Goal: Task Accomplishment & Management: Complete application form

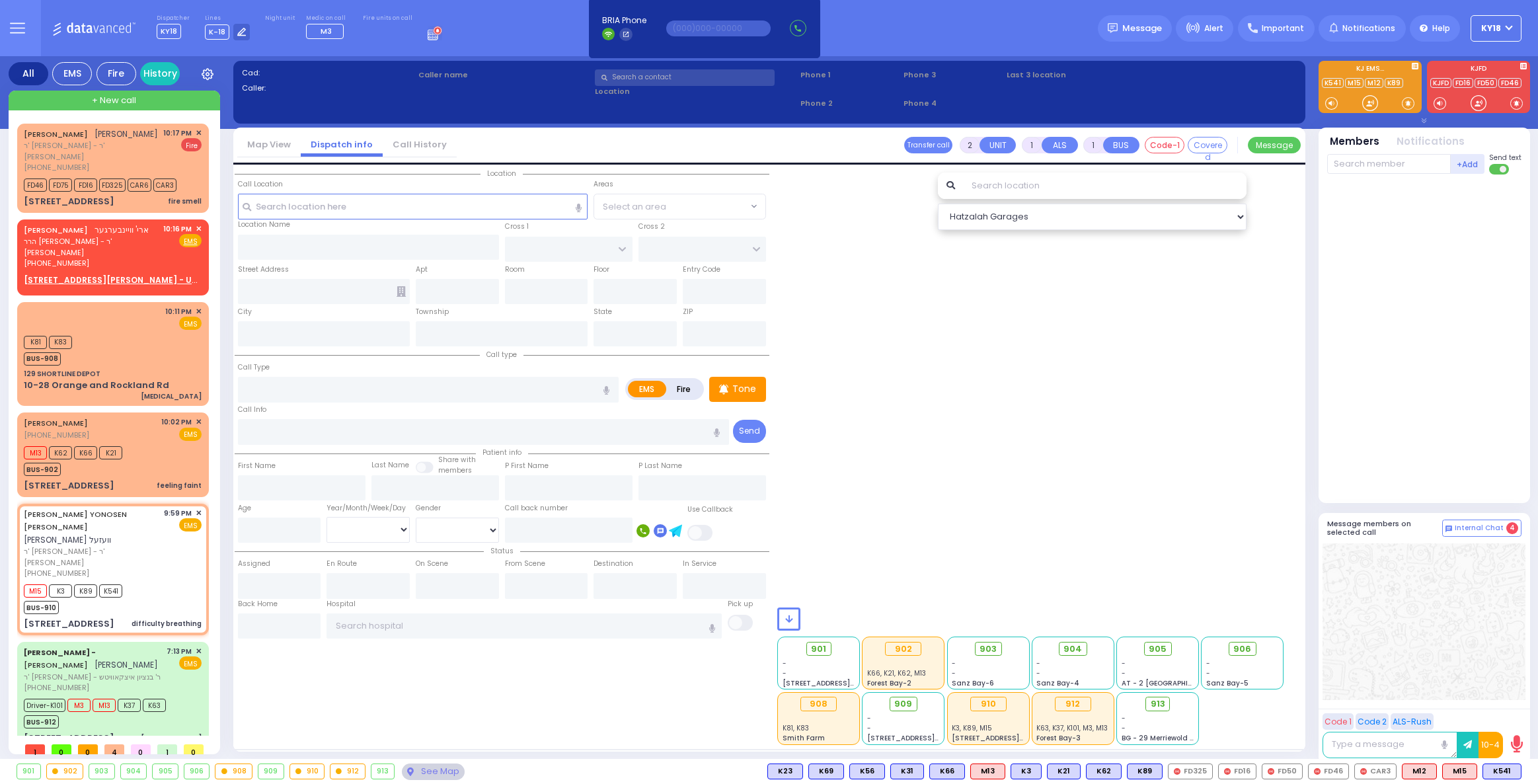
select select
type input "difficulty breathing"
radio input "true"
type input "[PERSON_NAME]"
type input "WESEL"
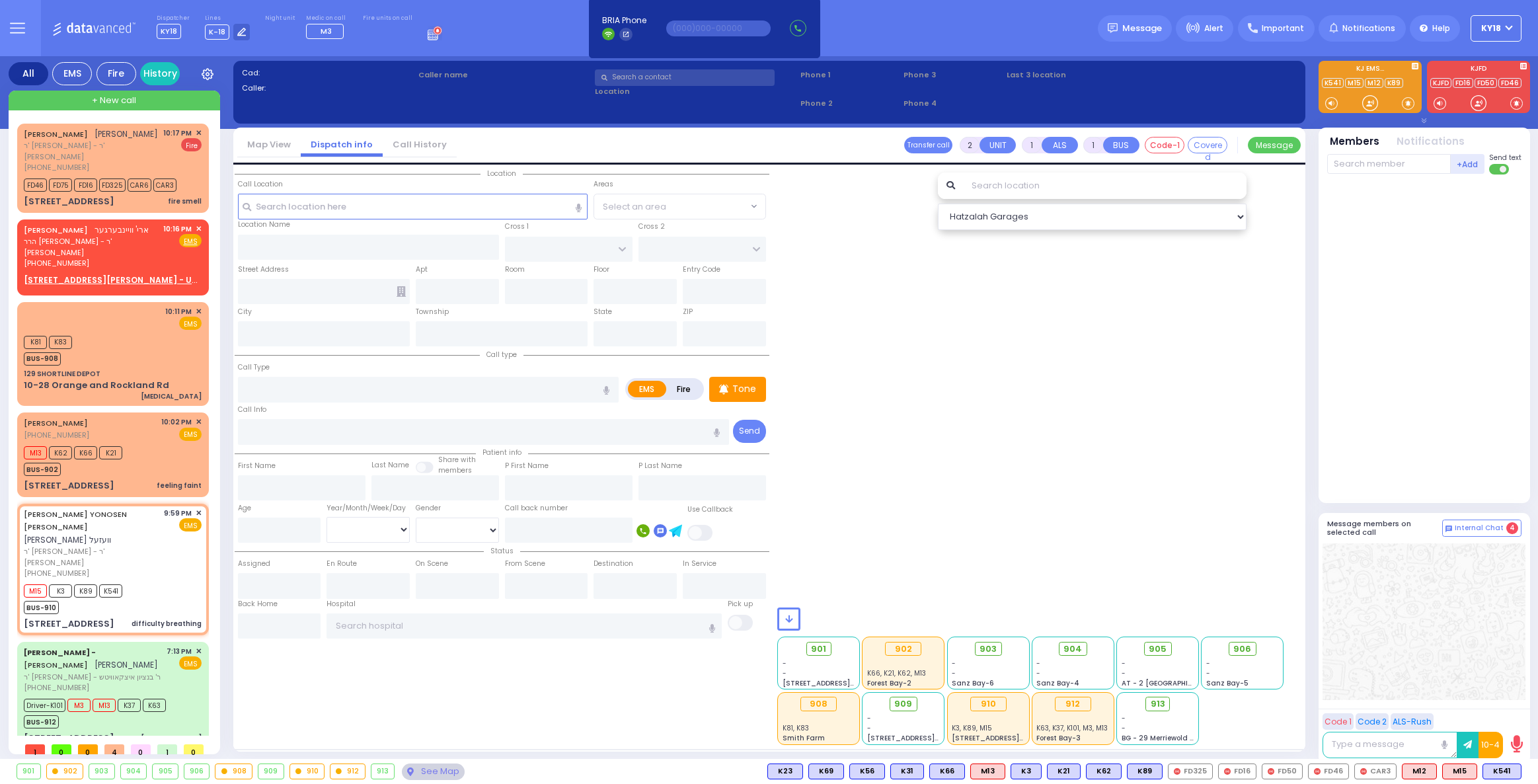
select select
type input "21:59"
type input "22:02"
select select "Hatzalah Garages"
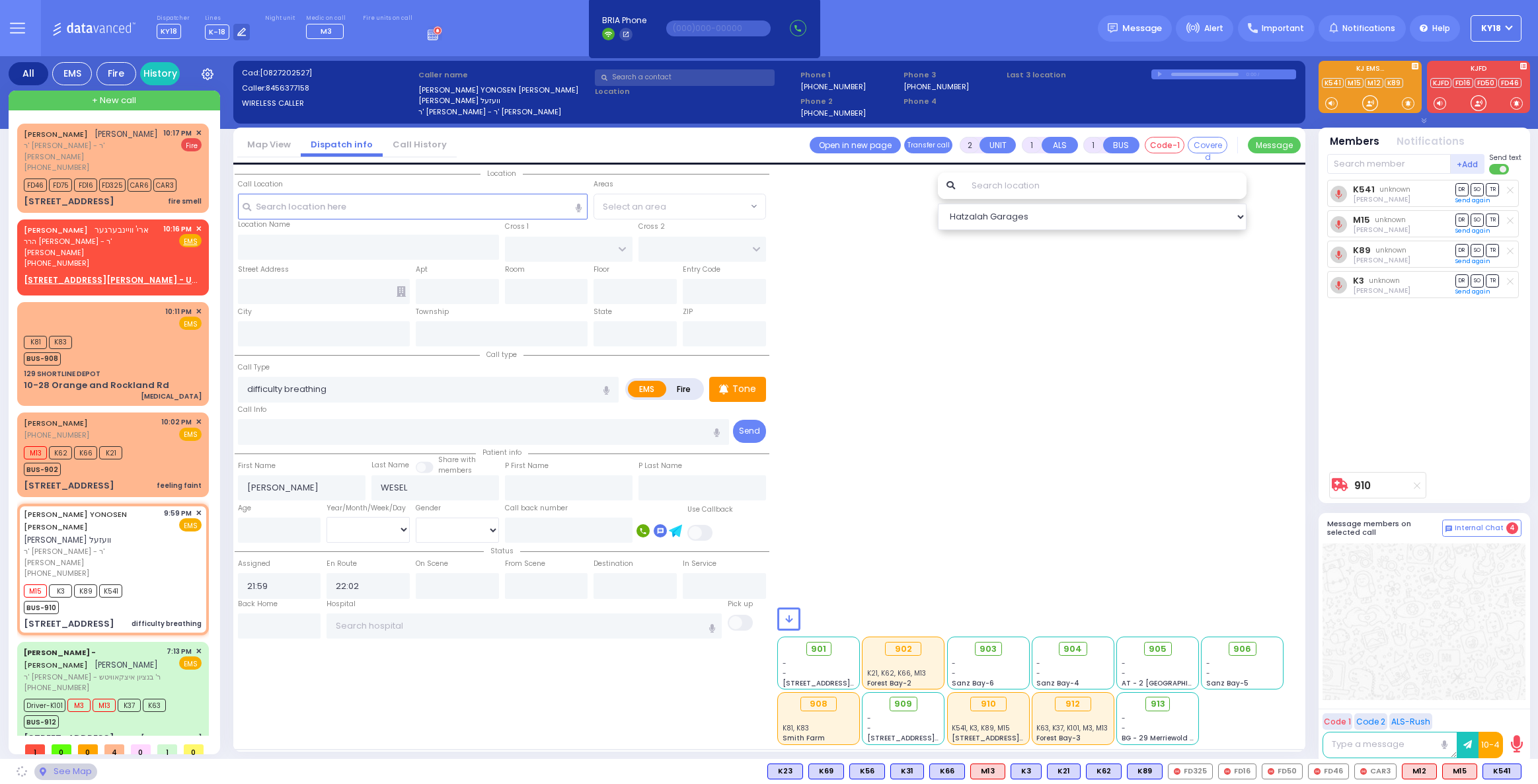
type input "YOEL KLEIN BLVD"
type input "MERON DR"
type input "[STREET_ADDRESS]"
type input "403"
type input "Monroe"
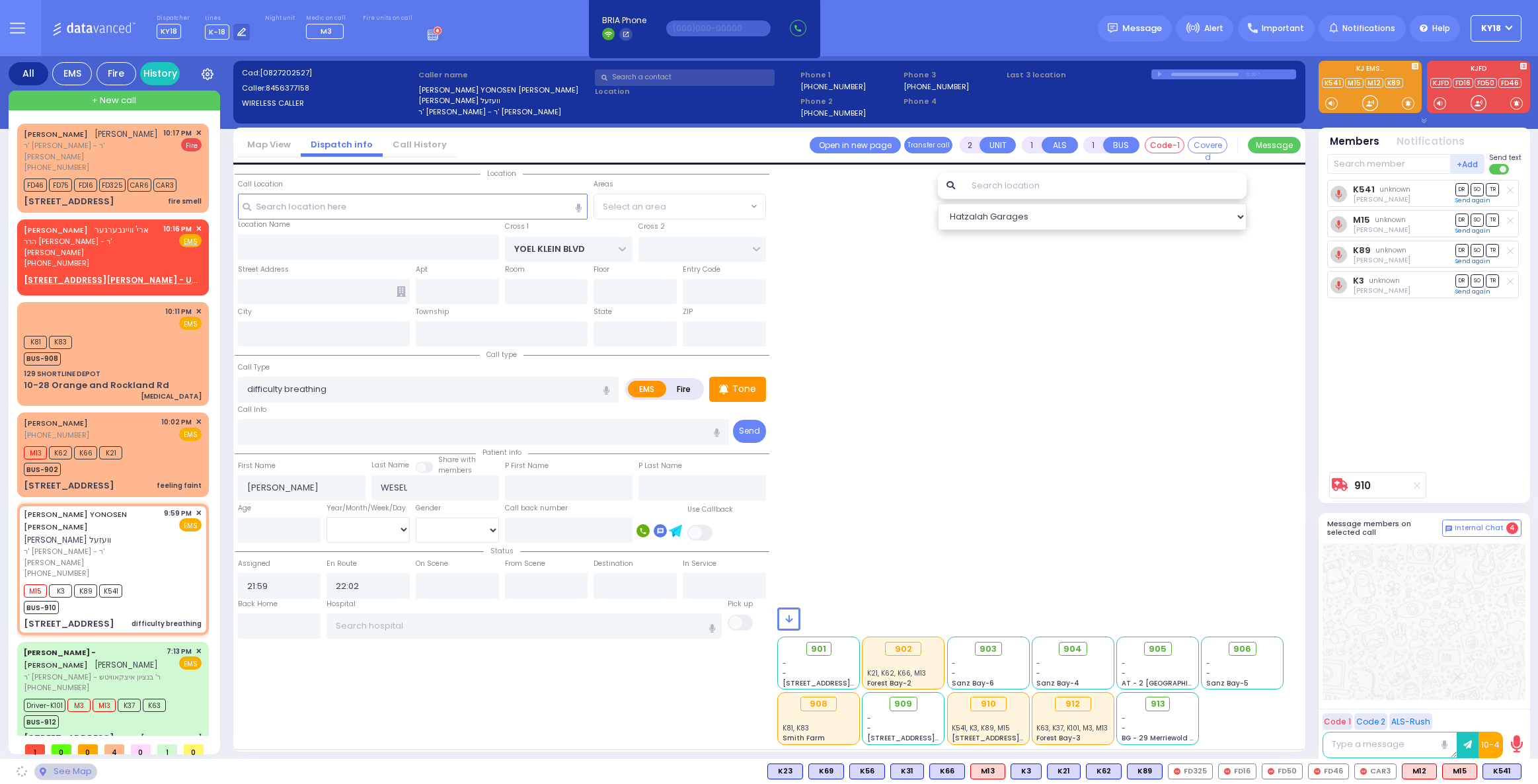
type input "[US_STATE]"
type input "10950"
select select "SECTION 6"
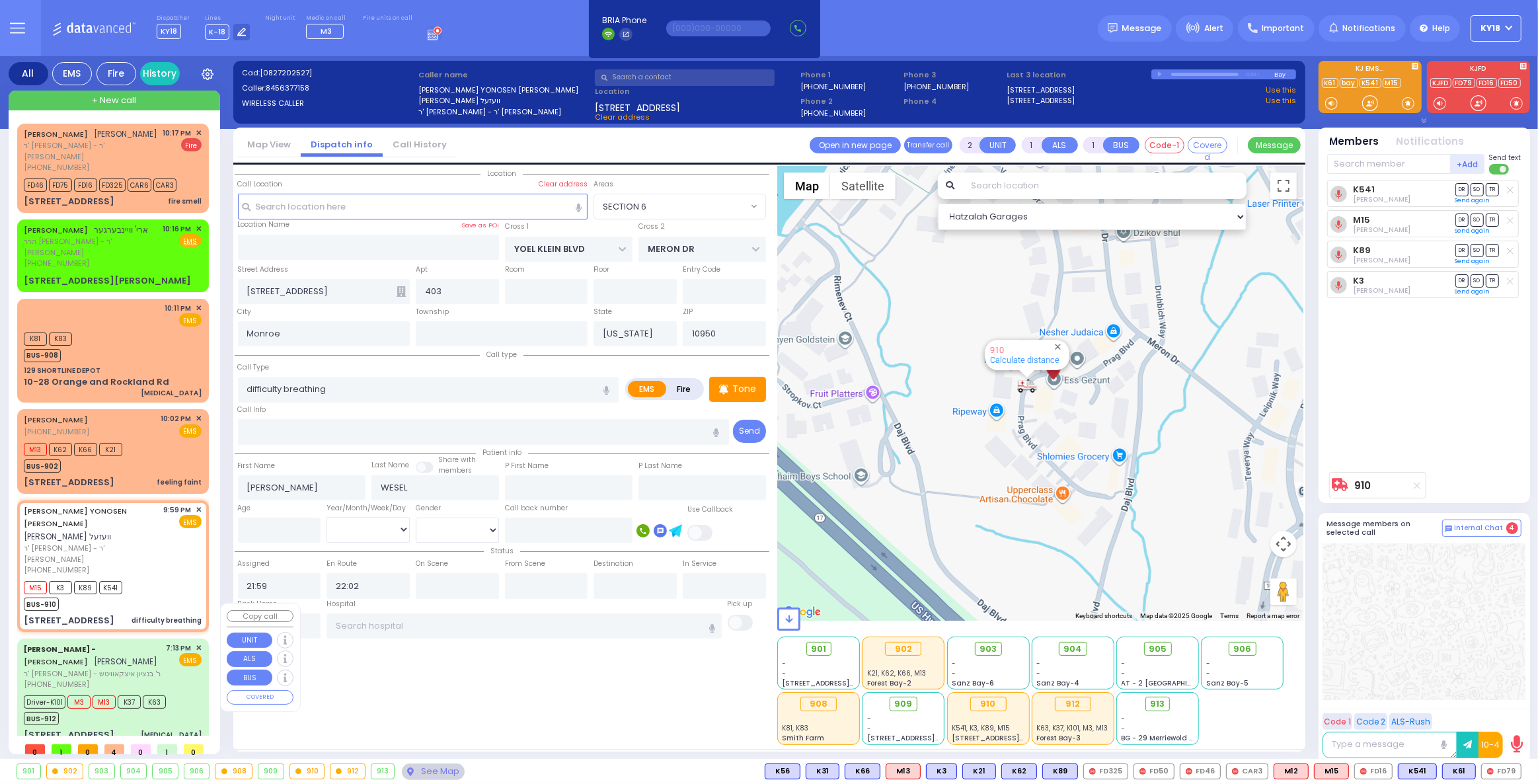
click at [96, 642] on div "Dr. Markowitz - ZelCare - AMROM COHEN עמרם כהן" at bounding box center [93, 655] width 138 height 26
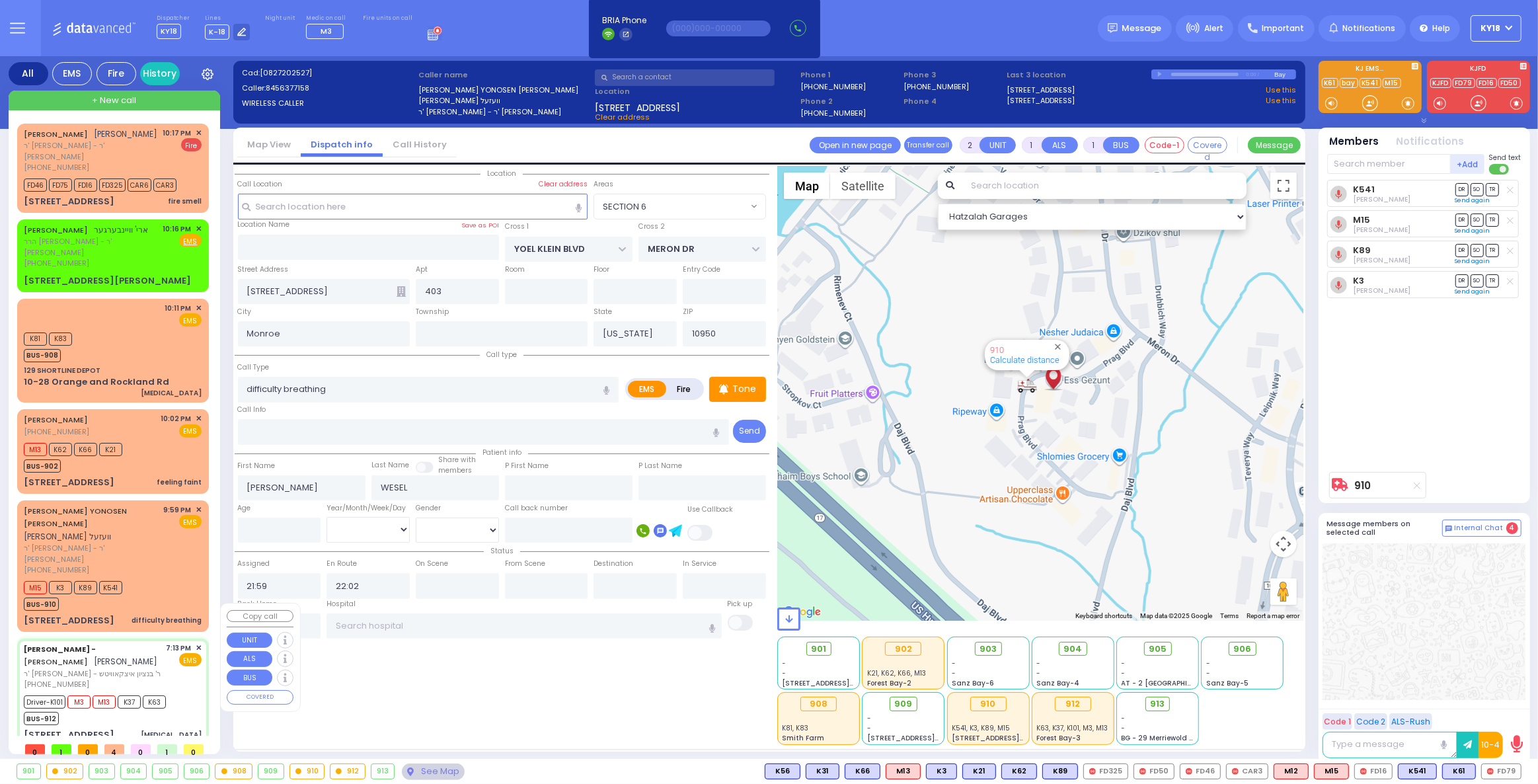
type input "6"
select select
type input "[MEDICAL_DATA]"
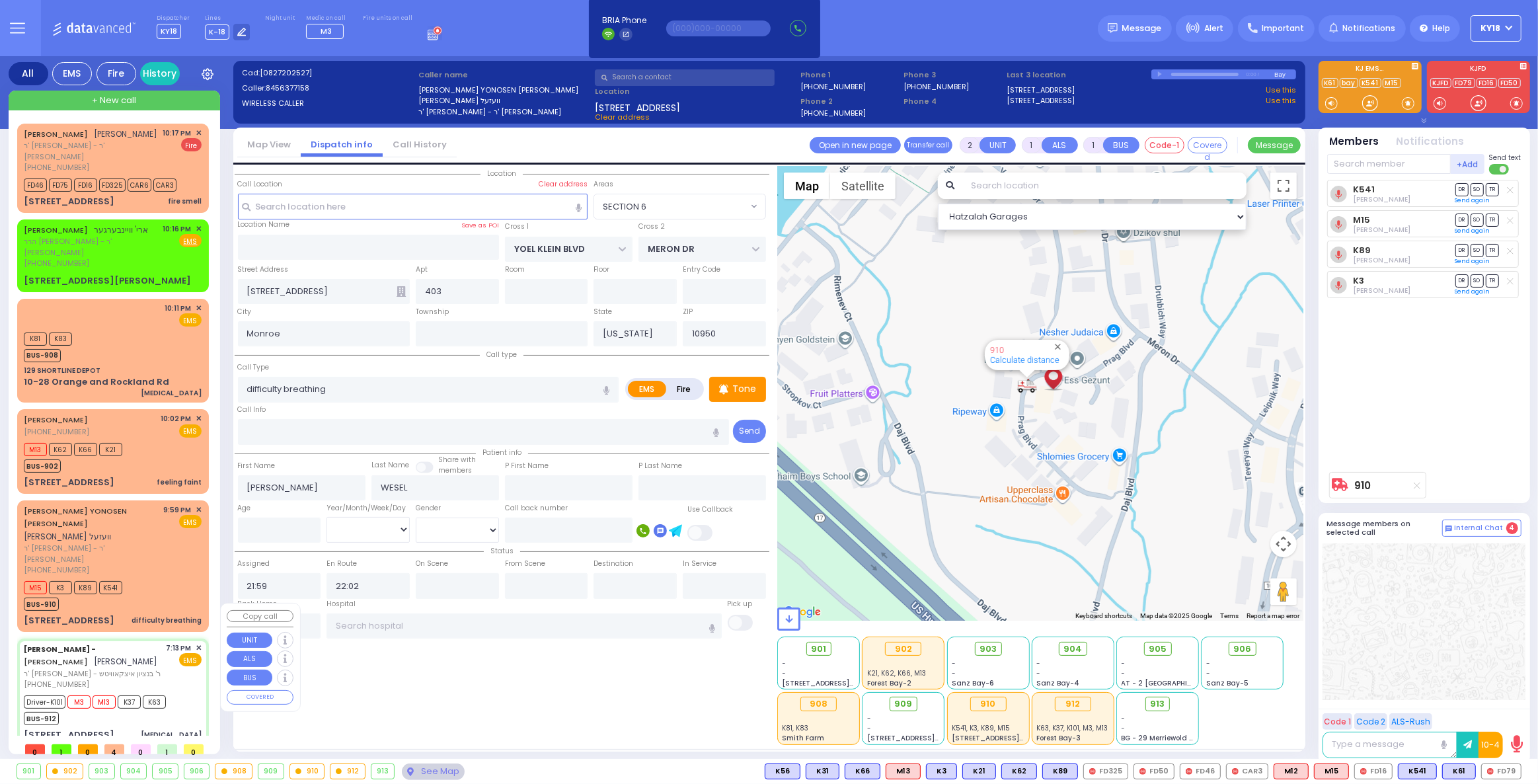
radio input "true"
type input "AMROM"
type input "[PERSON_NAME]"
type input "Amrom"
type input "Kohn"
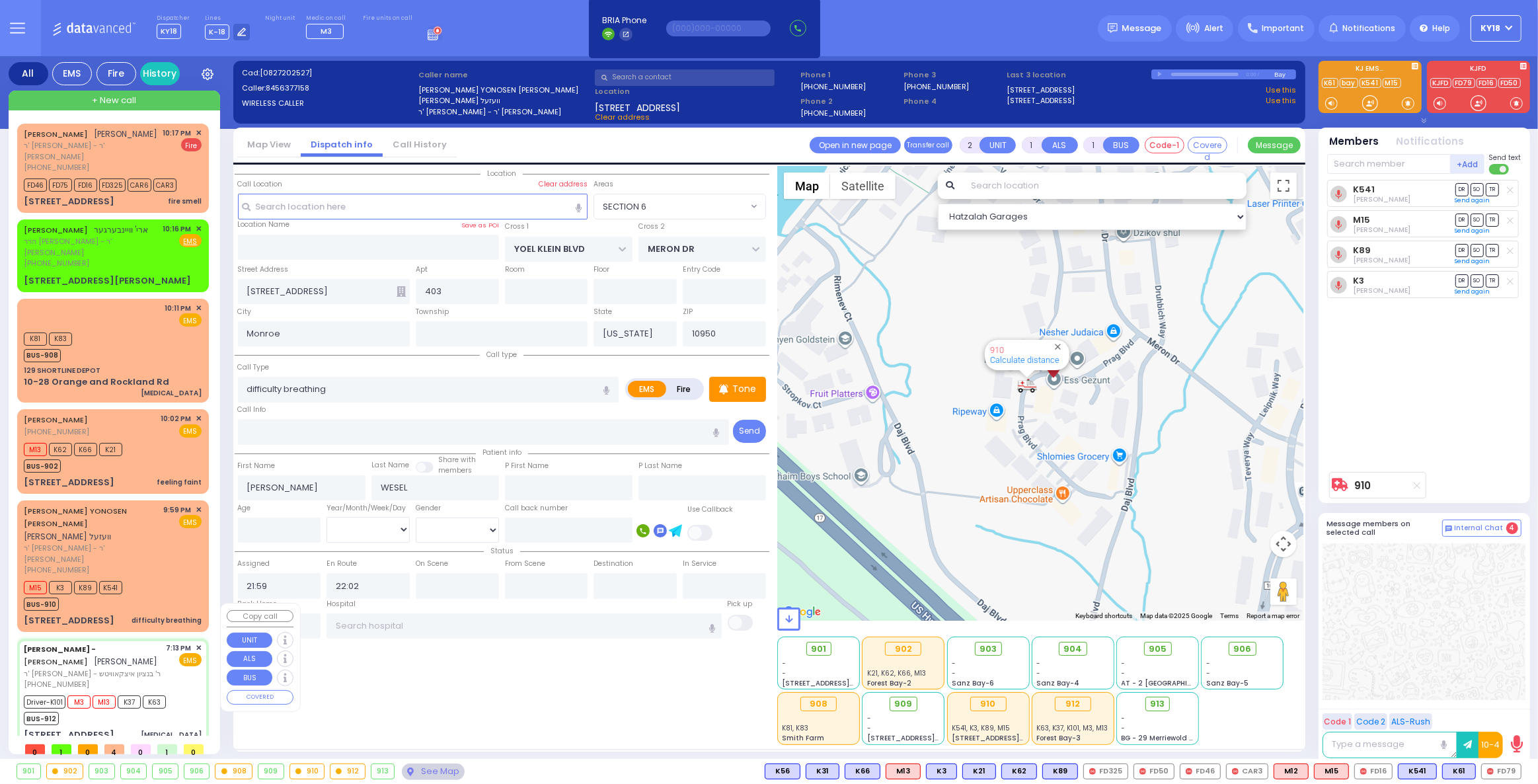
type input "71"
select select "Year"
select select "[DEMOGRAPHIC_DATA]"
type input "19:13"
type input "19:15"
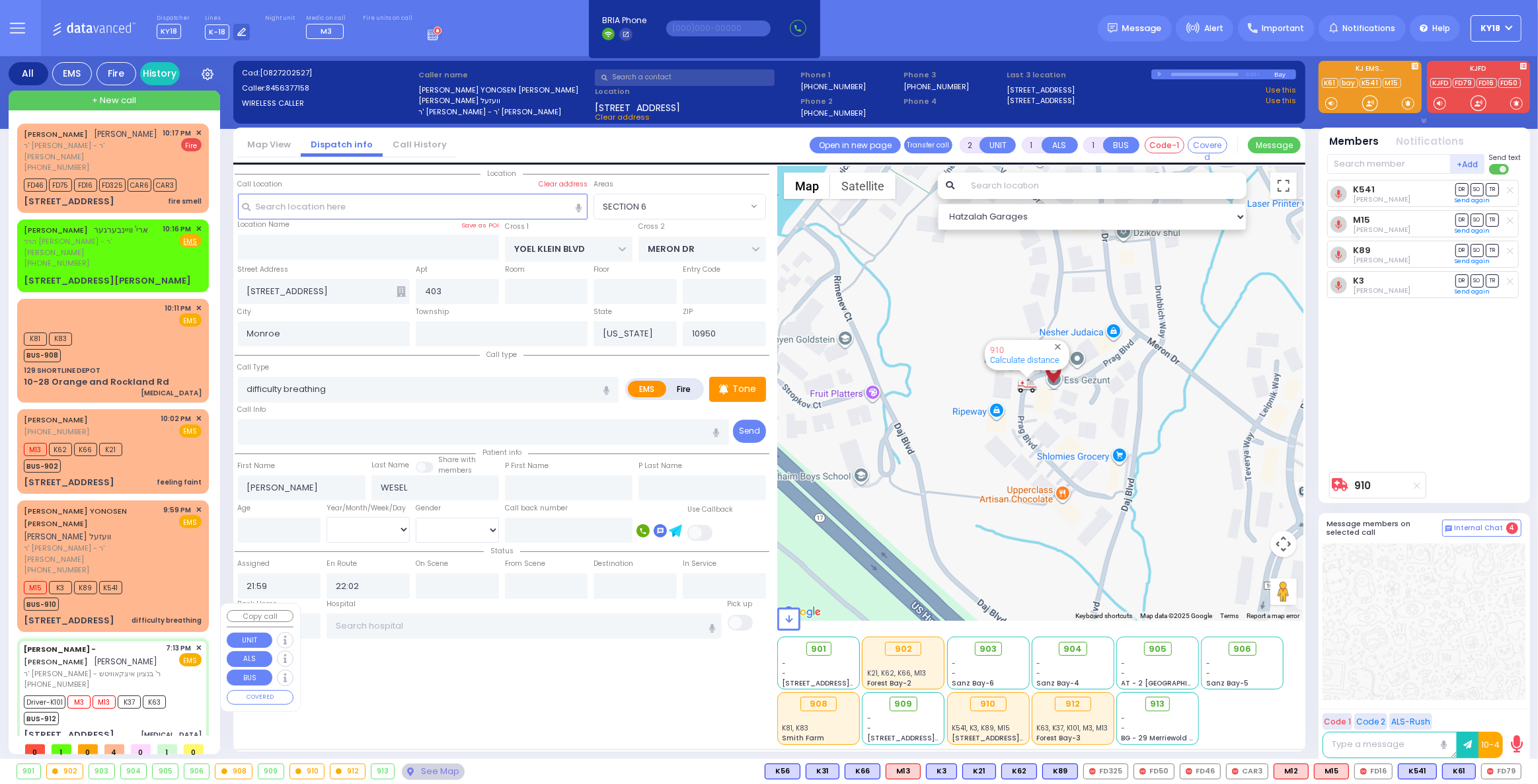
type input "19:21"
type input "19:40"
type input "[STREET_ADDRESS]"
type input "011"
type input "[PERSON_NAME]"
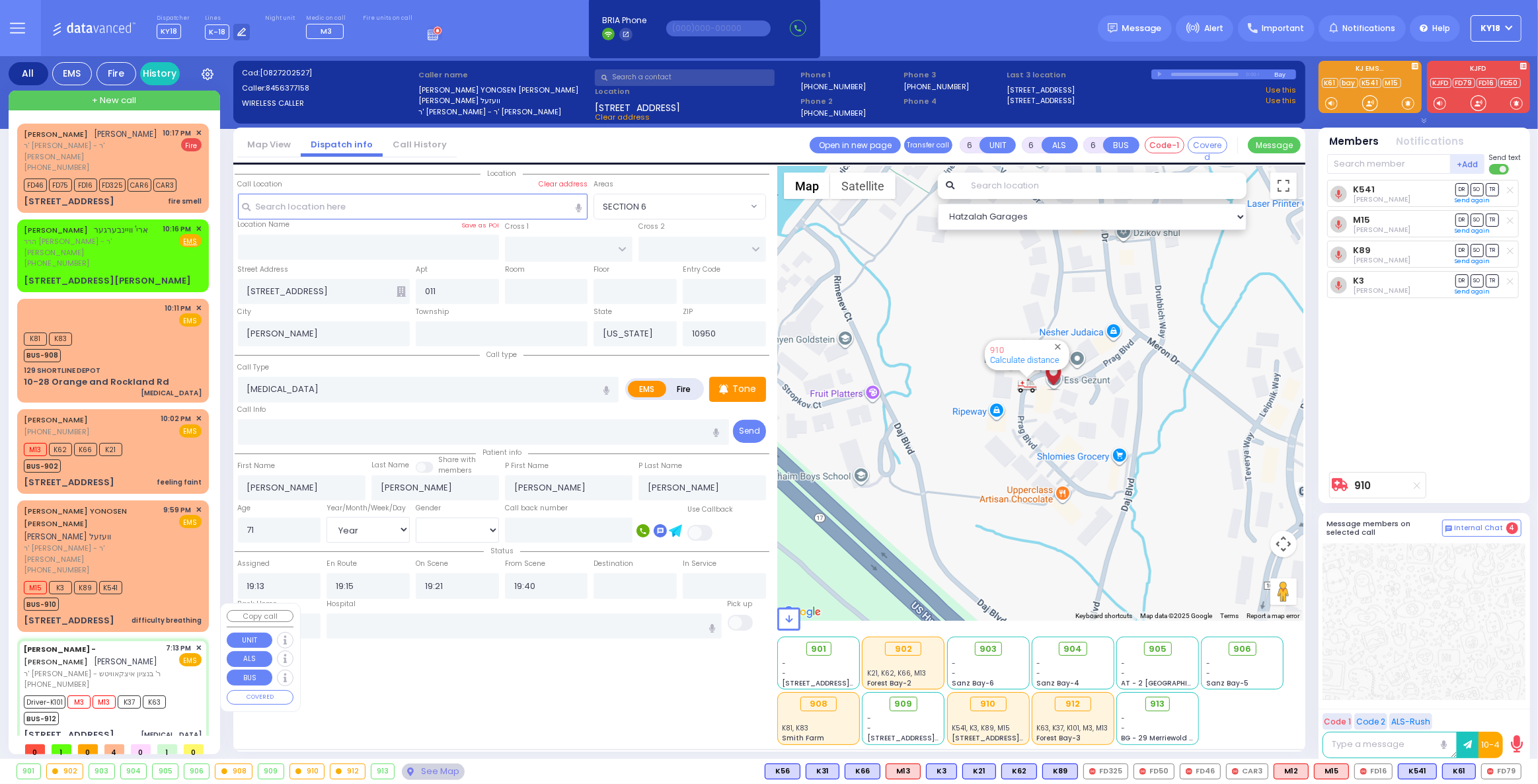
select select "Hatzalah Garages"
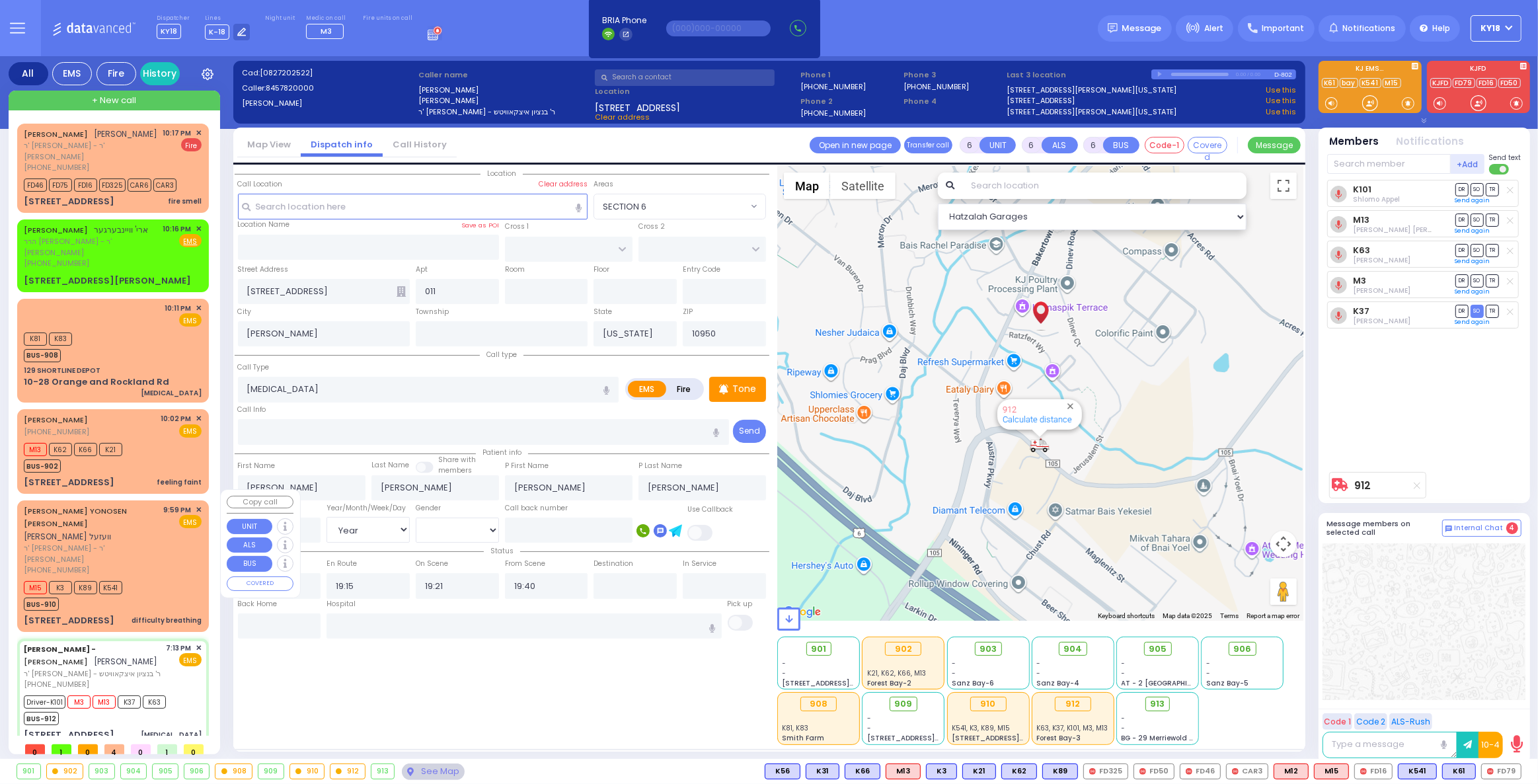
click at [189, 577] on div "M15 K3 K89 K541 BUS-910" at bounding box center [113, 594] width 178 height 33
type input "2"
type input "1"
select select
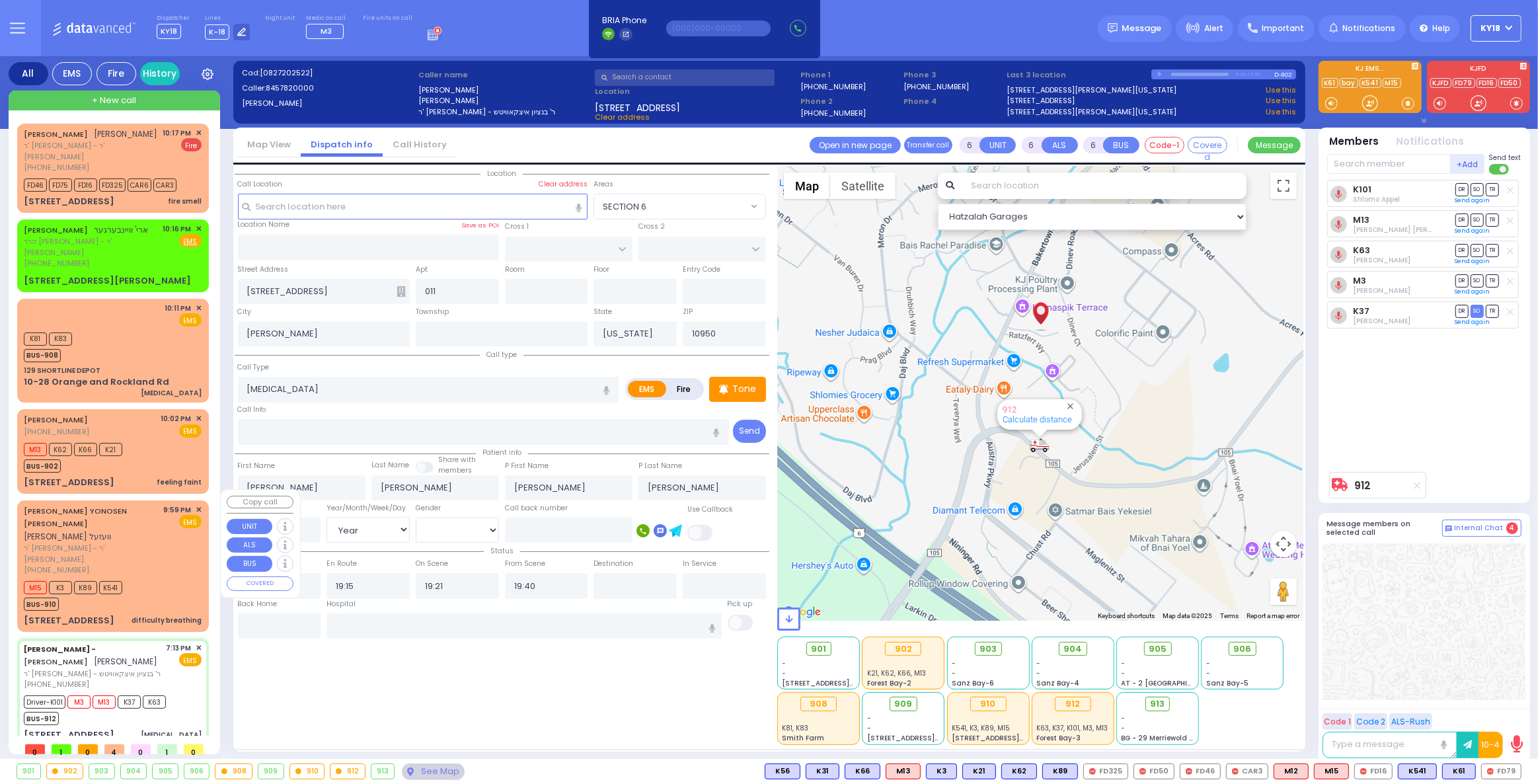
type input "difficulty breathing"
radio input "true"
type input "[PERSON_NAME]"
type input "WESEL"
select select
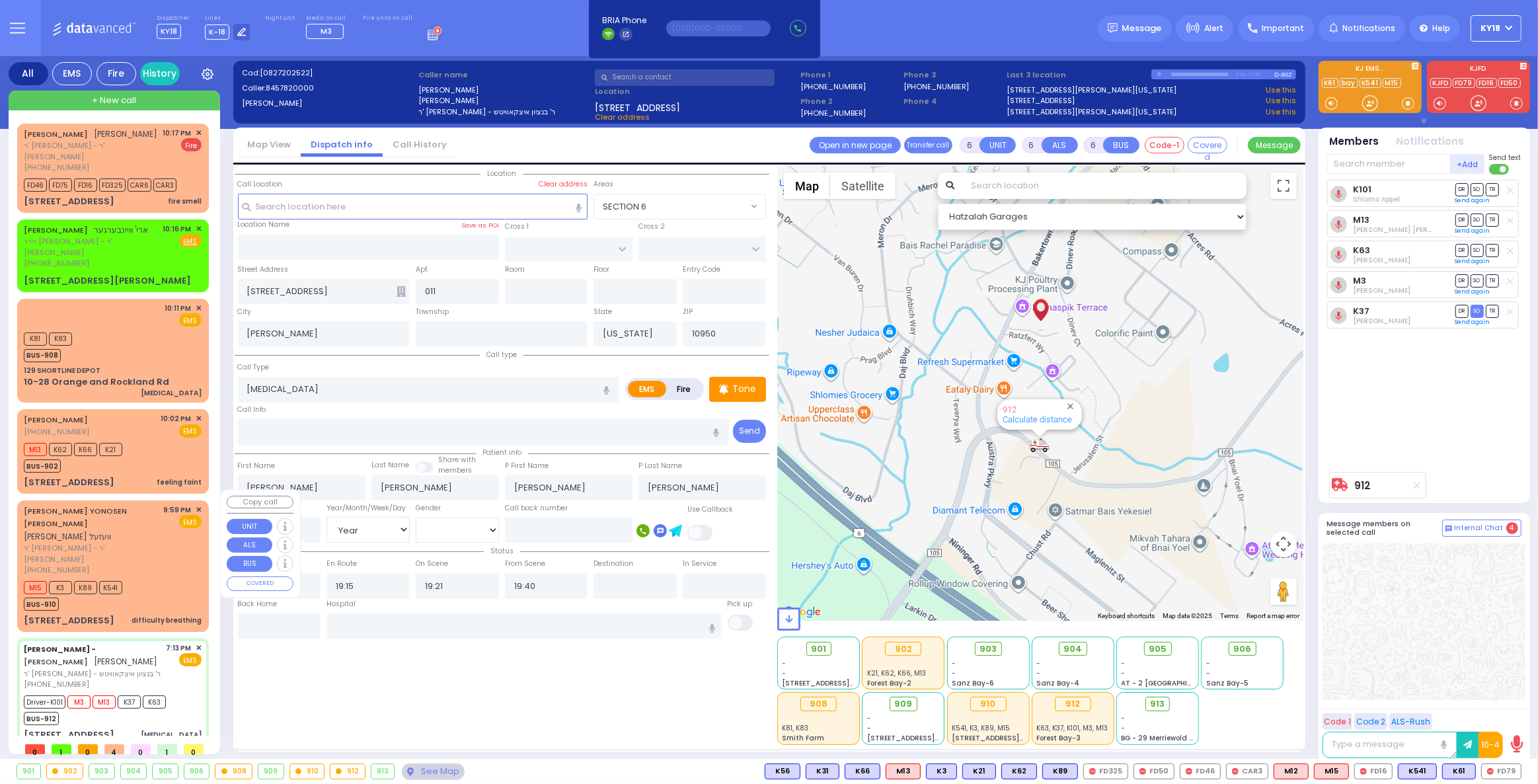
select select
type input "21:59"
type input "22:02"
select select "Hatzalah Garages"
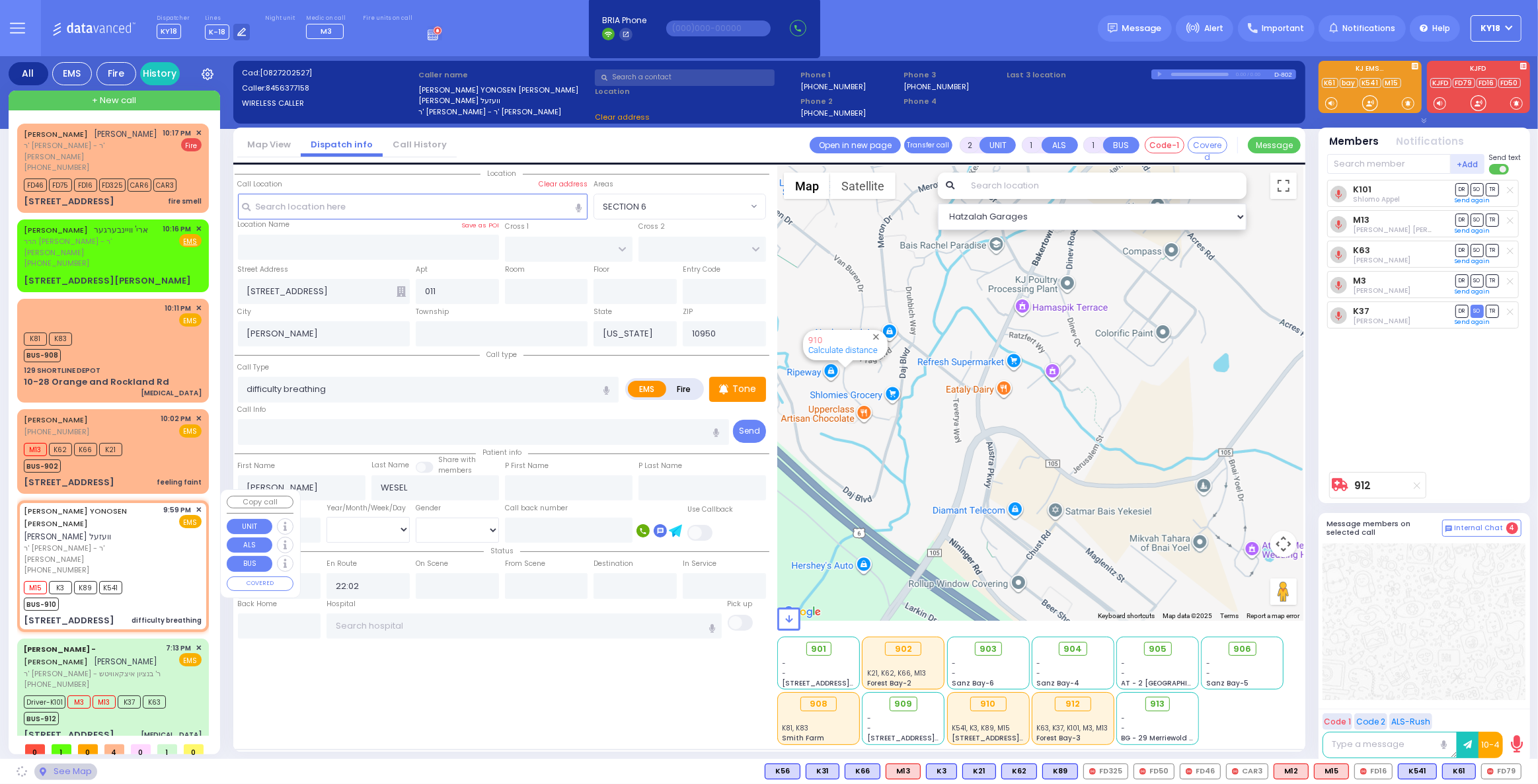
type input "YOEL KLEIN BLVD"
type input "MERON DR"
type input "[STREET_ADDRESS]"
type input "403"
type input "Monroe"
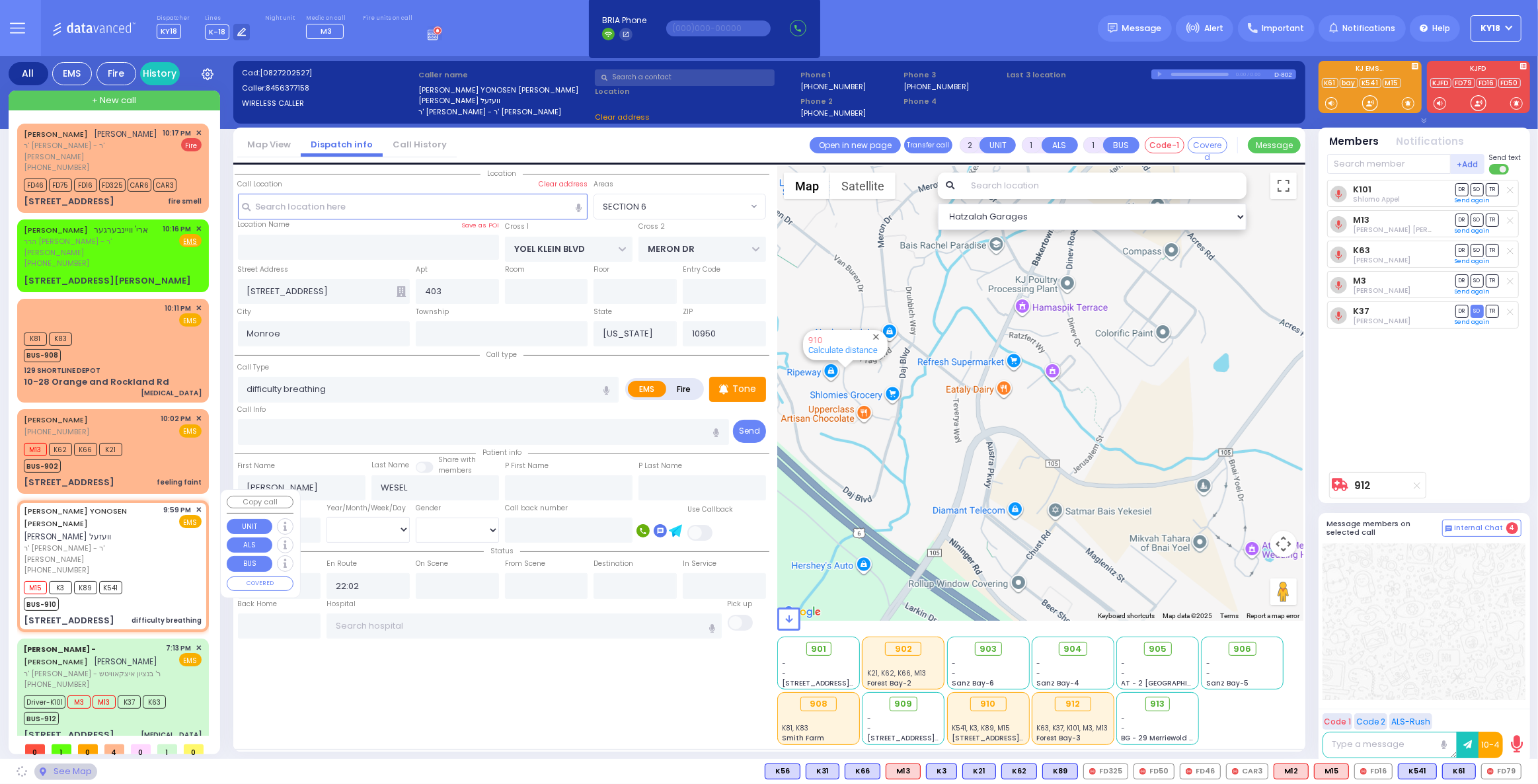
select select "SECTION 6"
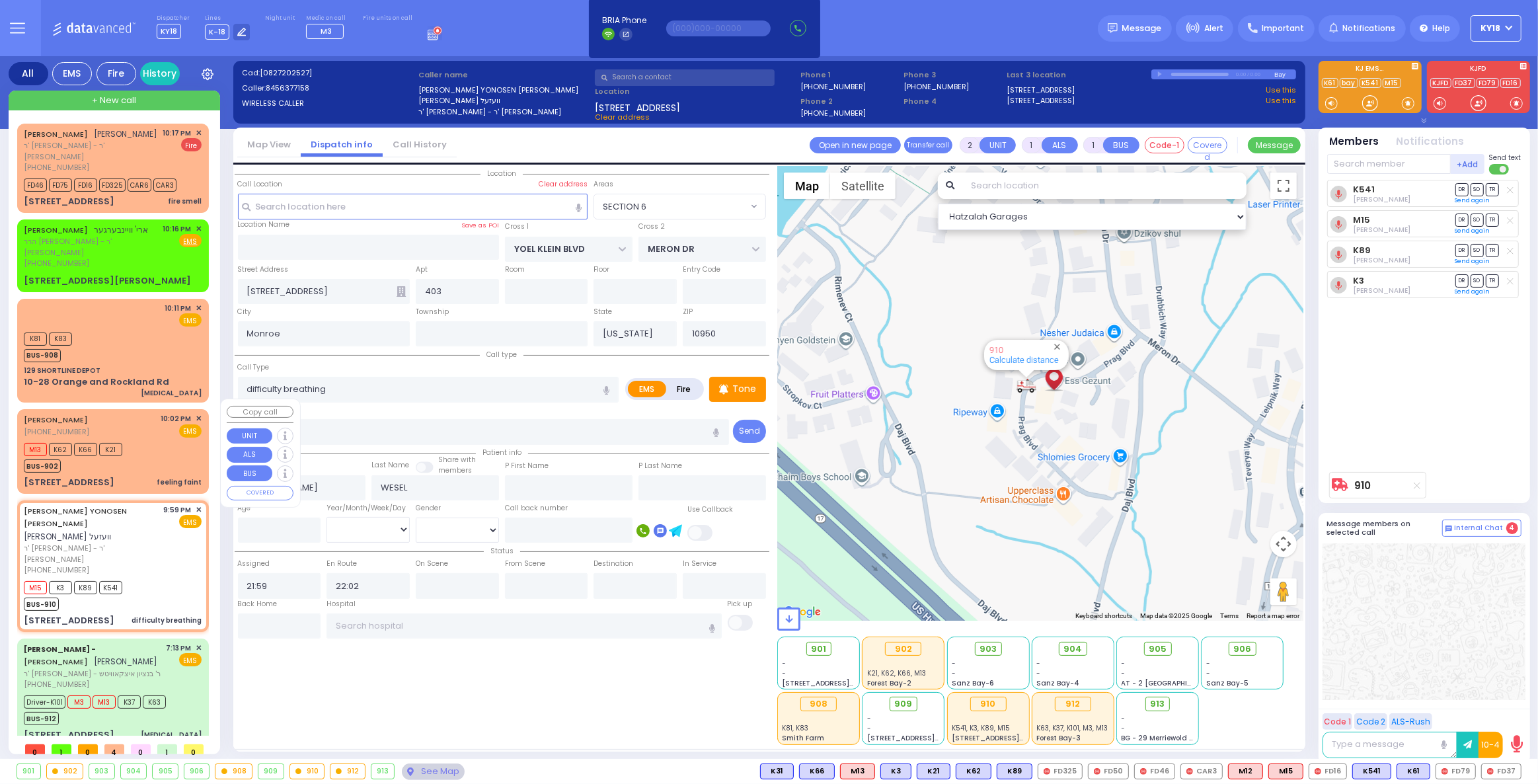
click at [139, 448] on div "M13 K62 K66 K21 BUS-902" at bounding box center [113, 456] width 178 height 33
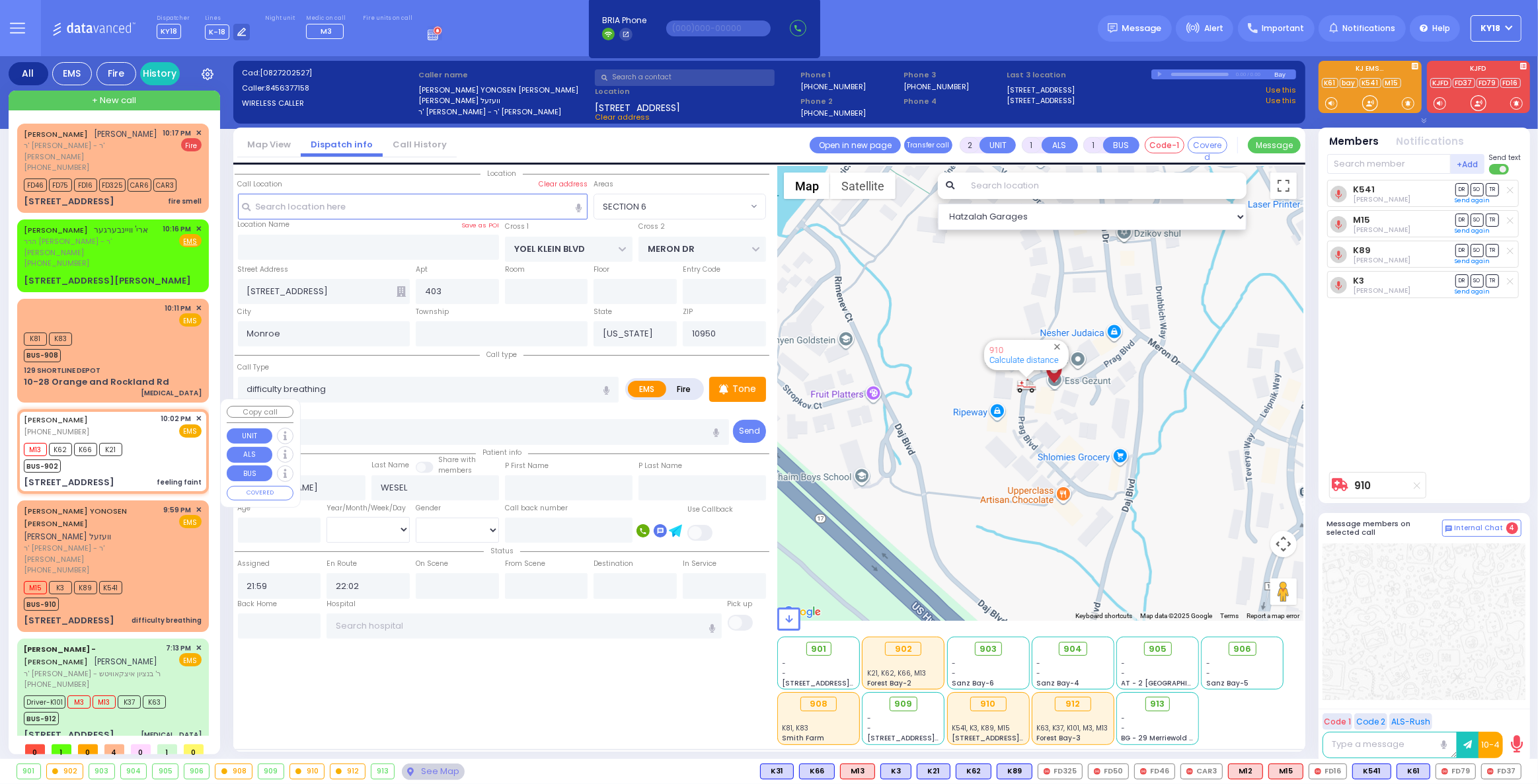
select select
type input "feeling faint"
radio input "true"
select select
type input "22:02"
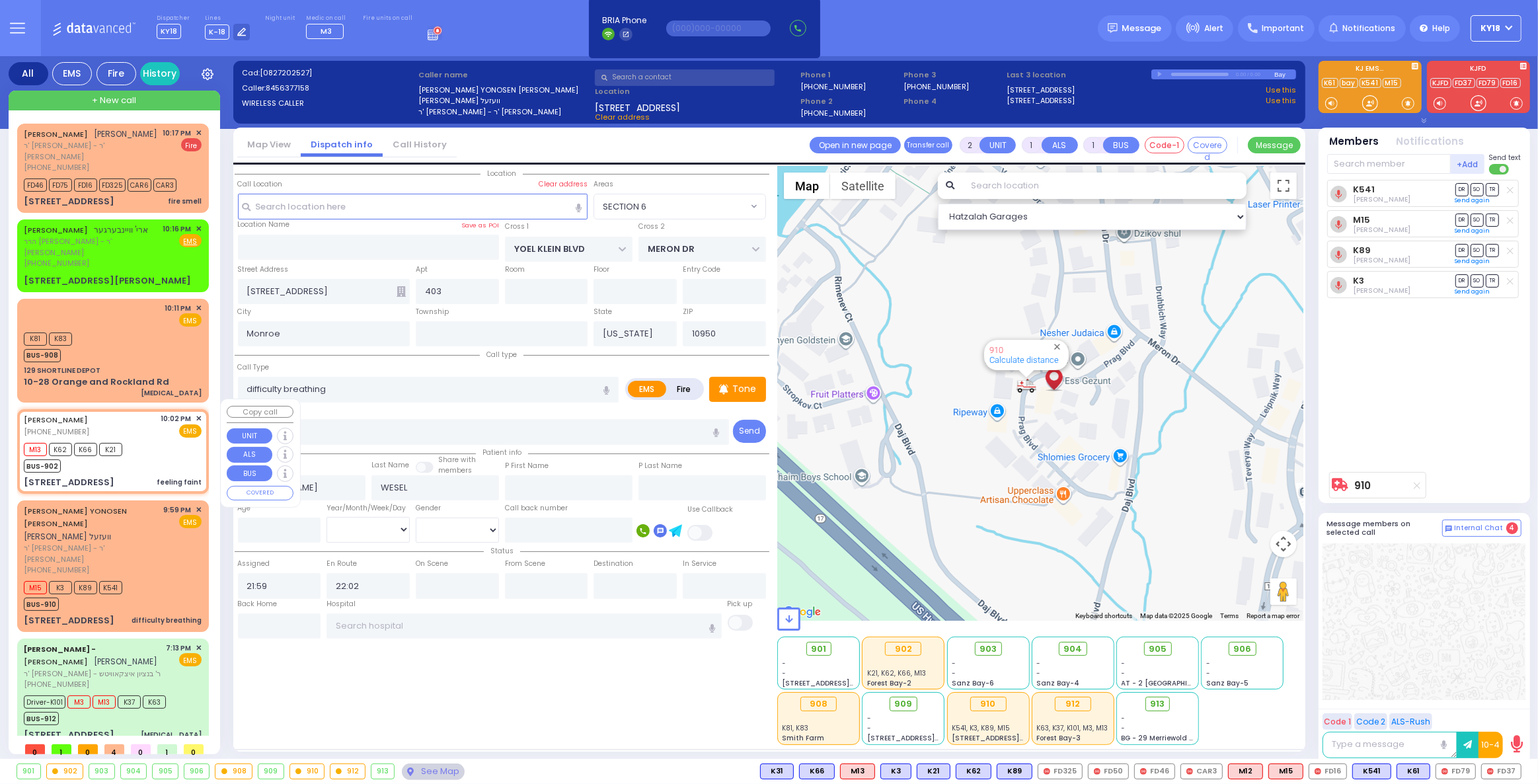
type input "22:03"
type input "HAYES COURT"
type input "FILLMORE COURT"
type input "[STREET_ADDRESS]"
select select "Hatzalah Garages"
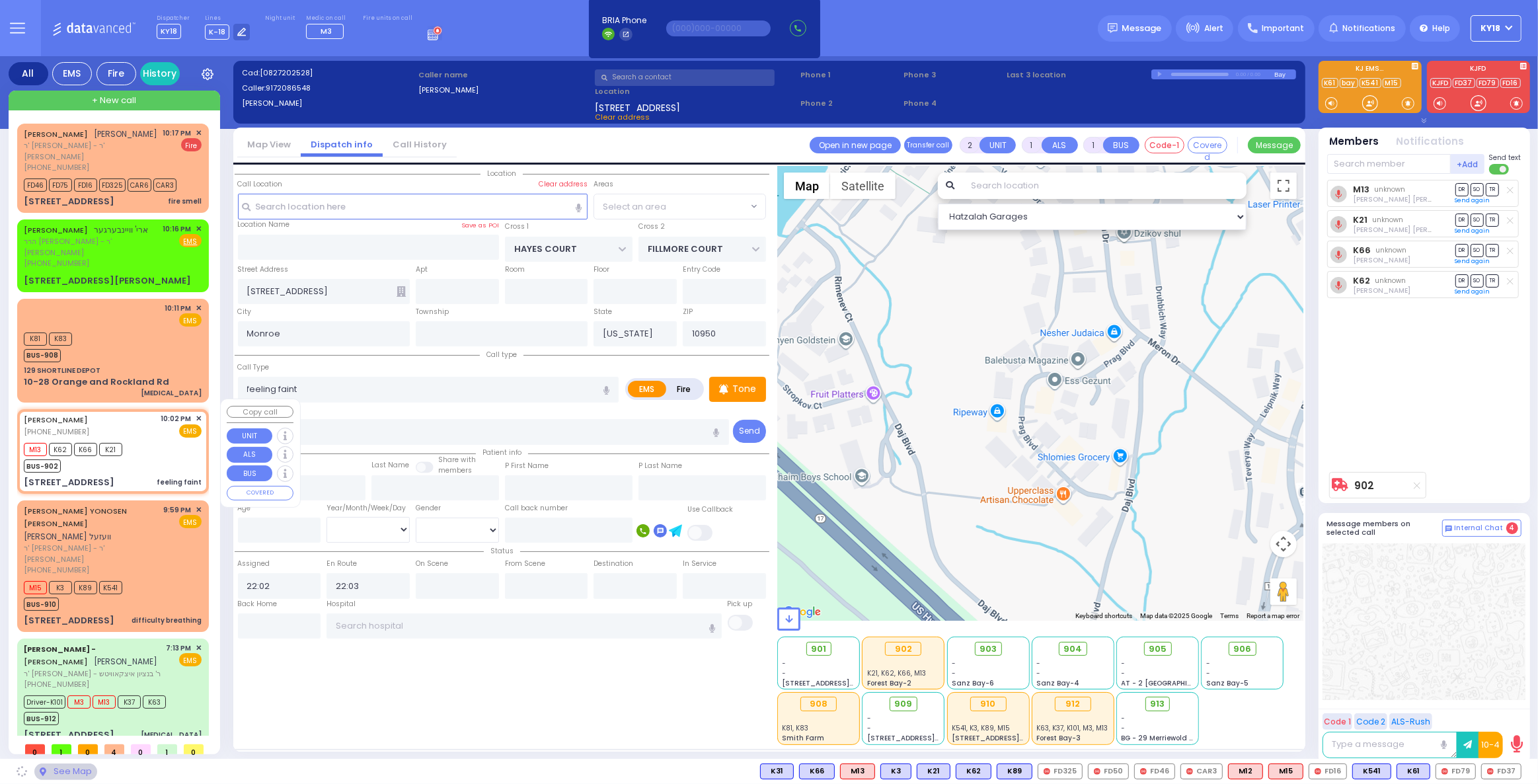
select select "SECTION 3"
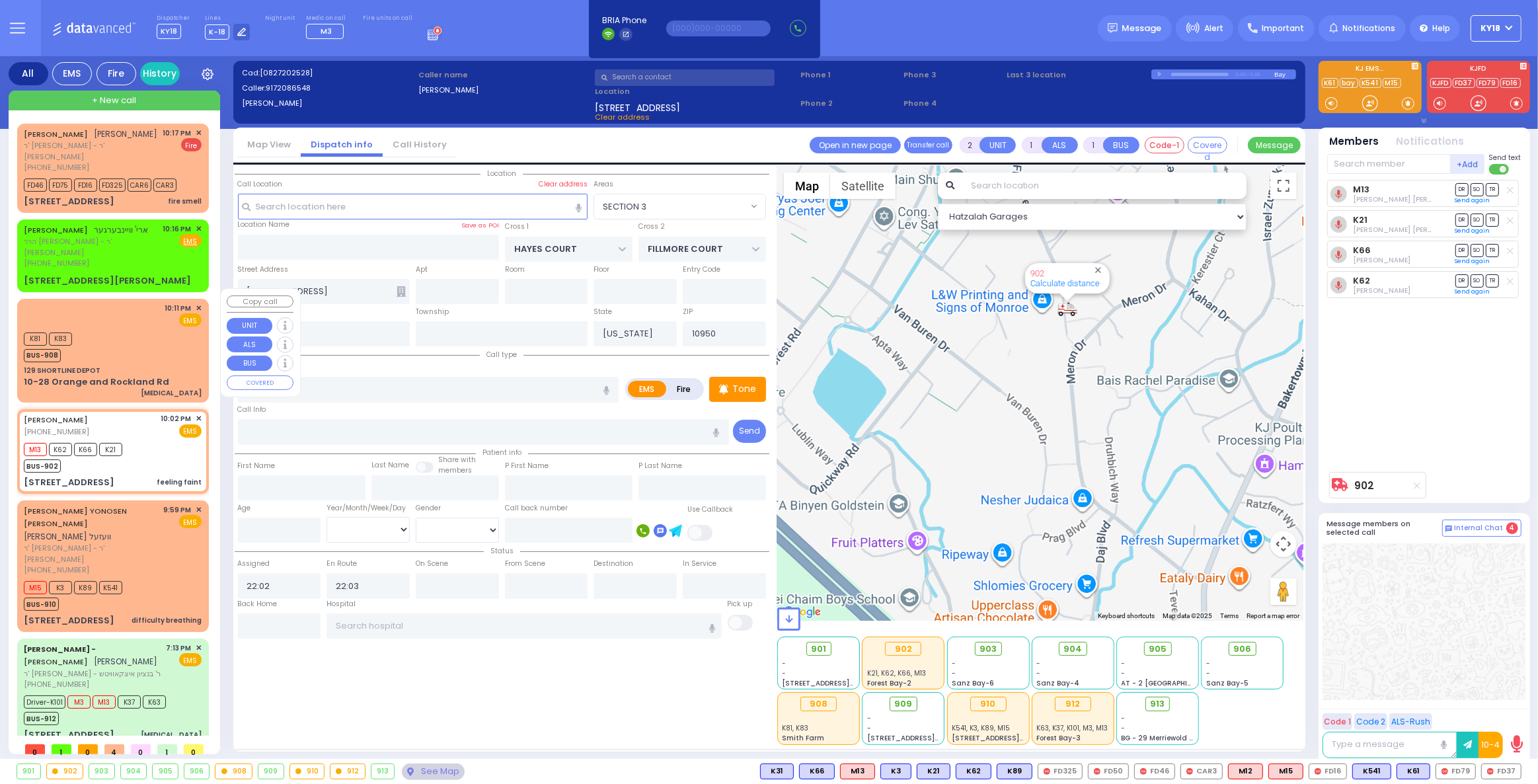
click at [161, 343] on div "K81 K83 BUS-908" at bounding box center [113, 345] width 178 height 33
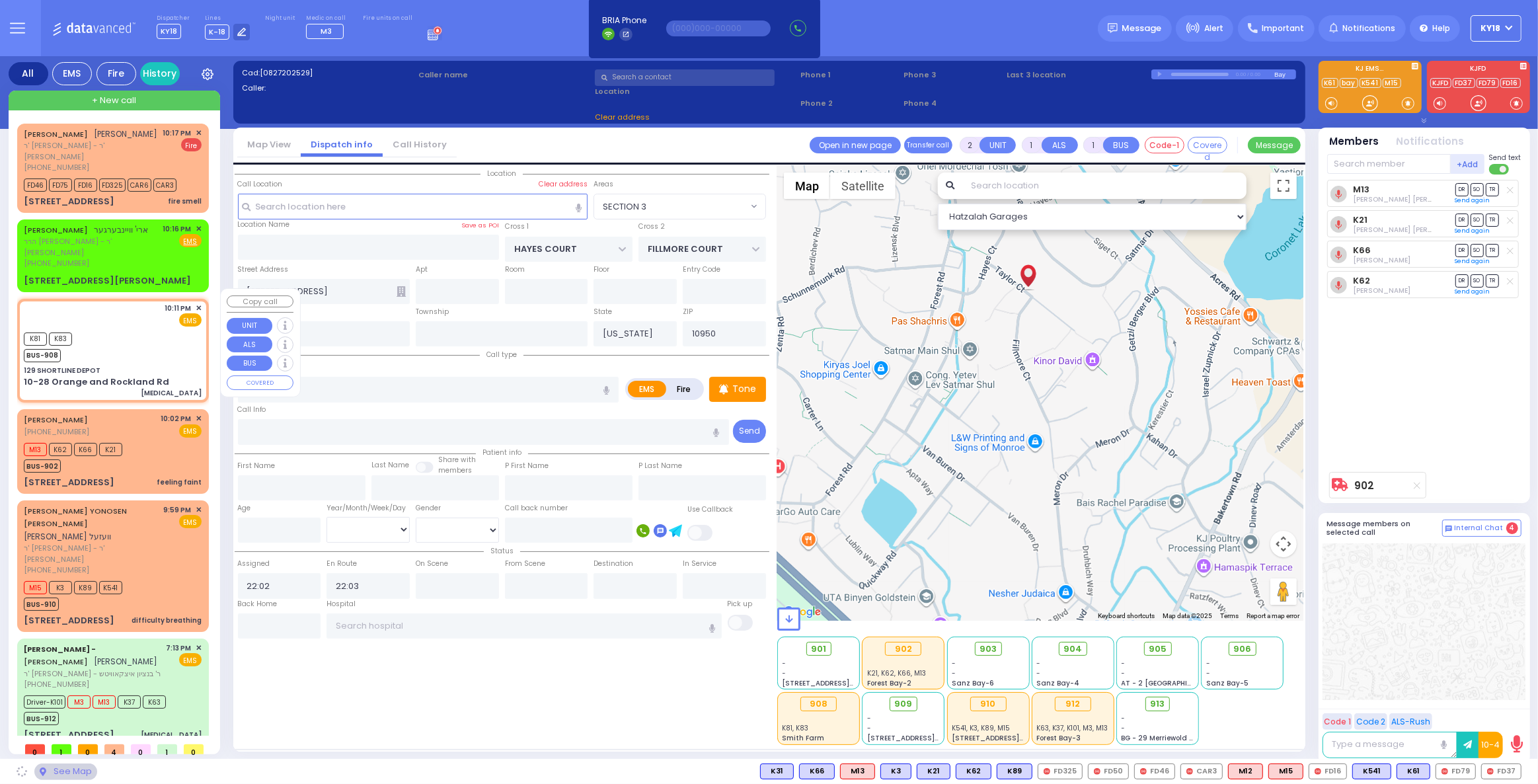
select select
type input "[MEDICAL_DATA]"
radio input "true"
type input "22"
select select "Year"
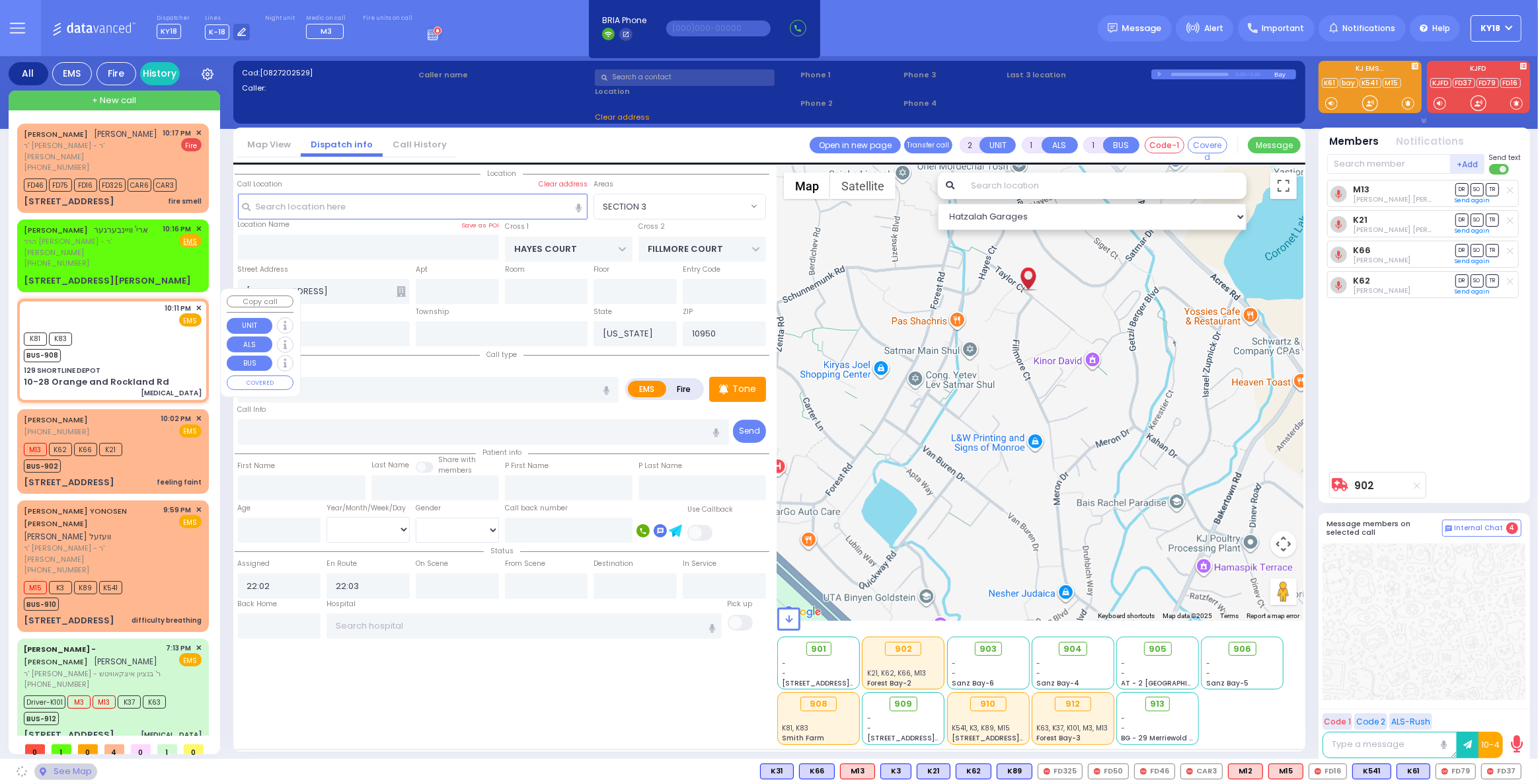
select select "[DEMOGRAPHIC_DATA]"
type input "22:11"
type input "22:12"
select select "Hatzalah Garages"
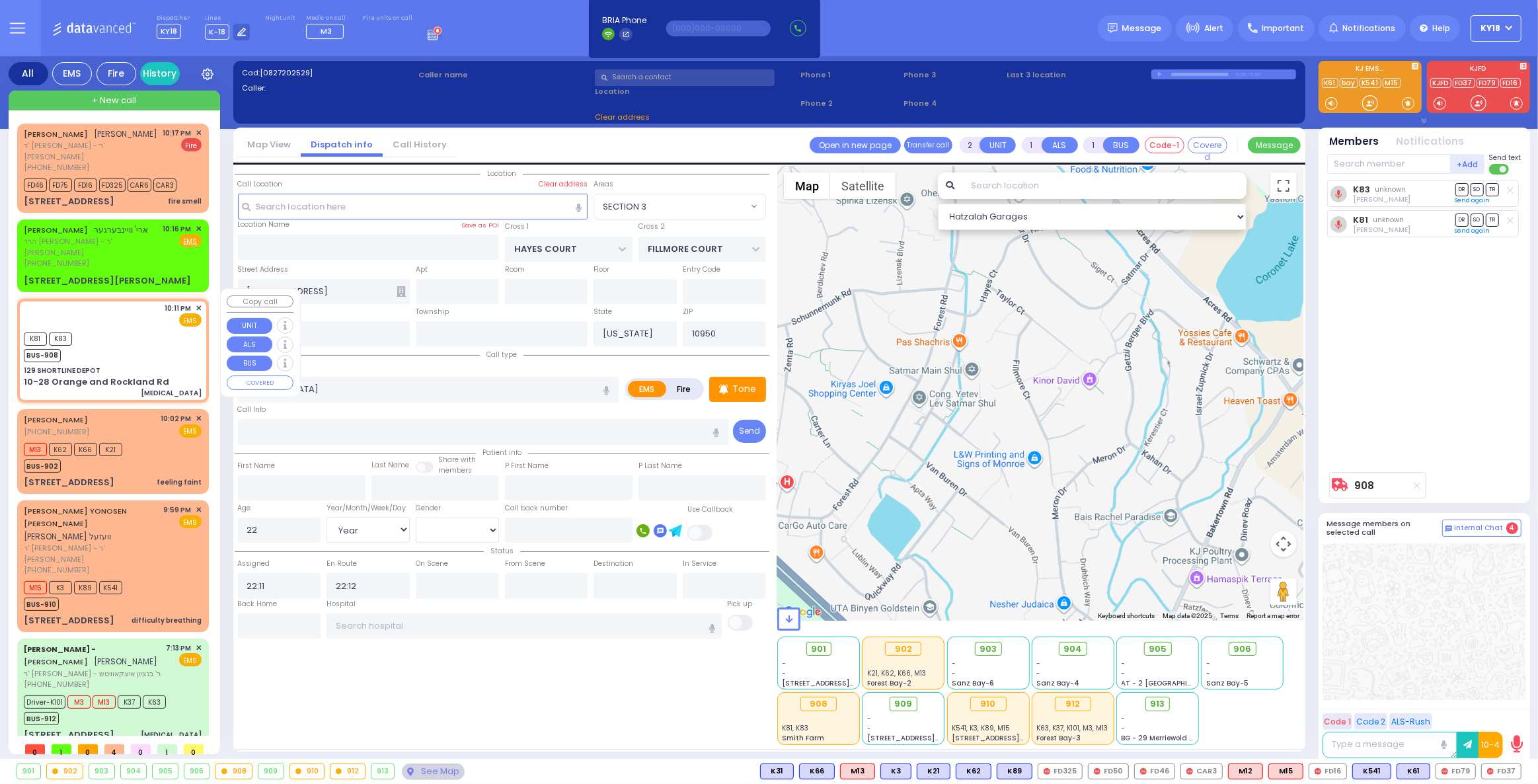
type input "129 SHORTLINE DEPOT"
type input "10-28 Orange and Rockland Rd"
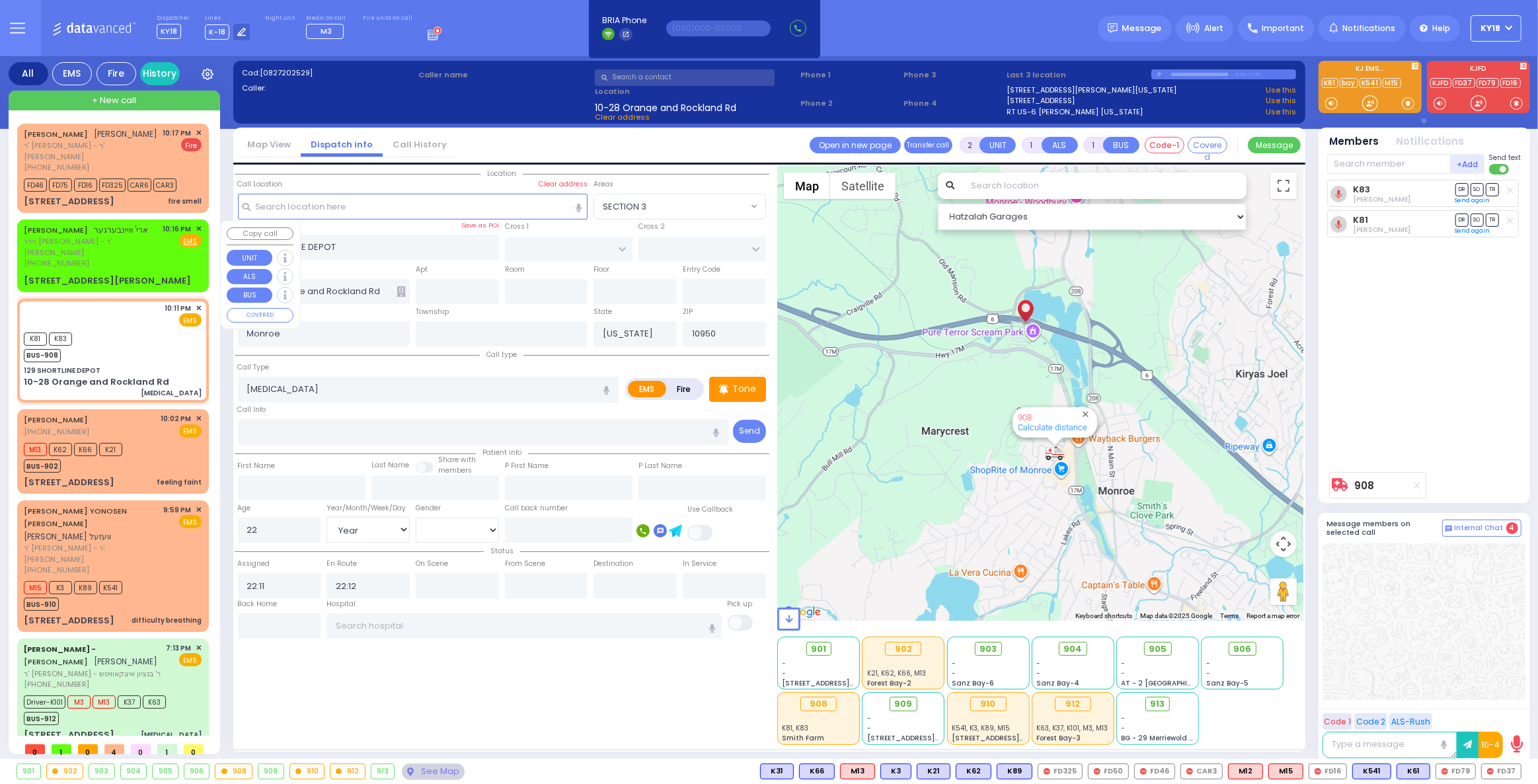
click at [137, 274] on div "5 LIPA FRIEDMAN LN 302" at bounding box center [113, 281] width 178 height 13
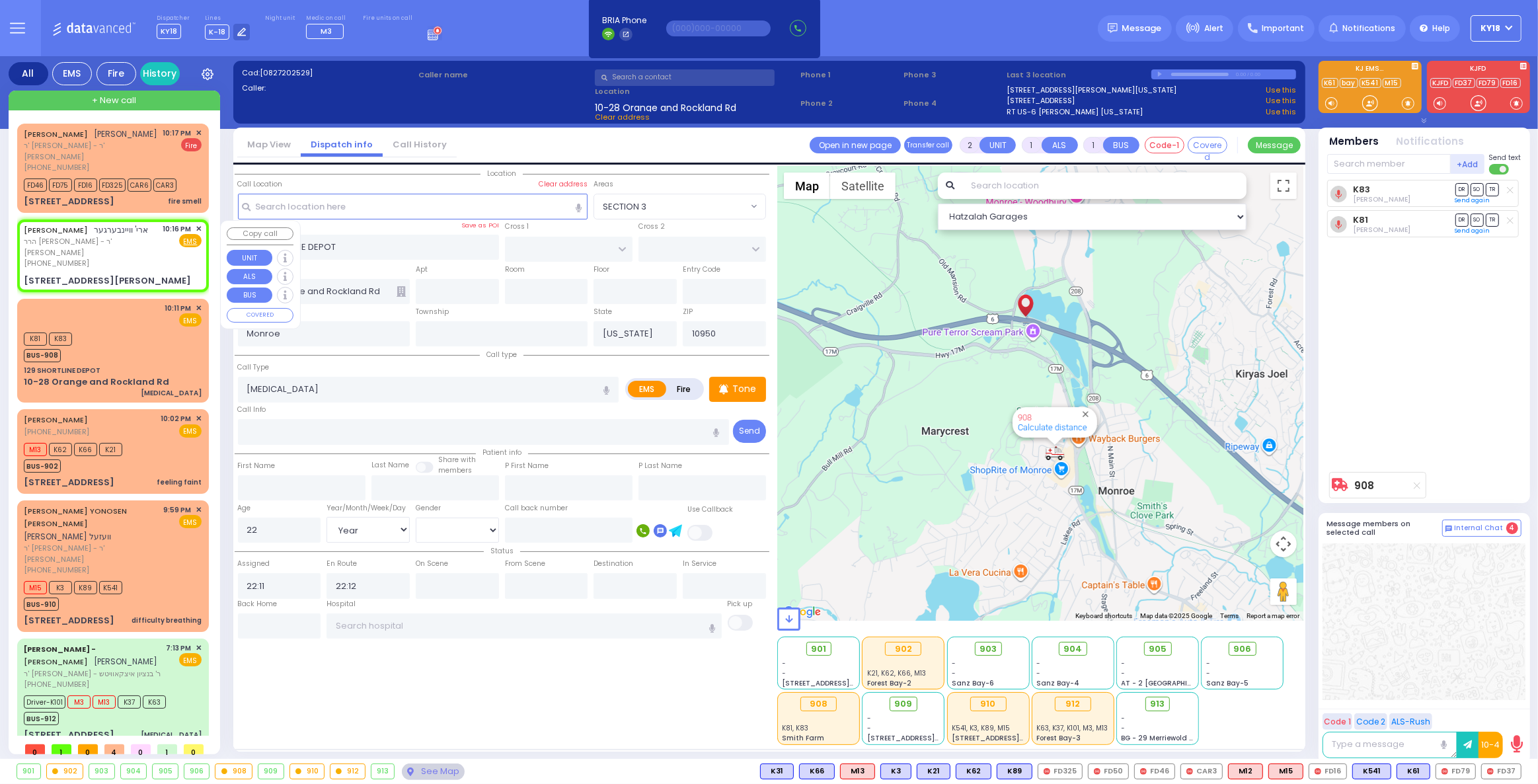
select select
radio input "true"
type input "ARYE"
type input "WEINBERGER"
select select
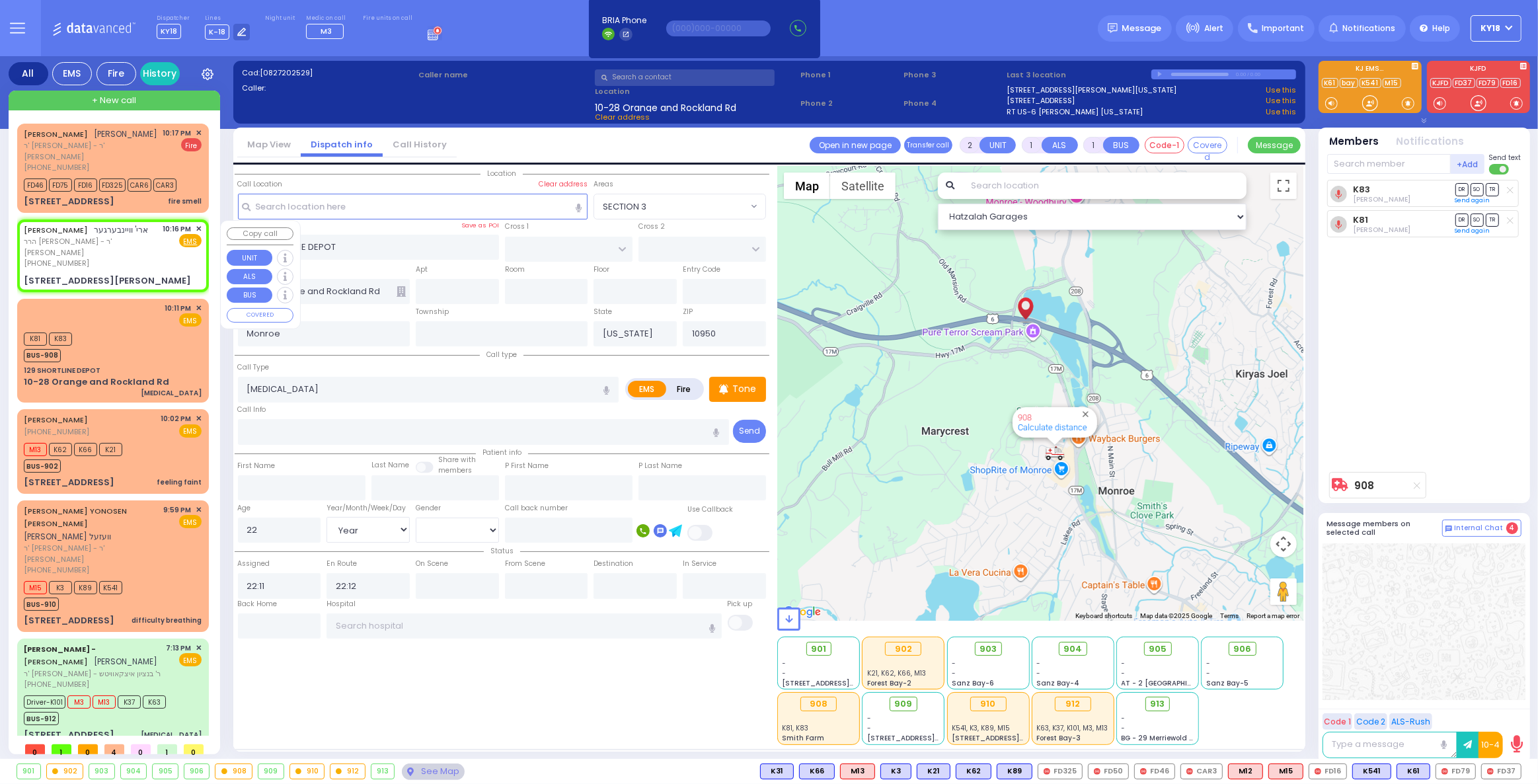
select select
type input "22:16"
type input "LIPA FRIEDMAN LN"
type input "5 LIPA FRIEDMAN LN"
type input "302"
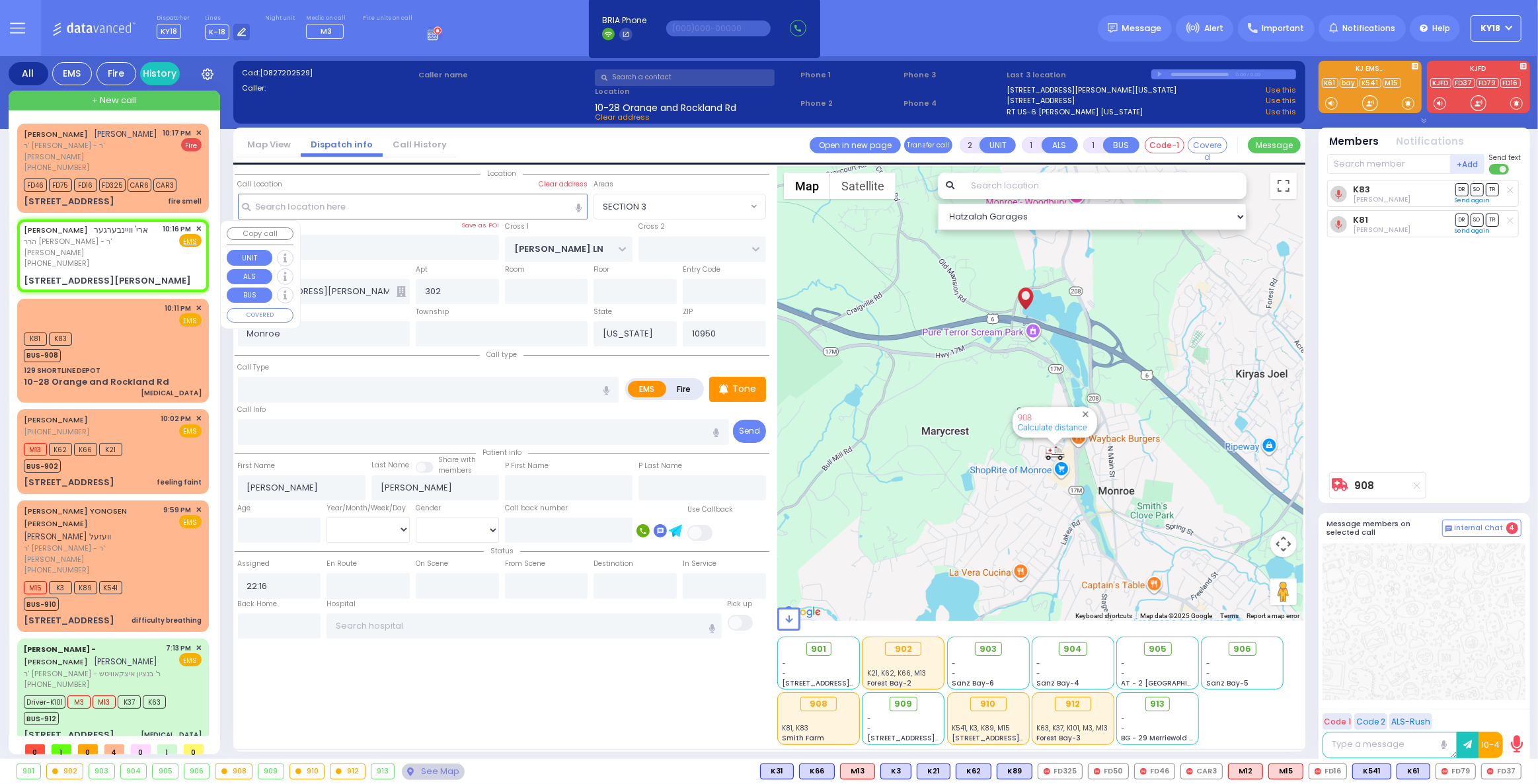
select select "SECTION 2"
select select "Hatzalah Garages"
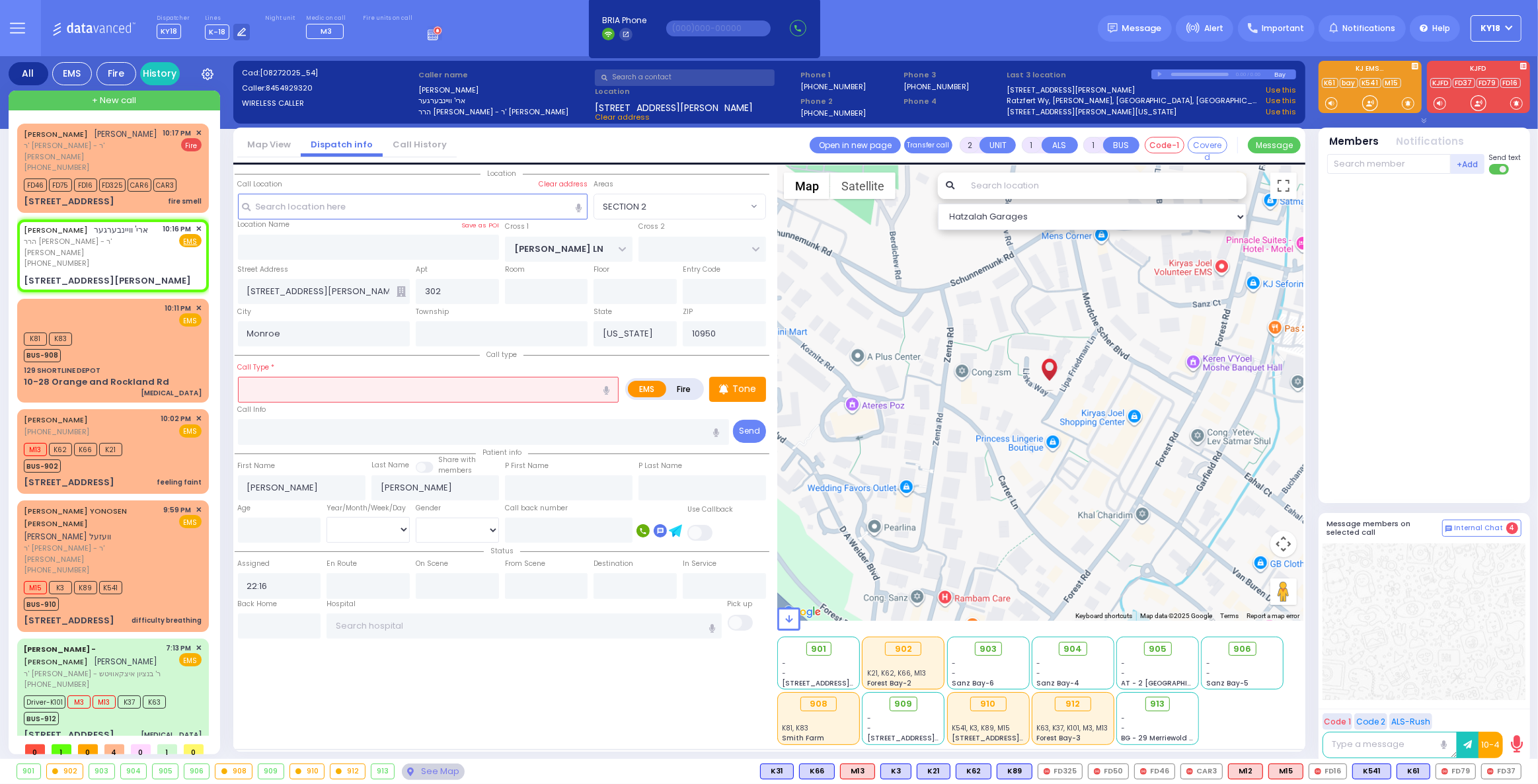
click at [297, 392] on input "text" at bounding box center [428, 389] width 382 height 25
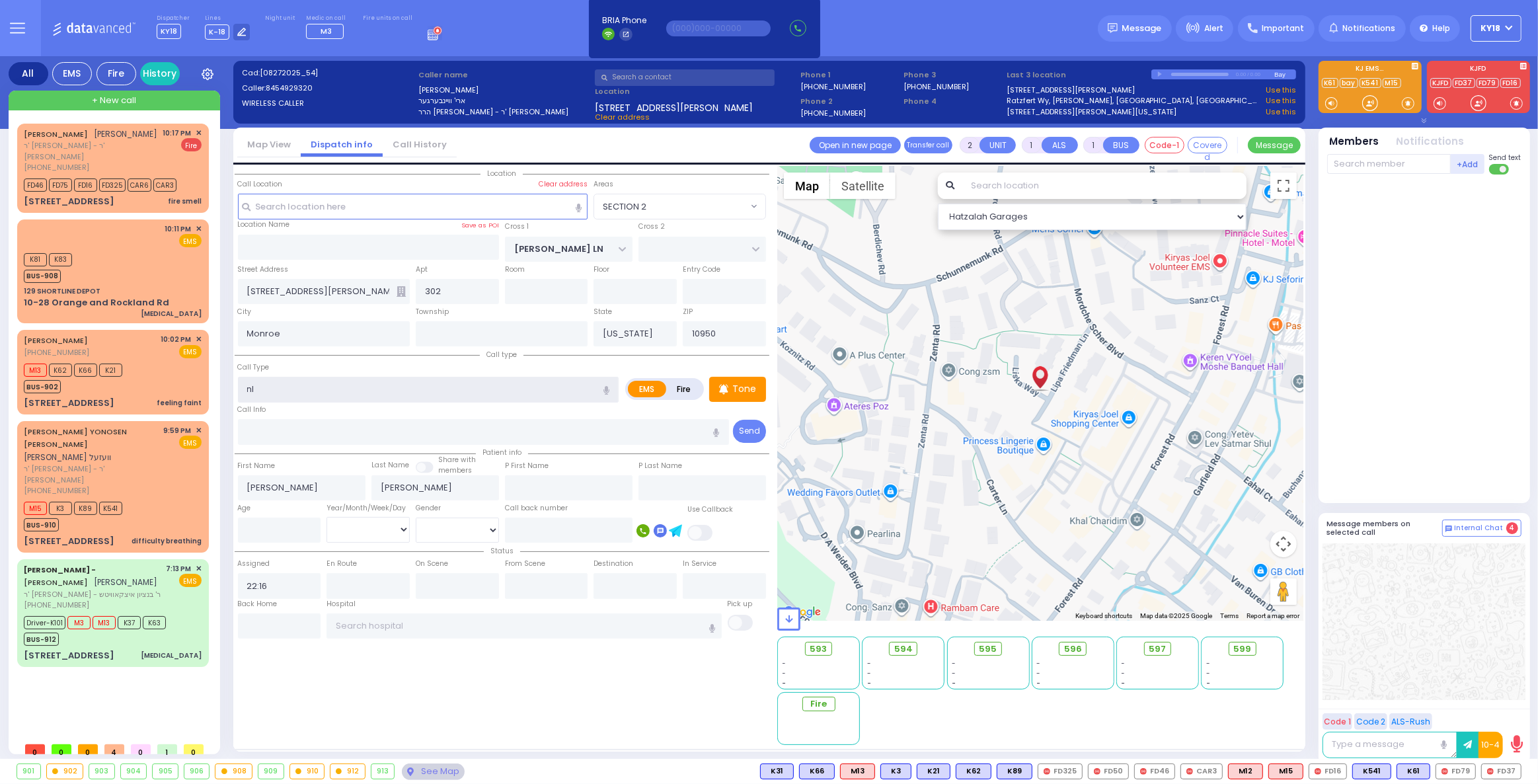
type input "nl"
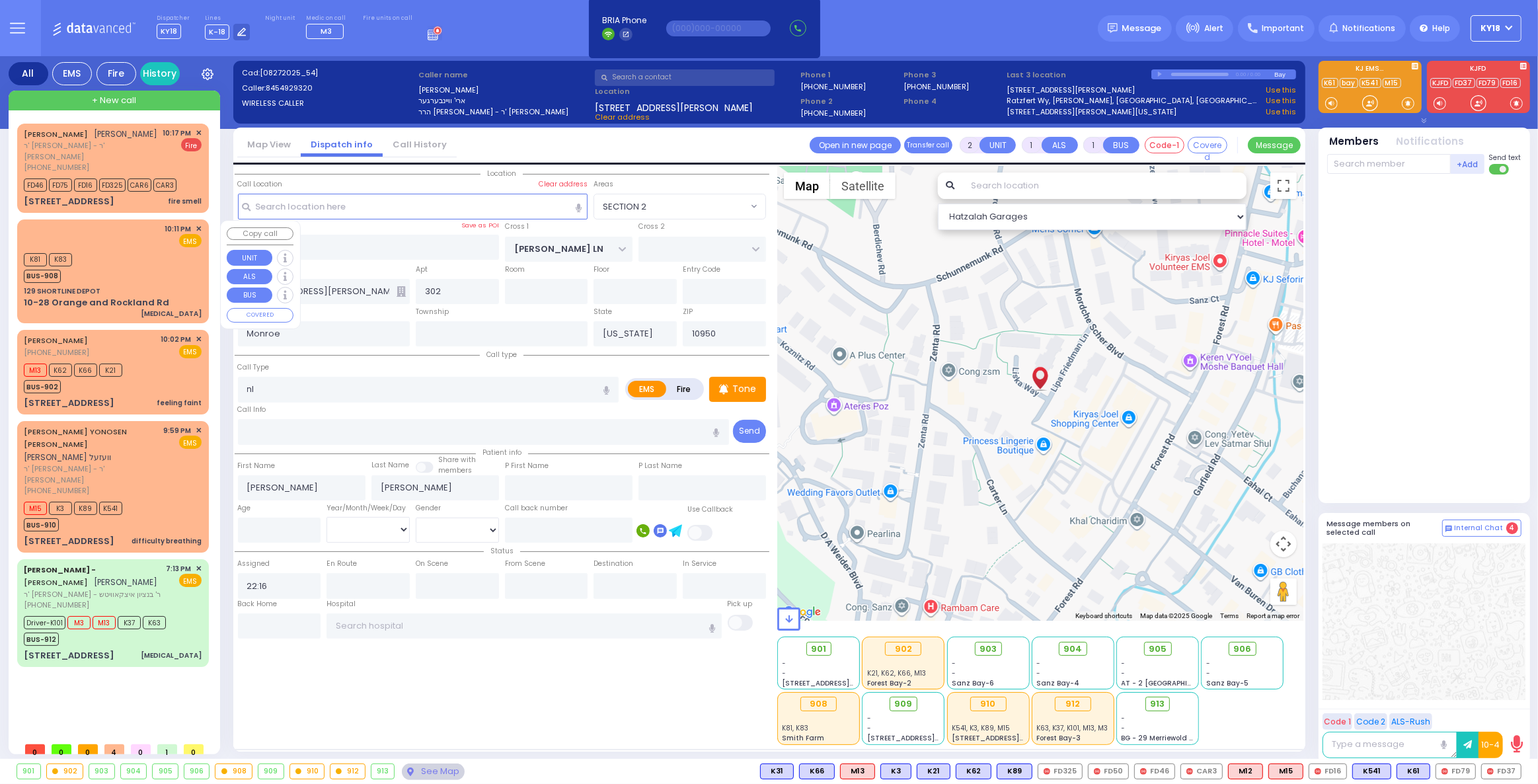
click at [151, 288] on div "129 SHORTLINE DEPOT" at bounding box center [113, 291] width 178 height 10
select select
type input "[MEDICAL_DATA]"
radio input "true"
type input "22"
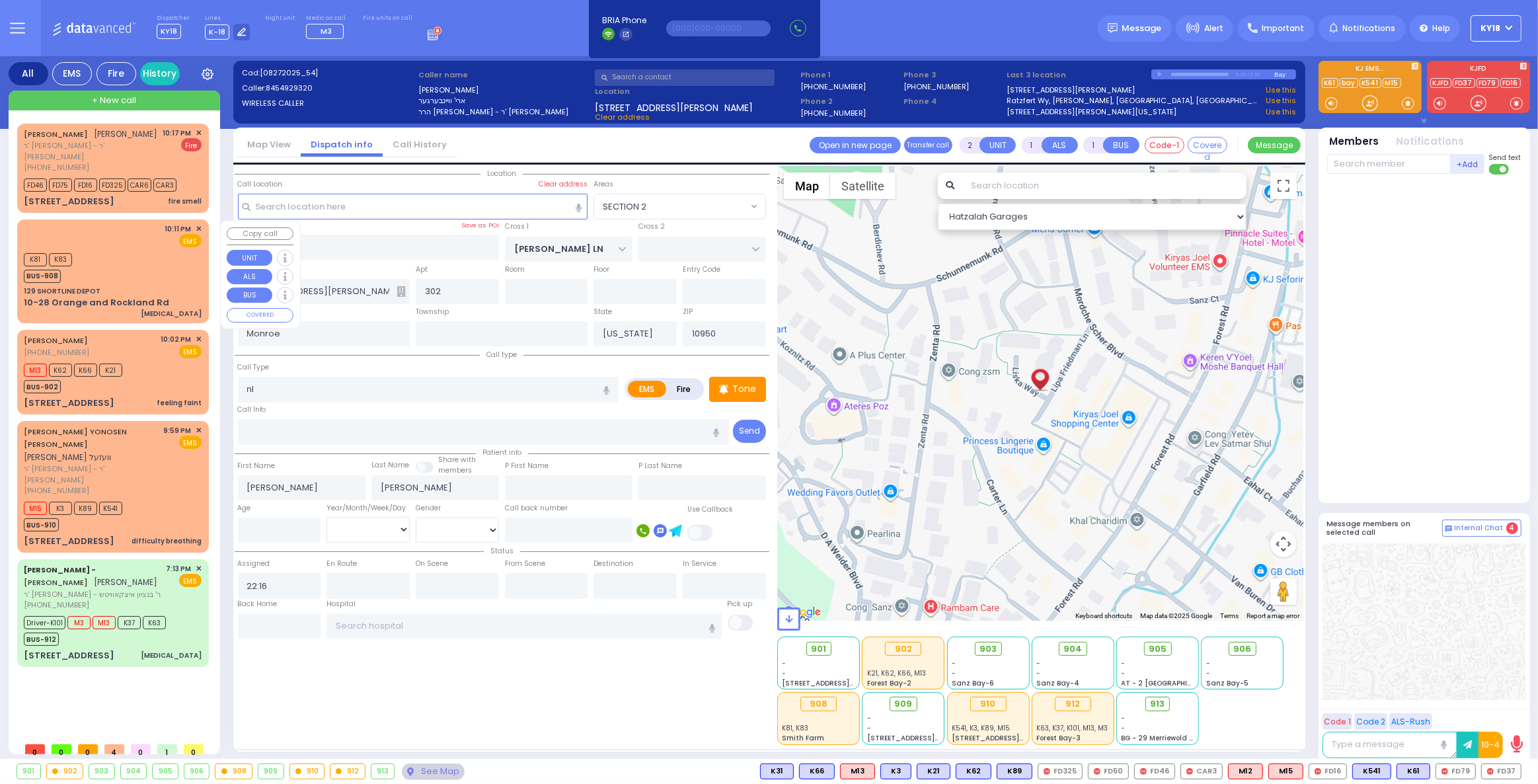
select select "Year"
select select "[DEMOGRAPHIC_DATA]"
type input "22:11"
type input "22:12"
select select "Hatzalah Garages"
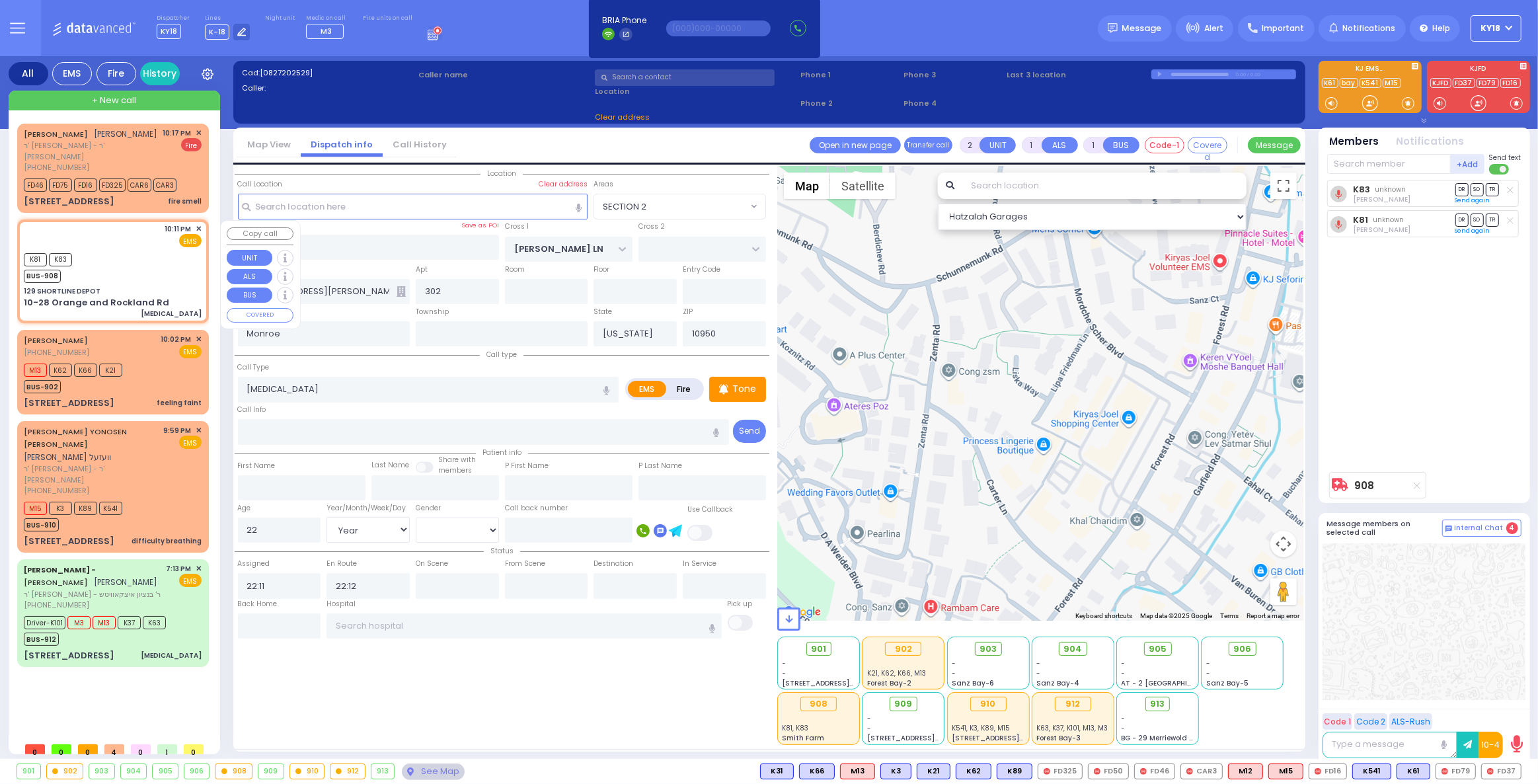
type input "129 SHORTLINE DEPOT"
type input "10-28 Orange and Rockland Rd"
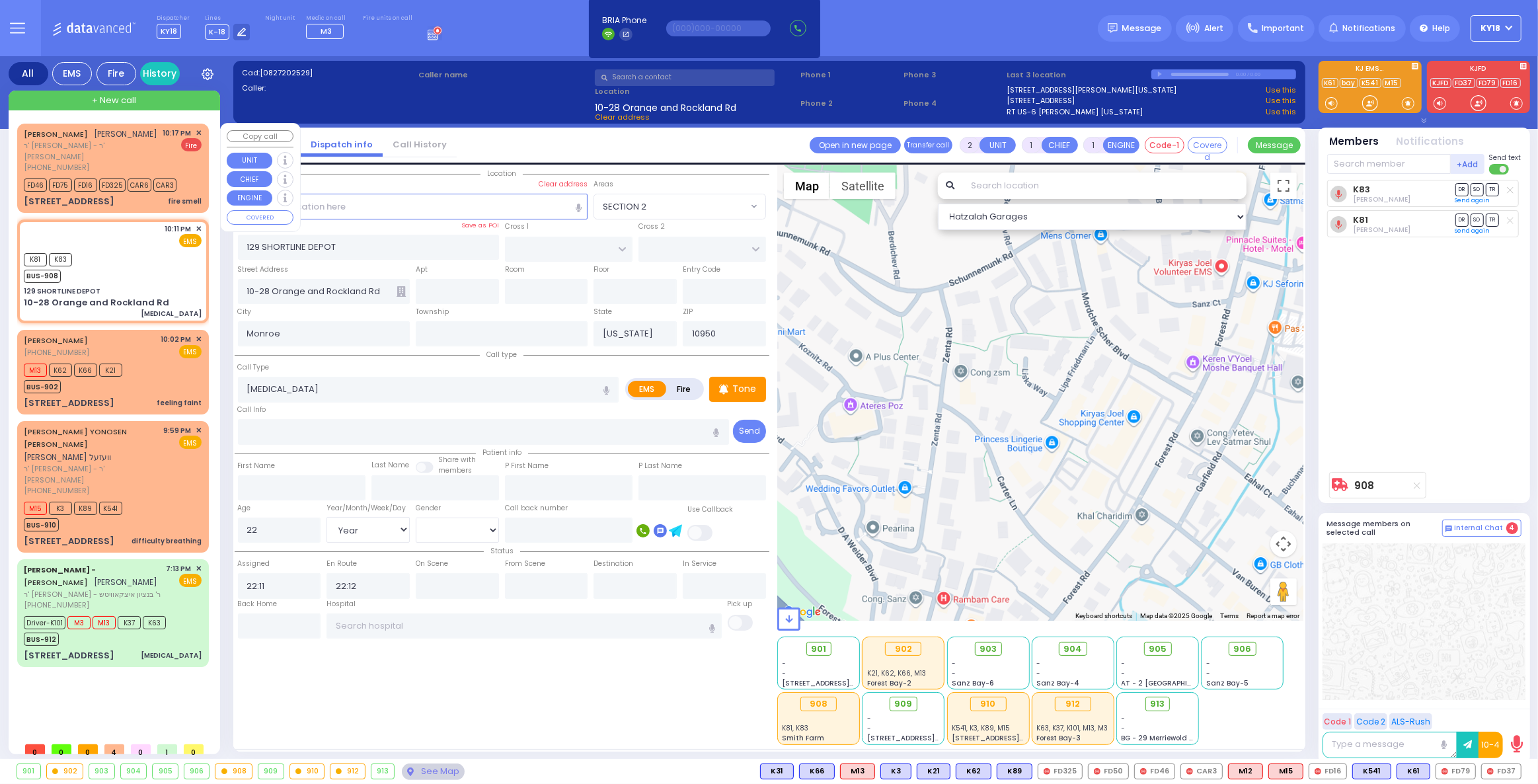
click at [157, 153] on span "ר' [PERSON_NAME] - ר' [PERSON_NAME] [PERSON_NAME]" at bounding box center [91, 150] width 135 height 22
select select
type input "fire smell"
radio input "false"
radio input "true"
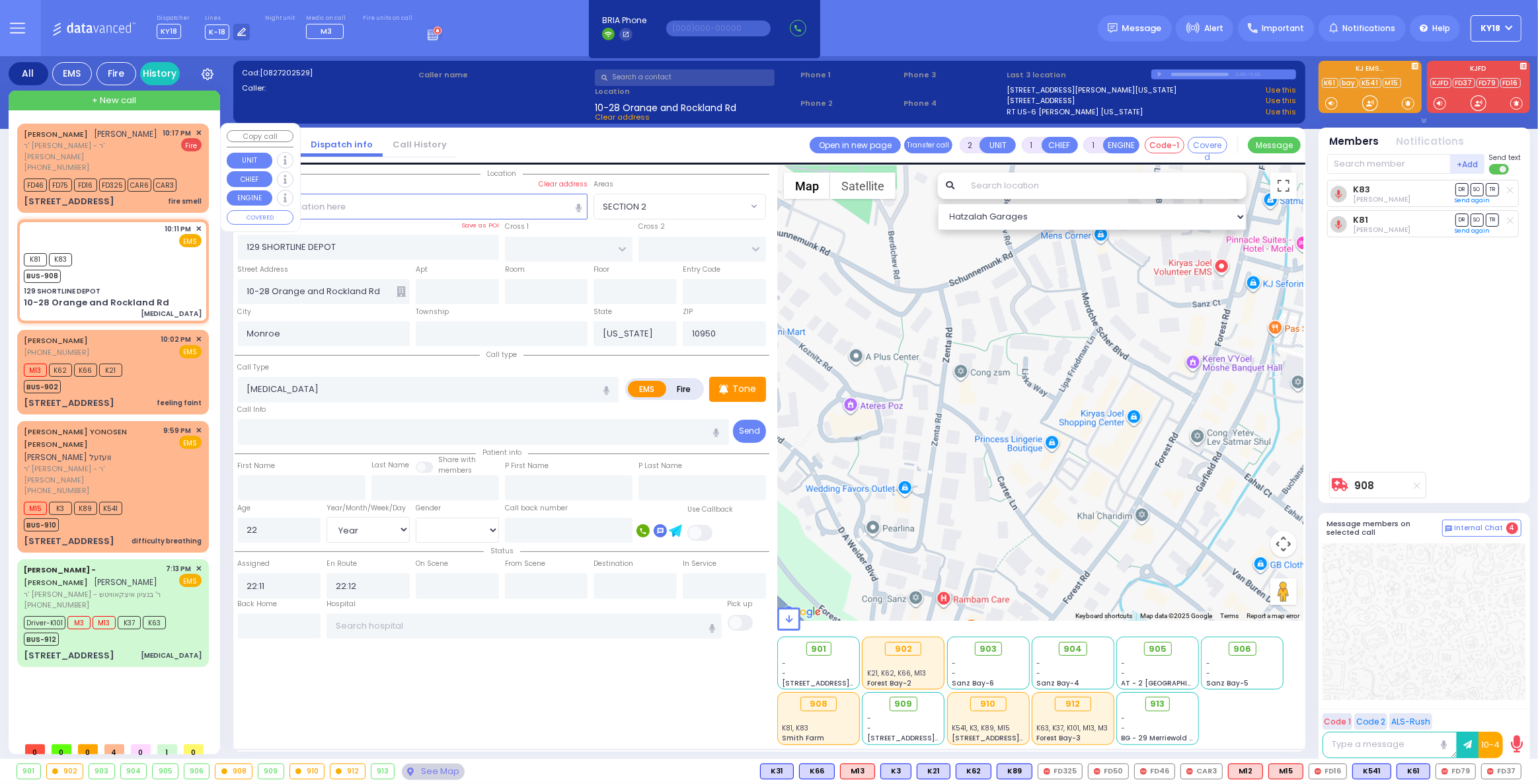
type input "[PERSON_NAME]"
type input "LAUFER"
select select
type input "22:17"
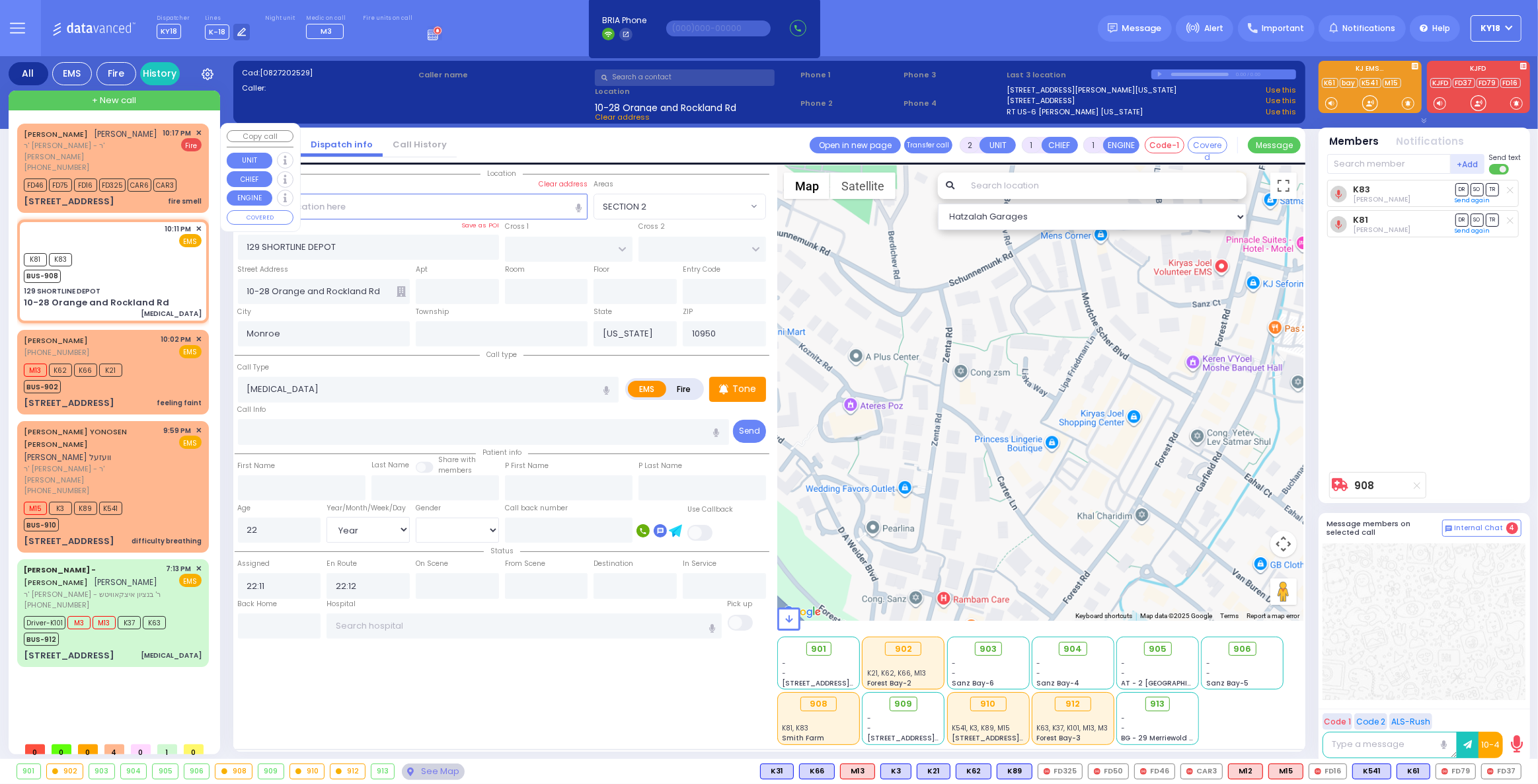
type input "22:18"
select select "Hatzalah Garages"
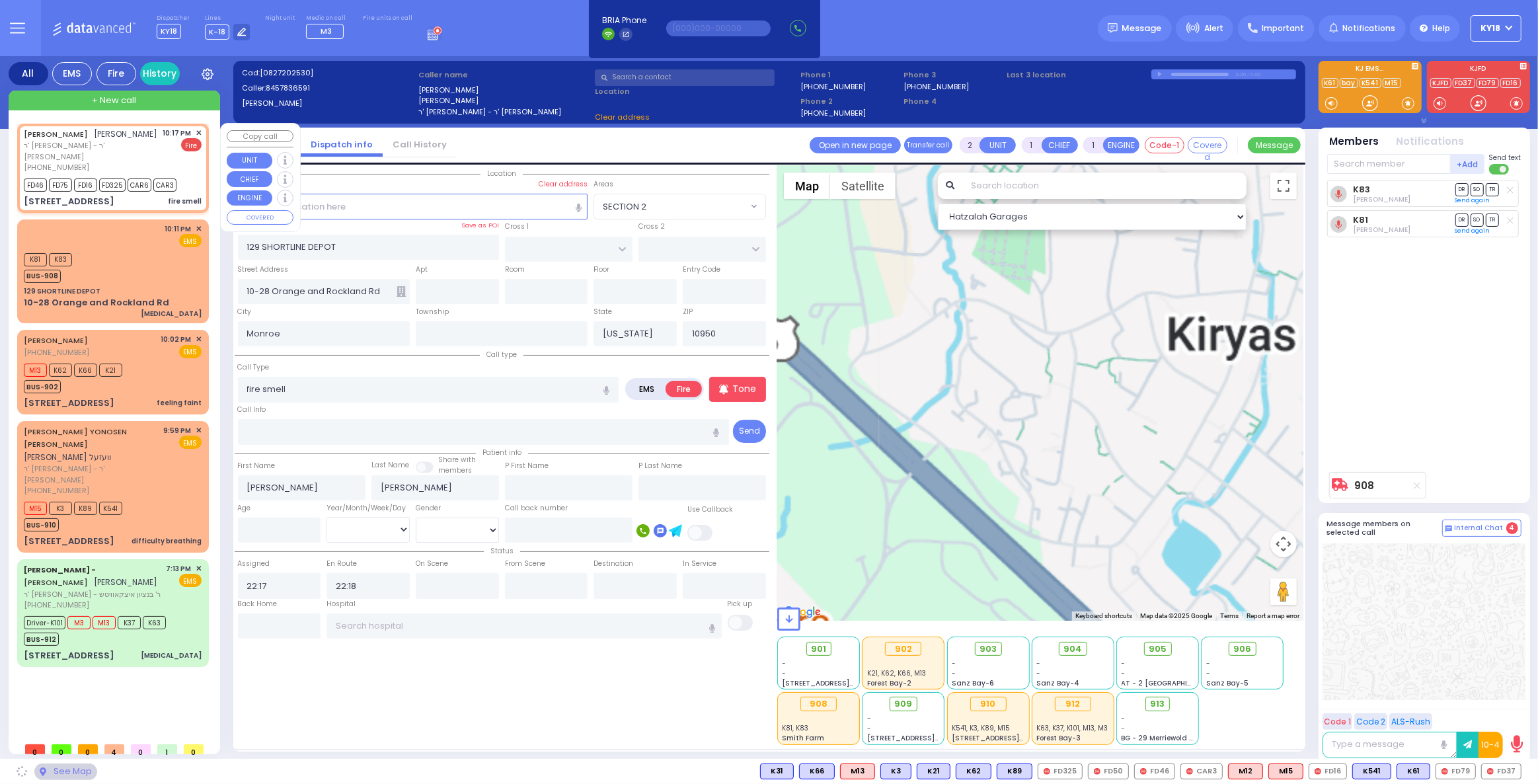
type input "DINEV RD"
type input "[PERSON_NAME] DR"
type input "[STREET_ADDRESS]"
type input "303"
type input "[PERSON_NAME]"
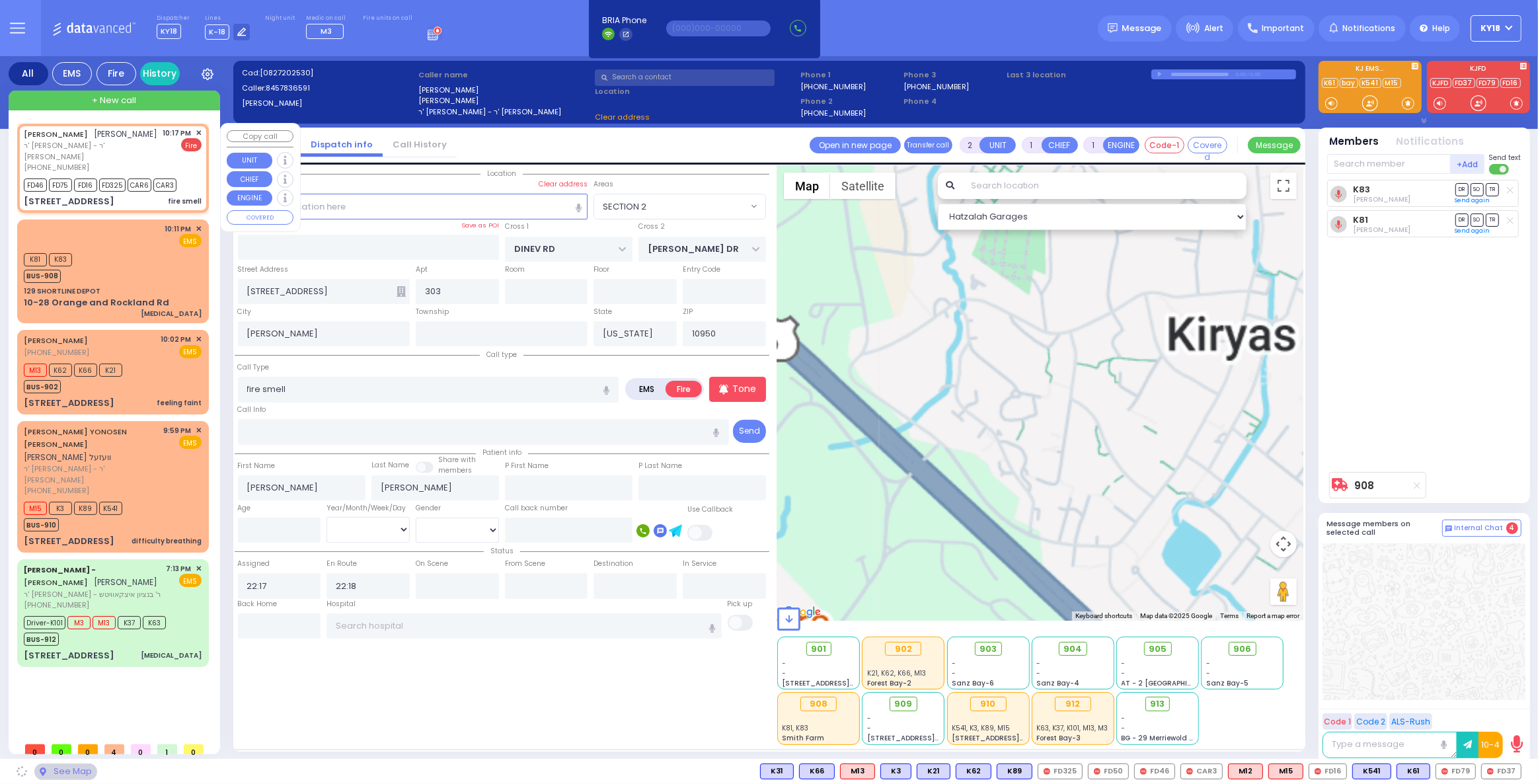
select select "BEIRECH MOSHE"
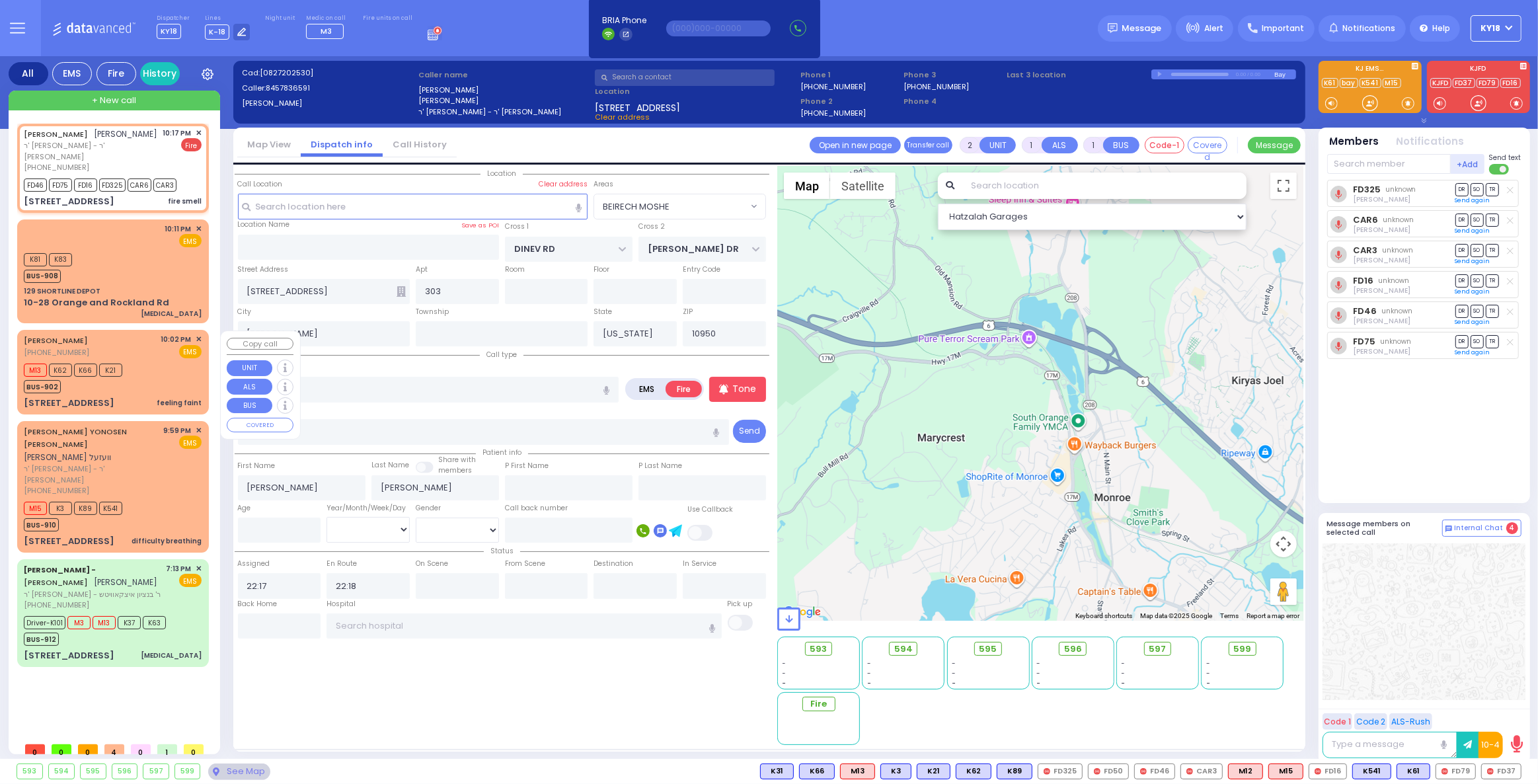
click at [146, 375] on div "M13 K62 K66 K21 BUS-902" at bounding box center [113, 377] width 178 height 33
select select
type input "feeling faint"
radio input "true"
select select
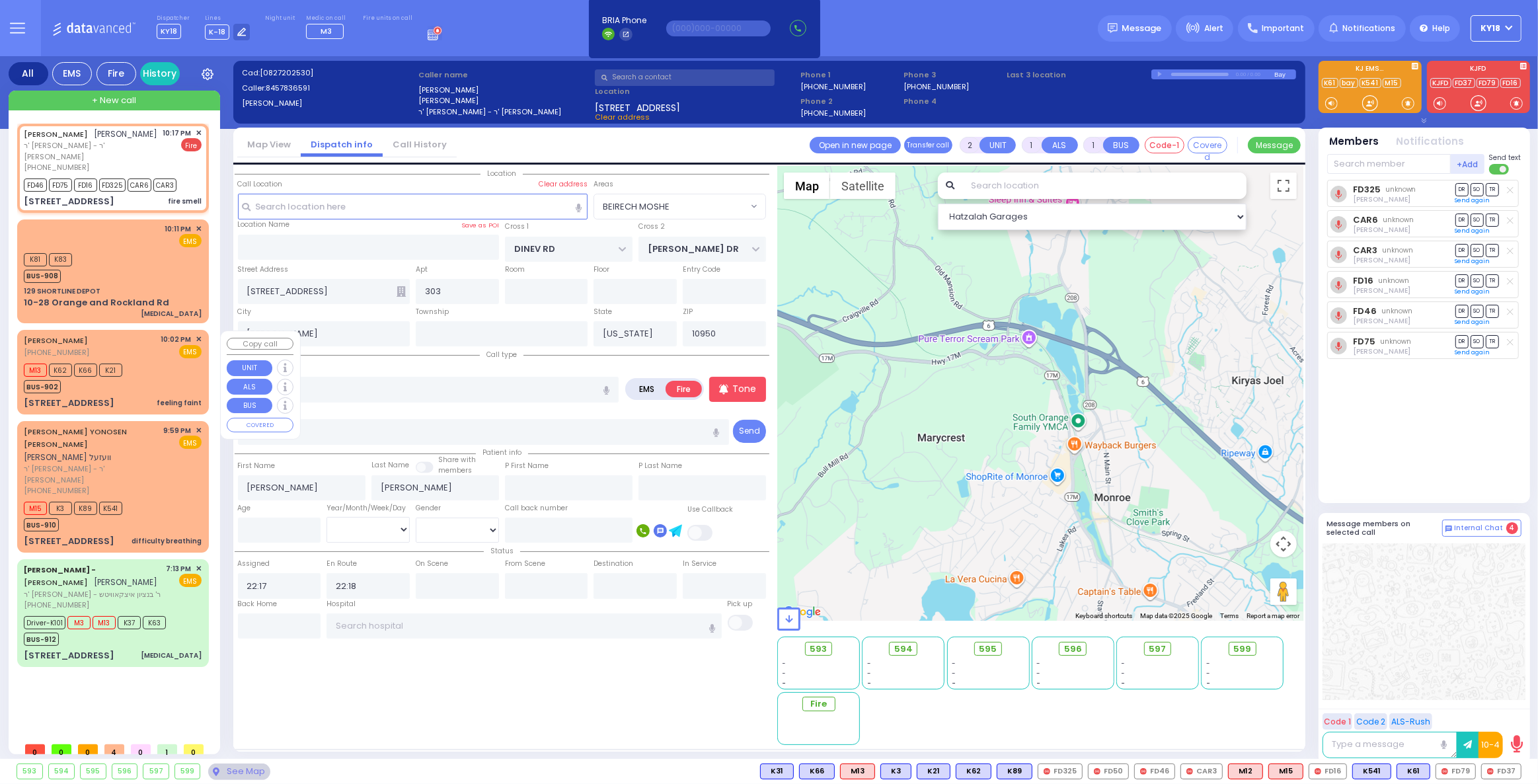
type input "22:02"
type input "22:03"
select select "Hatzalah Garages"
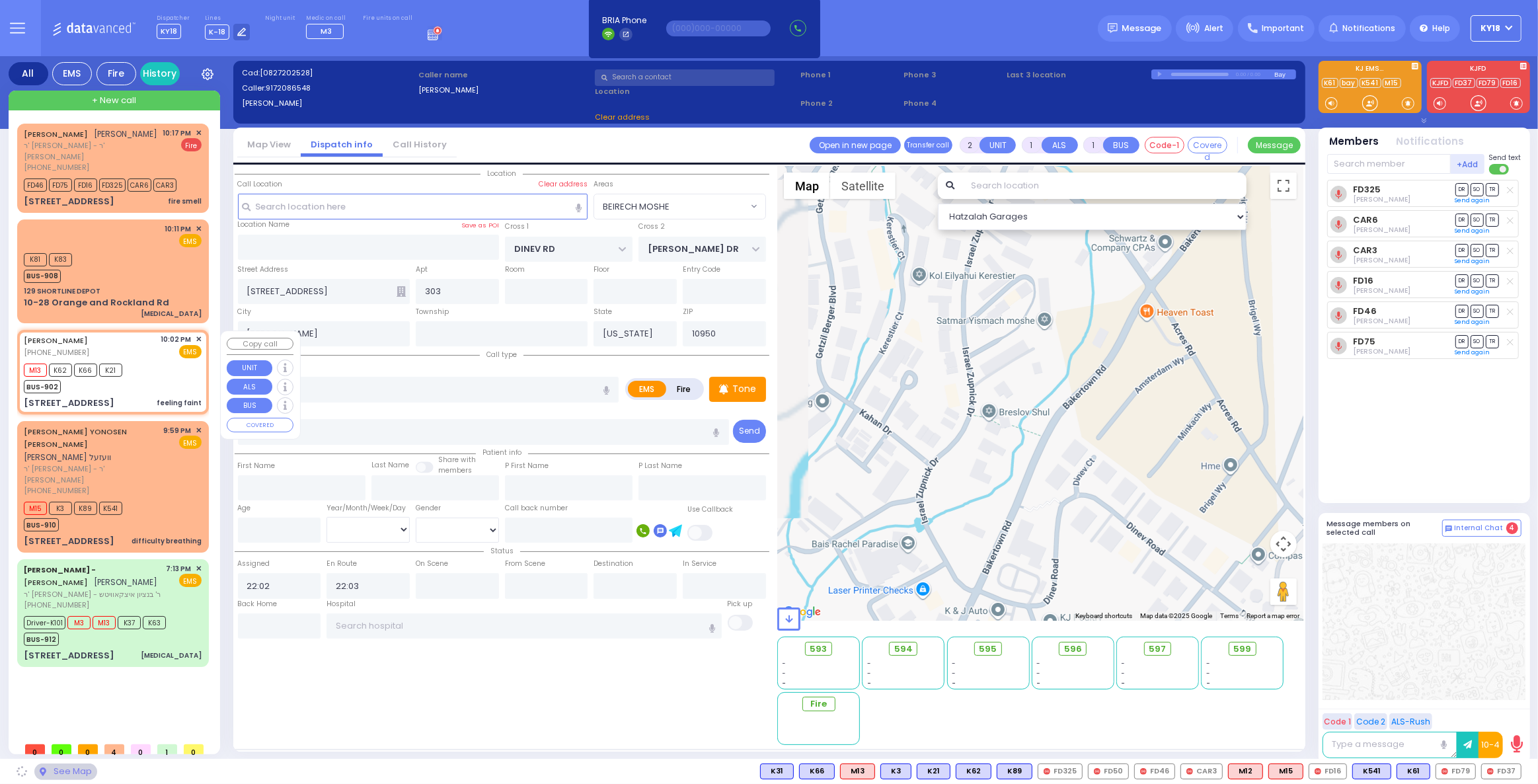
type input "HAYES COURT"
type input "FILLMORE COURT"
type input "[STREET_ADDRESS]"
type input "Monroe"
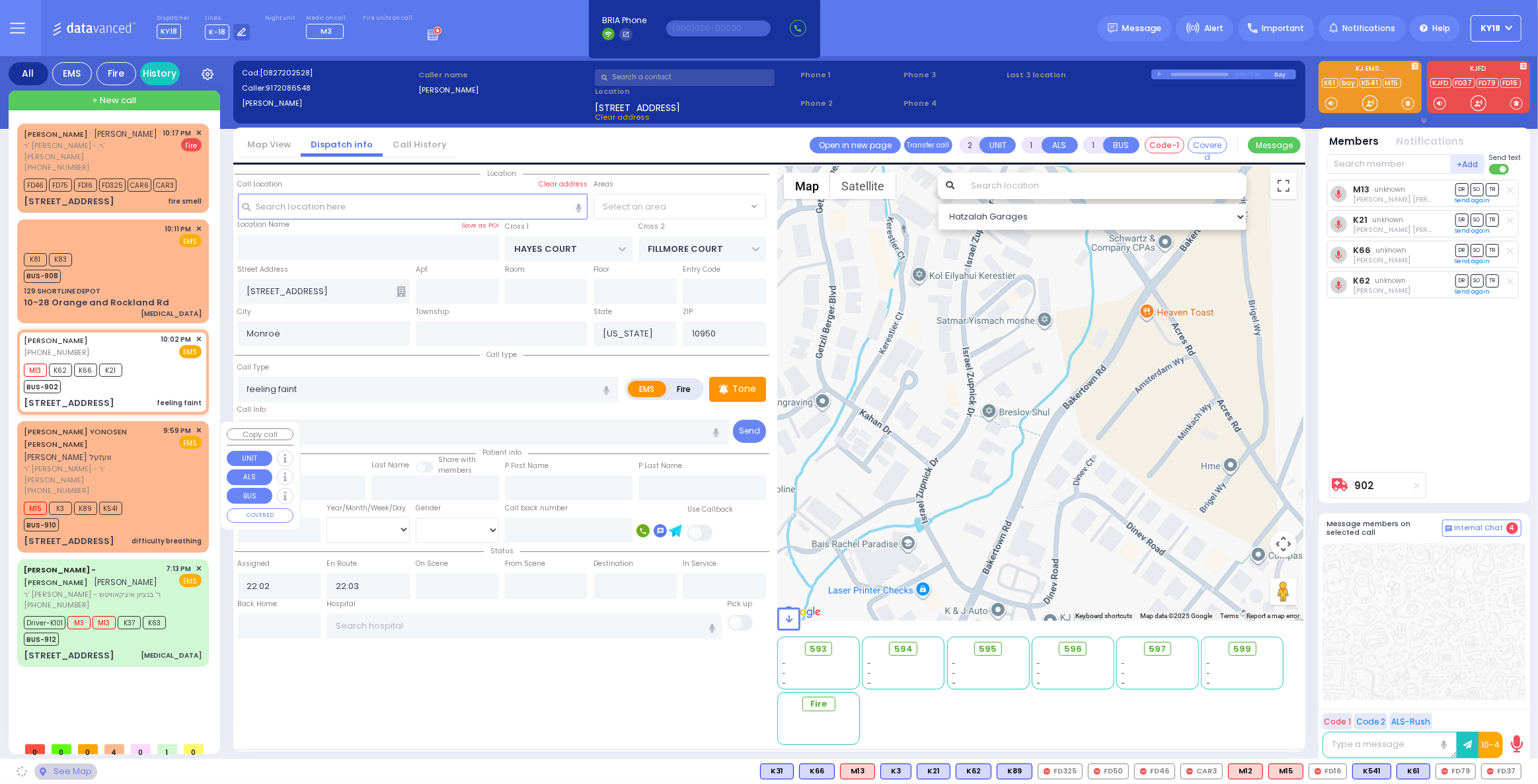
select select "SECTION 3"
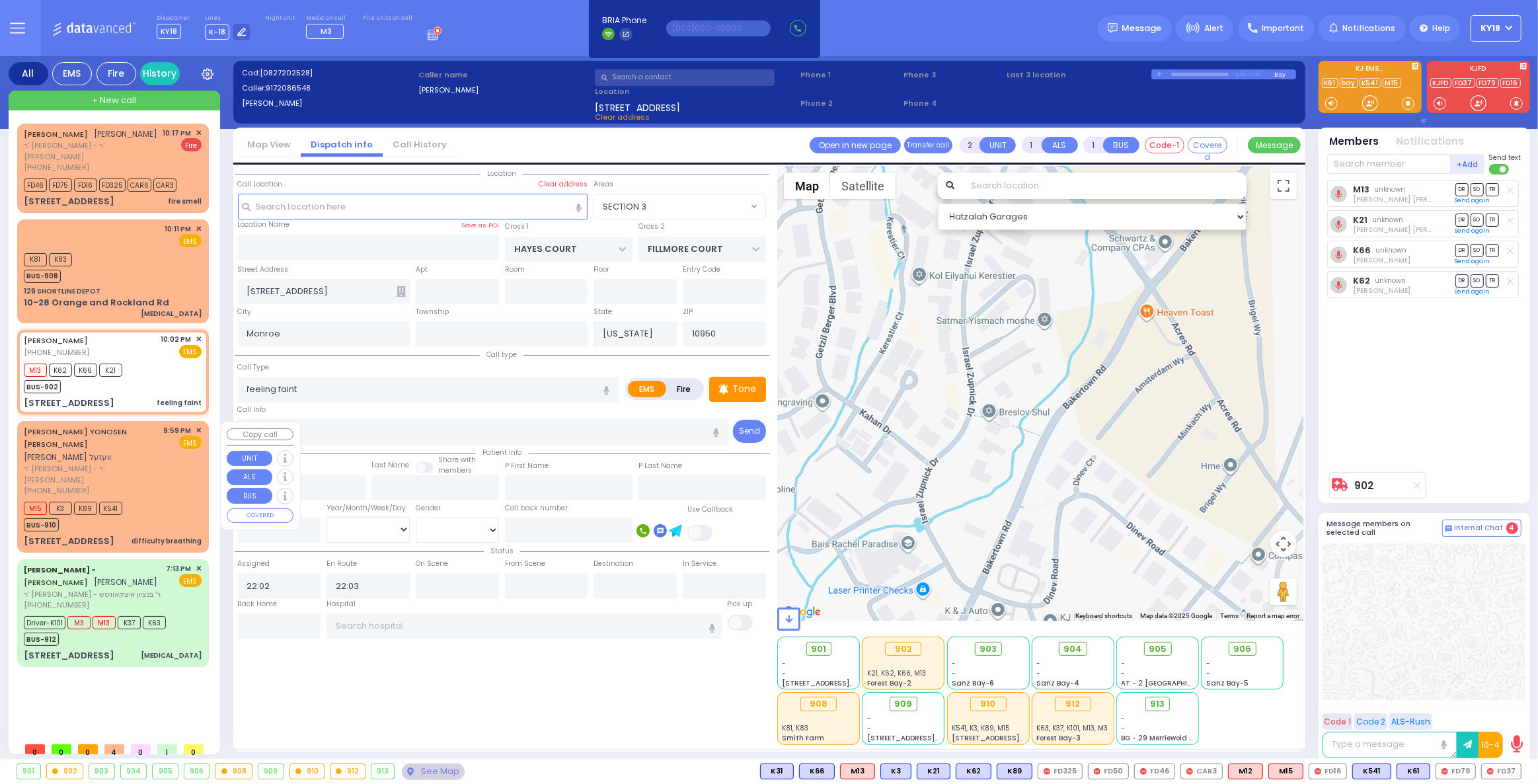
click at [152, 485] on div "[PHONE_NUMBER]" at bounding box center [92, 490] width 136 height 11
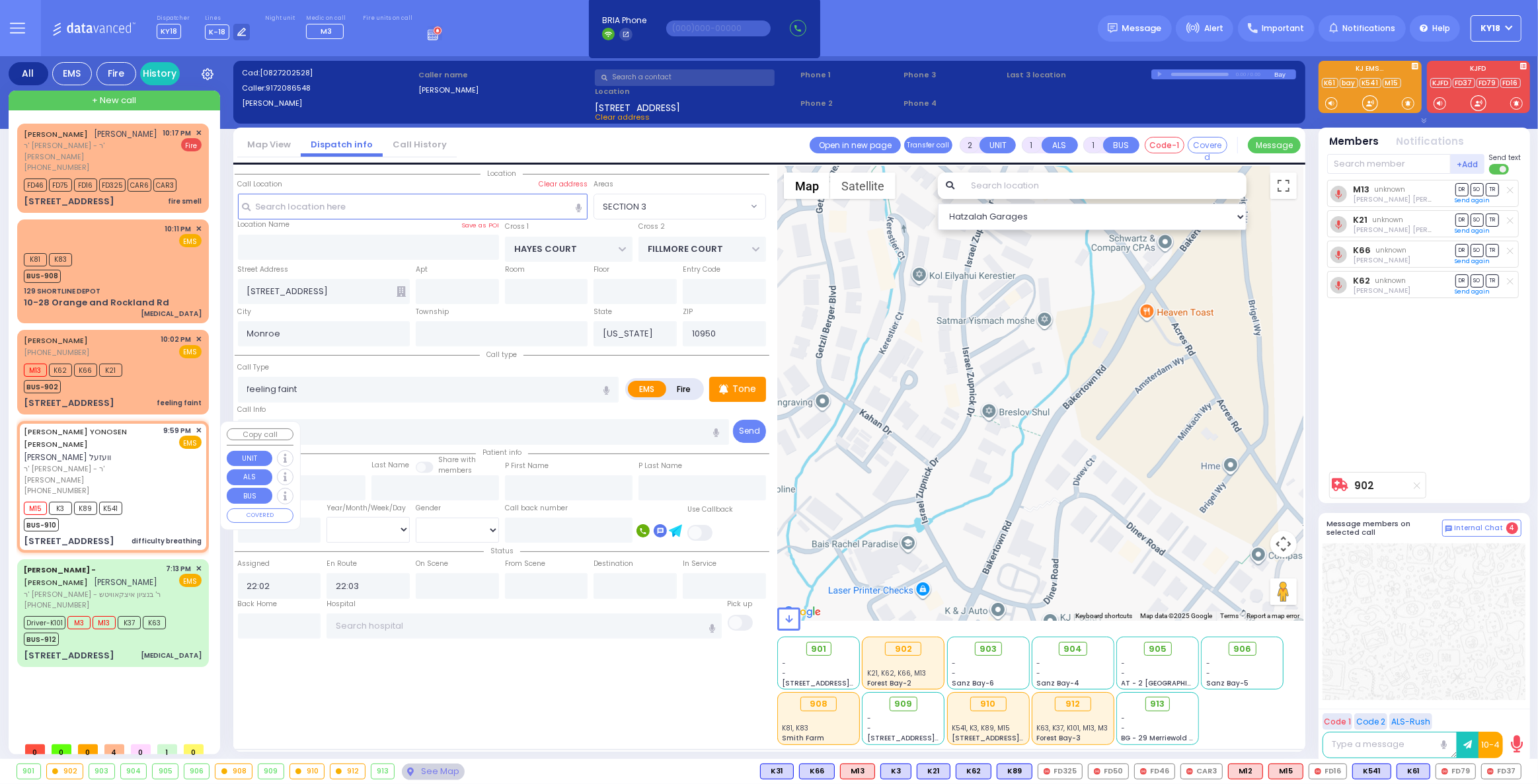
select select
type input "difficulty breathing"
radio input "true"
type input "[PERSON_NAME]"
type input "WESEL"
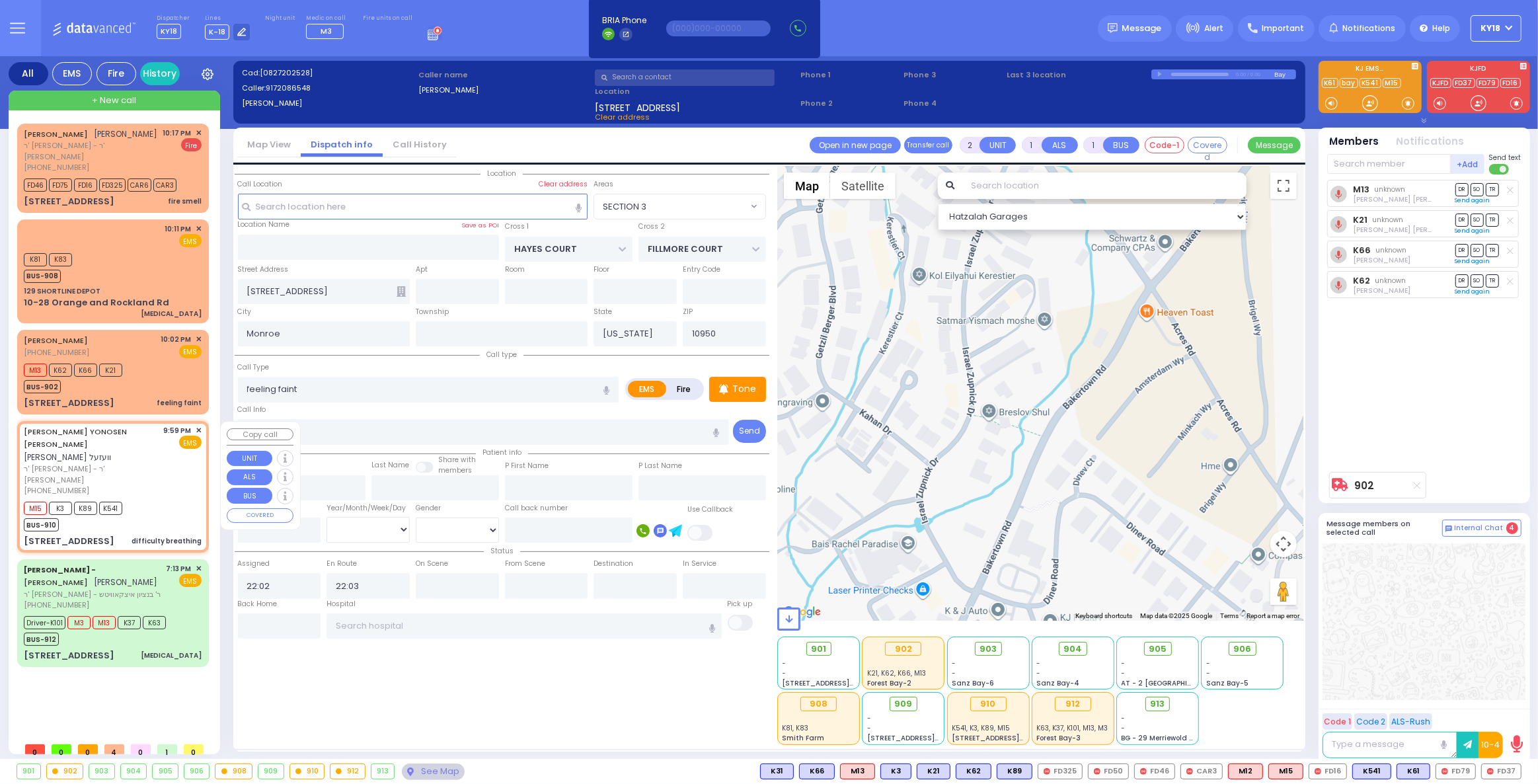
select select
type input "21:59"
type input "22:02"
type input "YOEL KLEIN BLVD"
type input "MERON DR"
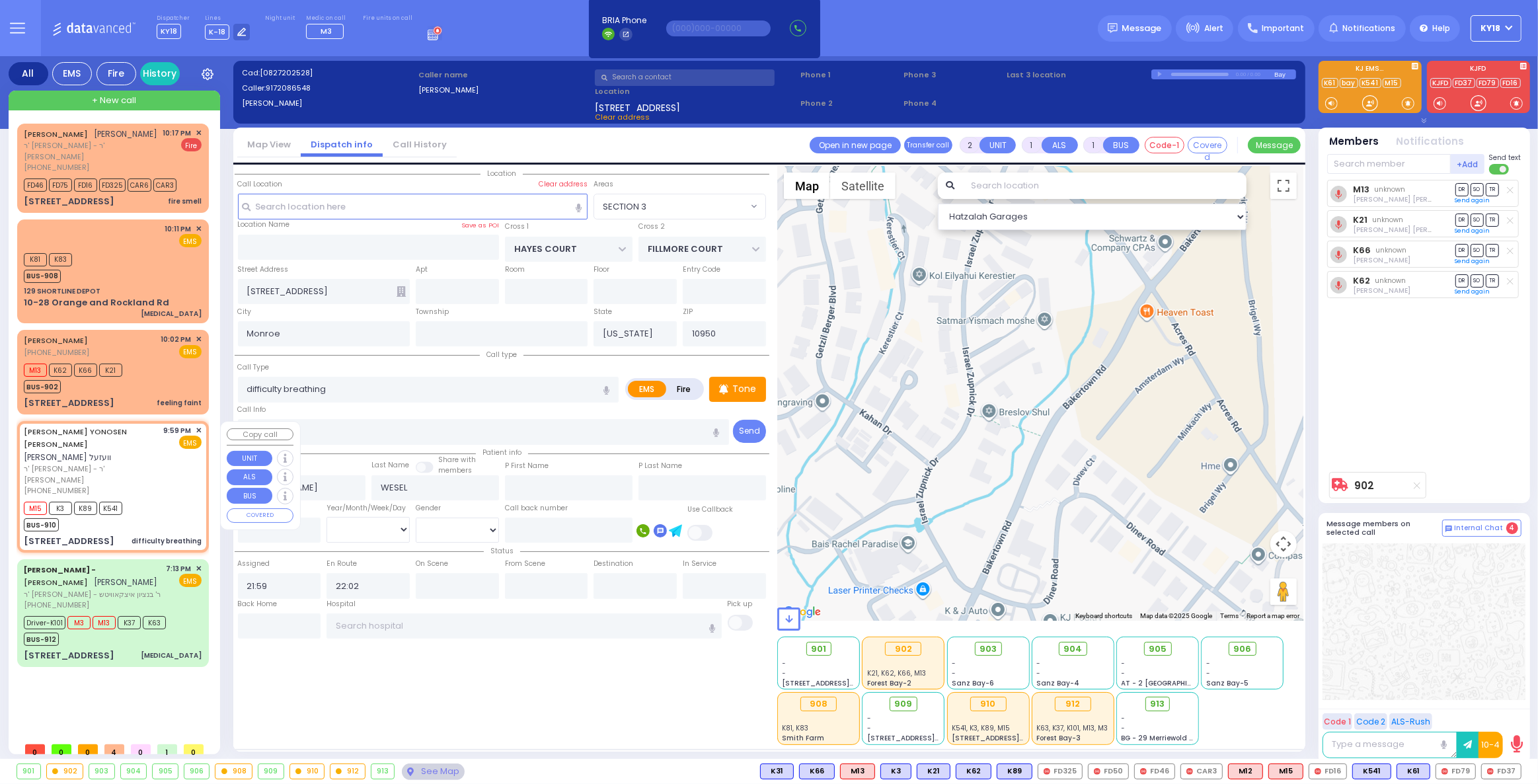
type input "[STREET_ADDRESS]"
type input "403"
select select "Hatzalah Garages"
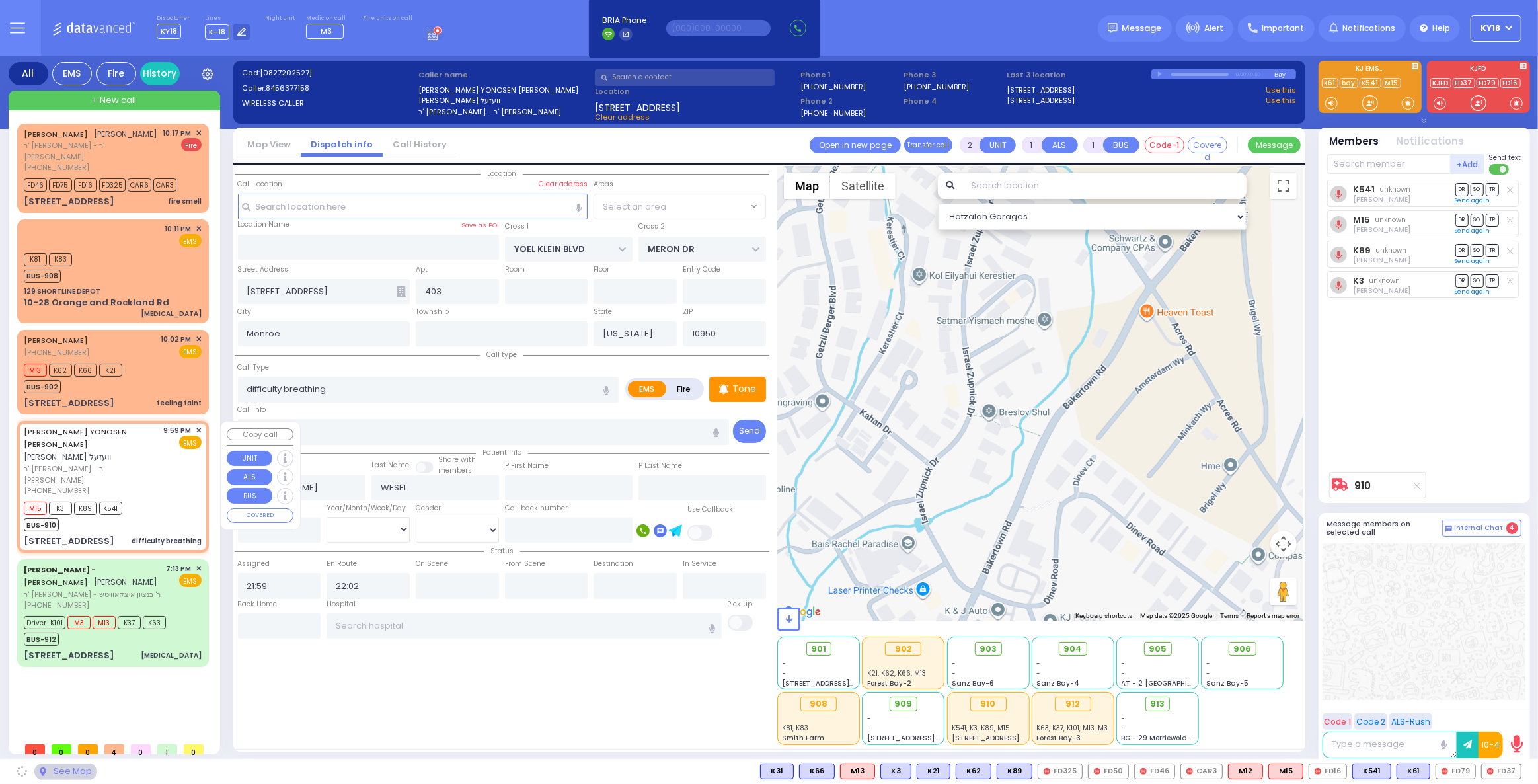
select select "SECTION 6"
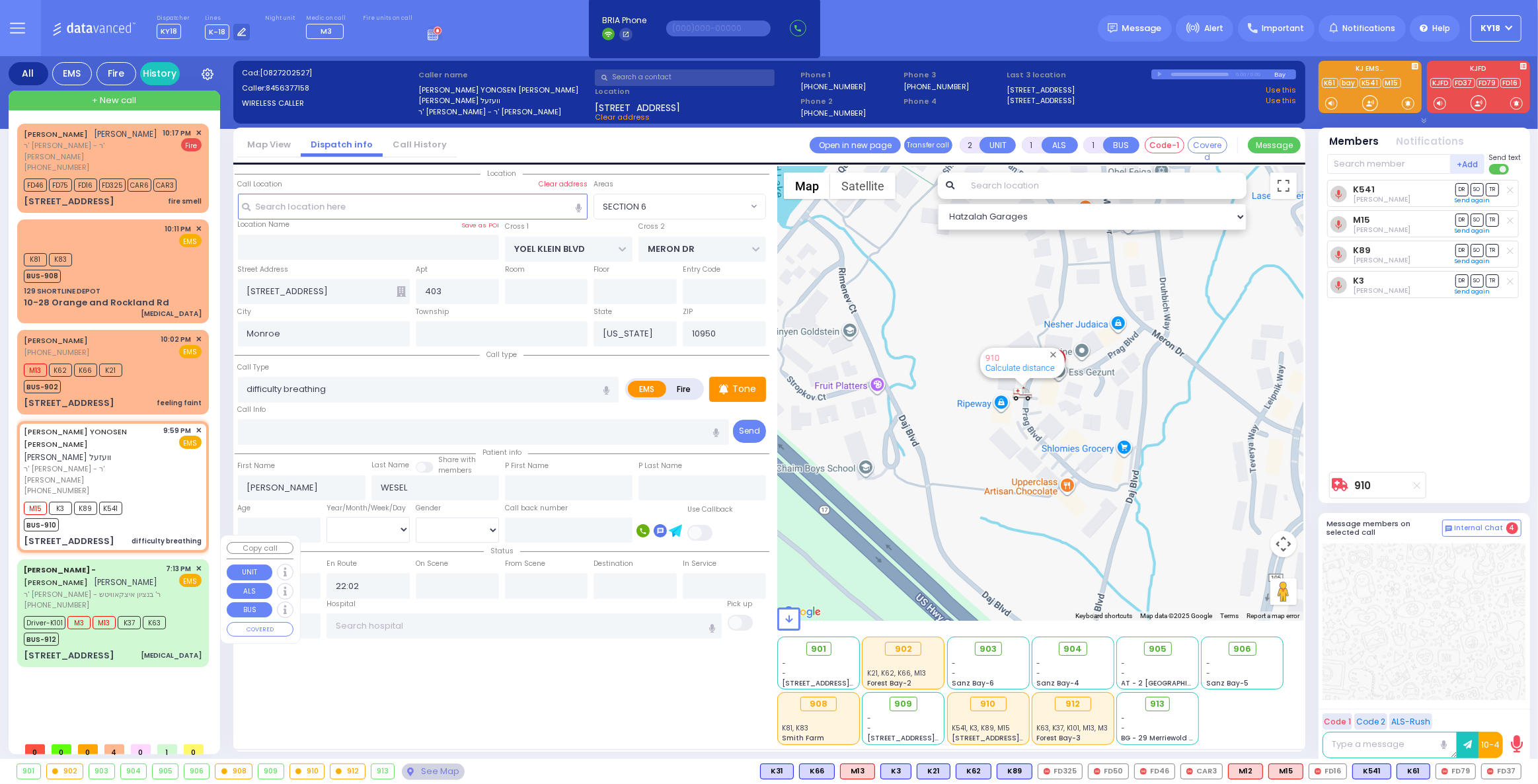
click at [133, 613] on div "Driver-K101 M3 M13 K37 K63" at bounding box center [95, 621] width 143 height 16
type input "6"
select select
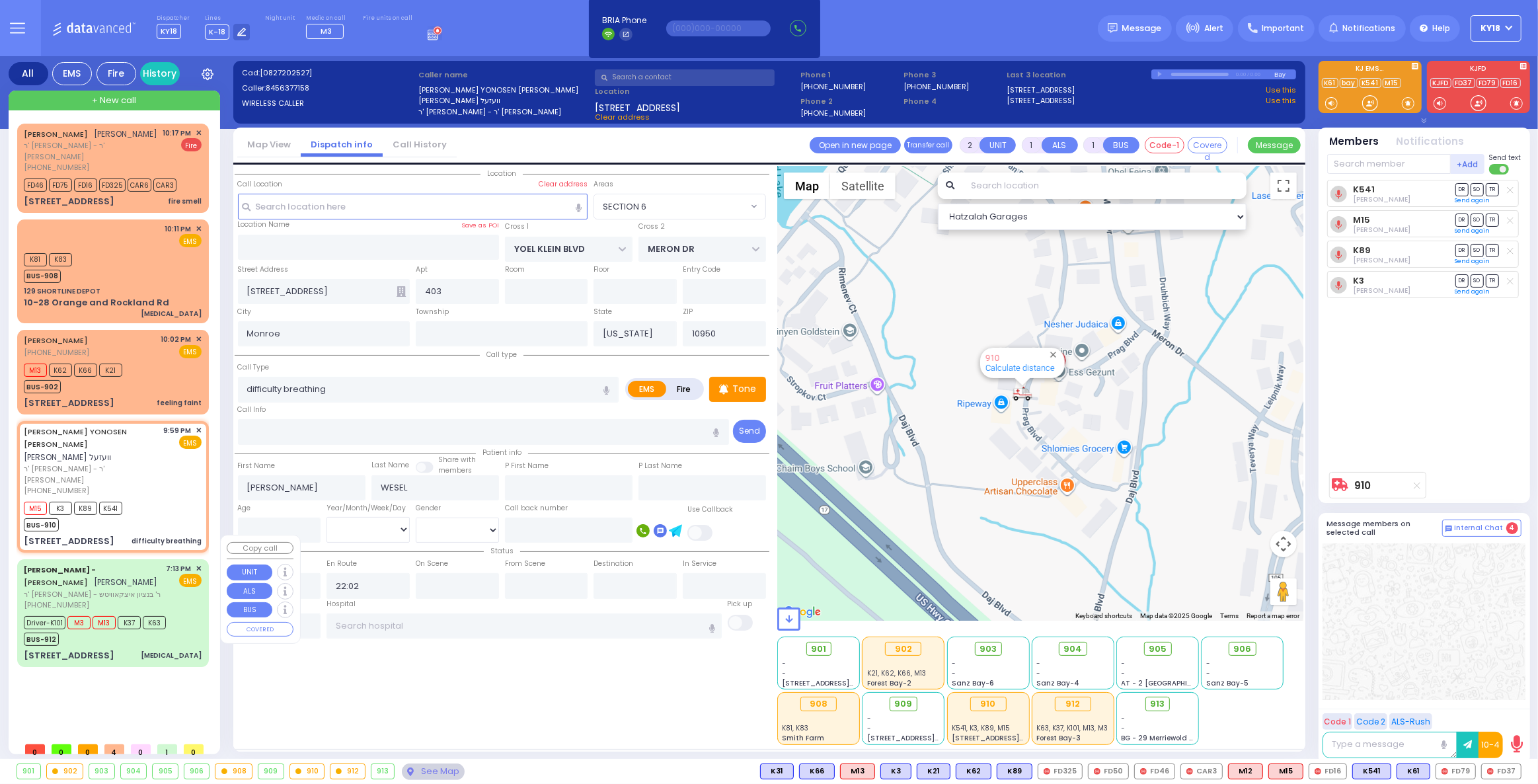
type input "[MEDICAL_DATA]"
radio input "true"
type input "AMROM"
type input "[PERSON_NAME]"
type input "Amrom"
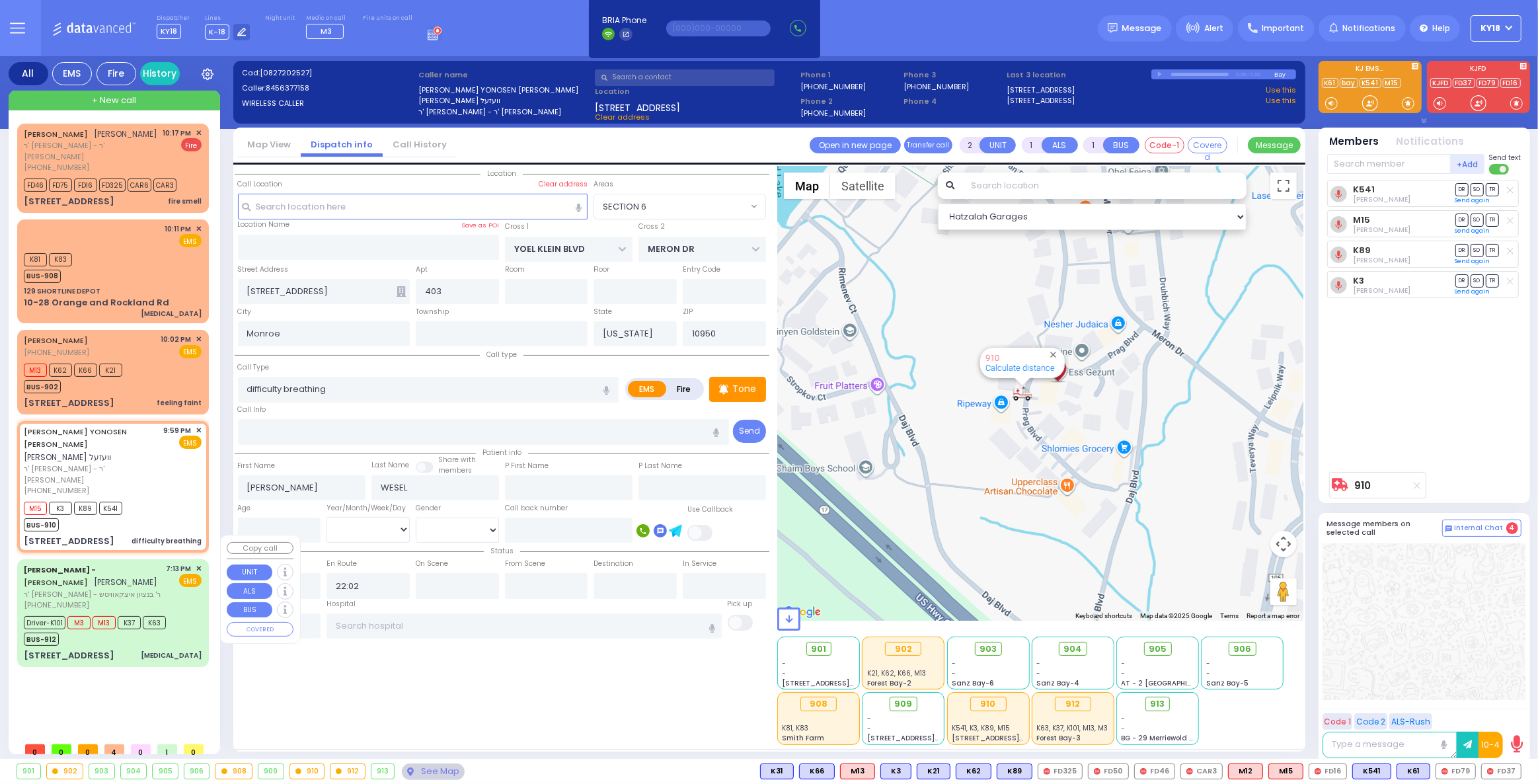
type input "Kohn"
type input "71"
select select "Year"
select select "[DEMOGRAPHIC_DATA]"
type input "19:13"
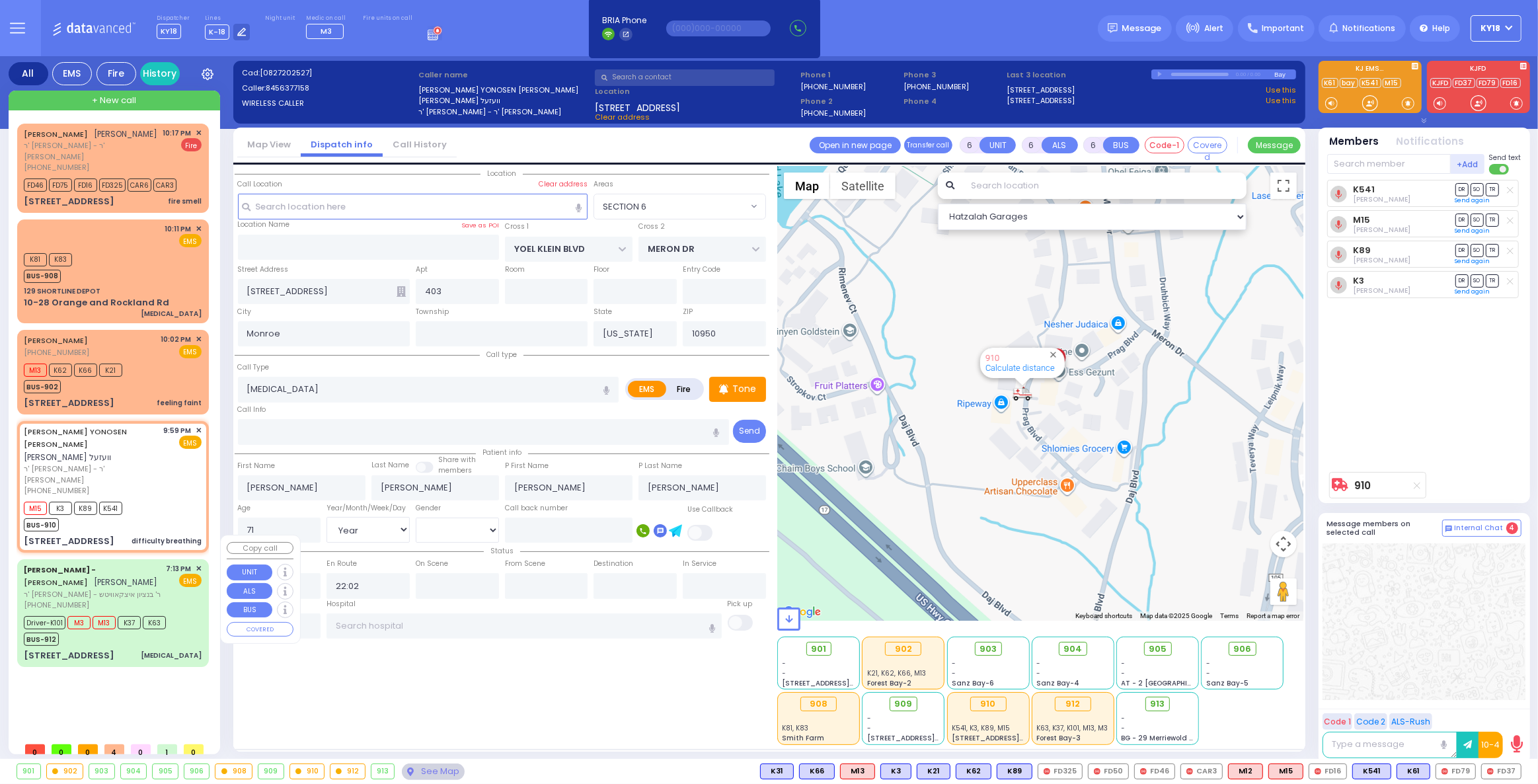
type input "19:15"
type input "19:21"
type input "19:40"
select select "Hatzalah Garages"
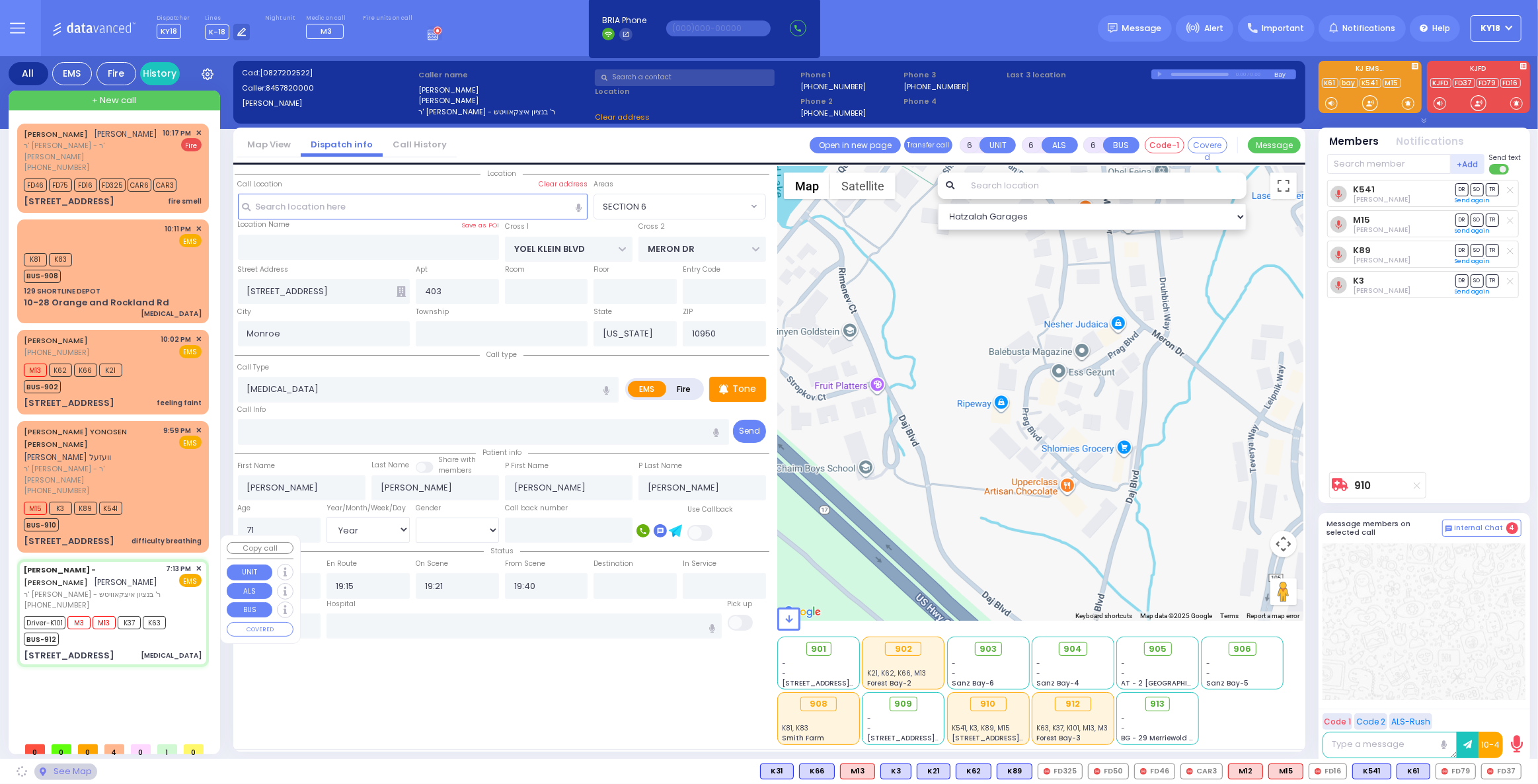
type input "[STREET_ADDRESS]"
type input "011"
type input "[PERSON_NAME]"
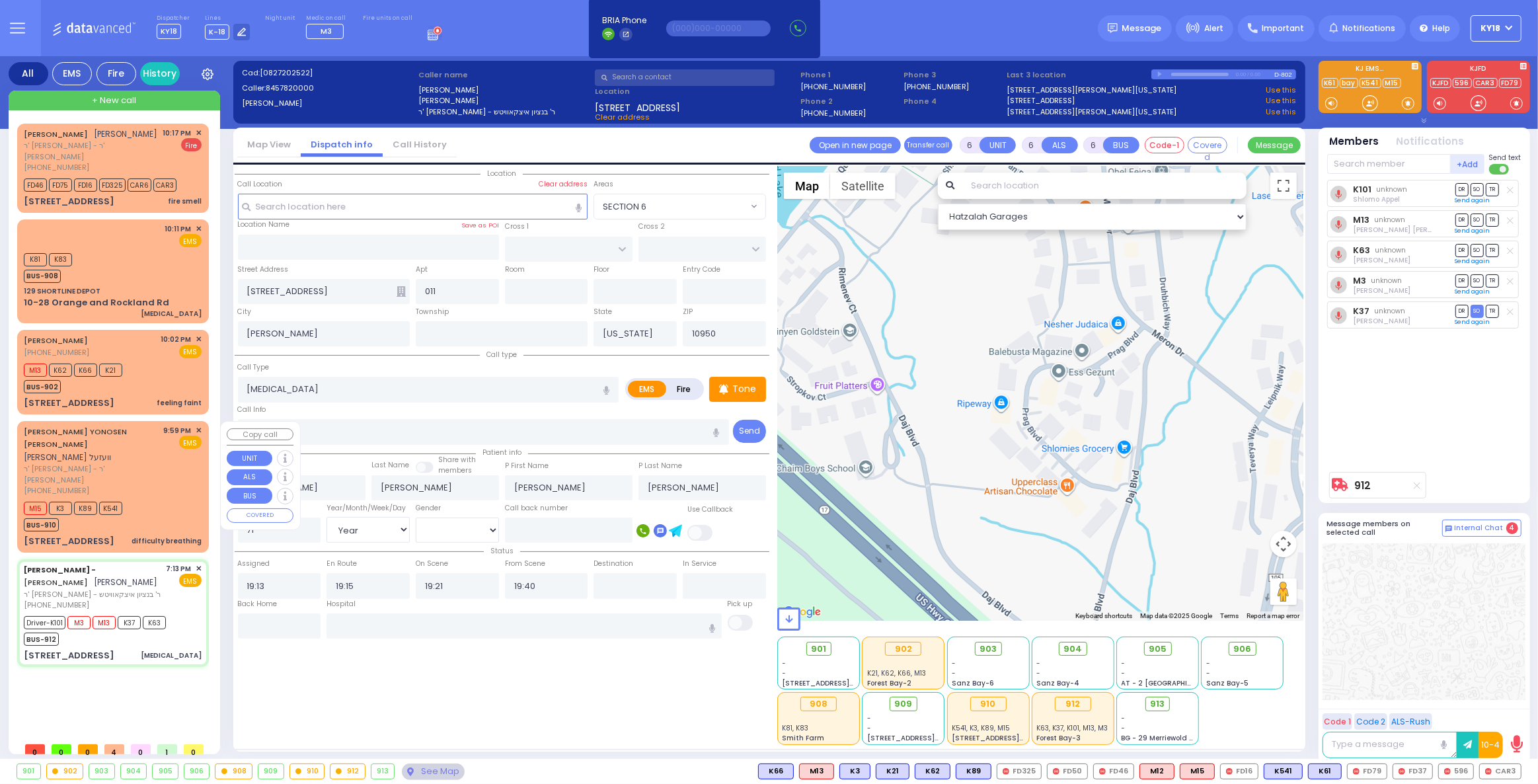
click at [164, 498] on div "M15 K3 K89 K541 BUS-910" at bounding box center [113, 514] width 178 height 33
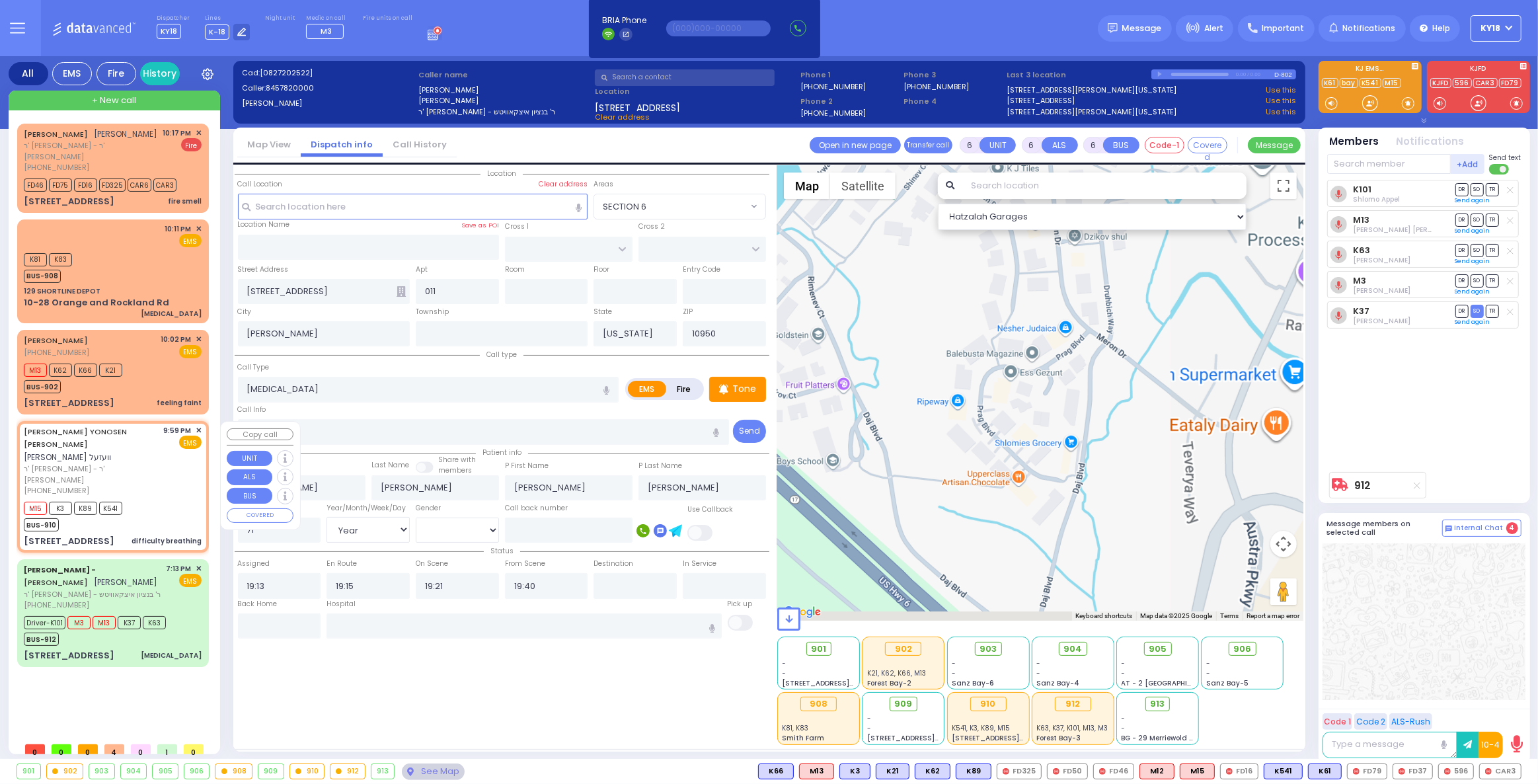
type input "2"
type input "1"
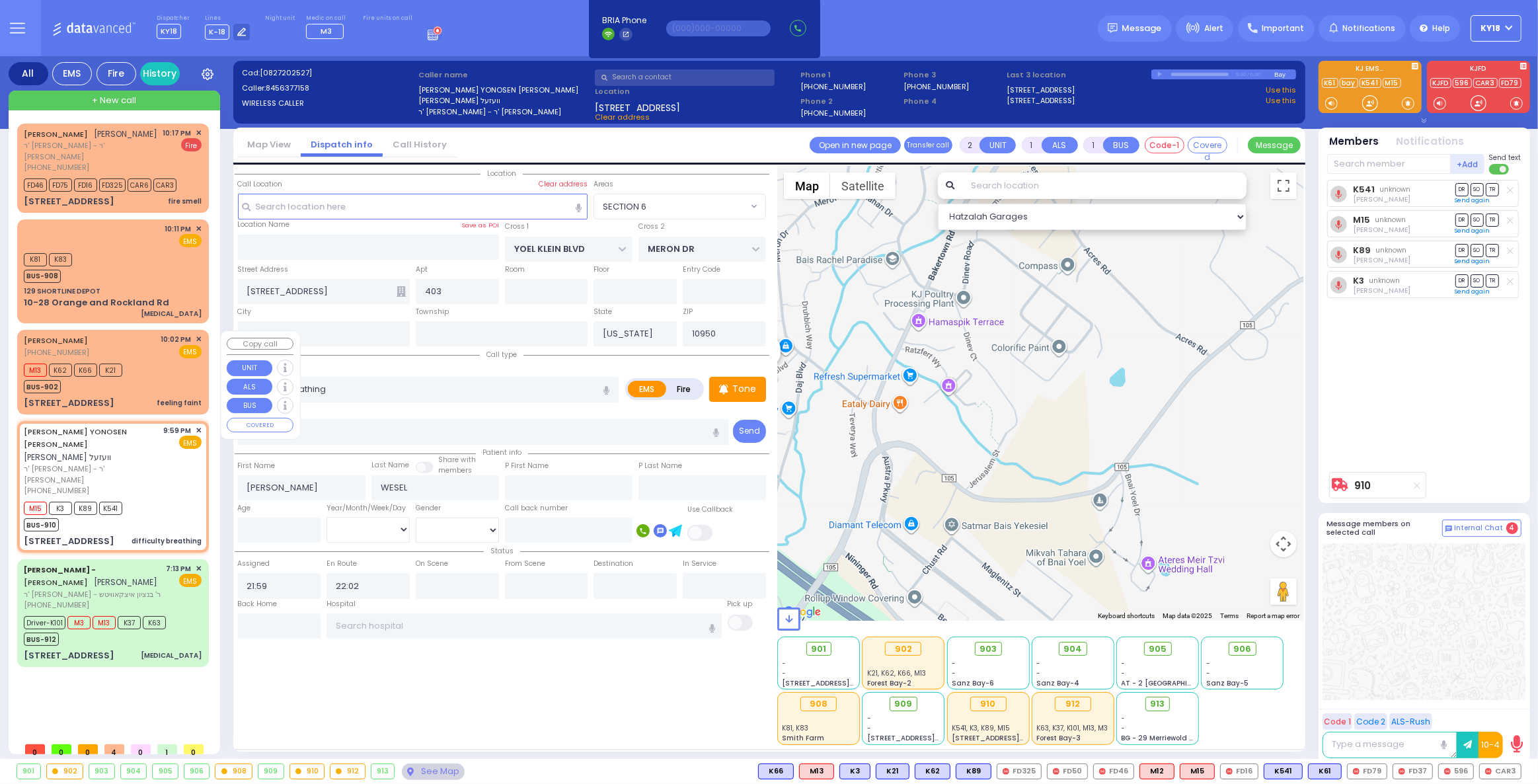
click at [161, 392] on div "M13 K62 K66 K21 BUS-902" at bounding box center [113, 377] width 178 height 33
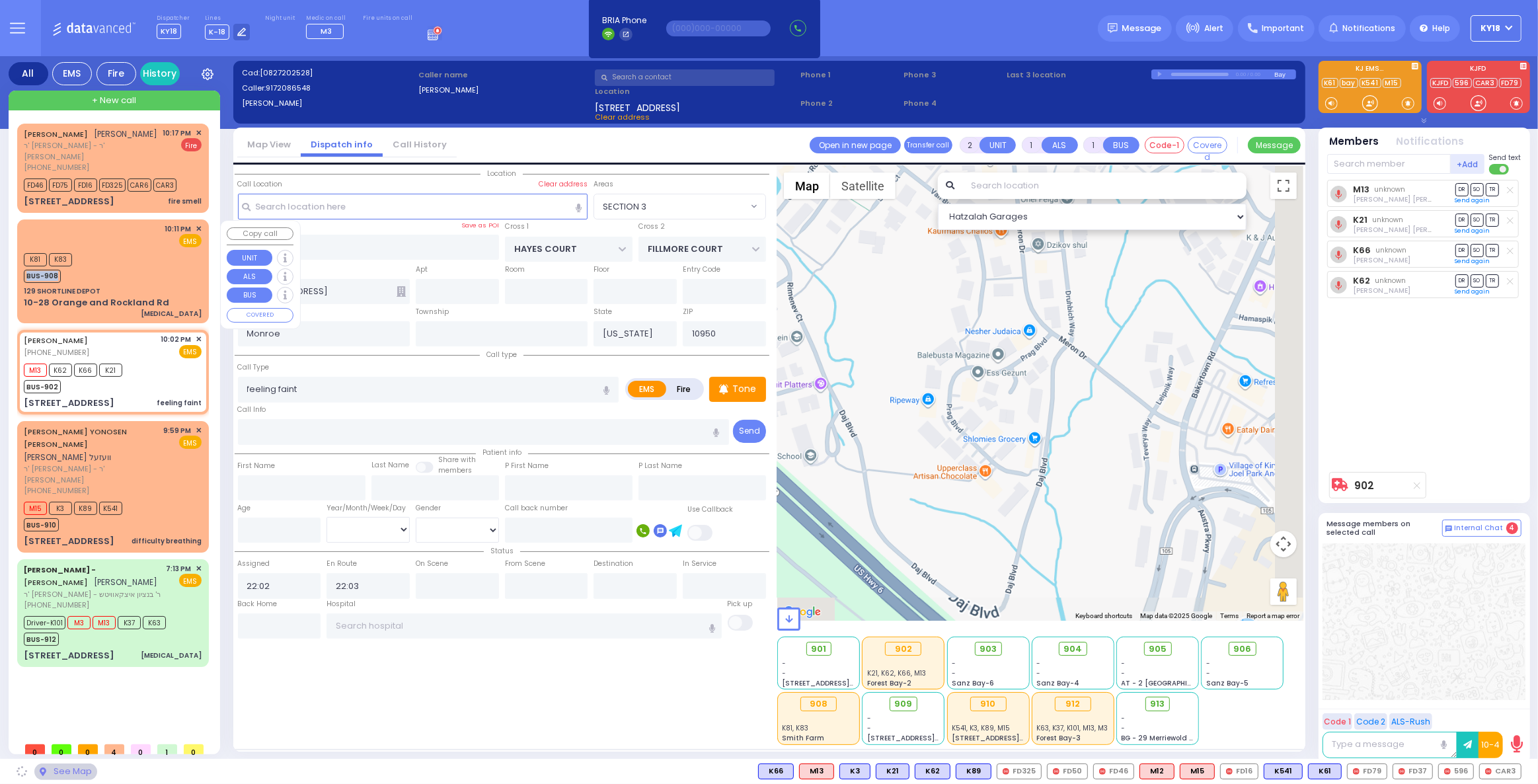
drag, startPoint x: 138, startPoint y: 266, endPoint x: 138, endPoint y: 243, distance: 23.0
click at [139, 255] on div "K81 K83 BUS-908" at bounding box center [113, 266] width 178 height 33
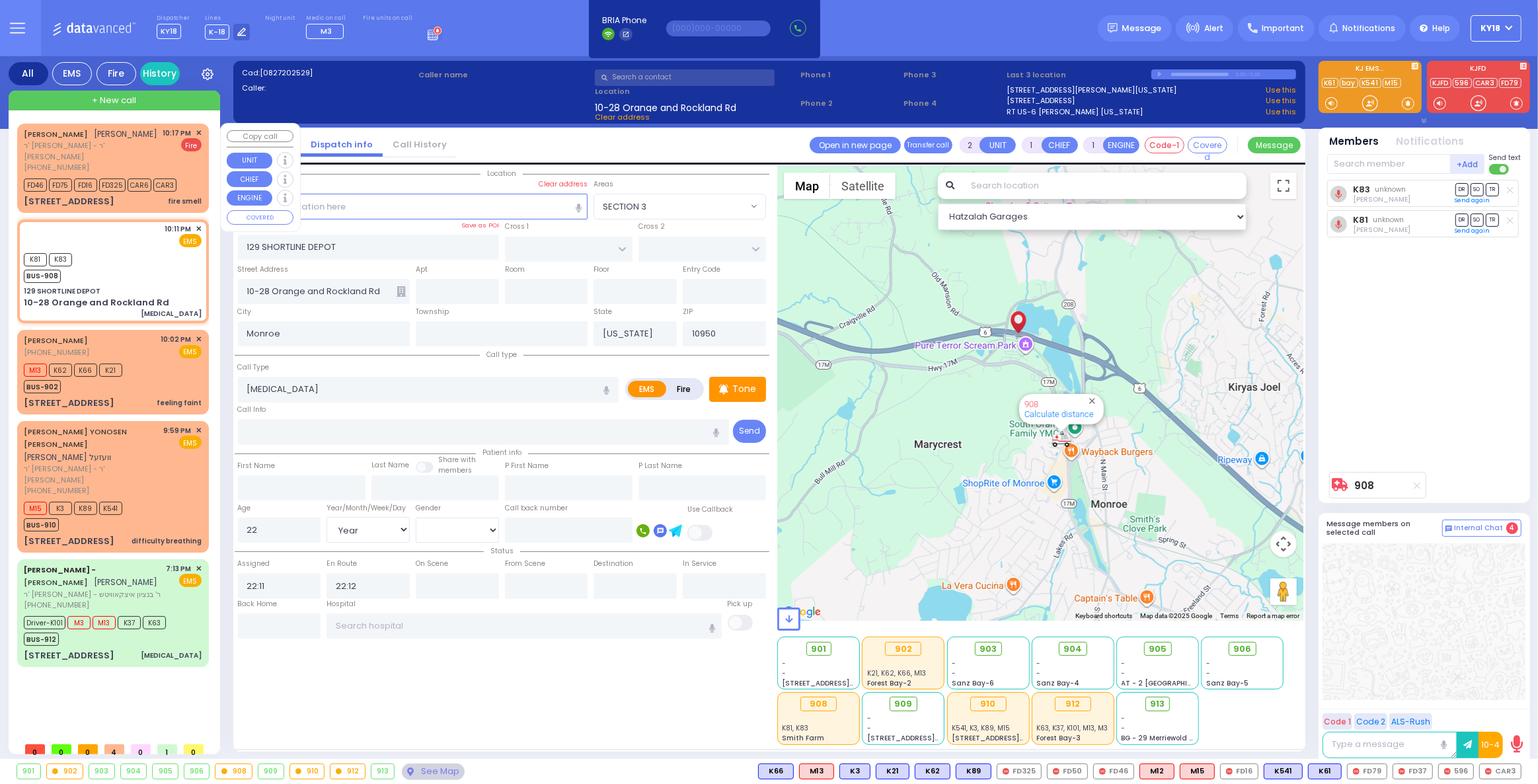
click at [151, 155] on span "ר' [PERSON_NAME] - ר' [PERSON_NAME] [PERSON_NAME]" at bounding box center [91, 150] width 135 height 22
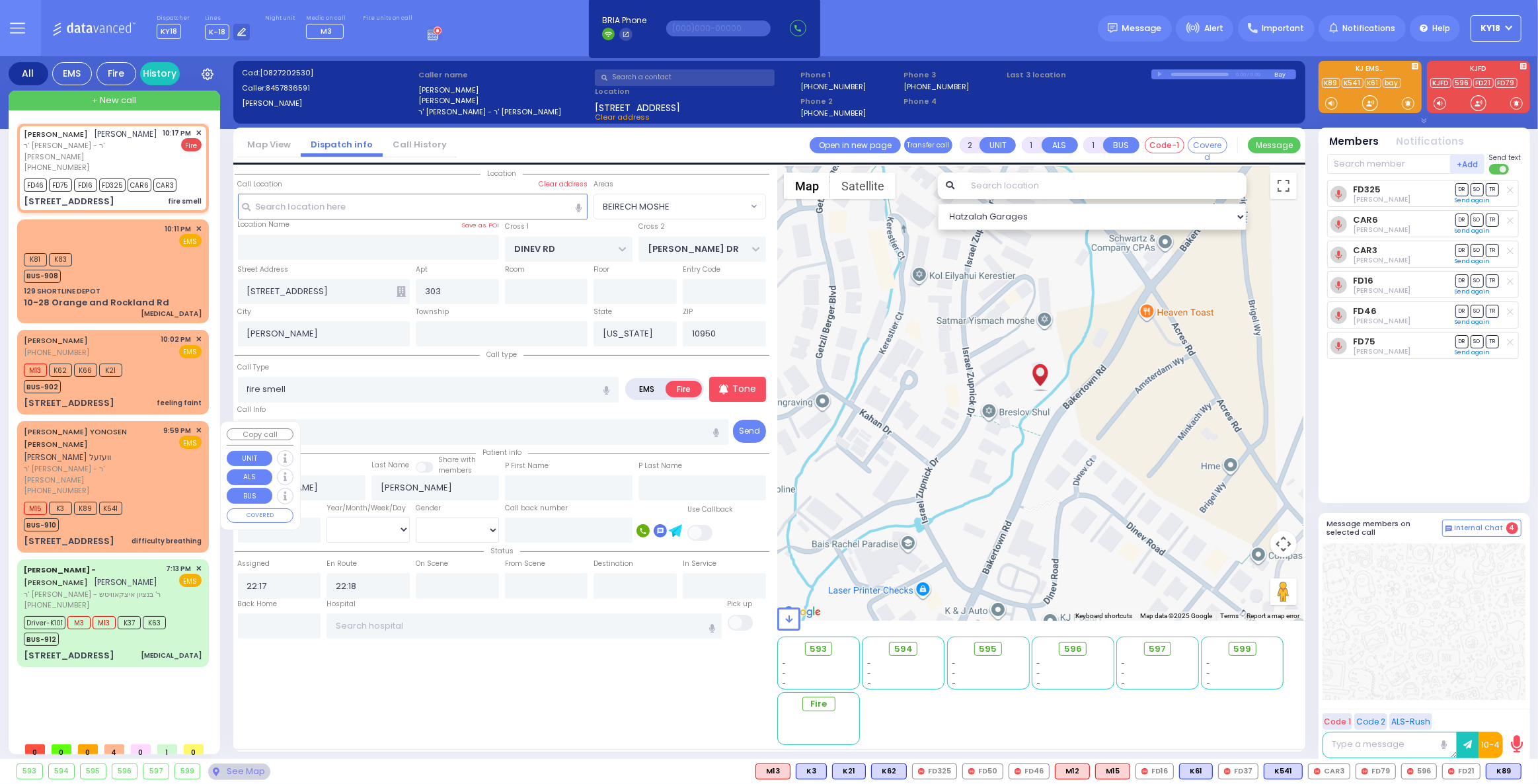
click at [148, 506] on div "M15 K3 K89 K541 BUS-910" at bounding box center [113, 514] width 178 height 33
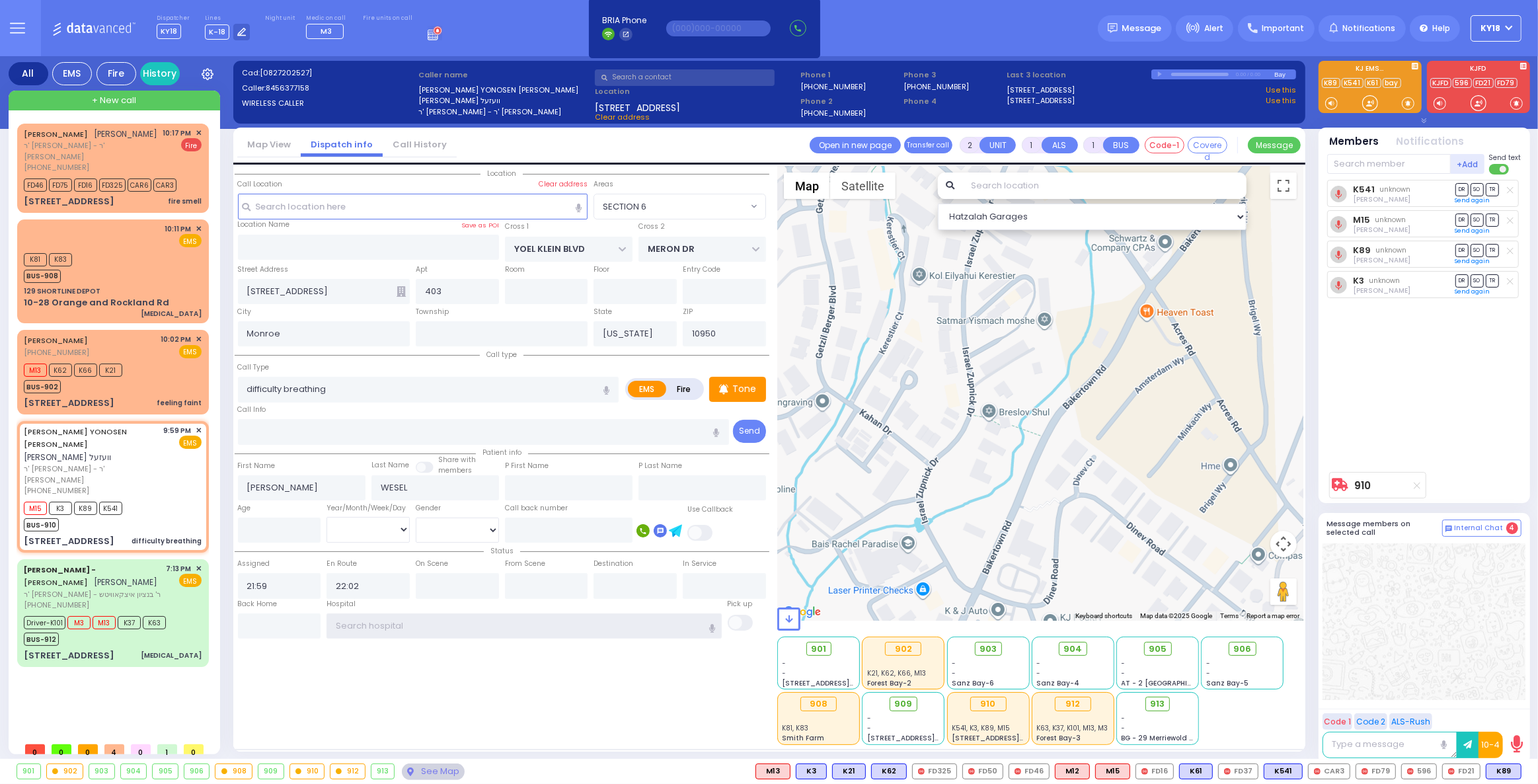
click at [390, 633] on input "text" at bounding box center [523, 625] width 395 height 25
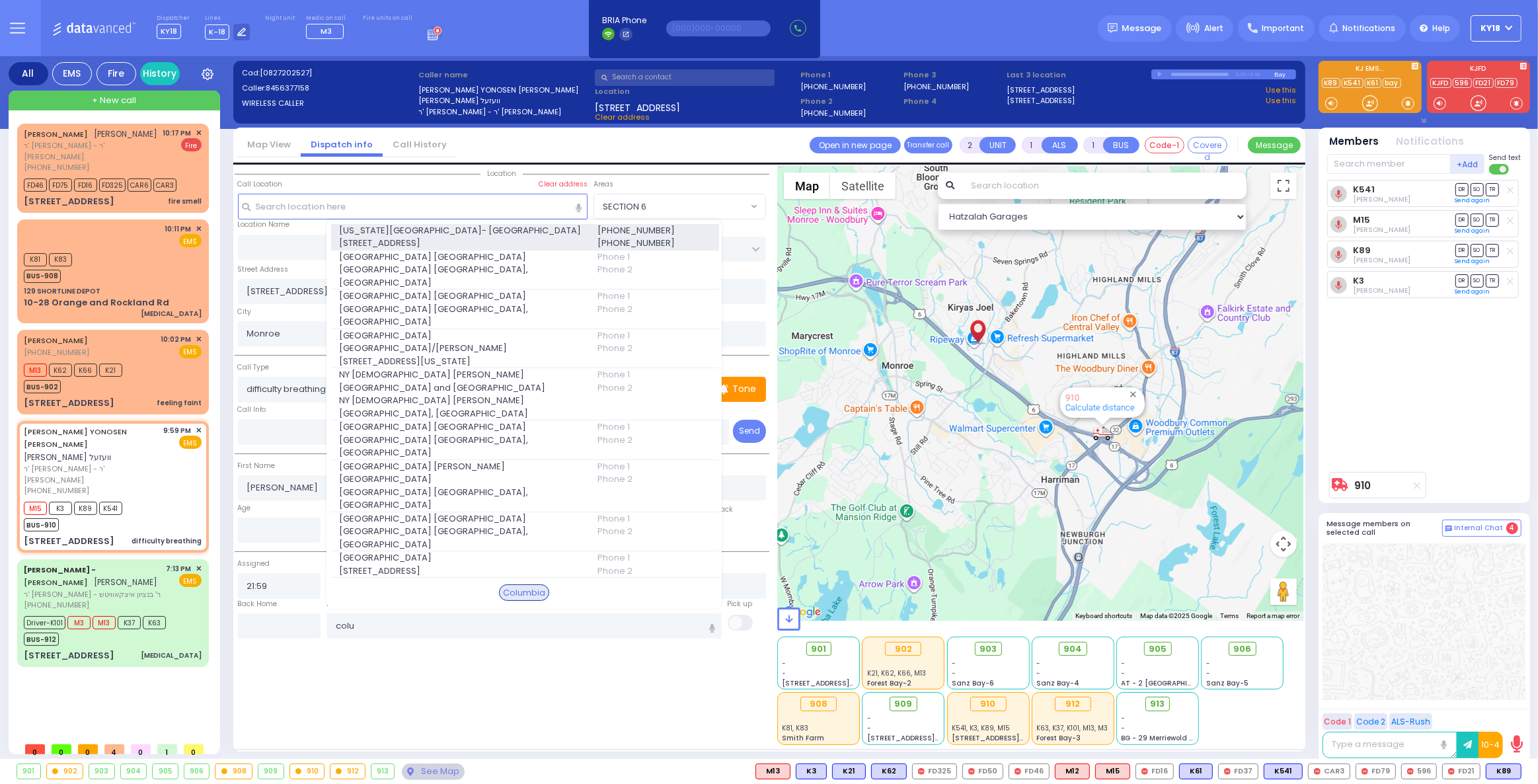
click at [350, 250] on span "622 West 168th Street 723" at bounding box center [459, 243] width 242 height 13
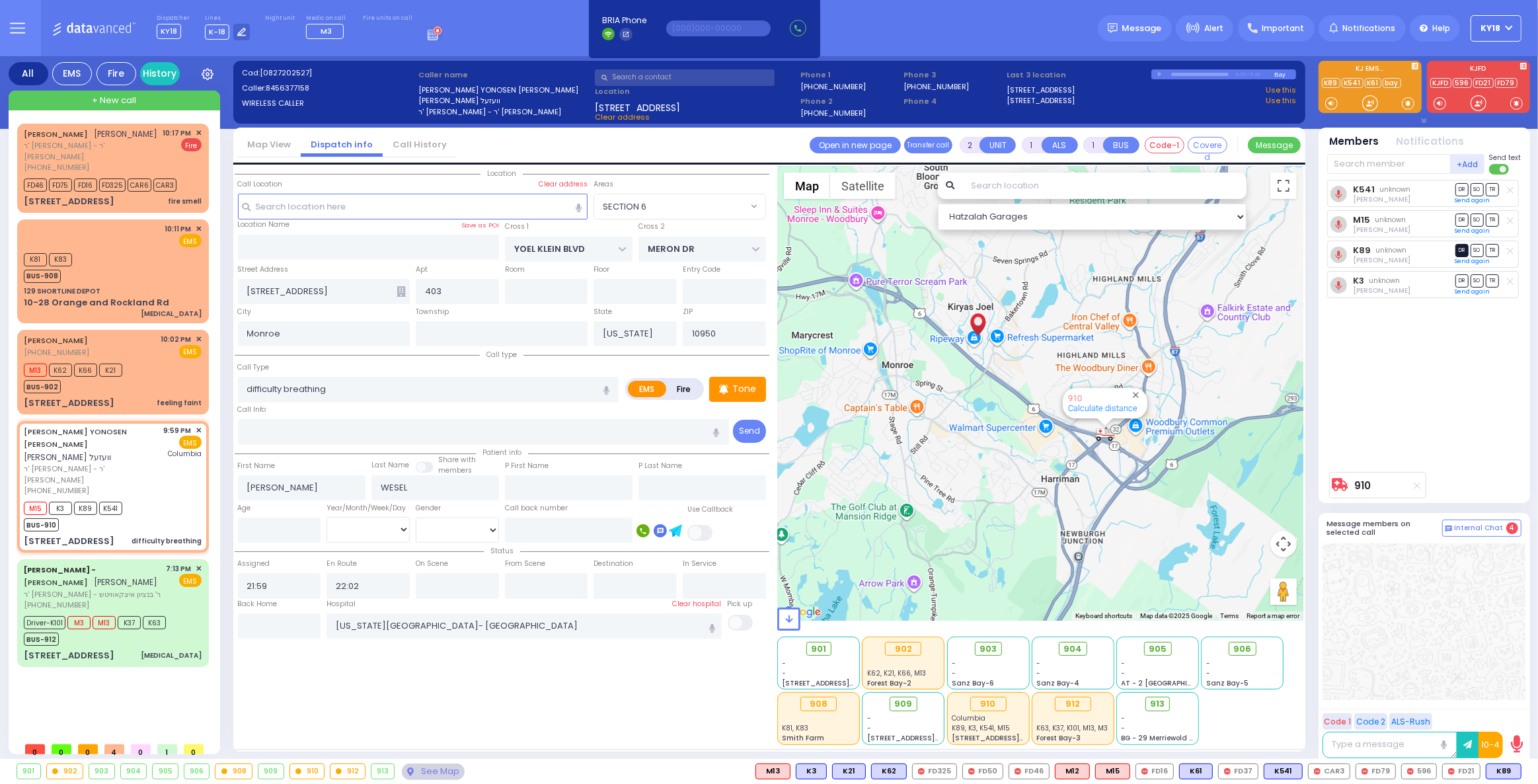
click at [1462, 250] on span "DR" at bounding box center [1462, 250] width 13 height 12
click at [1492, 222] on span "TR" at bounding box center [1492, 219] width 13 height 12
click at [1496, 191] on span "TR" at bounding box center [1492, 188] width 13 height 12
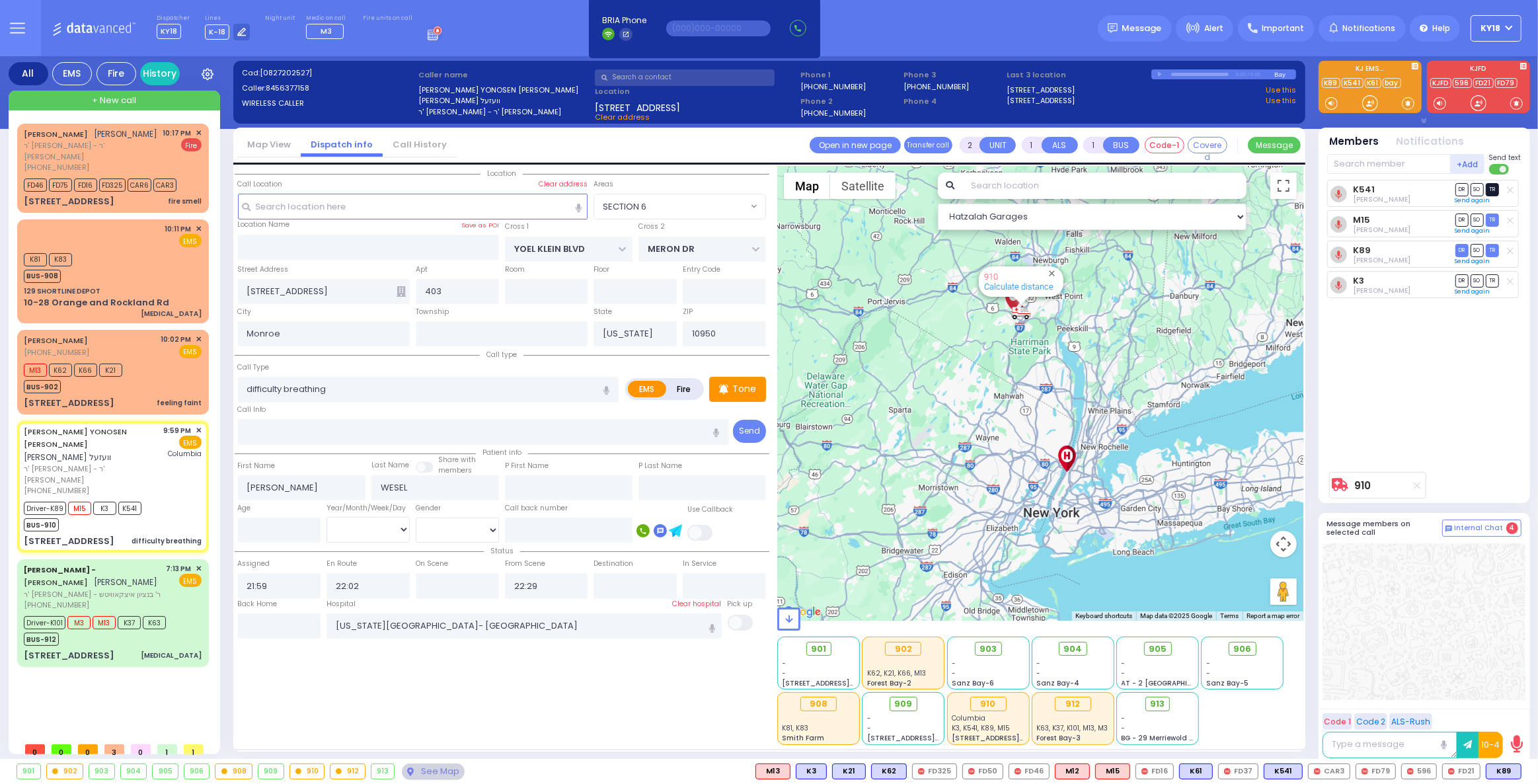
click at [1491, 185] on span "TR" at bounding box center [1492, 188] width 13 height 12
click at [1495, 190] on span "TR" at bounding box center [1492, 188] width 13 height 12
click at [148, 616] on span "K63" at bounding box center [154, 622] width 23 height 13
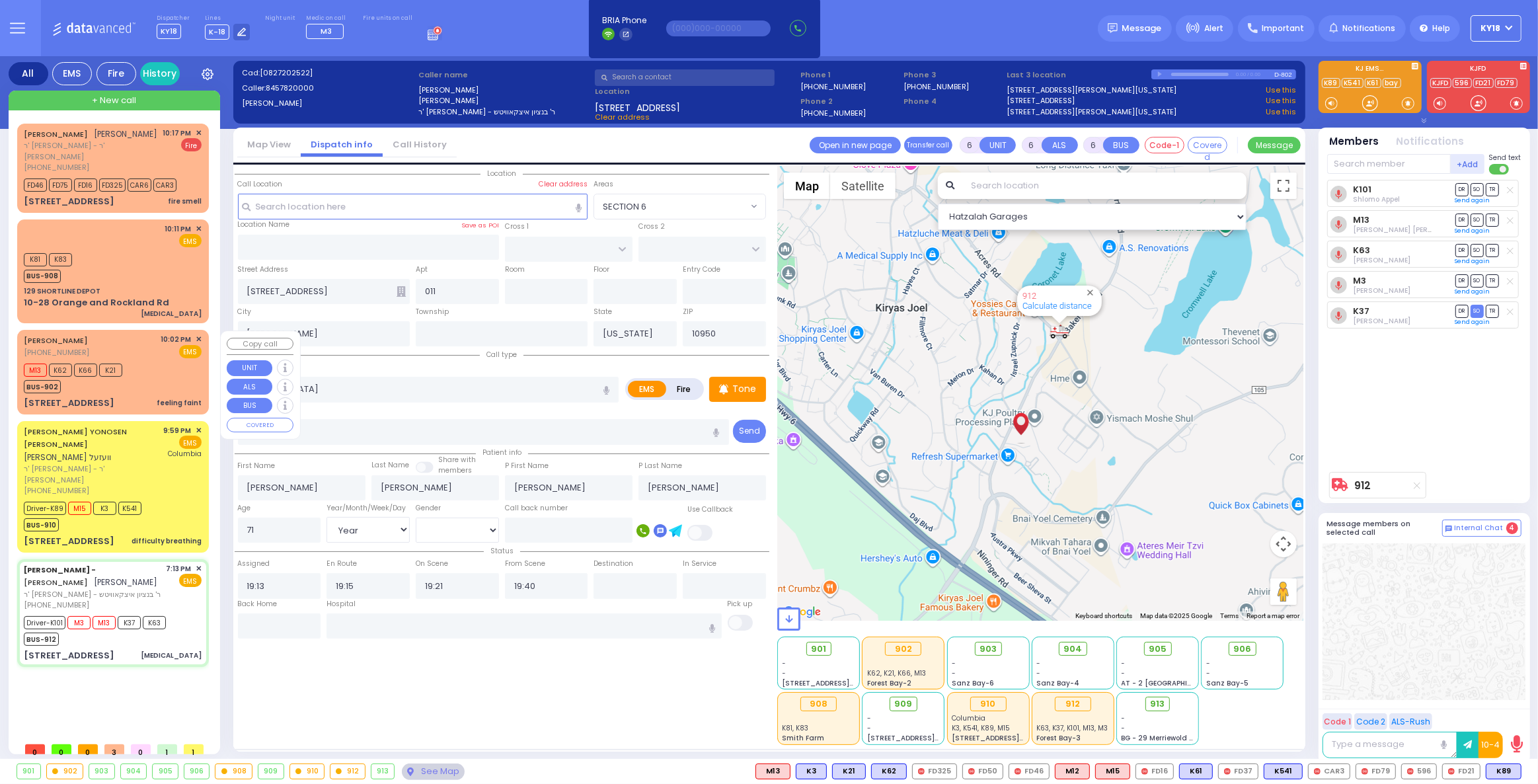
click at [144, 406] on div "14 Fillmore Court feeling faint" at bounding box center [113, 403] width 178 height 13
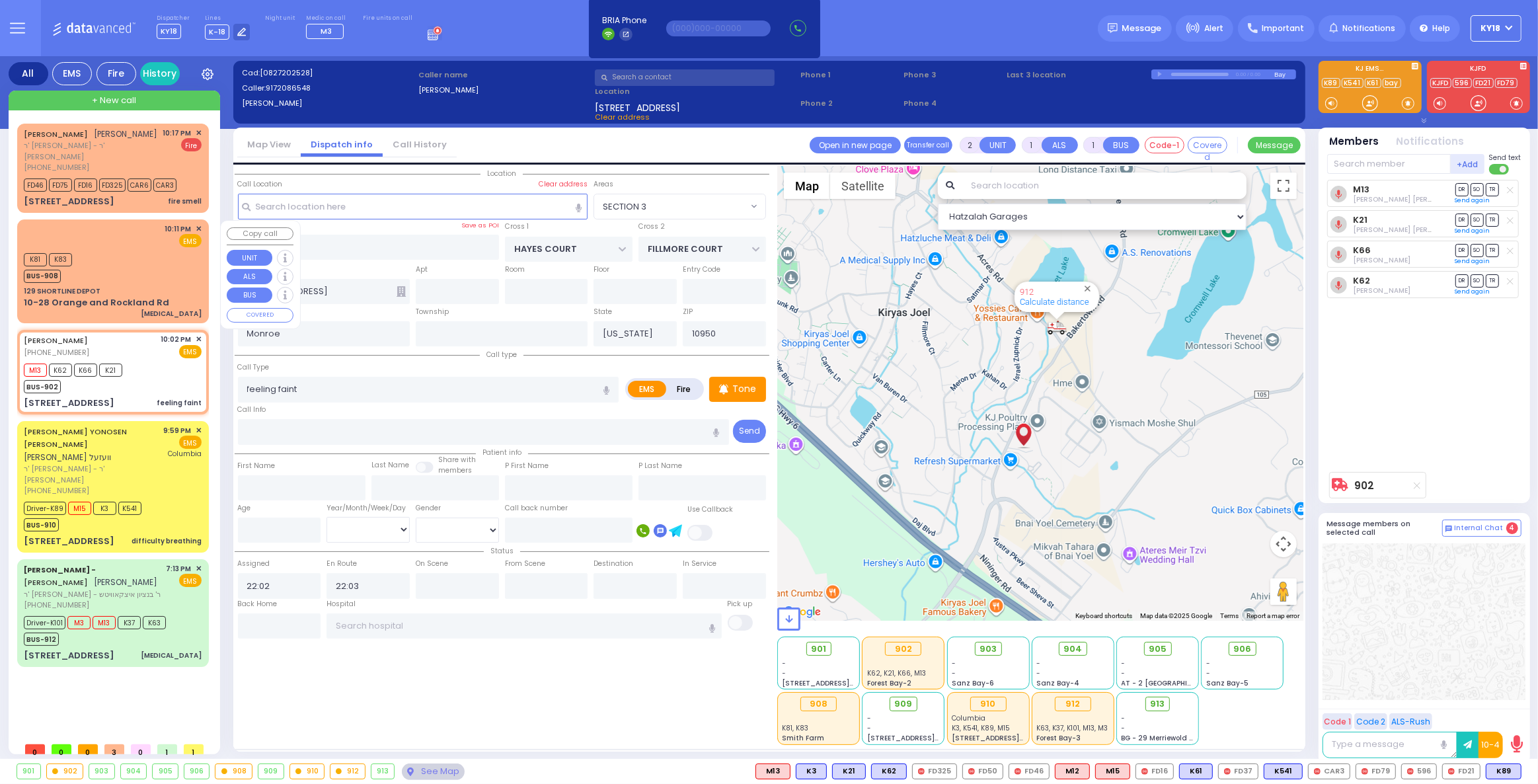
click at [165, 311] on div "[MEDICAL_DATA]" at bounding box center [171, 314] width 61 height 10
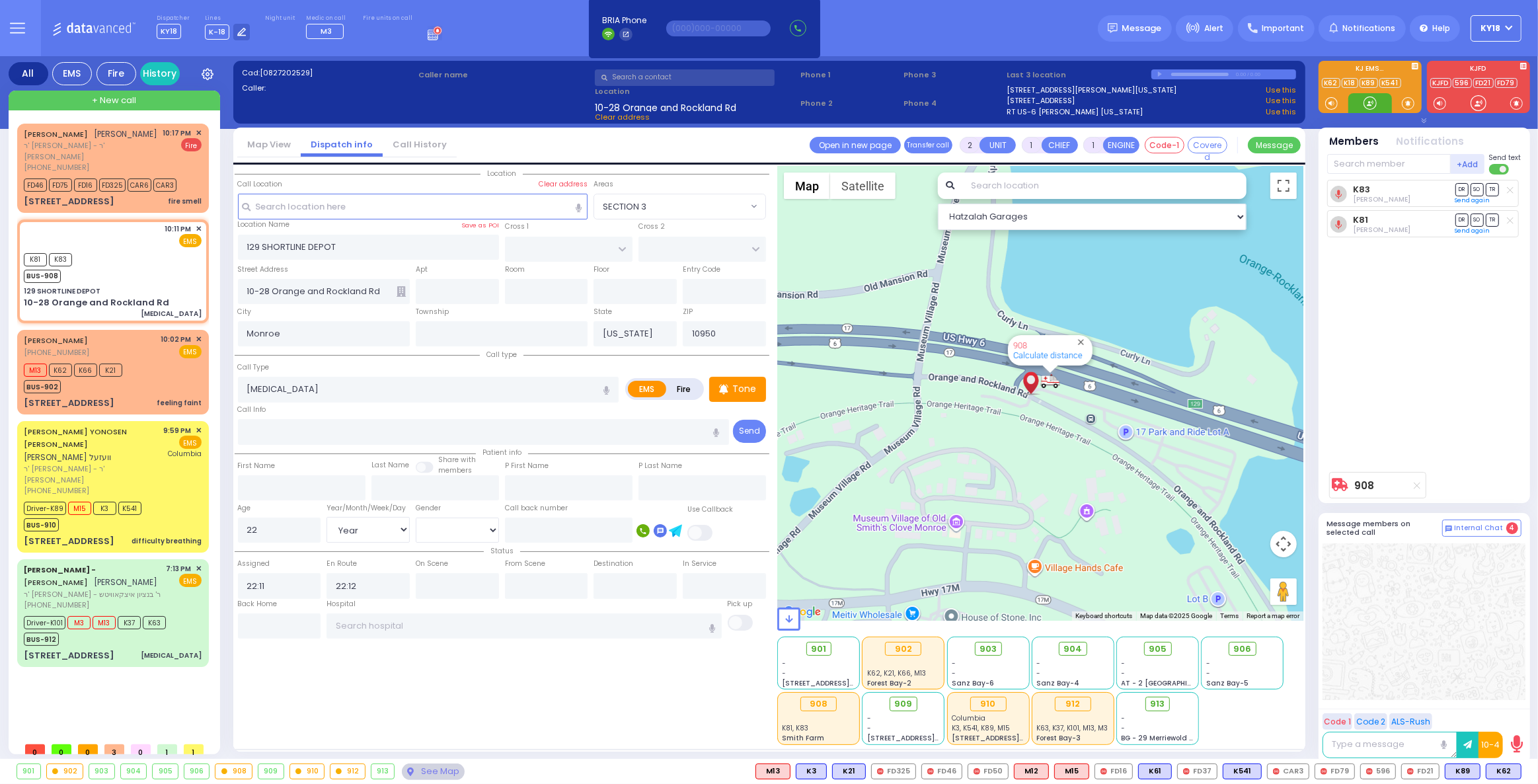
click at [1366, 109] on div at bounding box center [1371, 103] width 13 height 13
click at [140, 395] on div "SERGIO SCHWARCZ (917) 208-6548 10:02 PM ✕ EMS M13" at bounding box center [113, 372] width 187 height 80
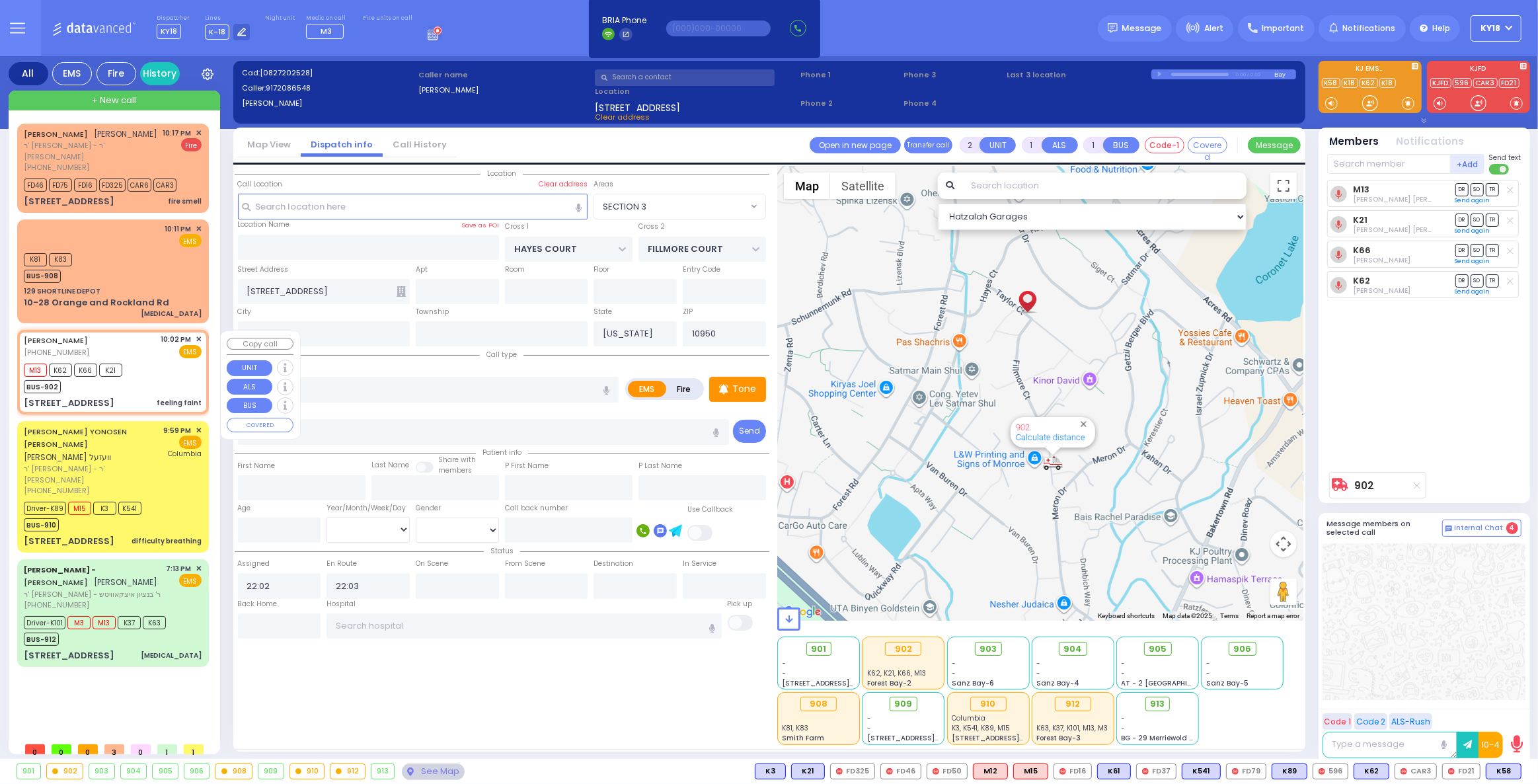
click at [161, 359] on div "SERGIO SCHWARCZ (917) 208-6548 10:02 PM ✕ EMS" at bounding box center [113, 346] width 178 height 25
click at [748, 388] on p "Tone" at bounding box center [744, 388] width 24 height 14
click at [745, 392] on p "Tone" at bounding box center [744, 388] width 24 height 14
click at [739, 392] on p "Tone" at bounding box center [744, 388] width 24 height 14
click at [745, 388] on p "Tone" at bounding box center [744, 388] width 24 height 14
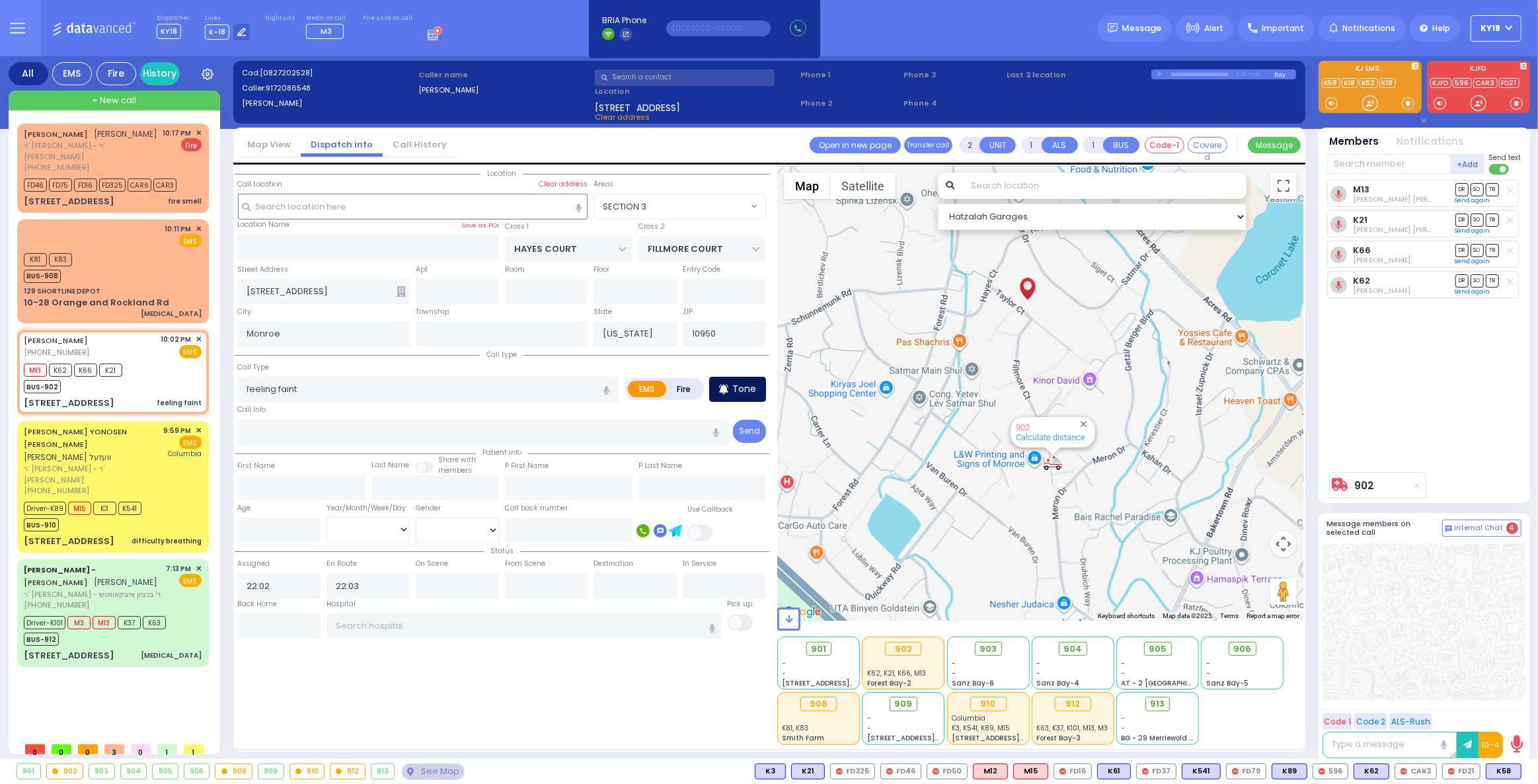
click at [743, 389] on p "Tone" at bounding box center [744, 388] width 24 height 14
click at [142, 386] on div "M13 K62 K66 K21 BUS-902" at bounding box center [113, 377] width 178 height 33
click at [374, 627] on input "text" at bounding box center [523, 625] width 395 height 25
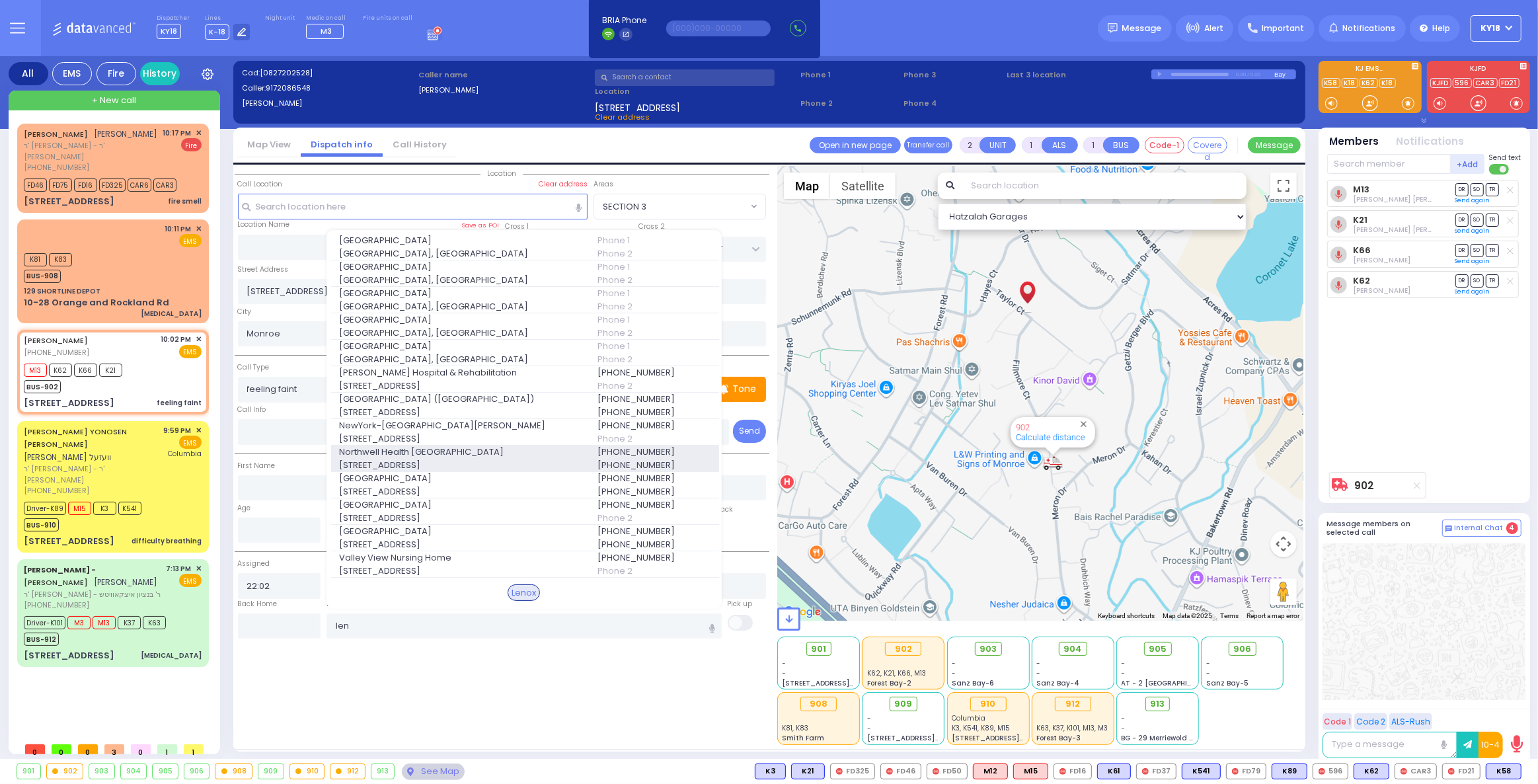
click at [403, 465] on span "100 East 77Th Street" at bounding box center [459, 466] width 242 height 13
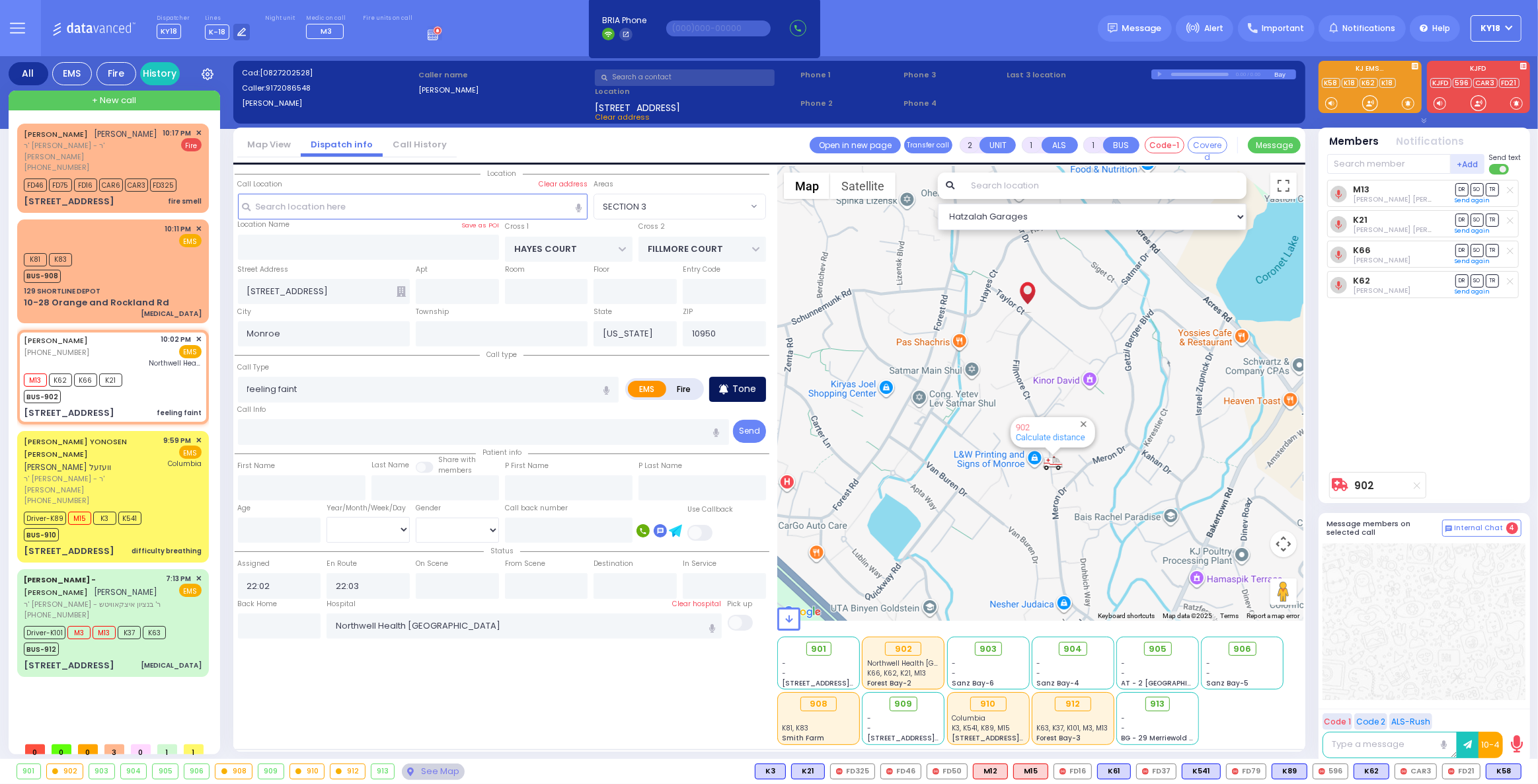
click at [745, 388] on p "Tone" at bounding box center [744, 388] width 24 height 14
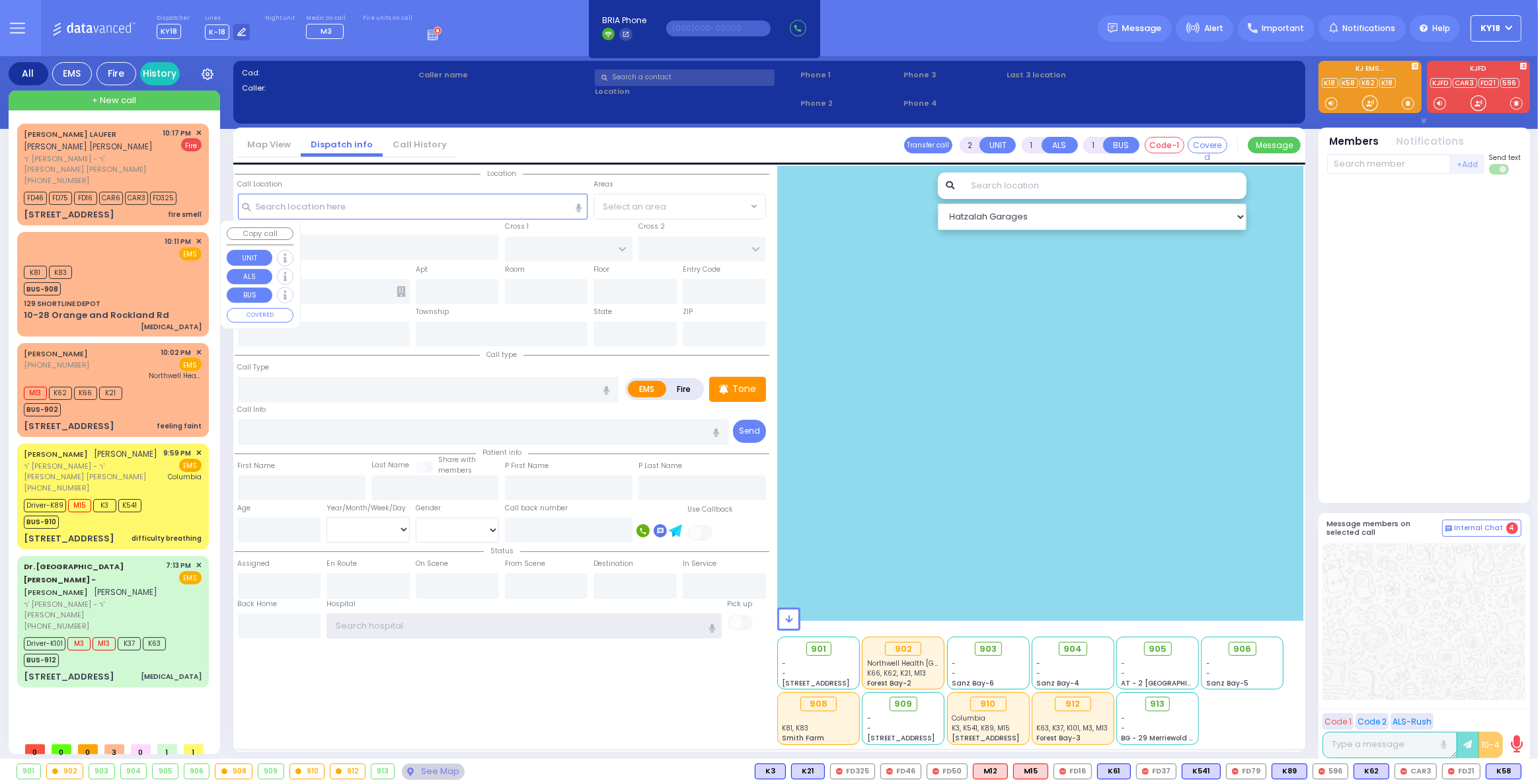
type input "ky18"
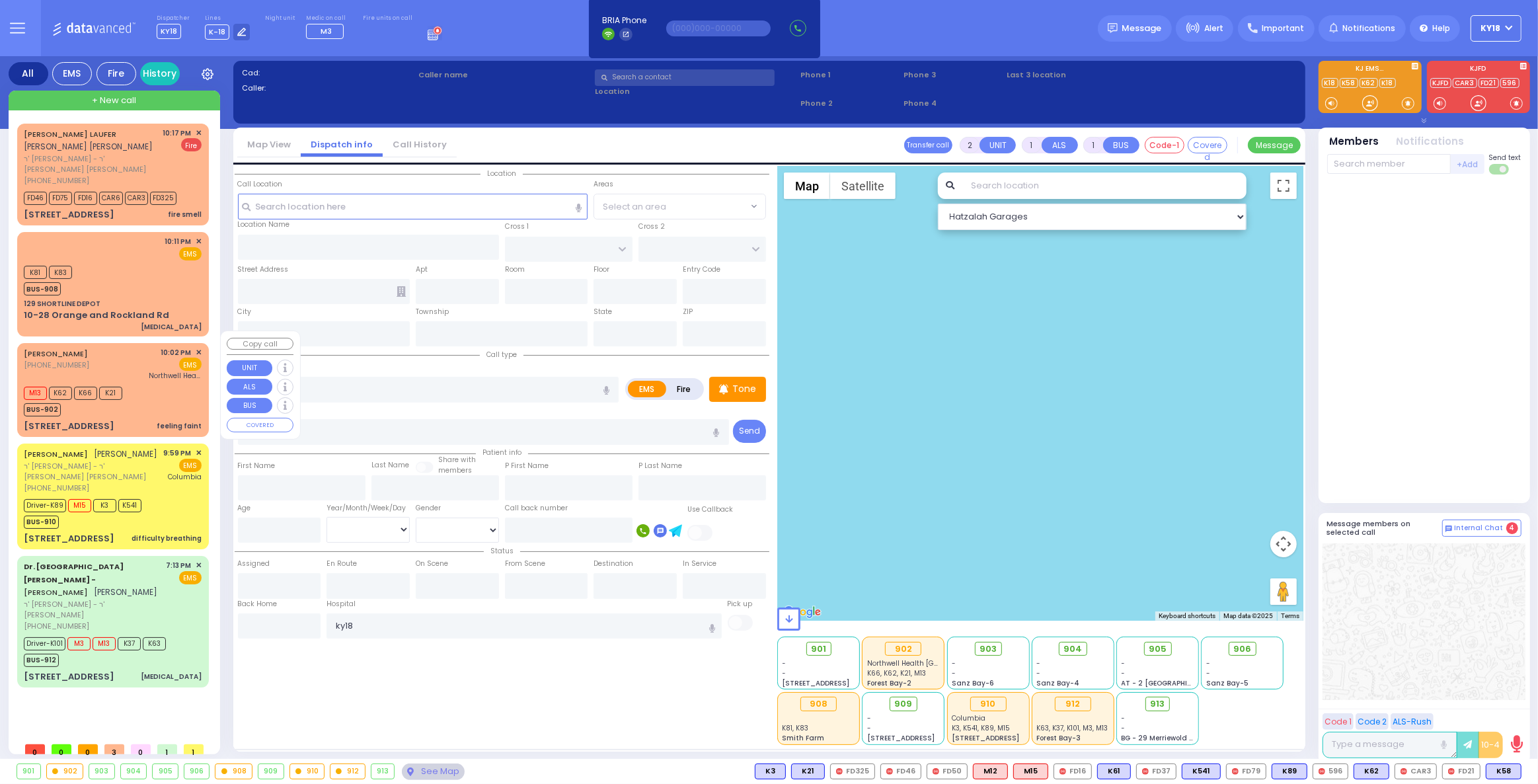
click at [134, 347] on div "[PERSON_NAME] [PHONE_NUMBER] 10:02 PM ✕ EMS Northwell Health [GEOGRAPHIC_DATA]" at bounding box center [113, 364] width 178 height 34
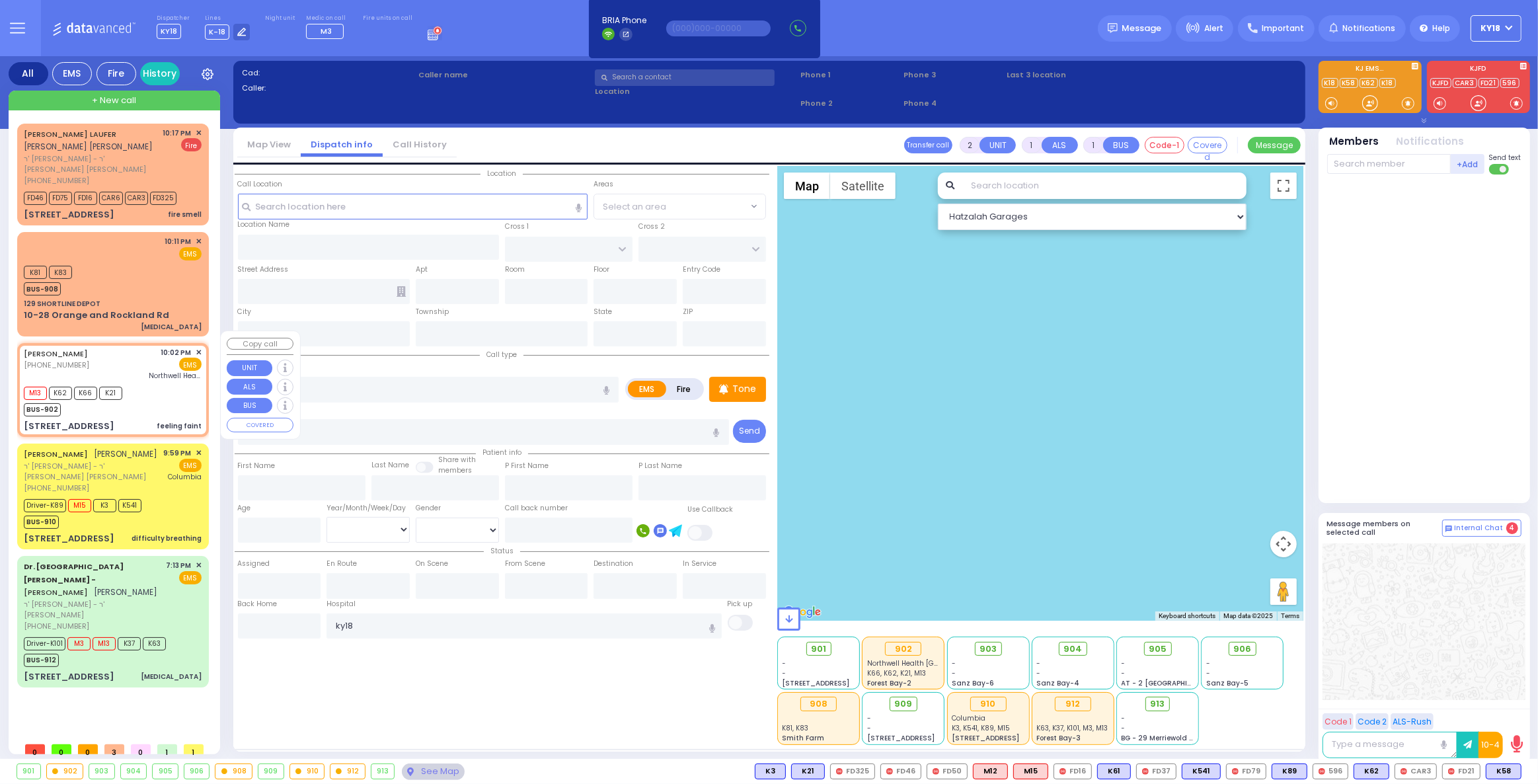
select select
type input "feeling faint"
radio input "true"
select select
type input "22:02"
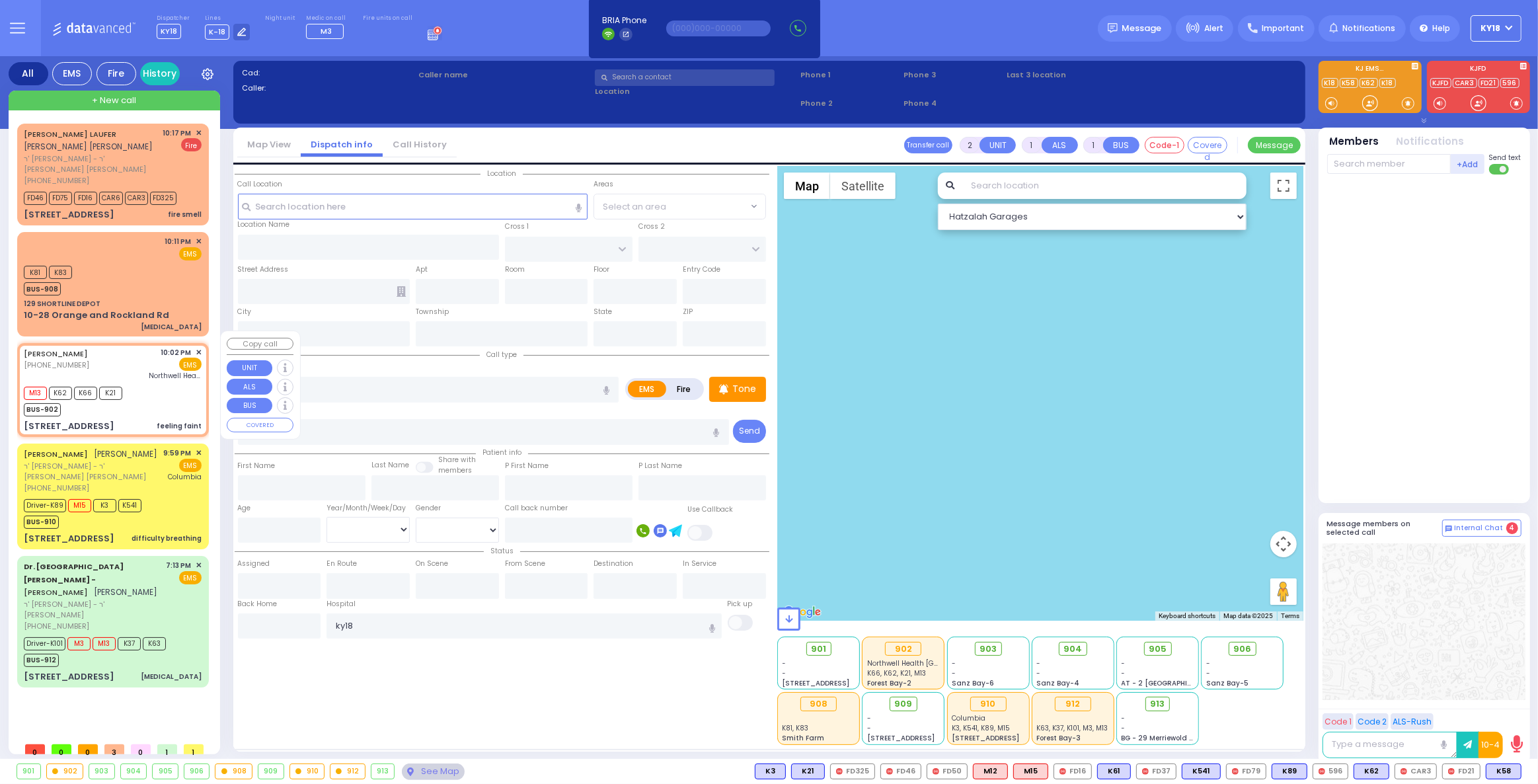
type input "22:03"
type input "Northwell Health [GEOGRAPHIC_DATA]"
type input "HAYES COURT"
type input "FILLMORE COURT"
type input "[STREET_ADDRESS]"
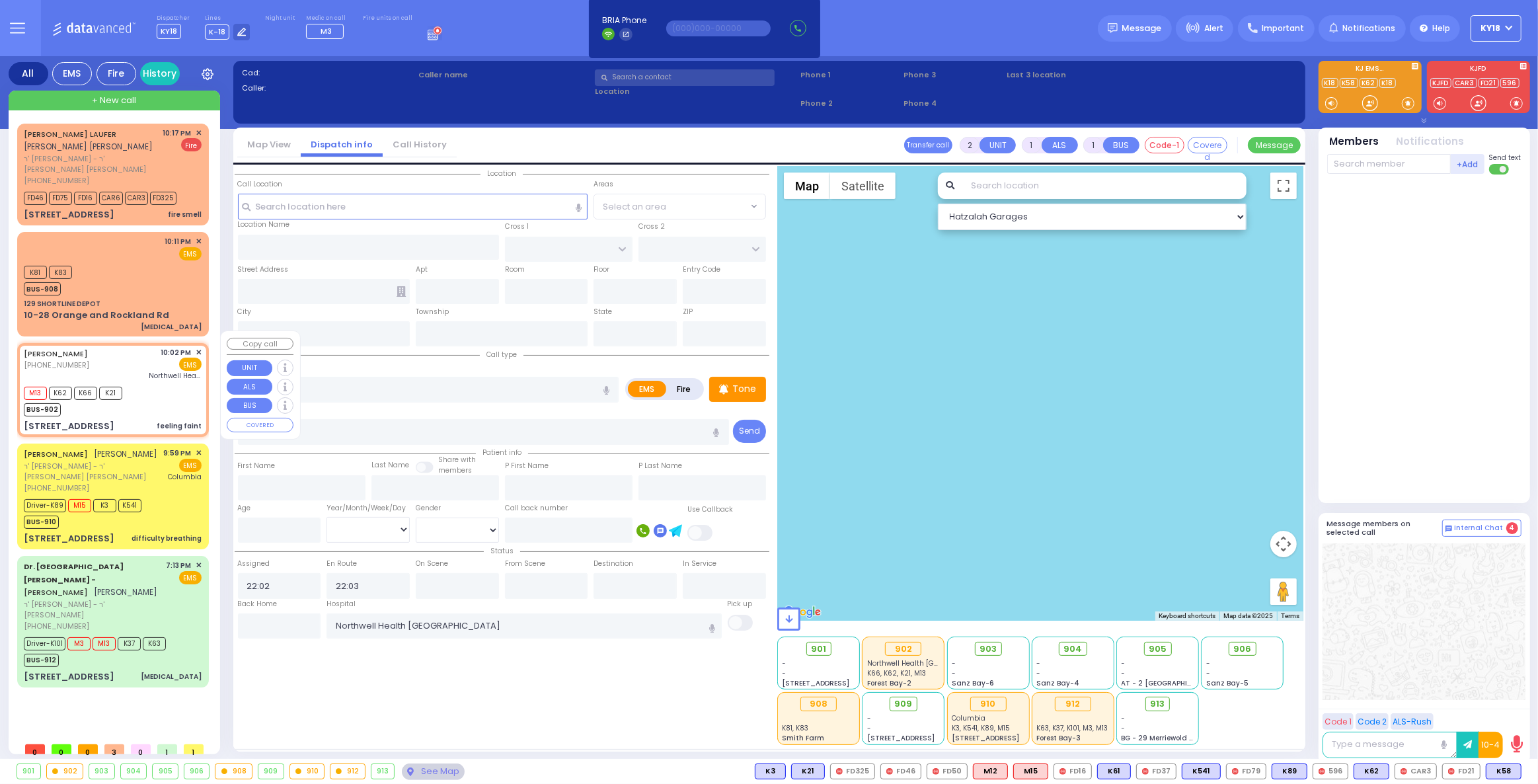
type input "Monroe"
type input "[US_STATE]"
type input "10950"
select select "SECTION 3"
select select "Hatzalah Garages"
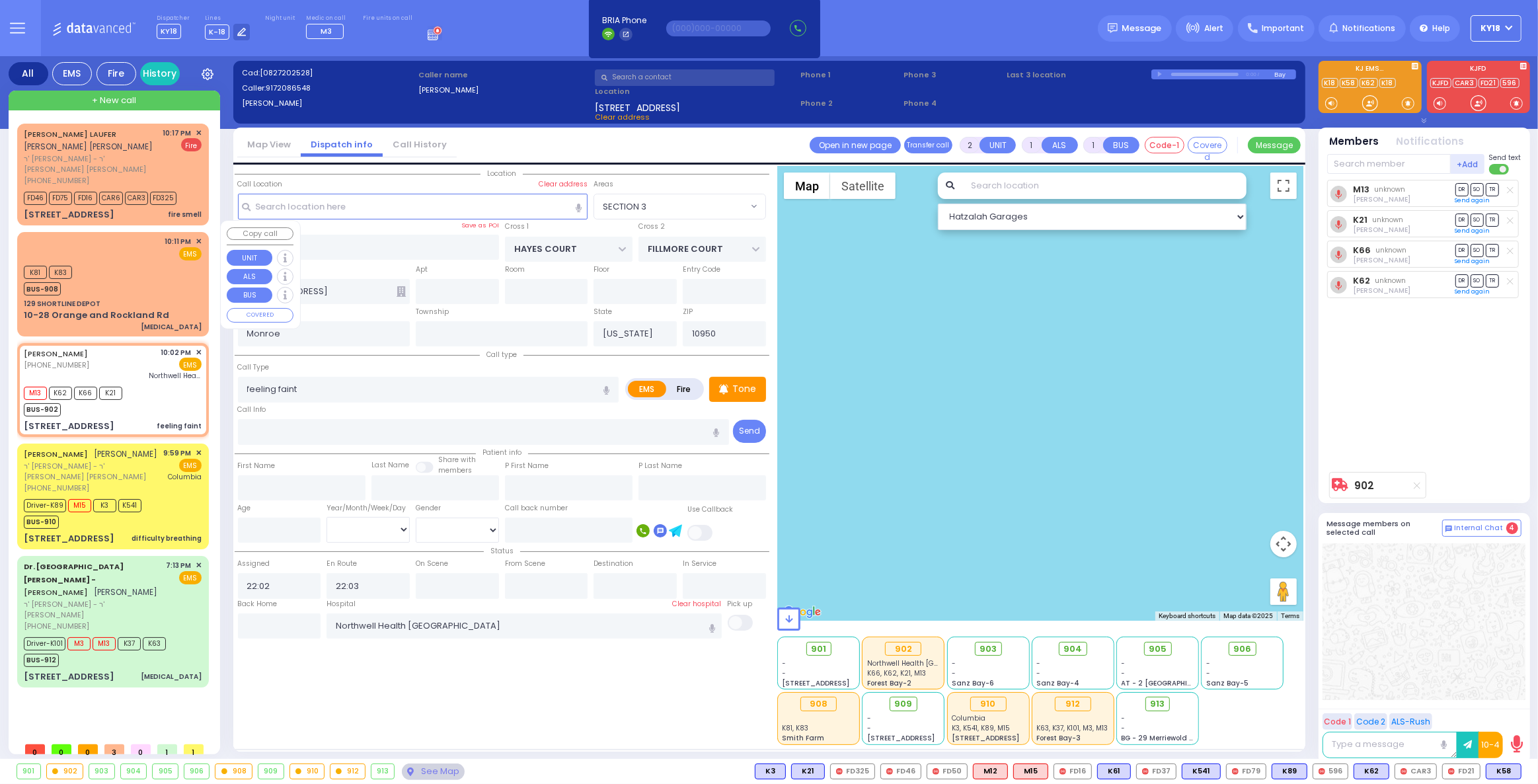
click at [127, 309] on div "10-28 Orange and Rockland Rd" at bounding box center [97, 316] width 145 height 13
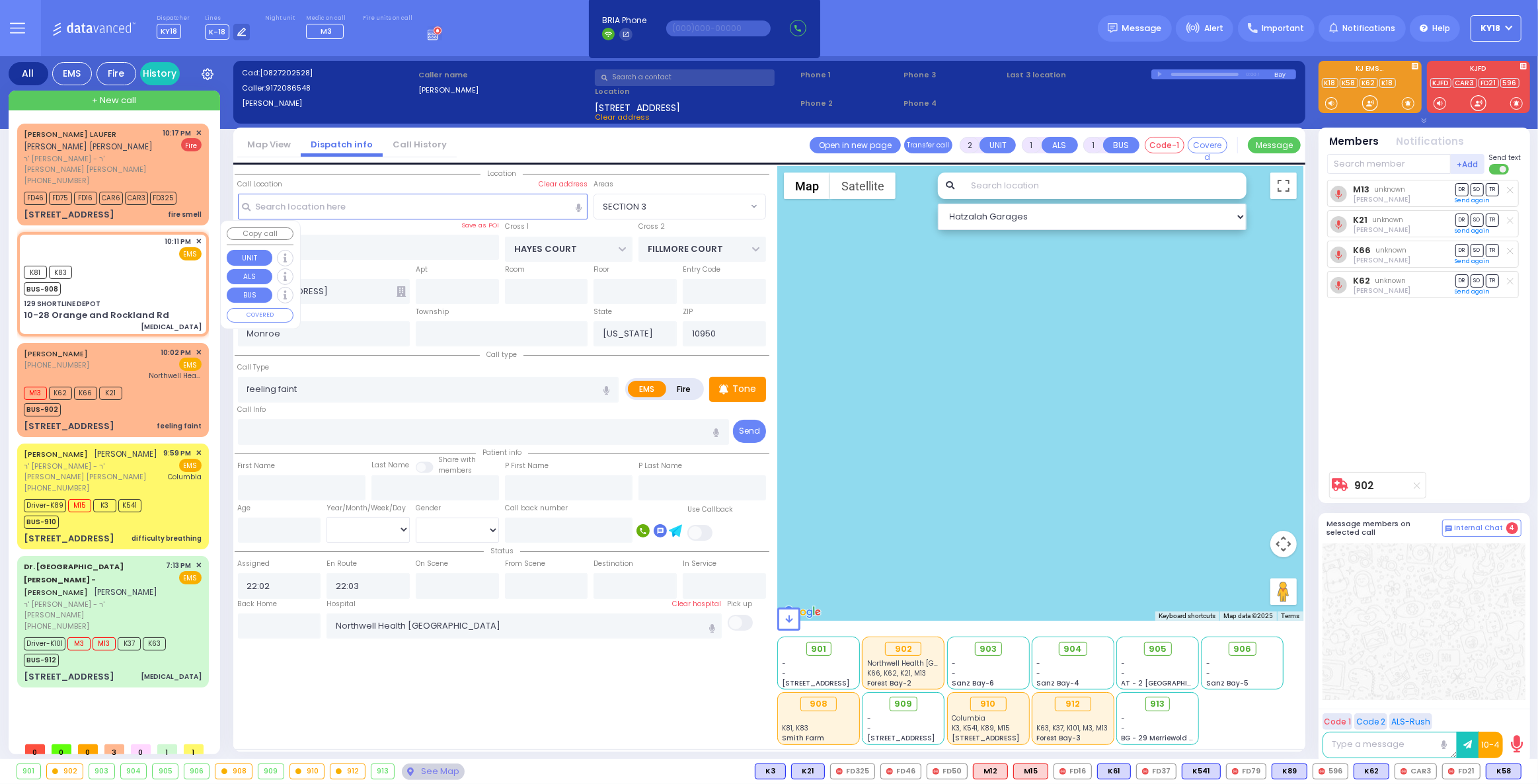
select select
type input "[MEDICAL_DATA]"
radio input "true"
type input "22"
select select "Year"
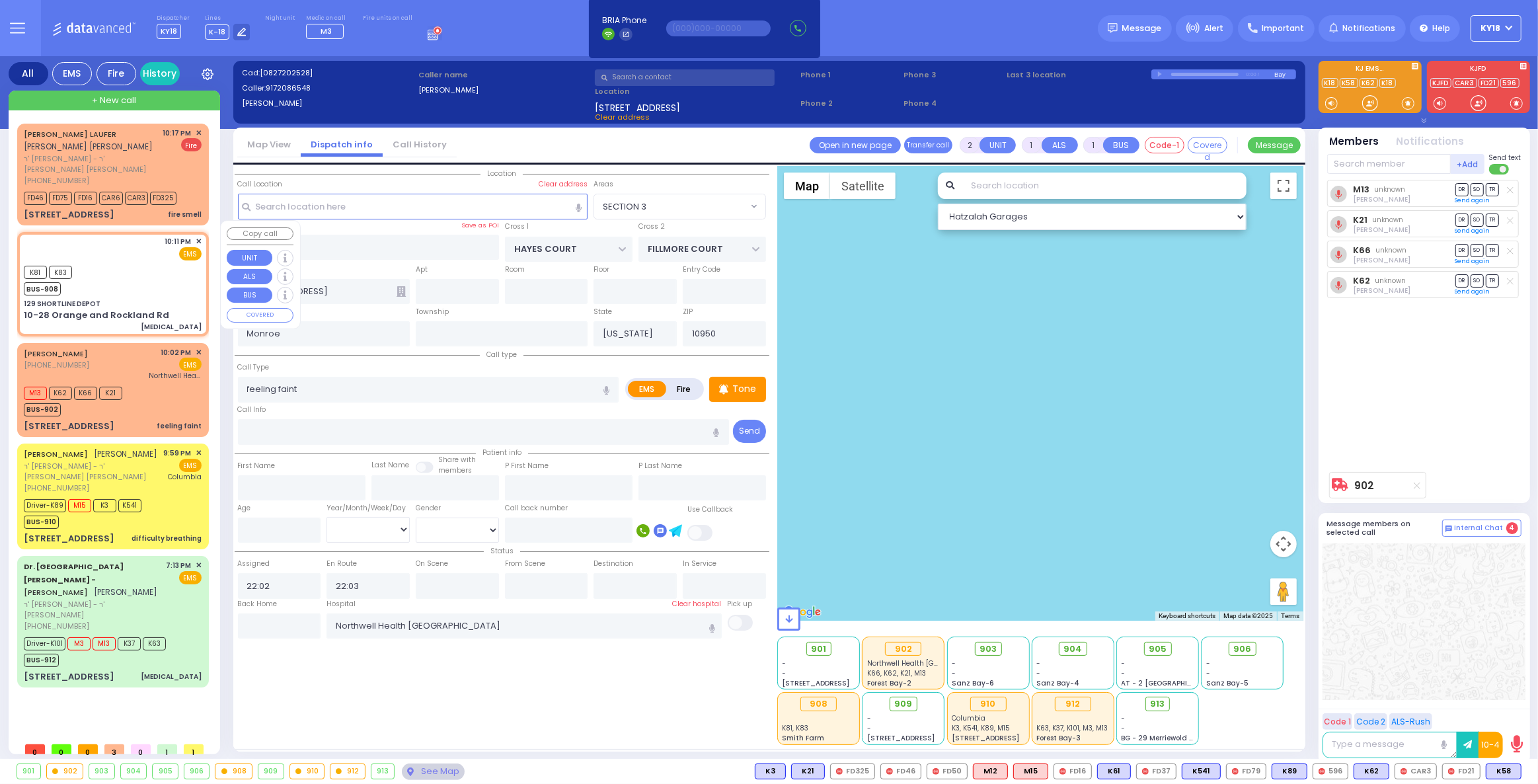
select select "[DEMOGRAPHIC_DATA]"
type input "22:11"
type input "22:12"
select select "Hatzalah Garages"
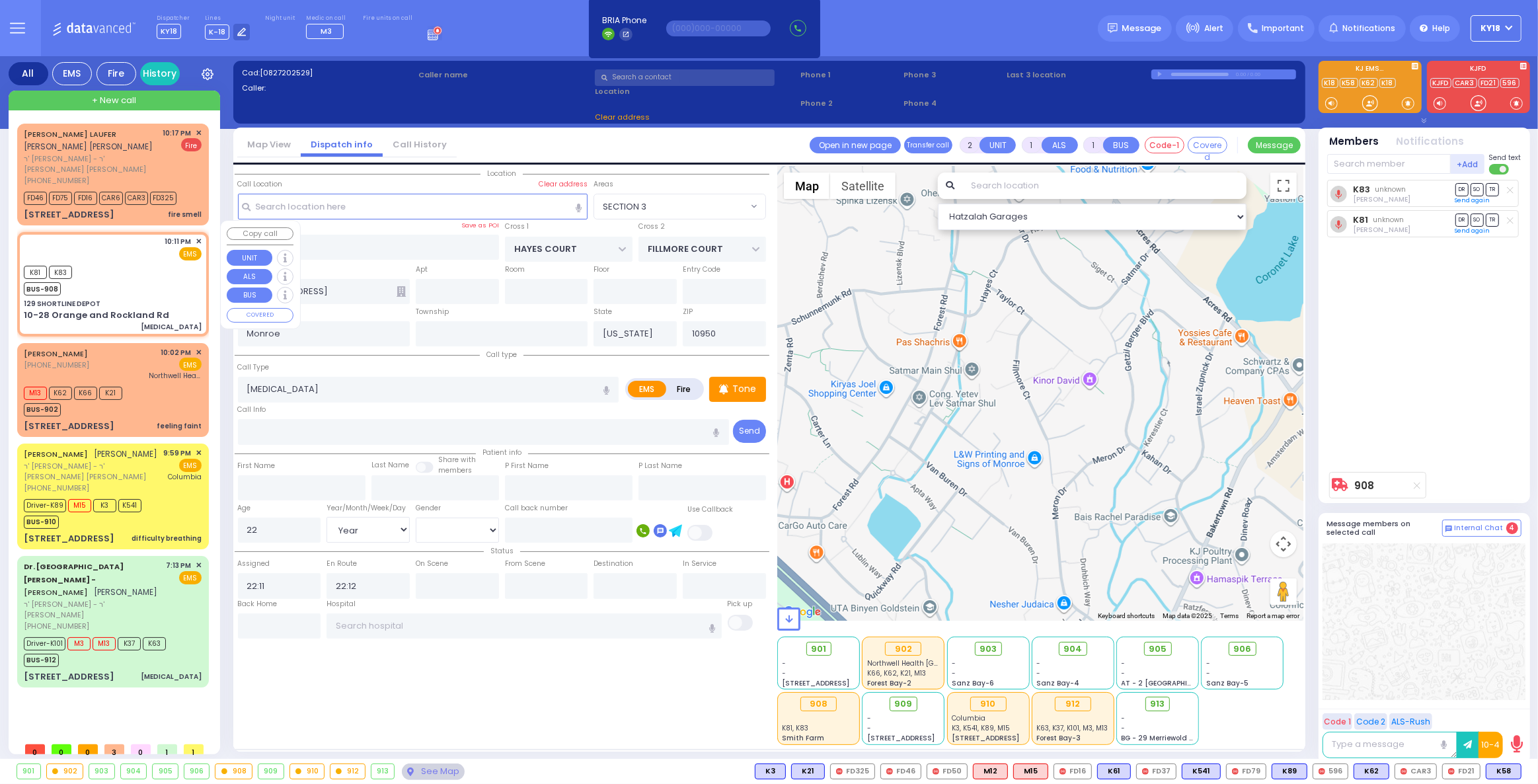
type input "129 SHORTLINE DEPOT"
type input "10-28 Orange and Rockland Rd"
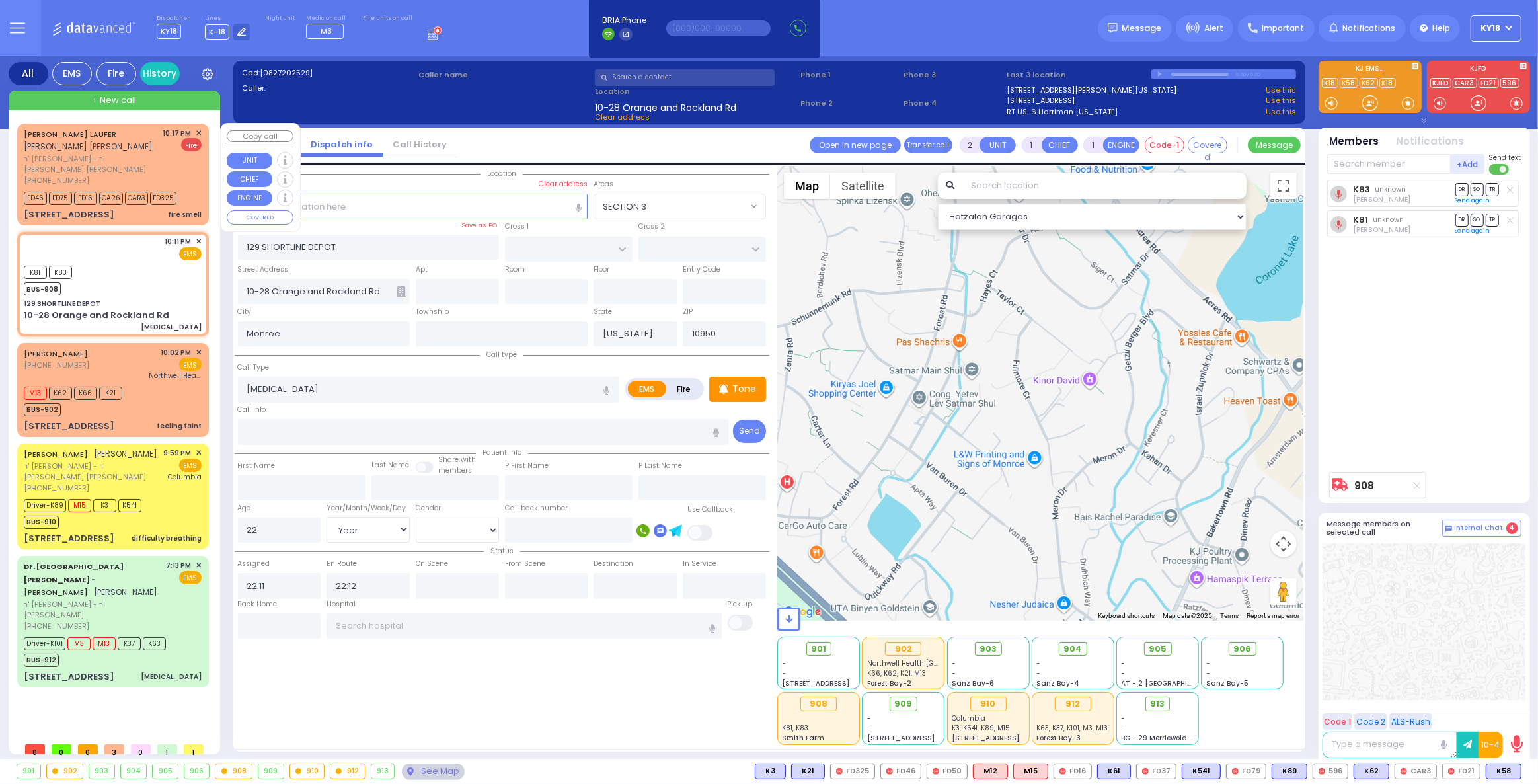
click at [150, 208] on div "[STREET_ADDRESS] fire smell" at bounding box center [113, 215] width 178 height 13
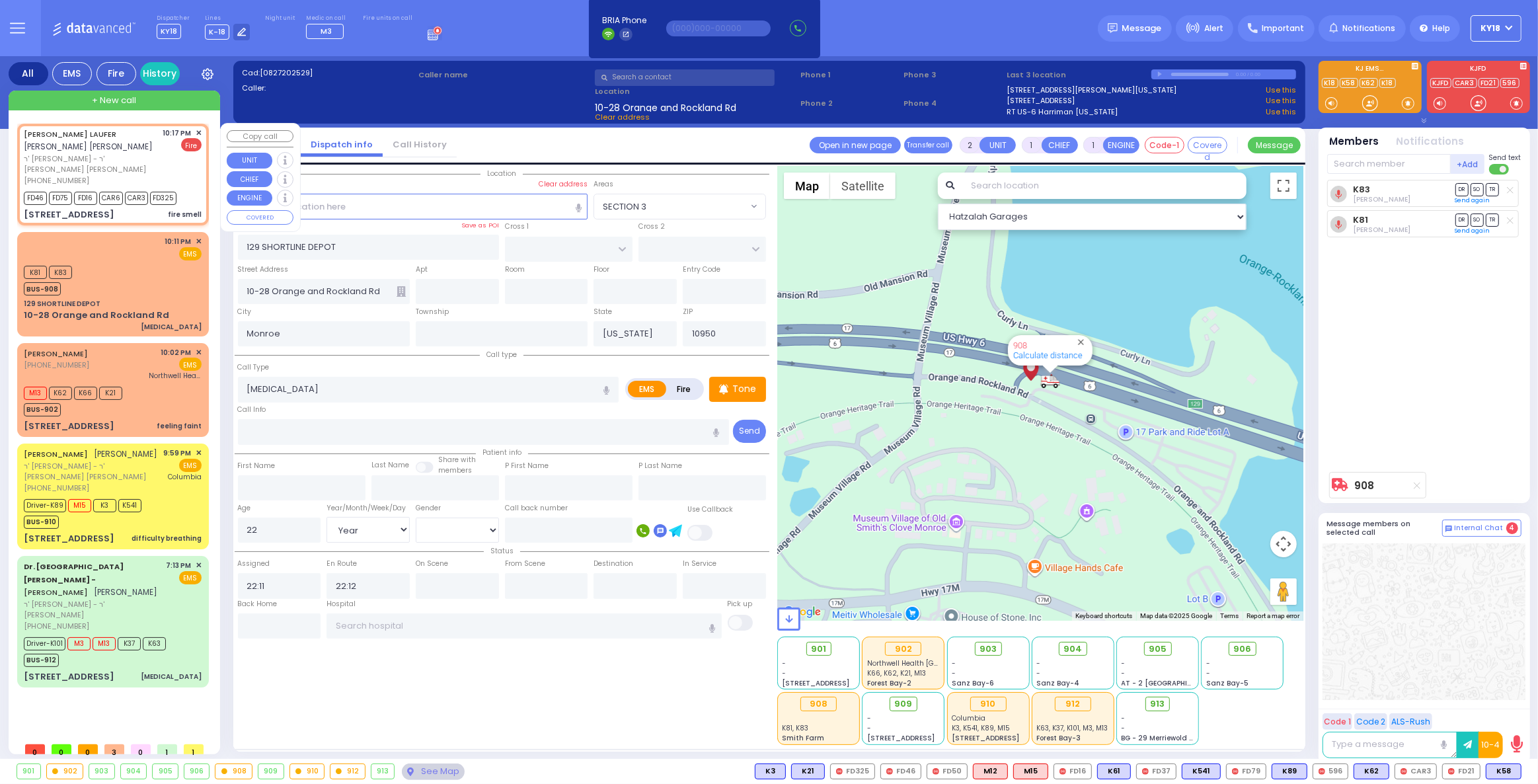
select select
type input "fire smell"
radio input "false"
radio input "true"
type input "[PERSON_NAME]"
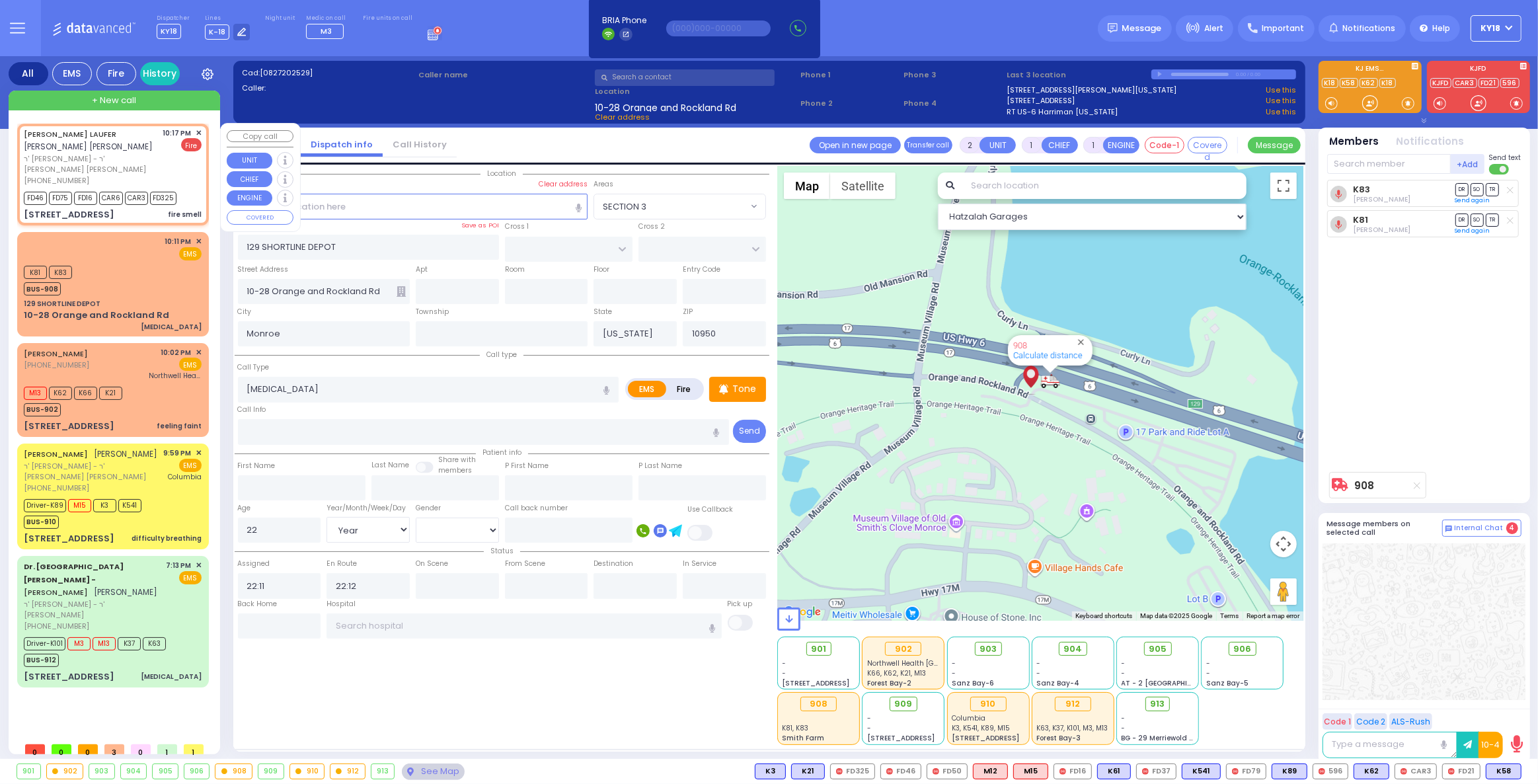
type input "LAUFER"
select select
type input "22:17"
type input "22:18"
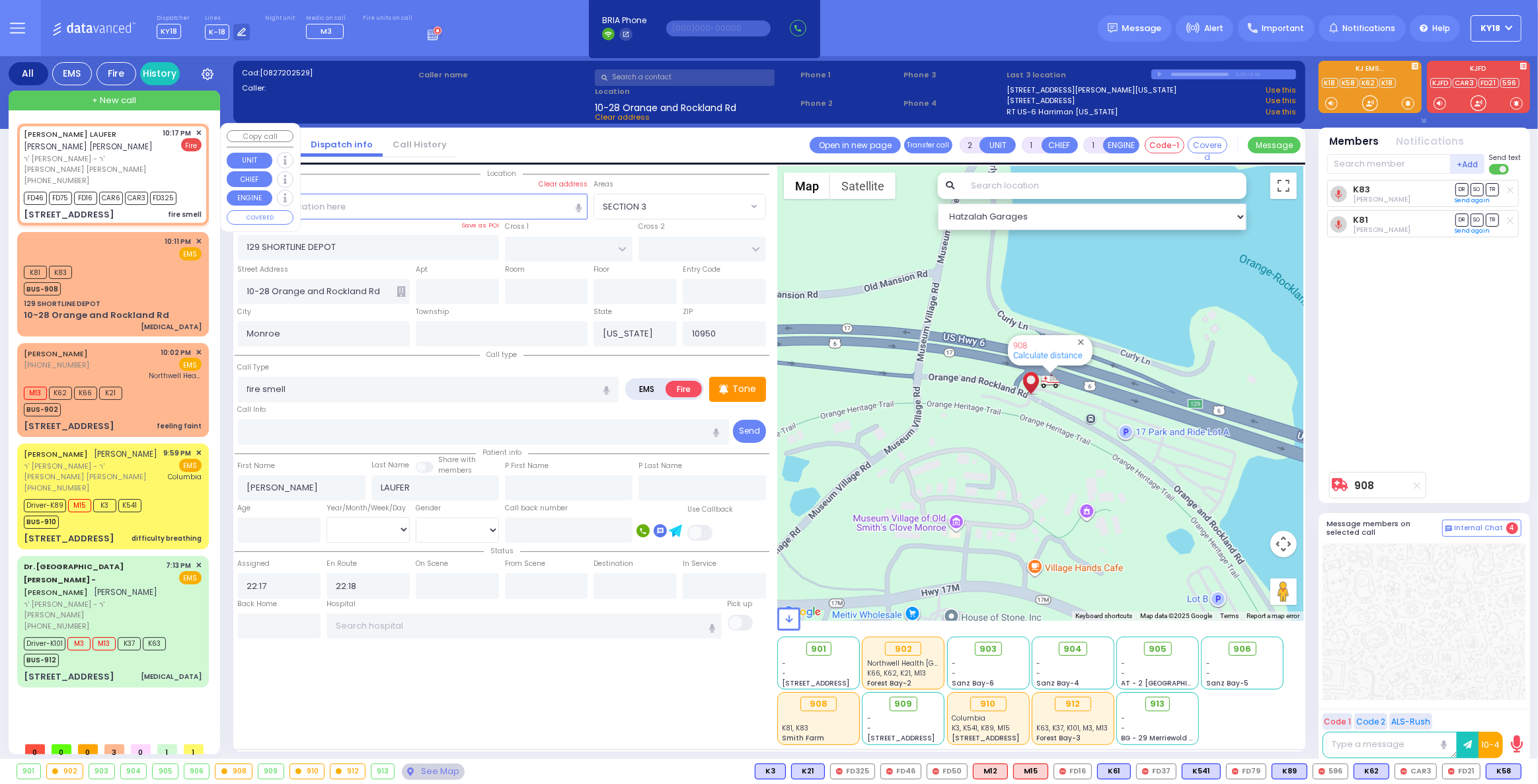
type input "DINEV RD"
type input "[PERSON_NAME] DR"
type input "[STREET_ADDRESS]"
type input "303"
type input "[PERSON_NAME]"
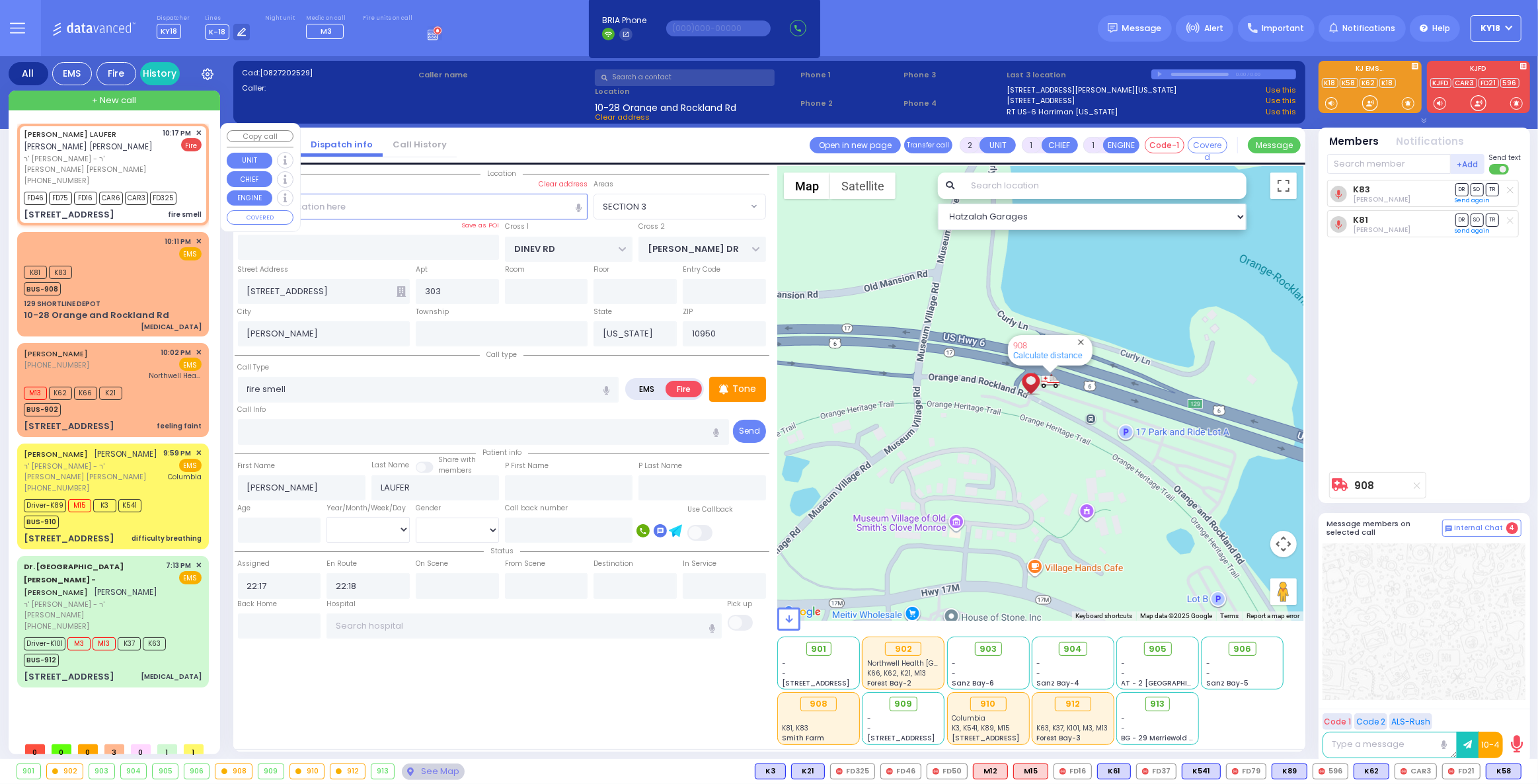
select select "Hatzalah Garages"
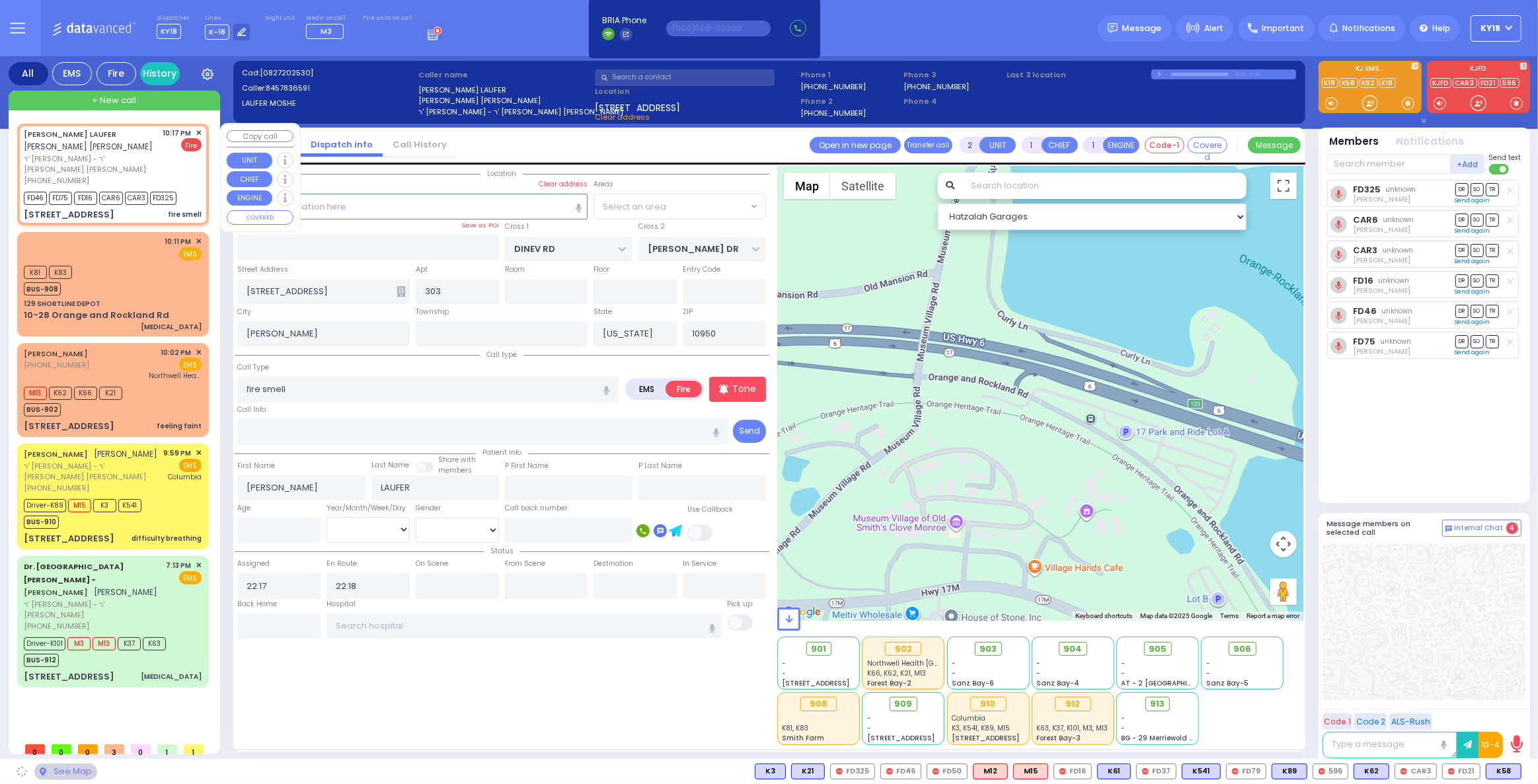
select select "BEIRECH MOSHE"
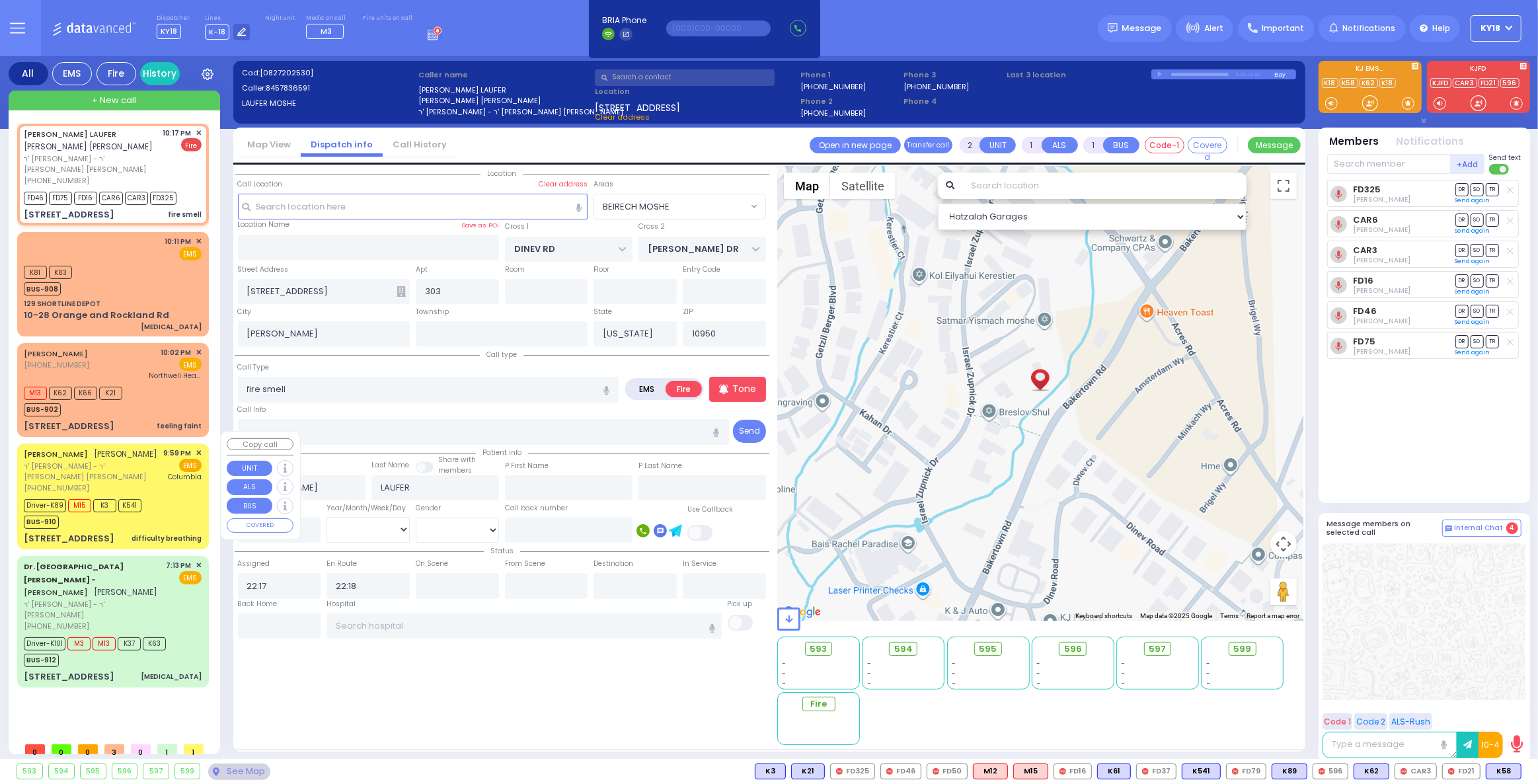
click at [83, 458] on div "[PERSON_NAME] [PERSON_NAME]" at bounding box center [91, 454] width 134 height 13
select select
type input "difficulty breathing"
radio input "true"
type input "[PERSON_NAME]"
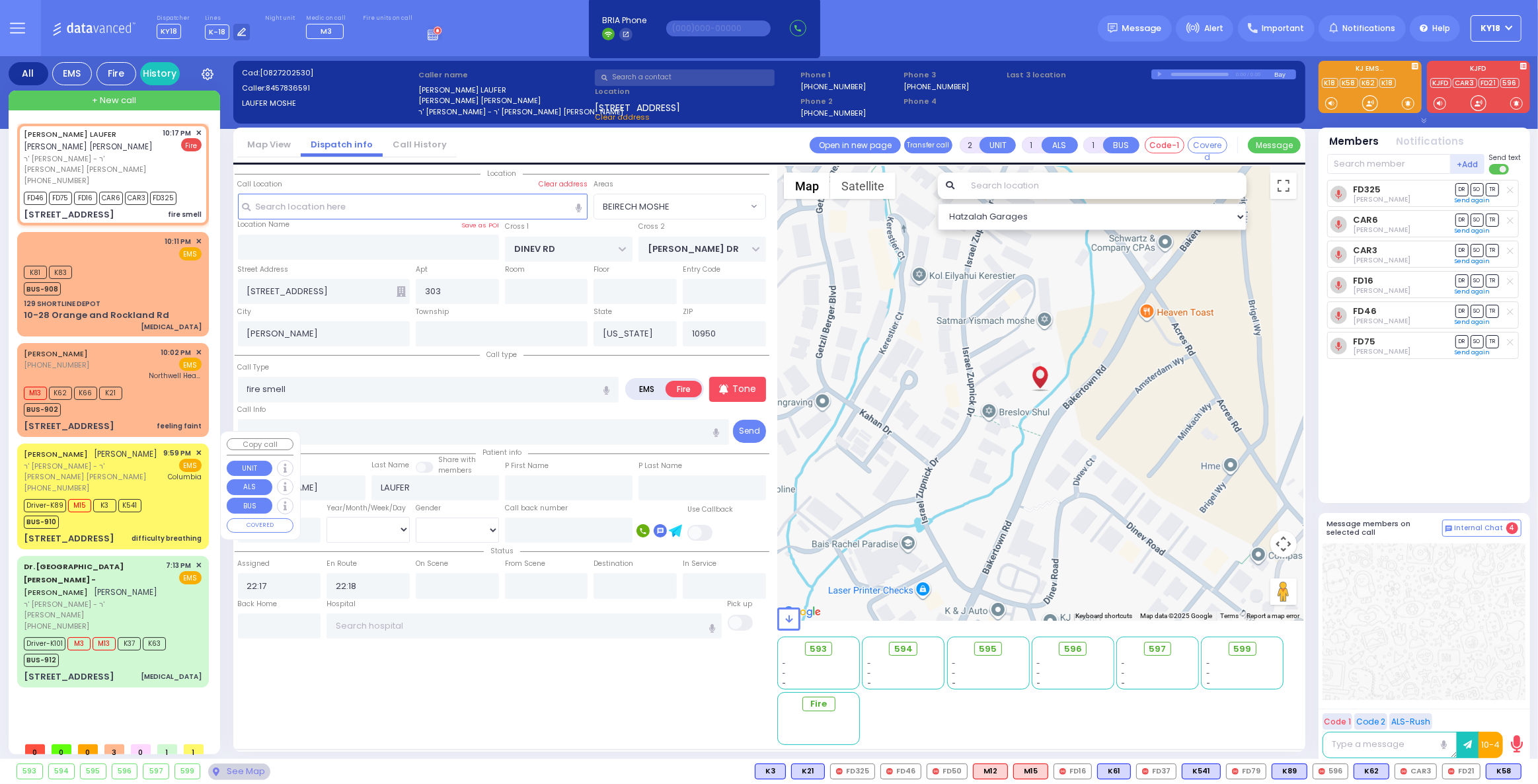
type input "WESEL"
select select
type input "21:59"
type input "22:02"
type input "22:29"
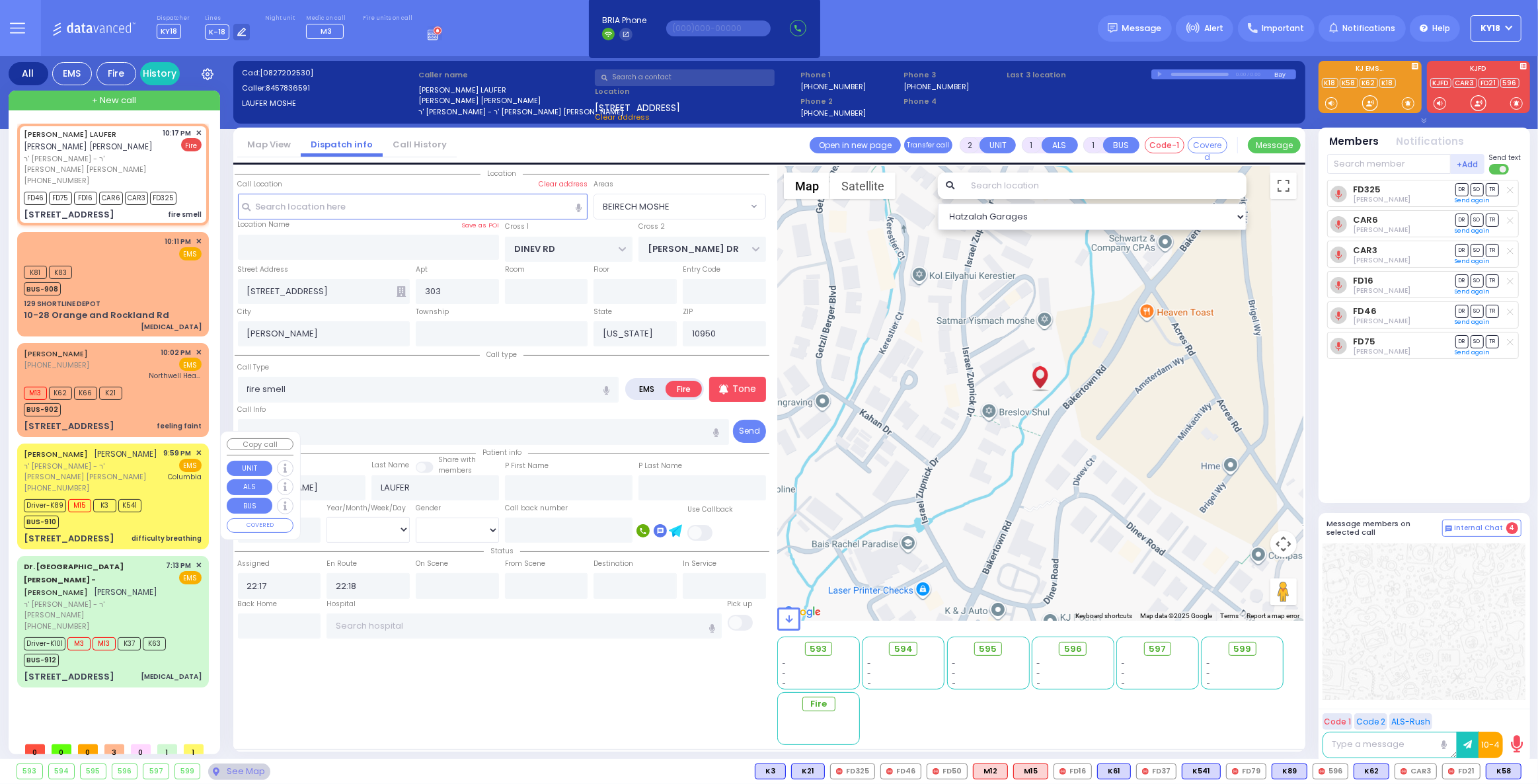
type input "[US_STATE][GEOGRAPHIC_DATA]- [GEOGRAPHIC_DATA]"
select select "Hatzalah Garages"
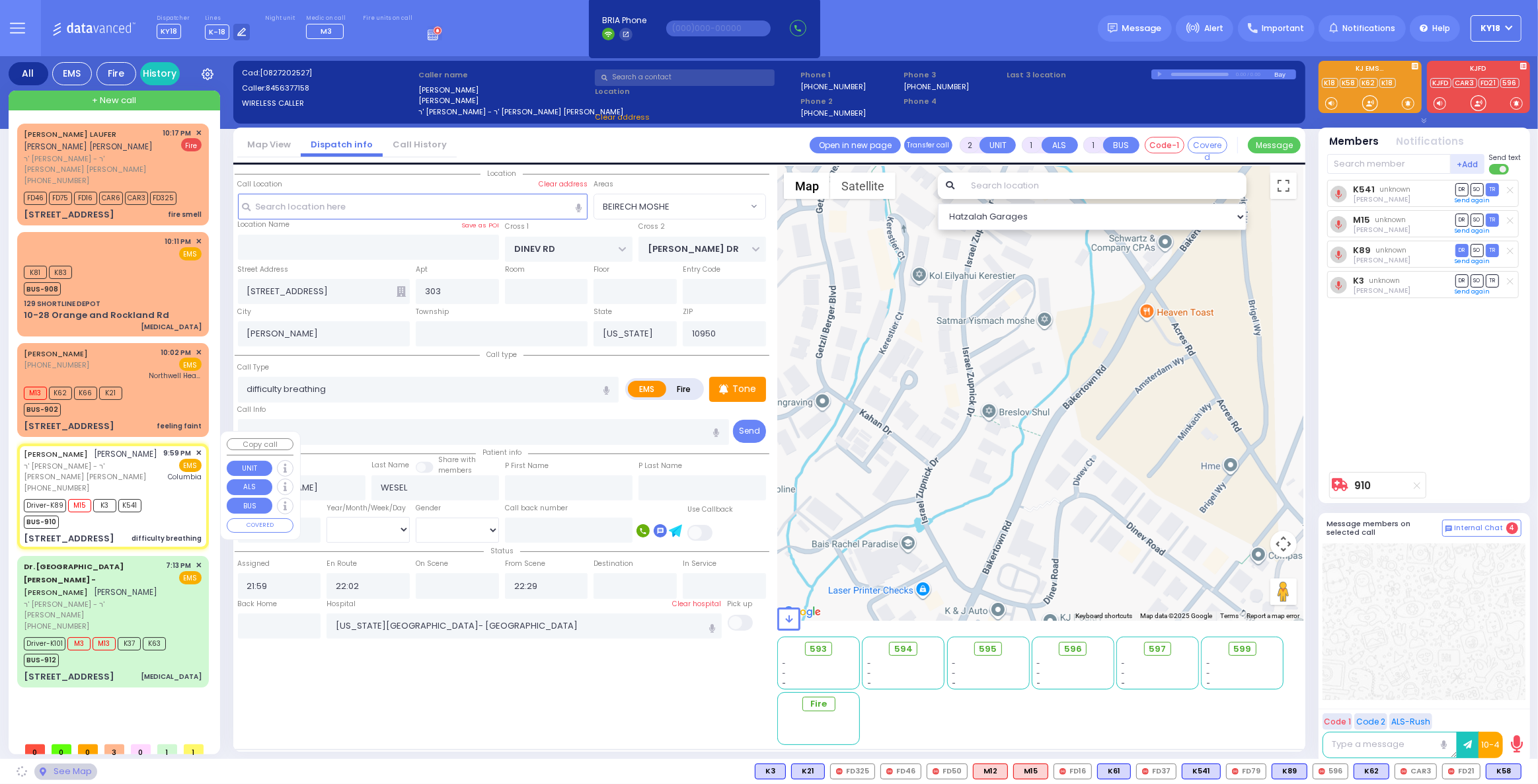
type input "YOEL KLEIN BLVD"
type input "MERON DR"
type input "[STREET_ADDRESS]"
type input "403"
type input "Monroe"
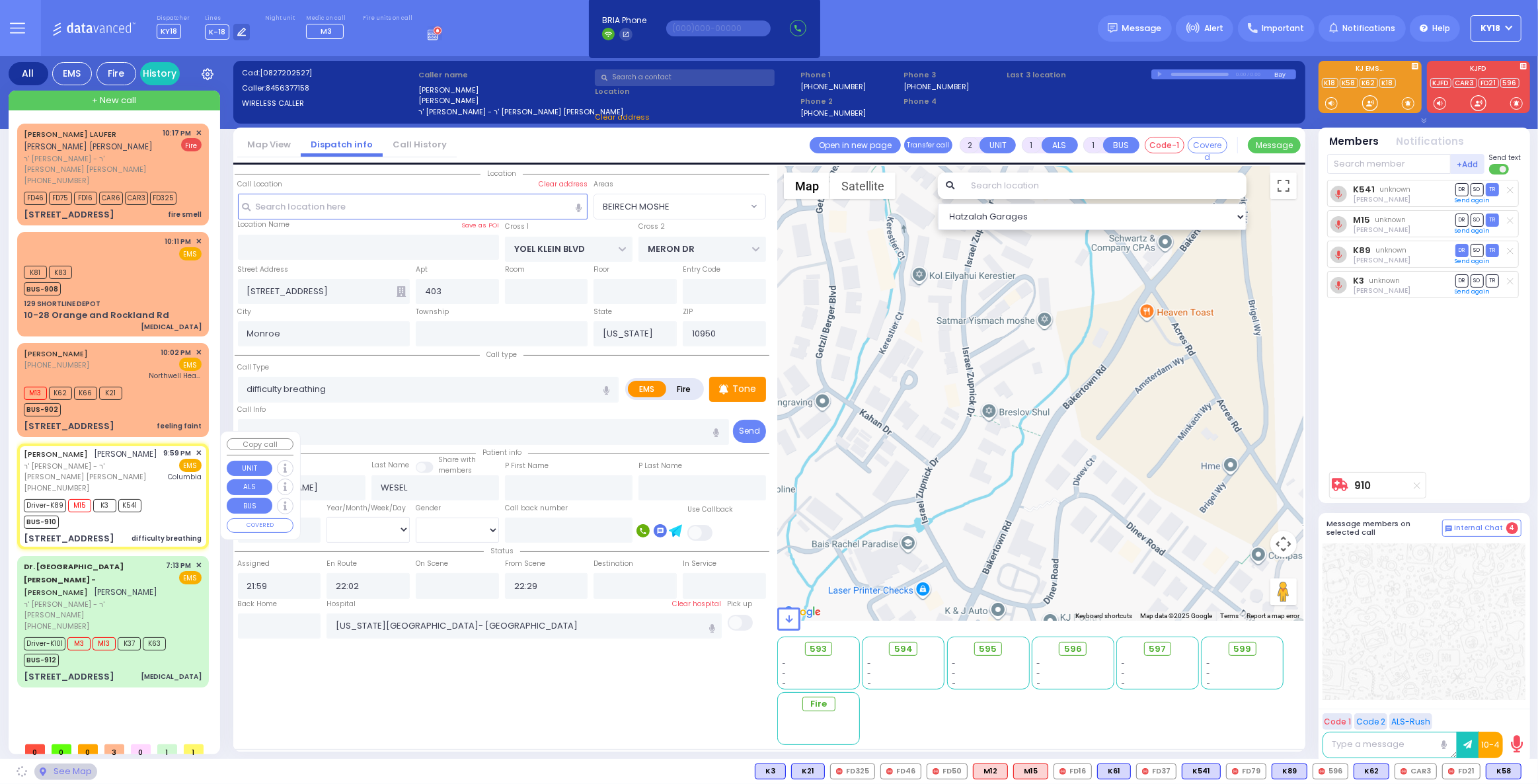
select select "SECTION 6"
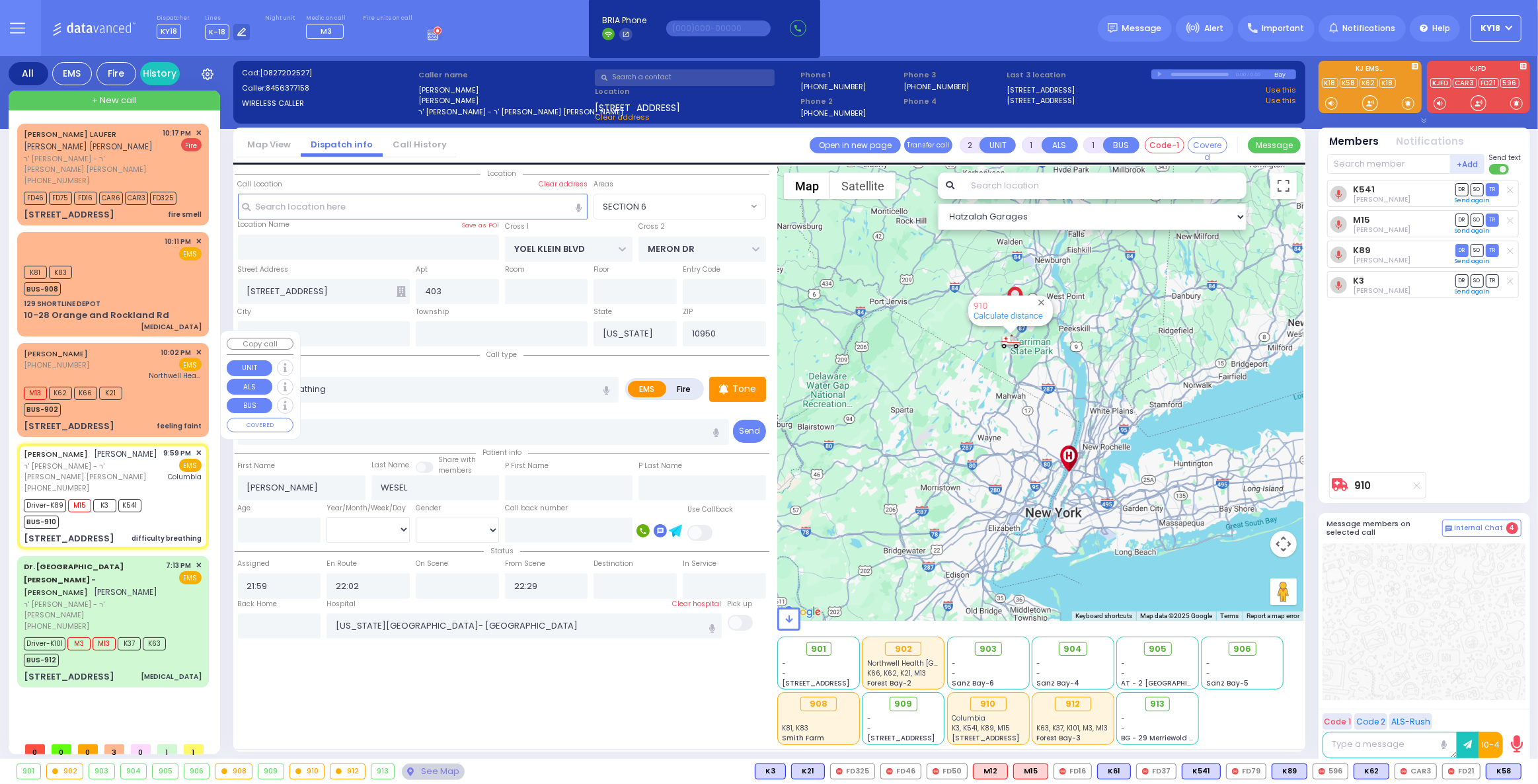
click at [125, 347] on div "[PERSON_NAME] [PHONE_NUMBER] 10:02 PM ✕ EMS Northwell Health [GEOGRAPHIC_DATA]" at bounding box center [113, 364] width 178 height 34
select select
type input "feeling faint"
radio input "true"
select select
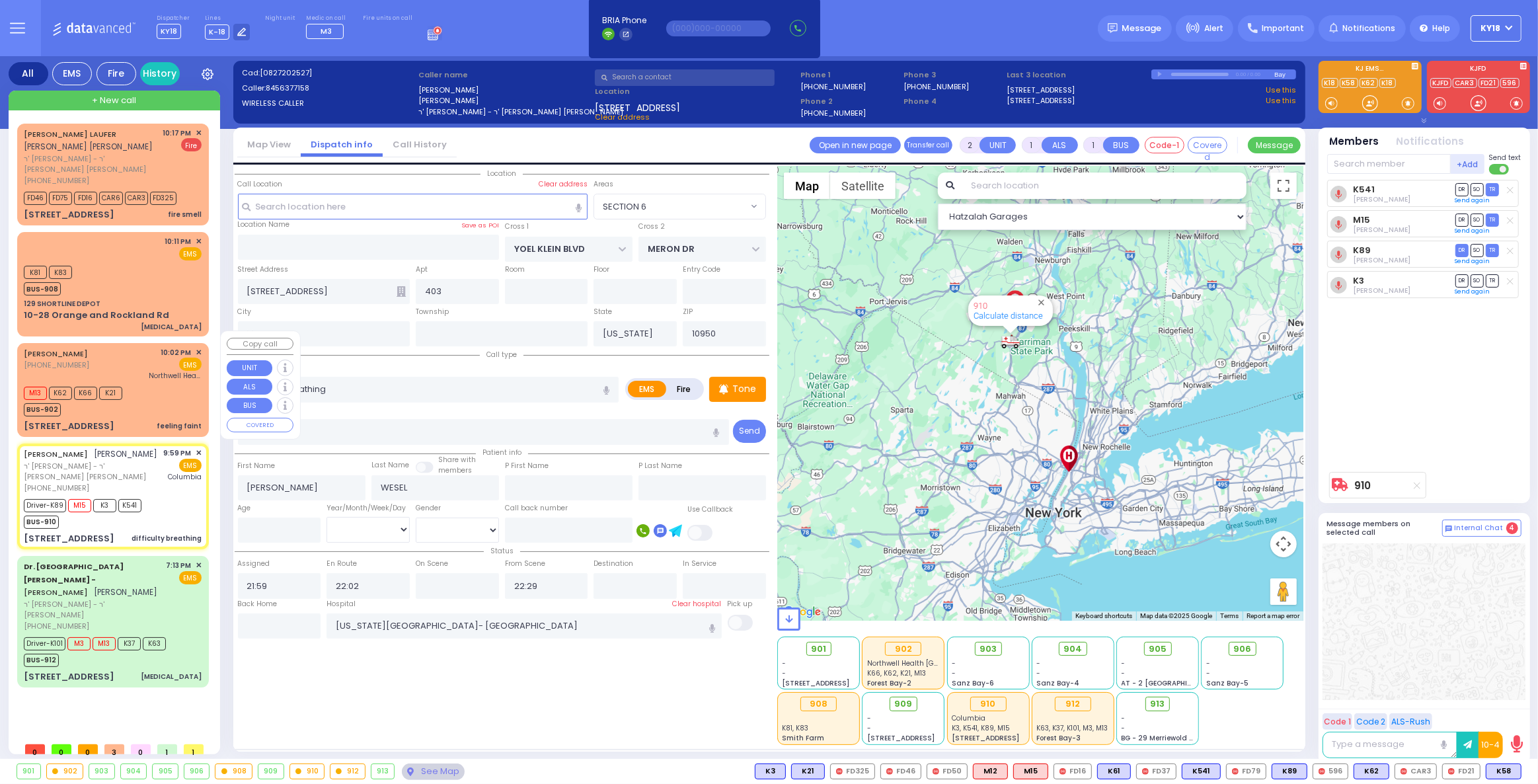
type input "22:02"
type input "22:03"
type input "Northwell Health [GEOGRAPHIC_DATA]"
select select "Hatzalah Garages"
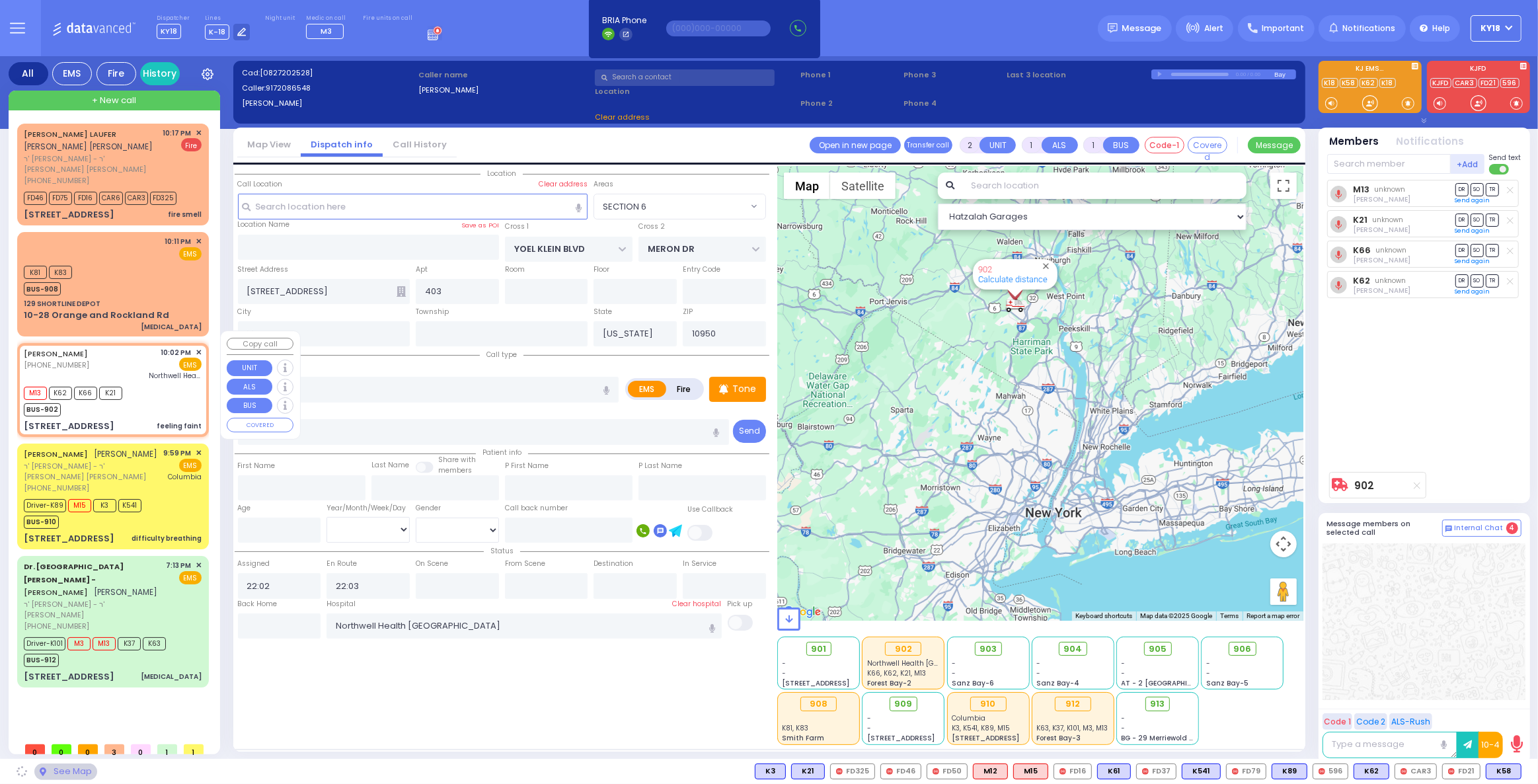
type input "HAYES COURT"
type input "FILLMORE COURT"
type input "[STREET_ADDRESS]"
select select "SECTION 3"
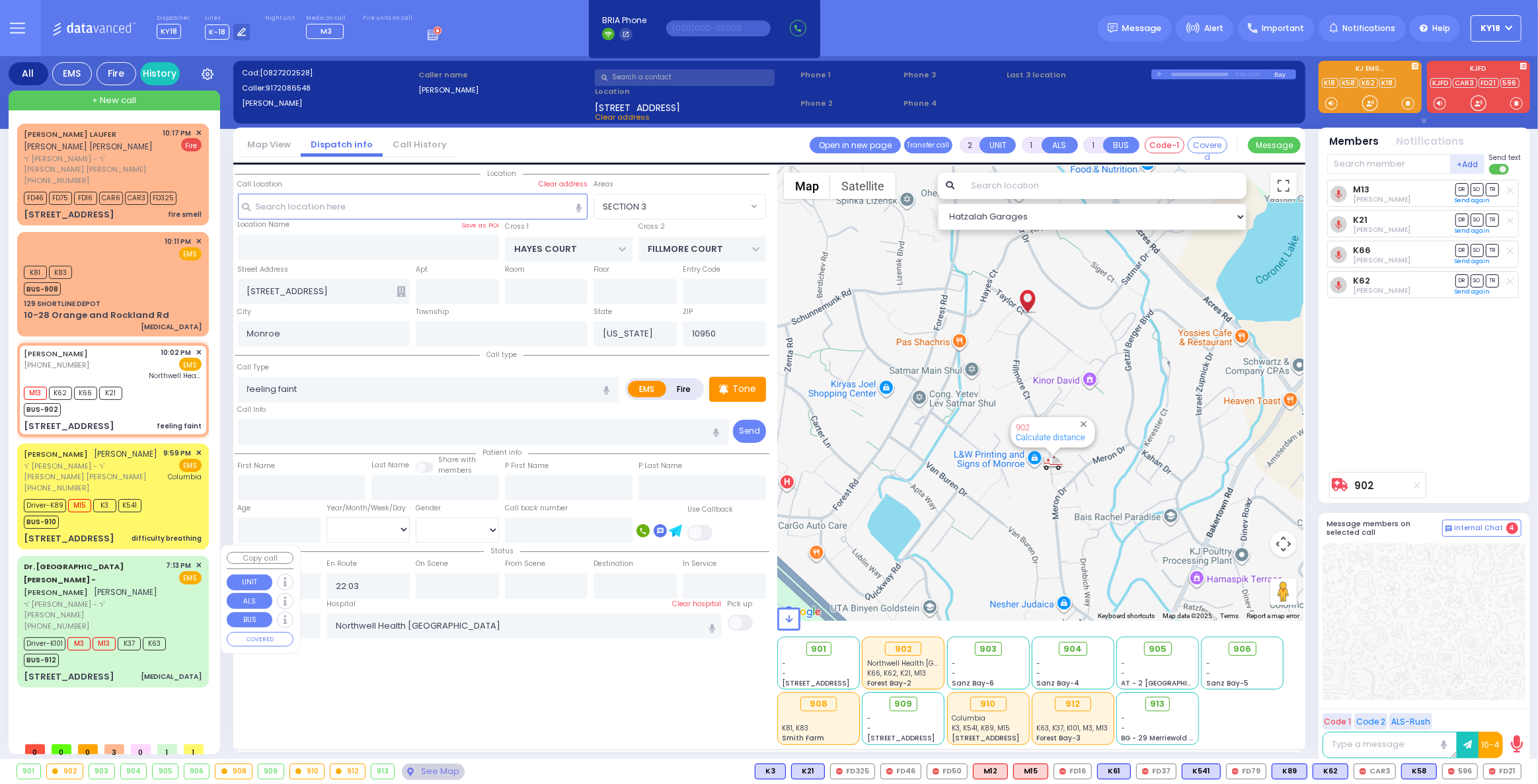
click at [50, 621] on span "[PHONE_NUMBER]" at bounding box center [56, 625] width 65 height 11
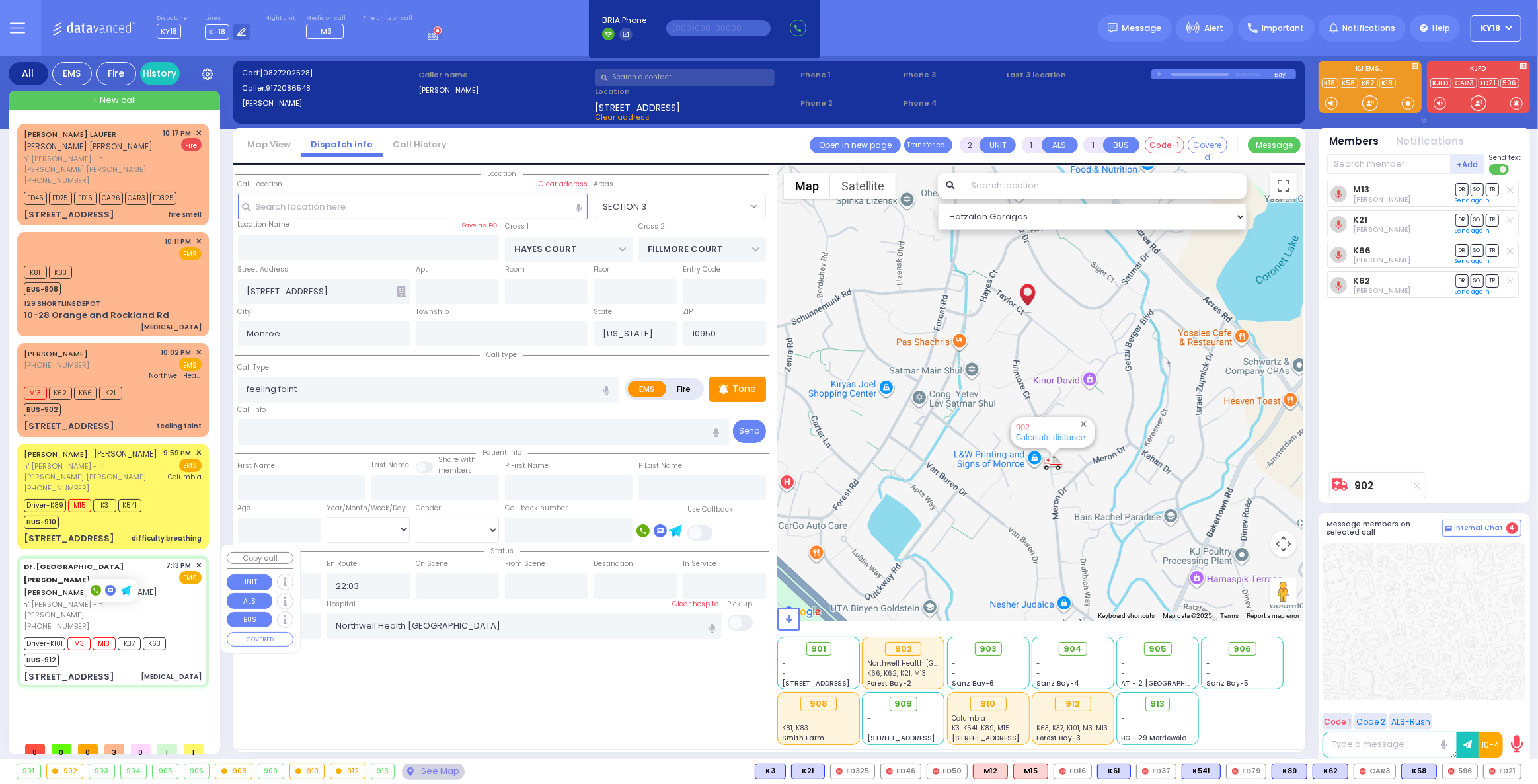
type input "6"
select select
type input "[MEDICAL_DATA]"
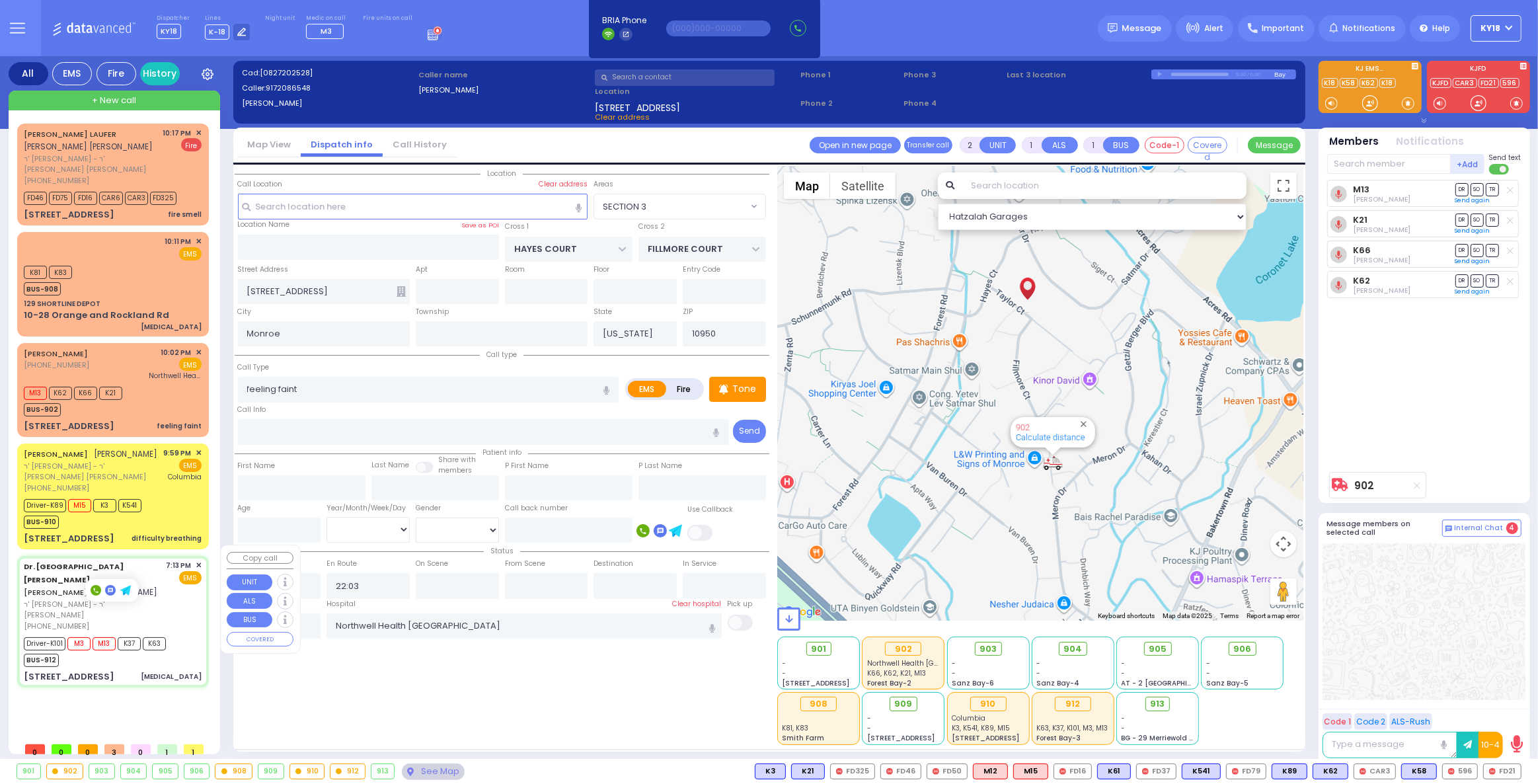
radio input "true"
type input "AMROM"
type input "[PERSON_NAME]"
type input "Amrom"
type input "Kohn"
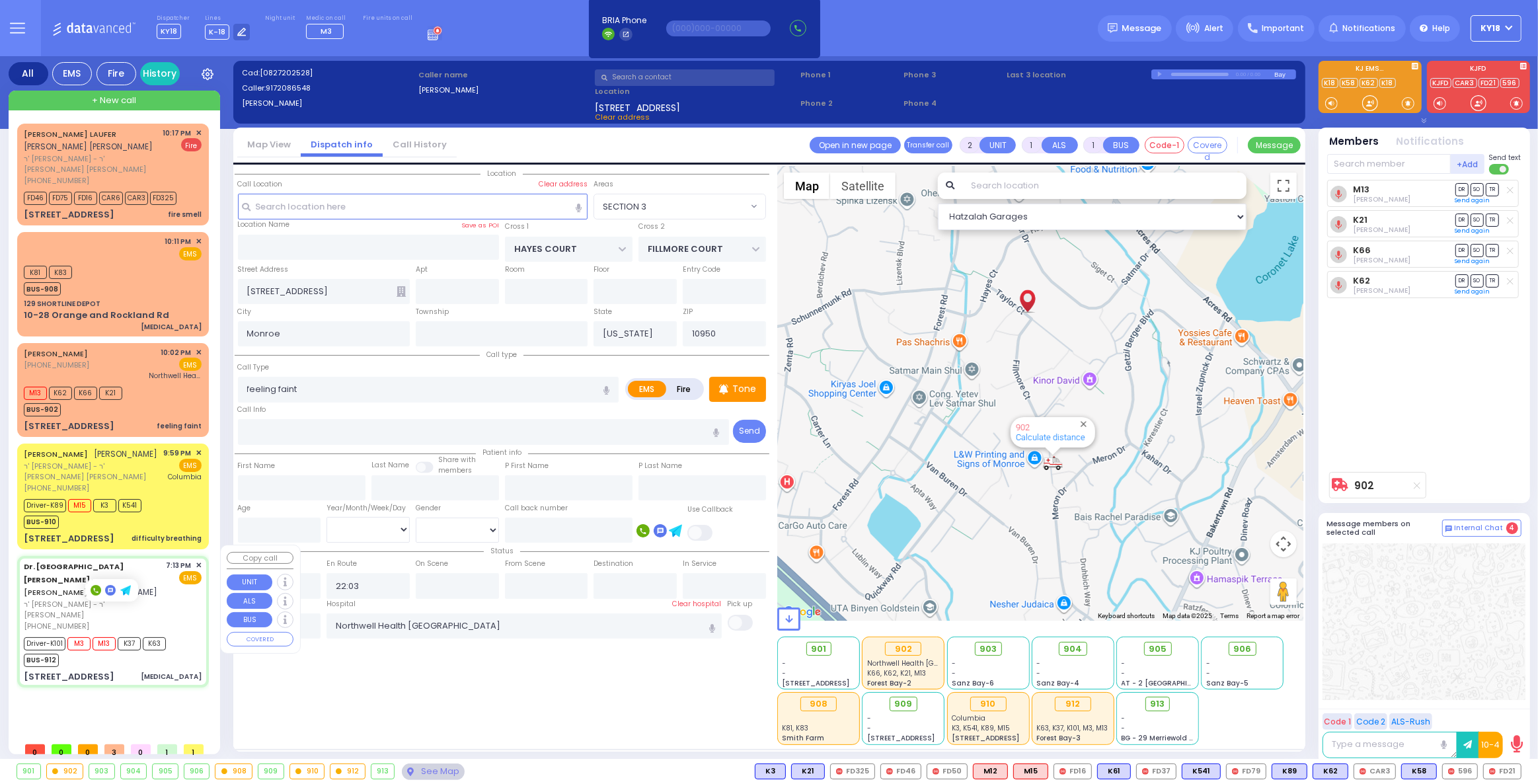
type input "71"
select select "Year"
select select "[DEMOGRAPHIC_DATA]"
type input "19:13"
type input "19:15"
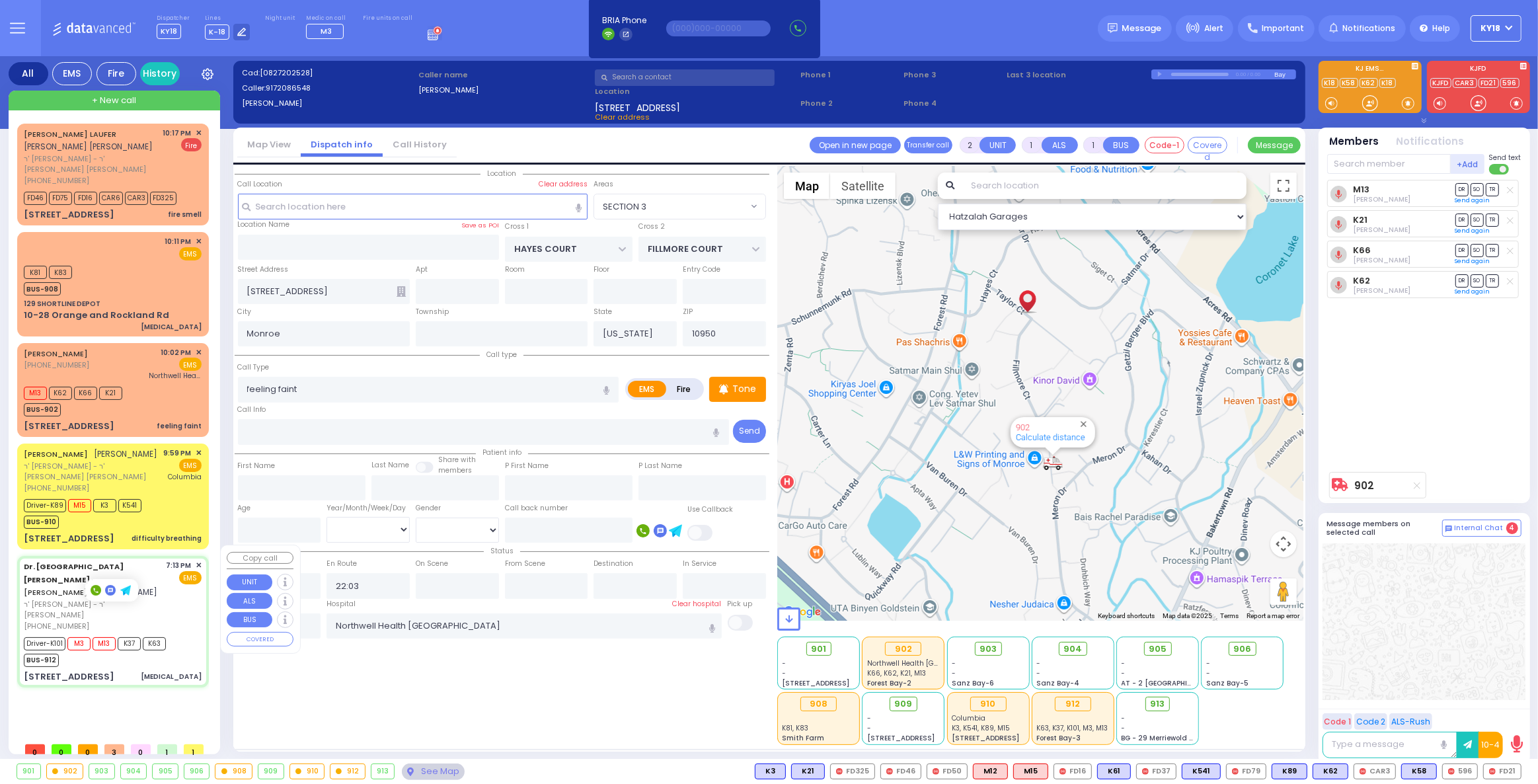
type input "19:21"
type input "19:40"
type input "[STREET_ADDRESS]"
type input "011"
type input "[PERSON_NAME]"
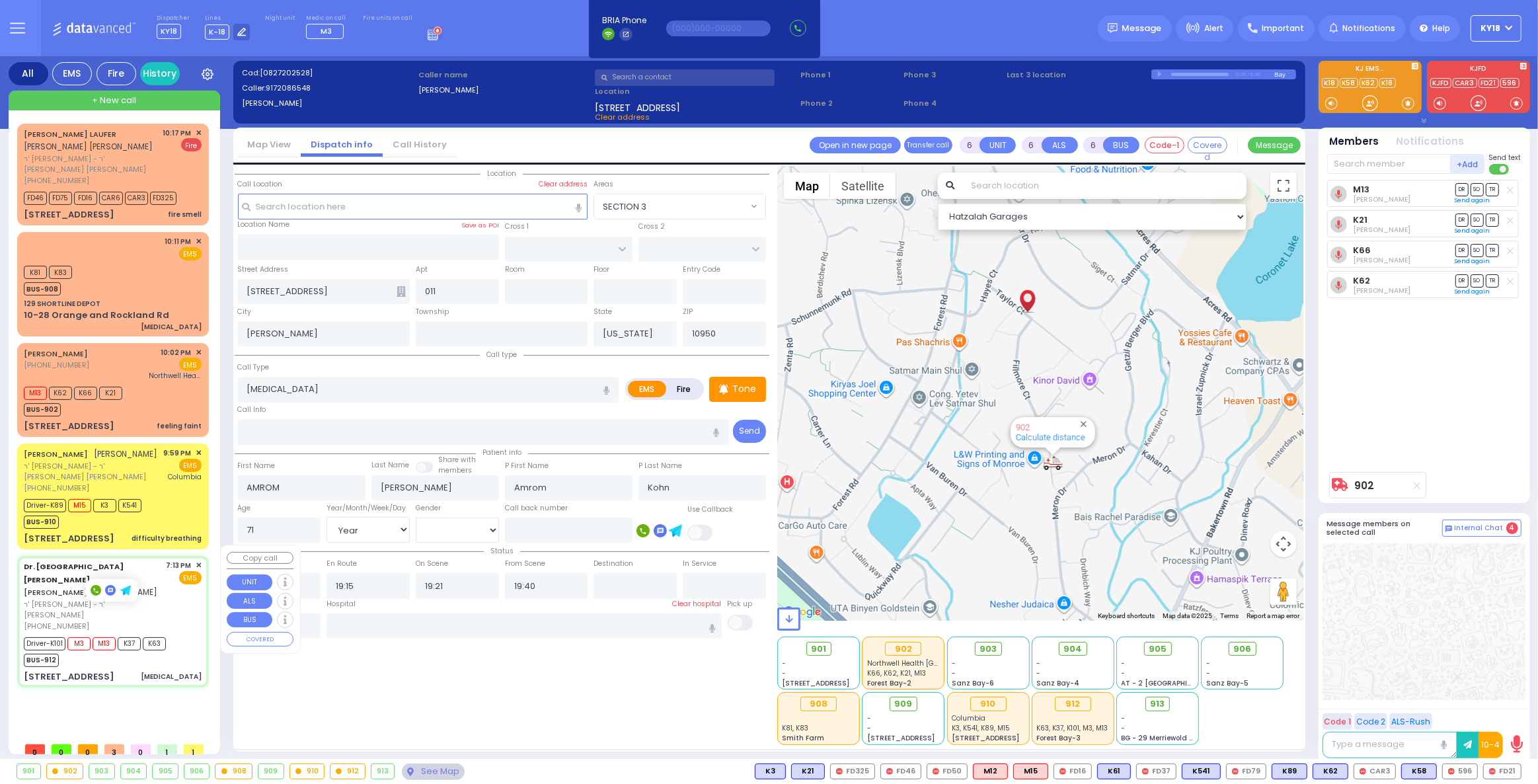
select select "Hatzalah Garages"
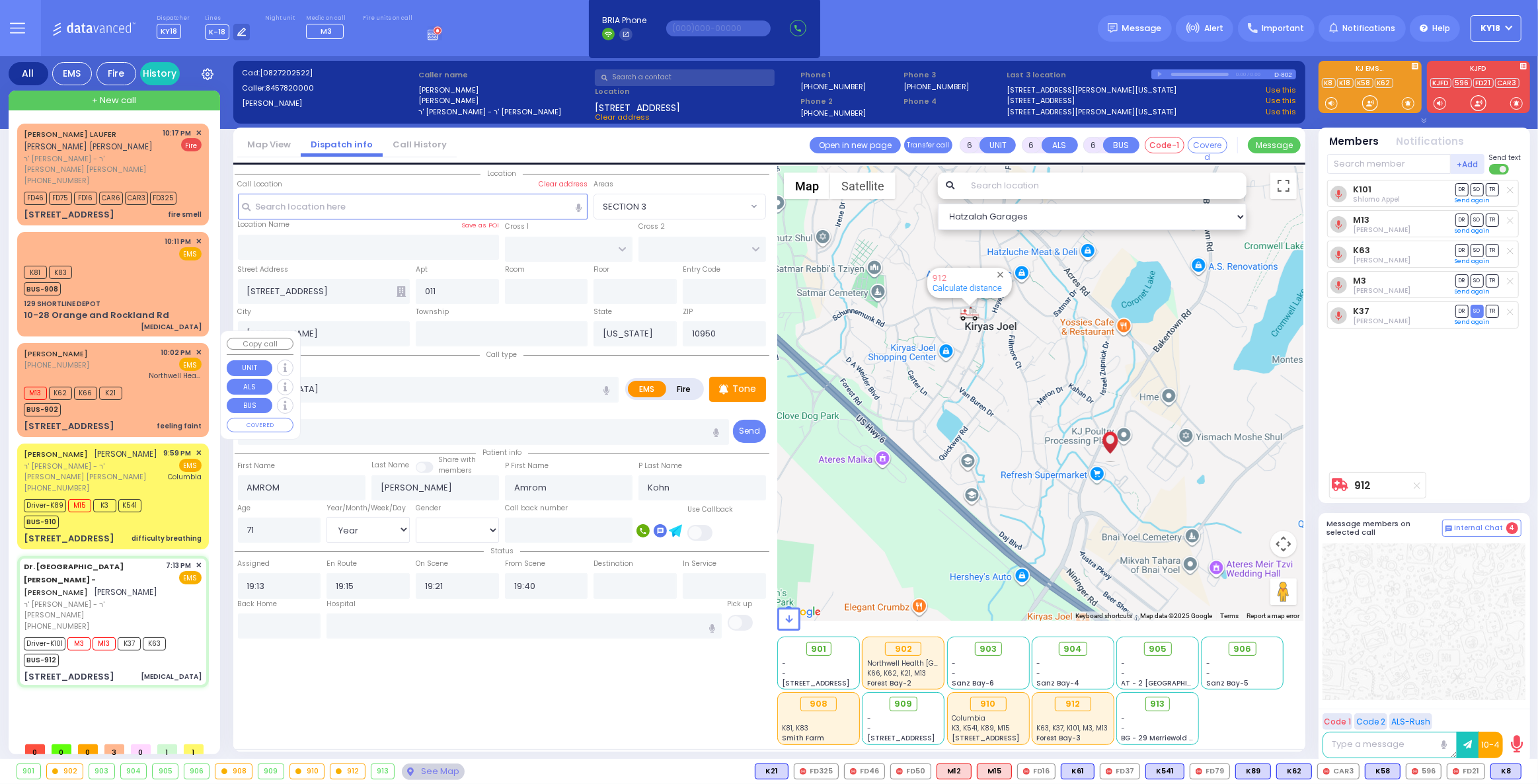
click at [99, 366] on div "[PERSON_NAME] [PHONE_NUMBER] 10:02 PM ✕ EMS Northwell Health [GEOGRAPHIC_DATA]" at bounding box center [113, 364] width 178 height 34
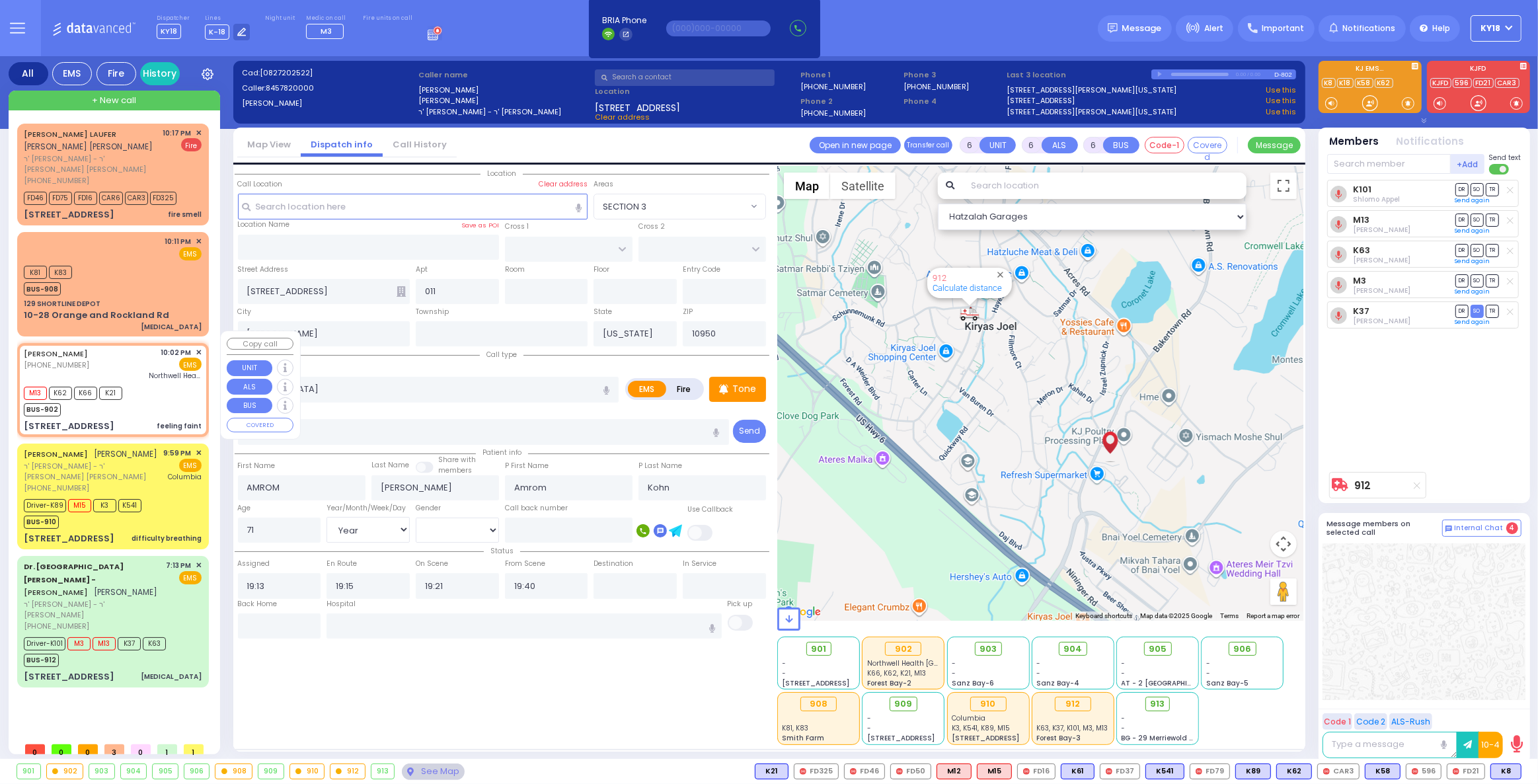
type input "2"
type input "1"
select select
type input "feeling faint"
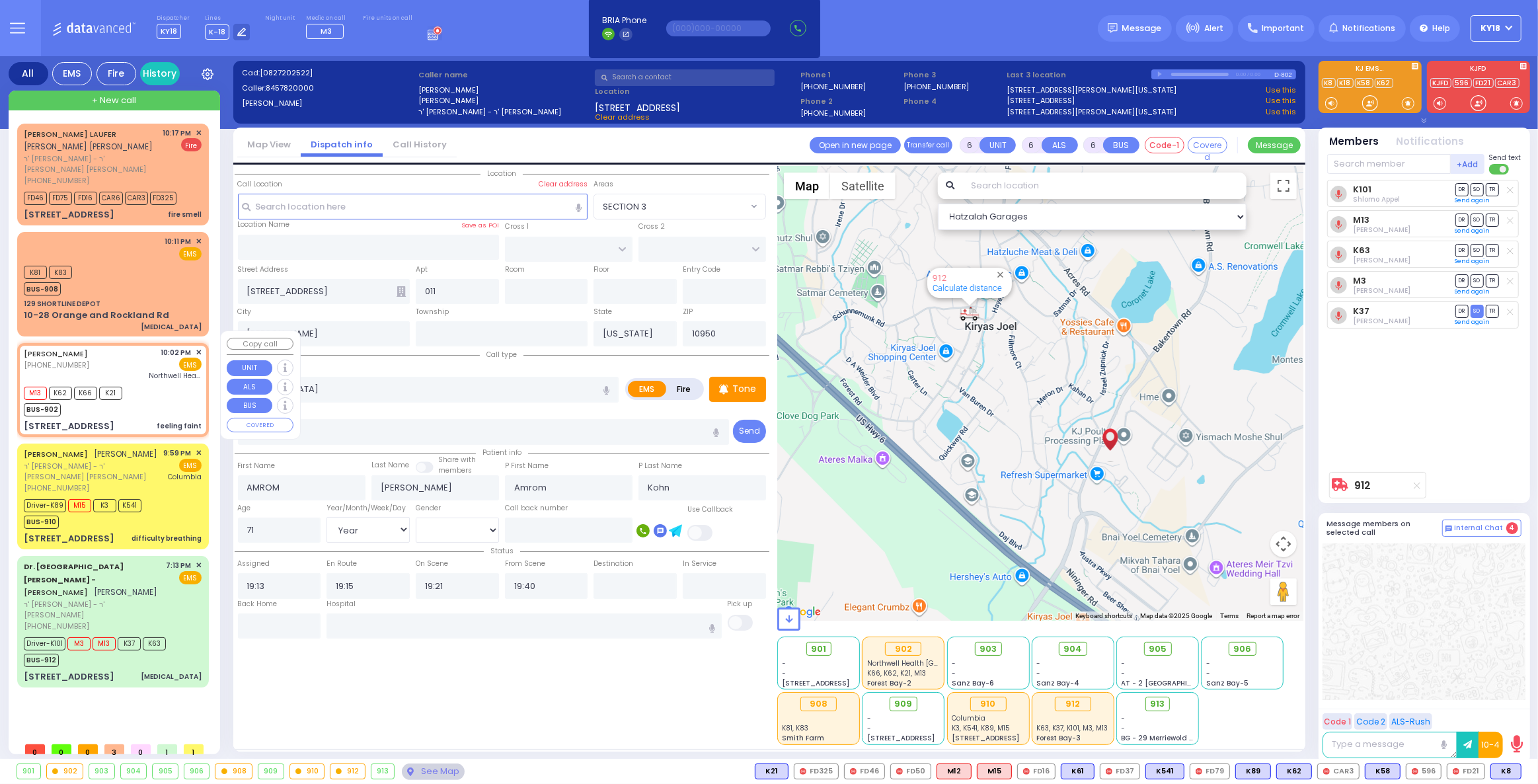
radio input "true"
select select
type input "22:02"
type input "22:03"
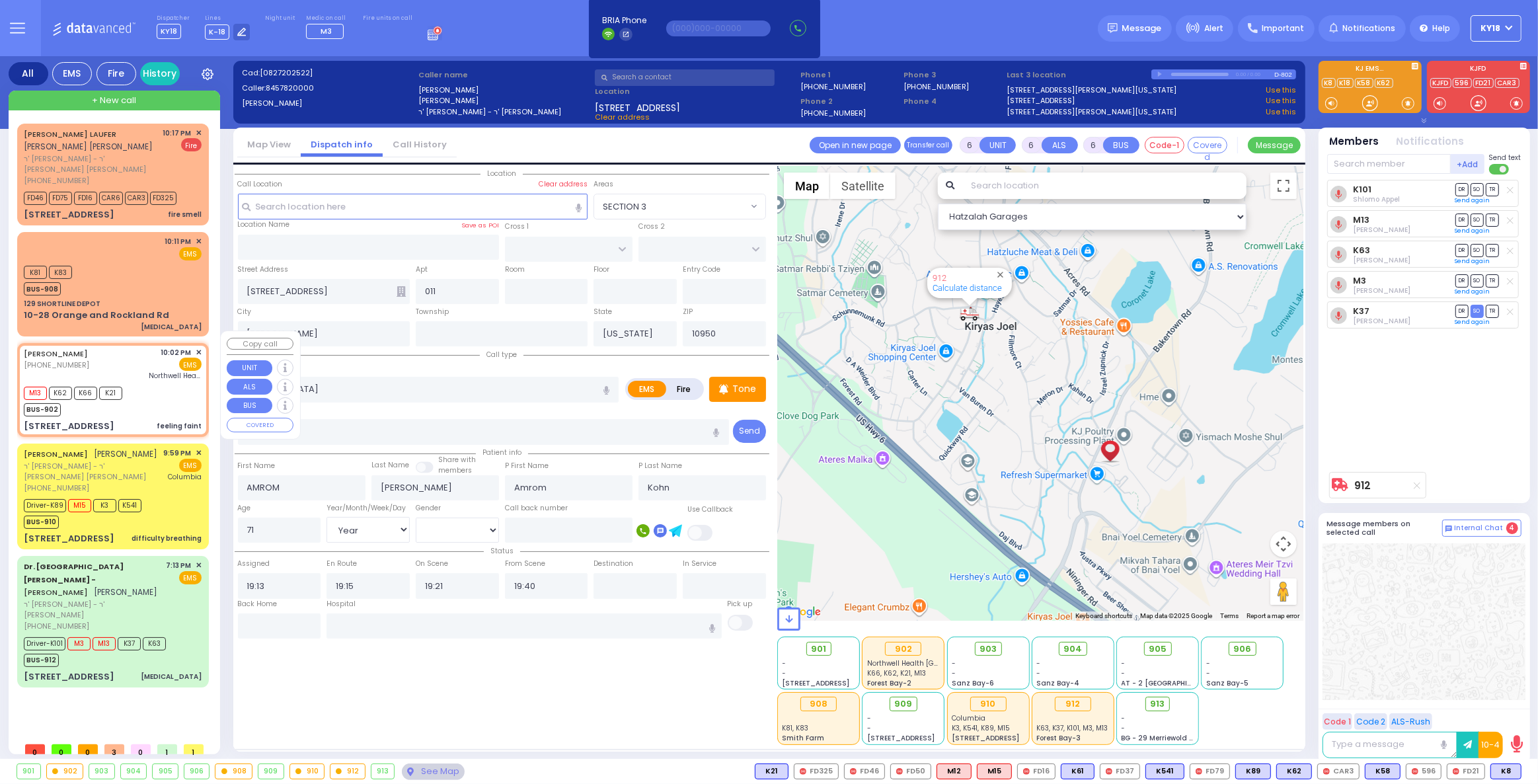
type input "Northwell Health [GEOGRAPHIC_DATA]"
select select "Hatzalah Garages"
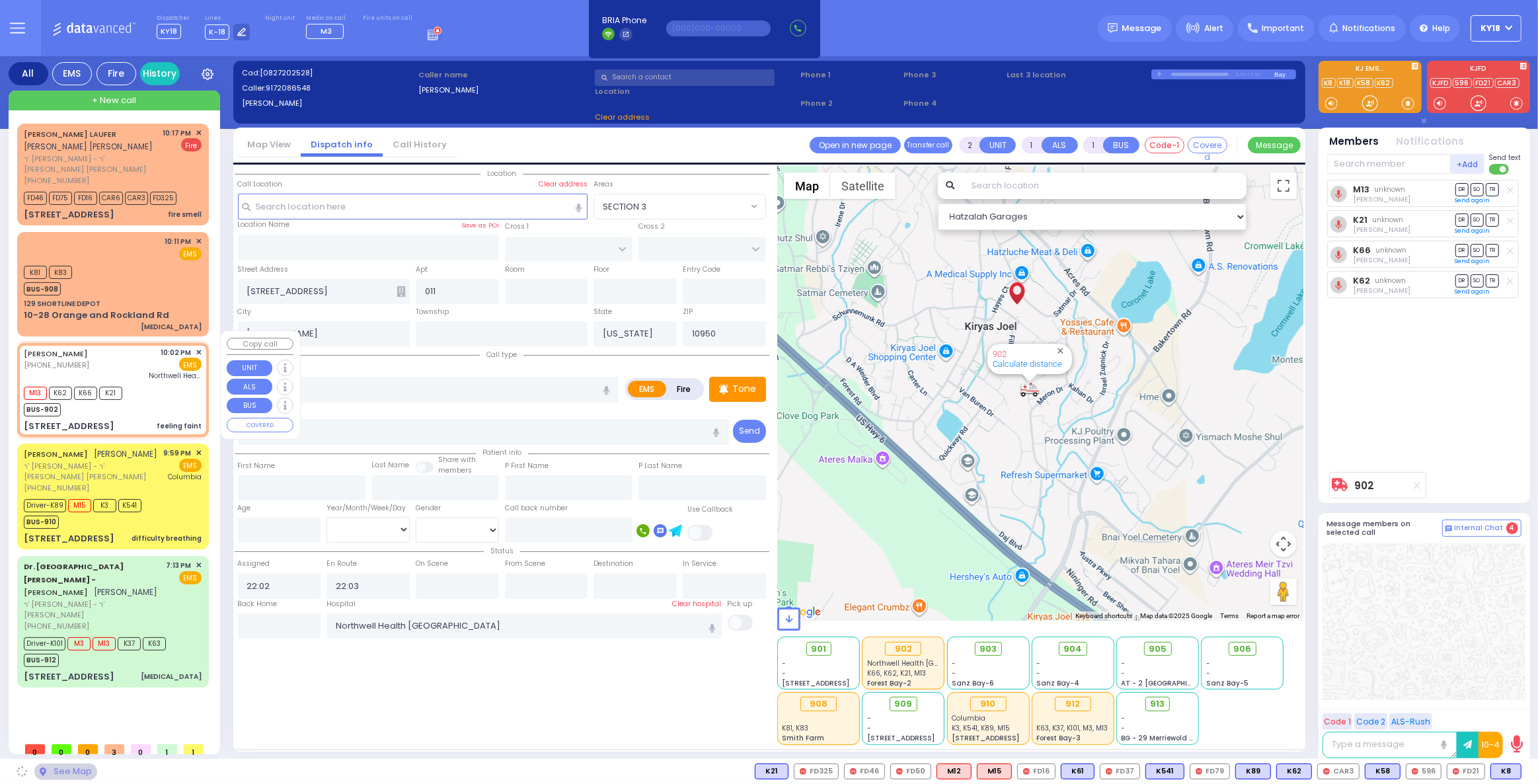
type input "HAYES COURT"
type input "FILLMORE COURT"
type input "[STREET_ADDRESS]"
type input "Monroe"
select select "SECTION 3"
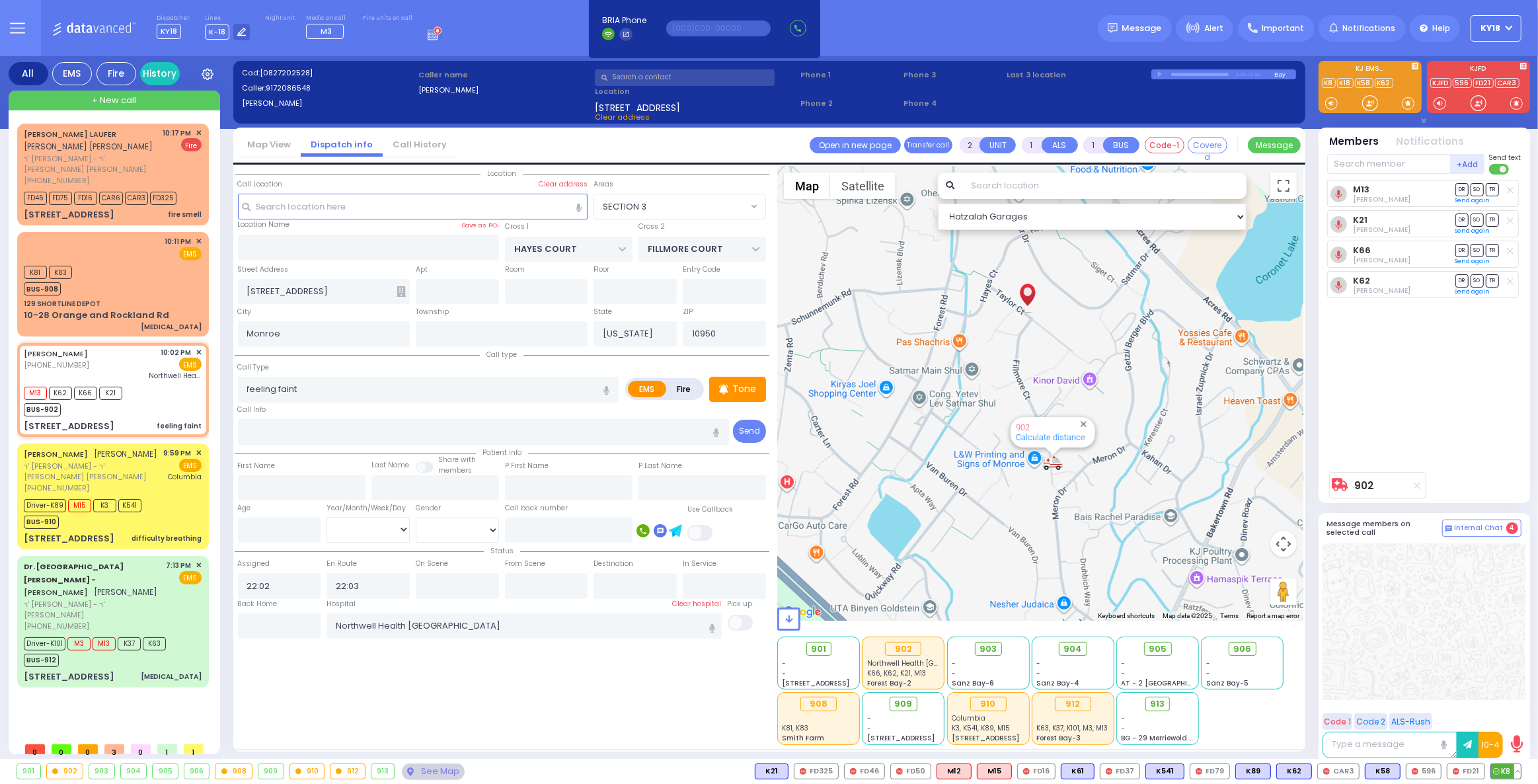
click at [1505, 771] on span "K8" at bounding box center [1505, 771] width 30 height 14
select select
radio input "true"
select select
select select "Hatzalah Garages"
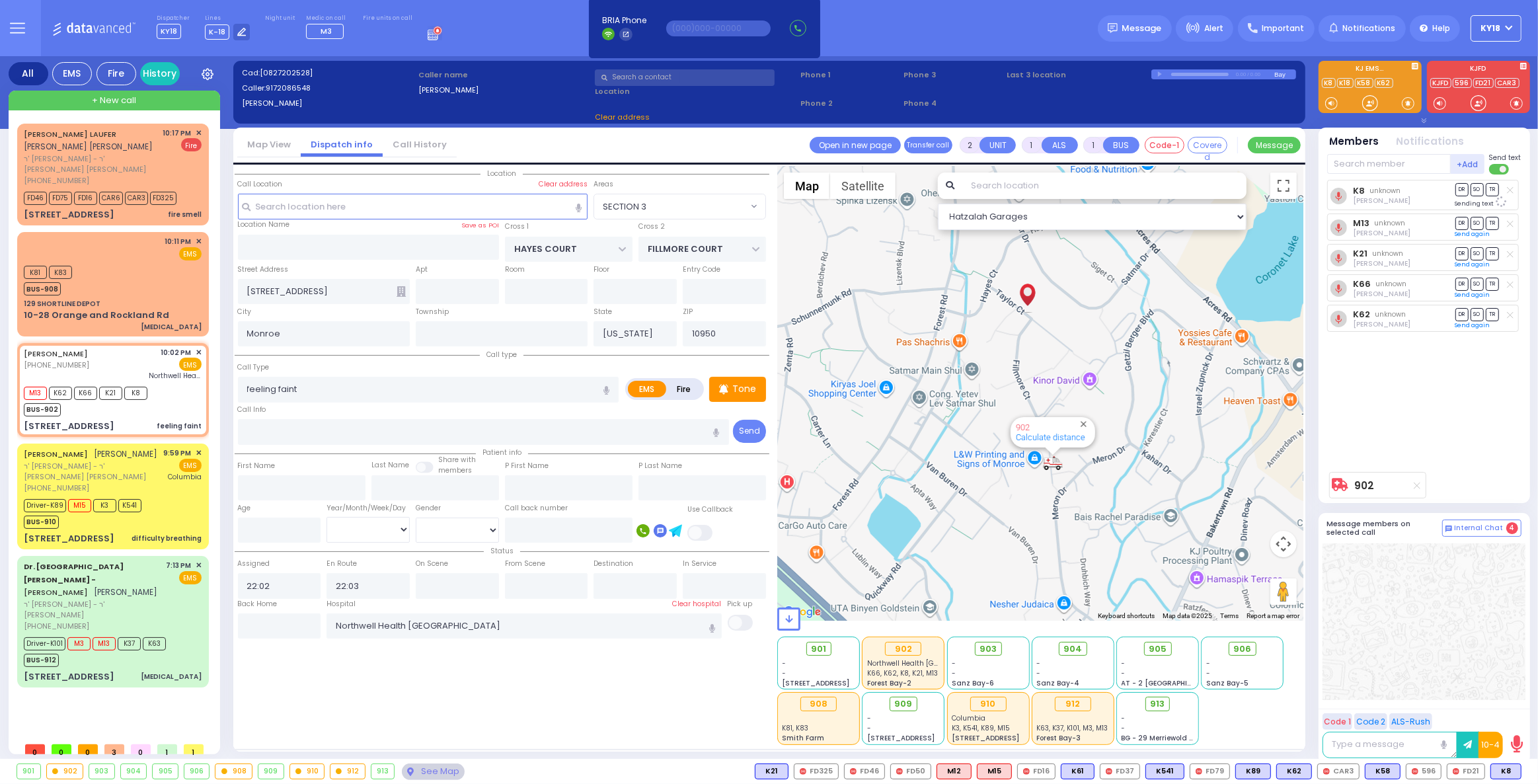
select select "SECTION 3"
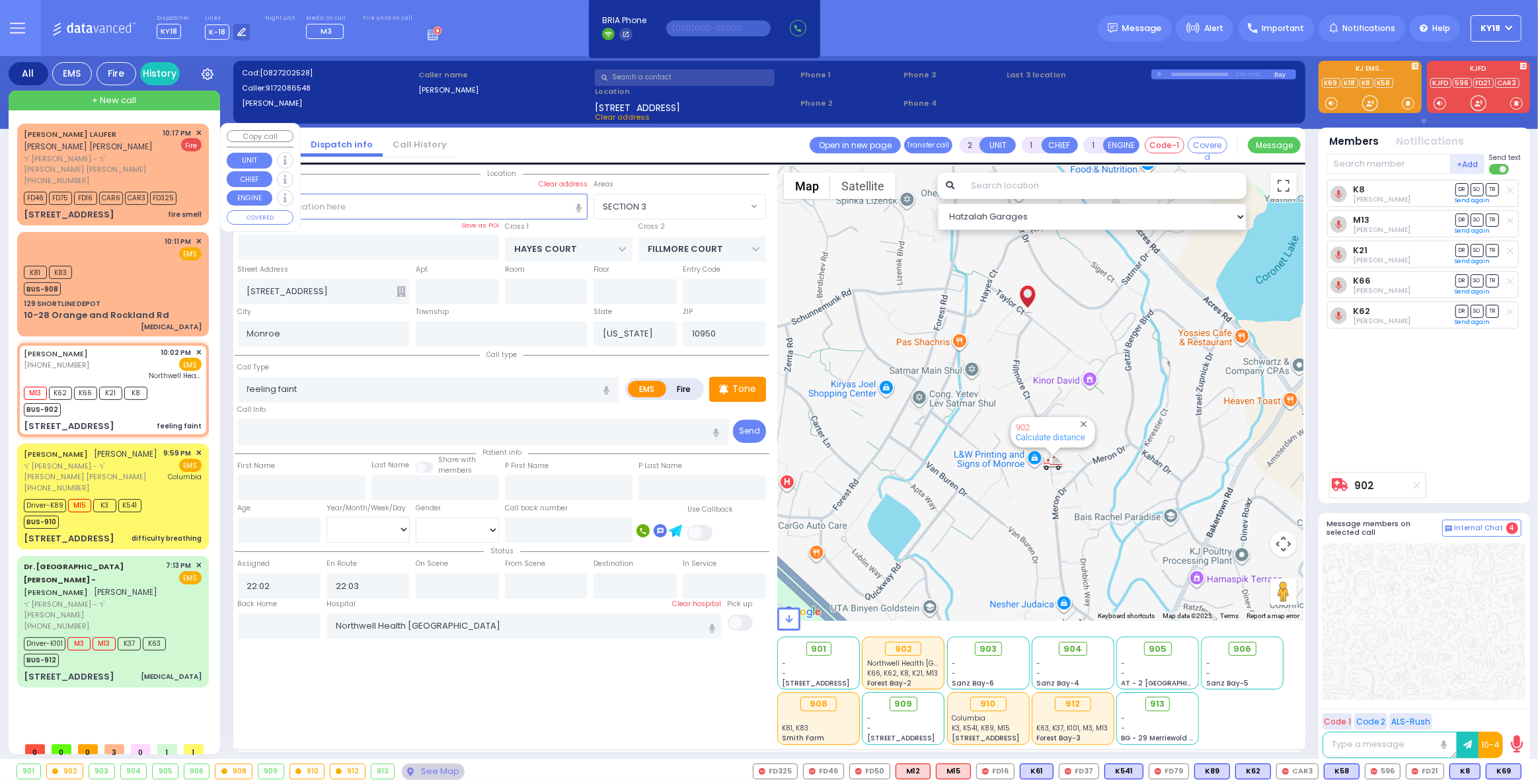
click at [108, 101] on span "+ New call" at bounding box center [114, 100] width 44 height 13
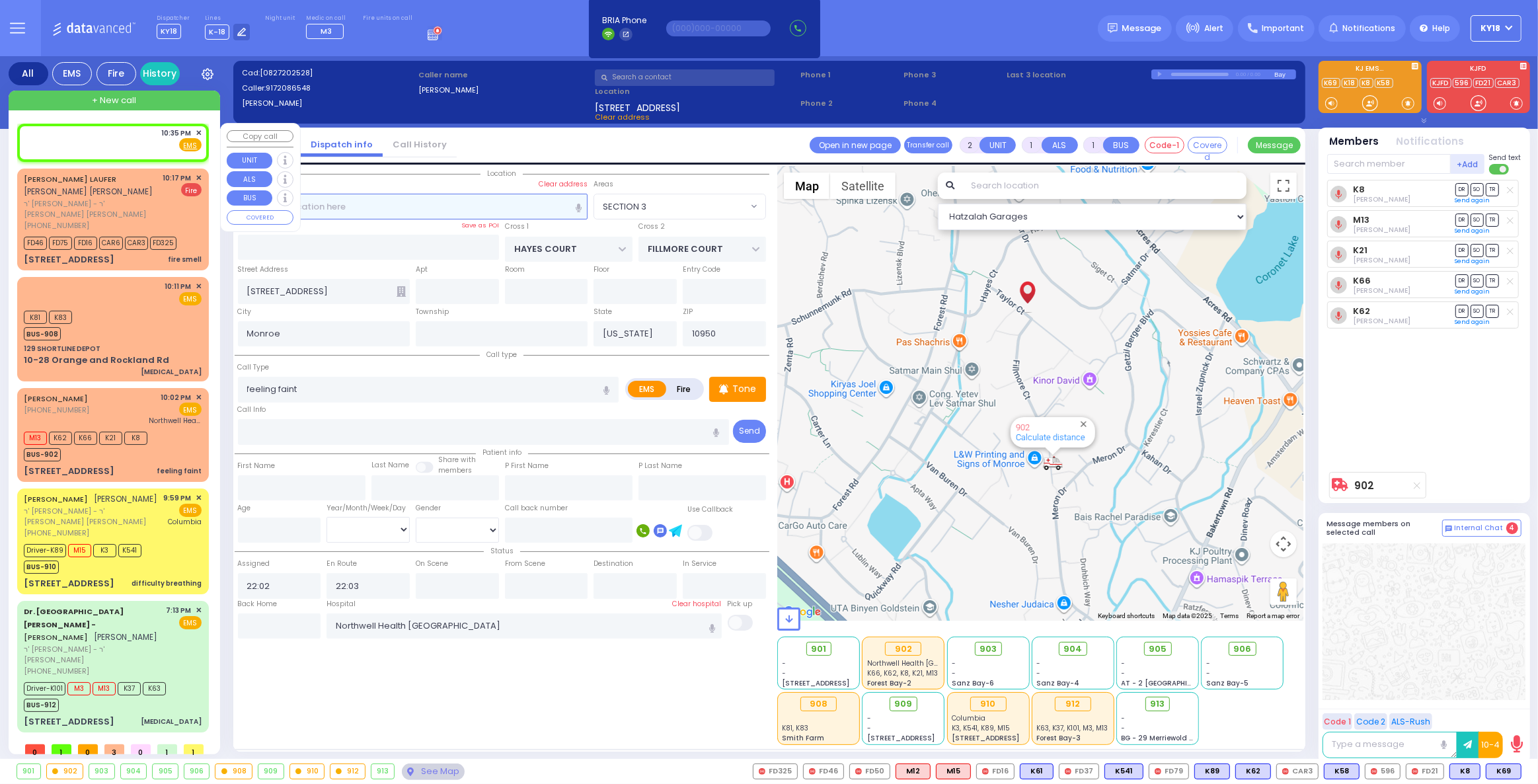
select select
radio input "true"
select select
type input "22:35"
select select
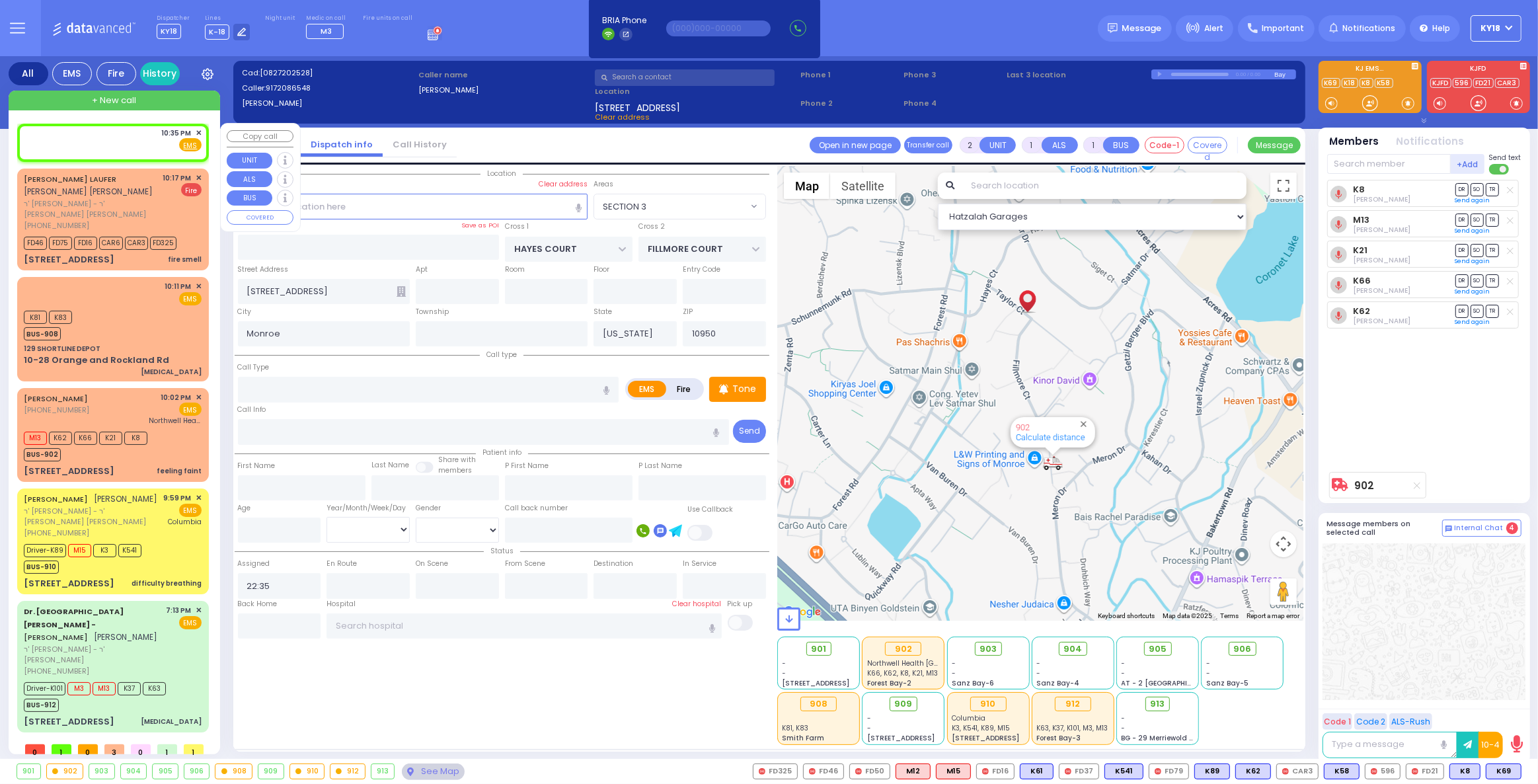
radio input "true"
select select
select select "Hatzalah Garages"
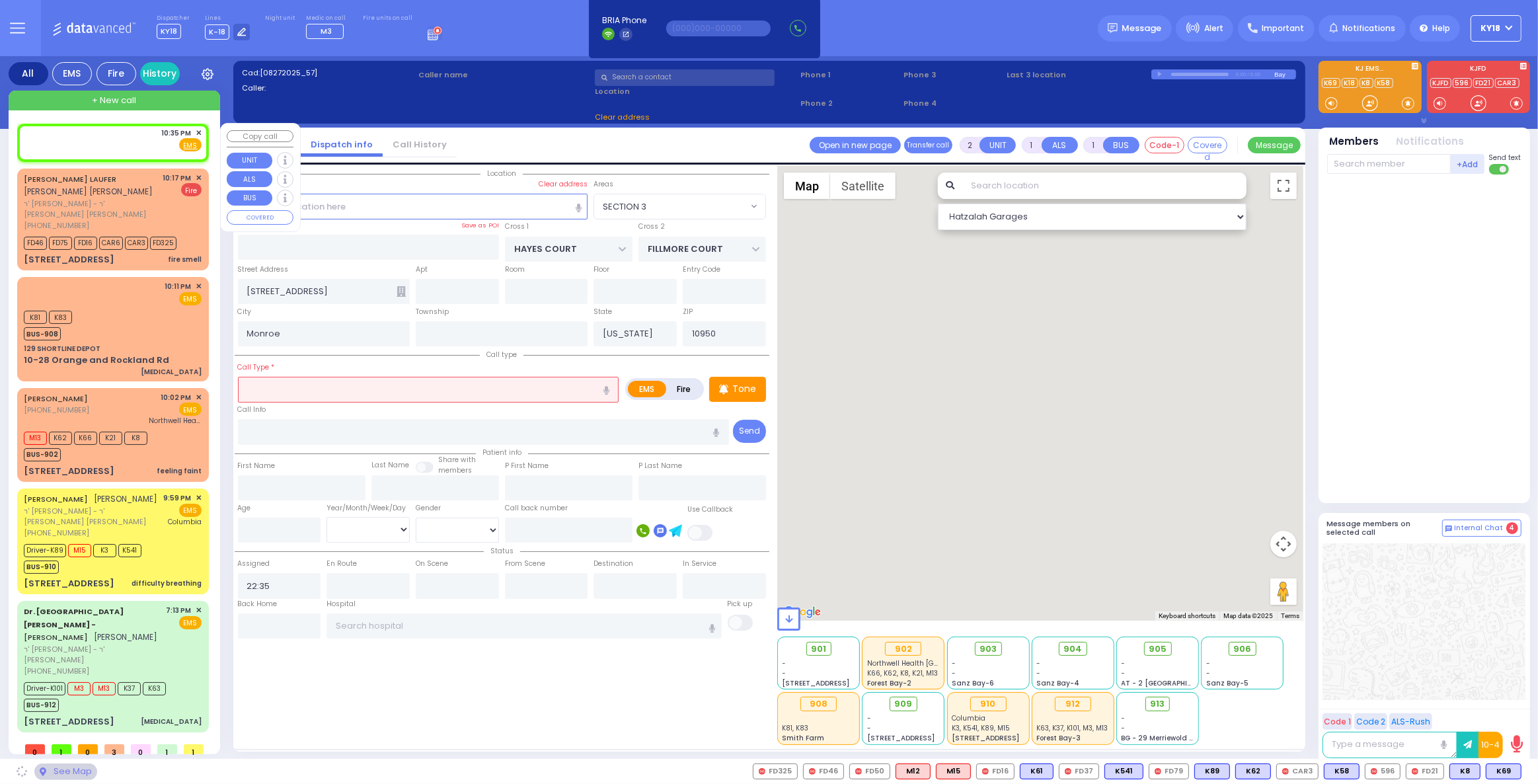
click at [109, 138] on div "10:35 PM ✕ Fire EMS" at bounding box center [113, 140] width 178 height 25
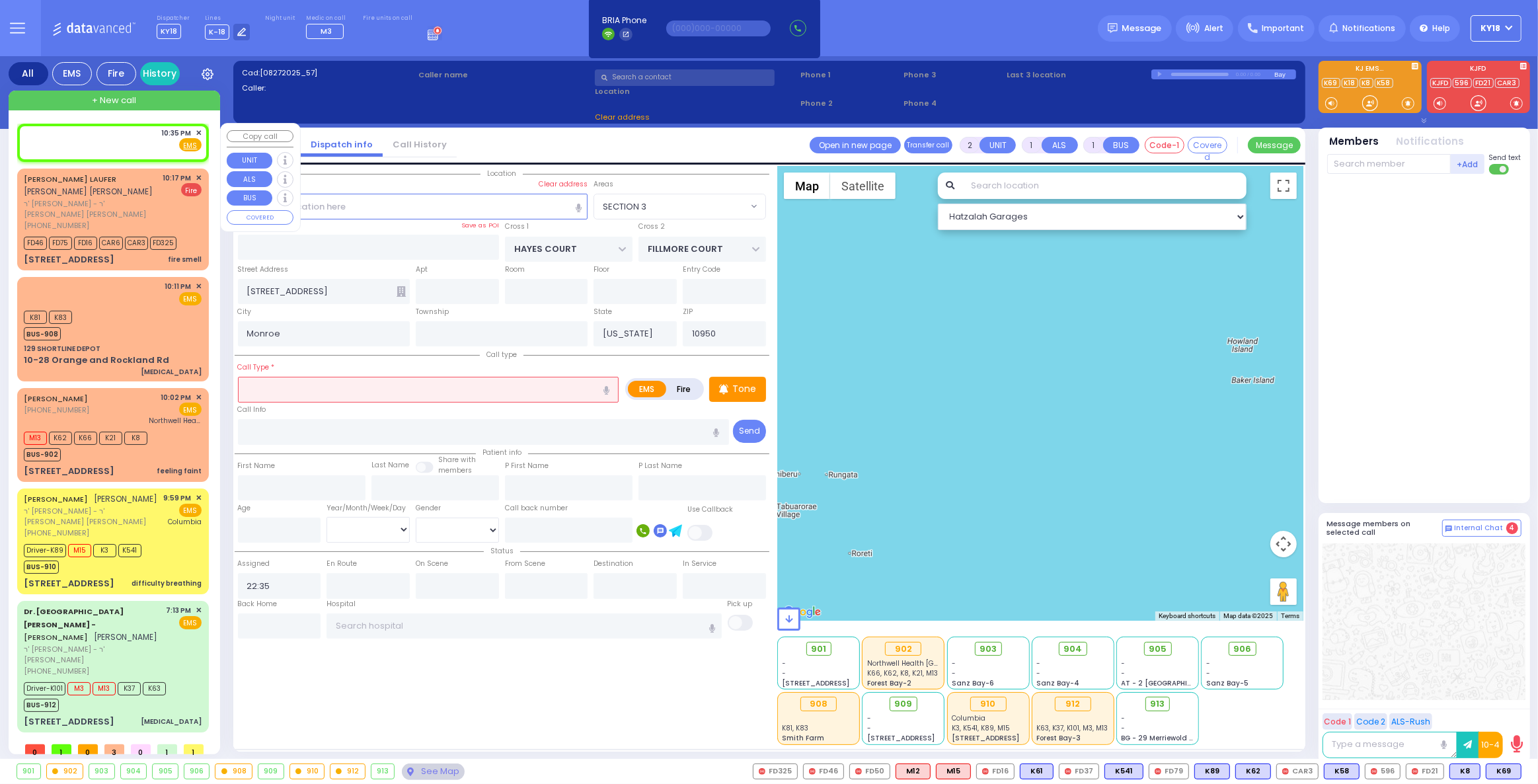
select select
radio input "true"
select select
select select "Hatzalah Garages"
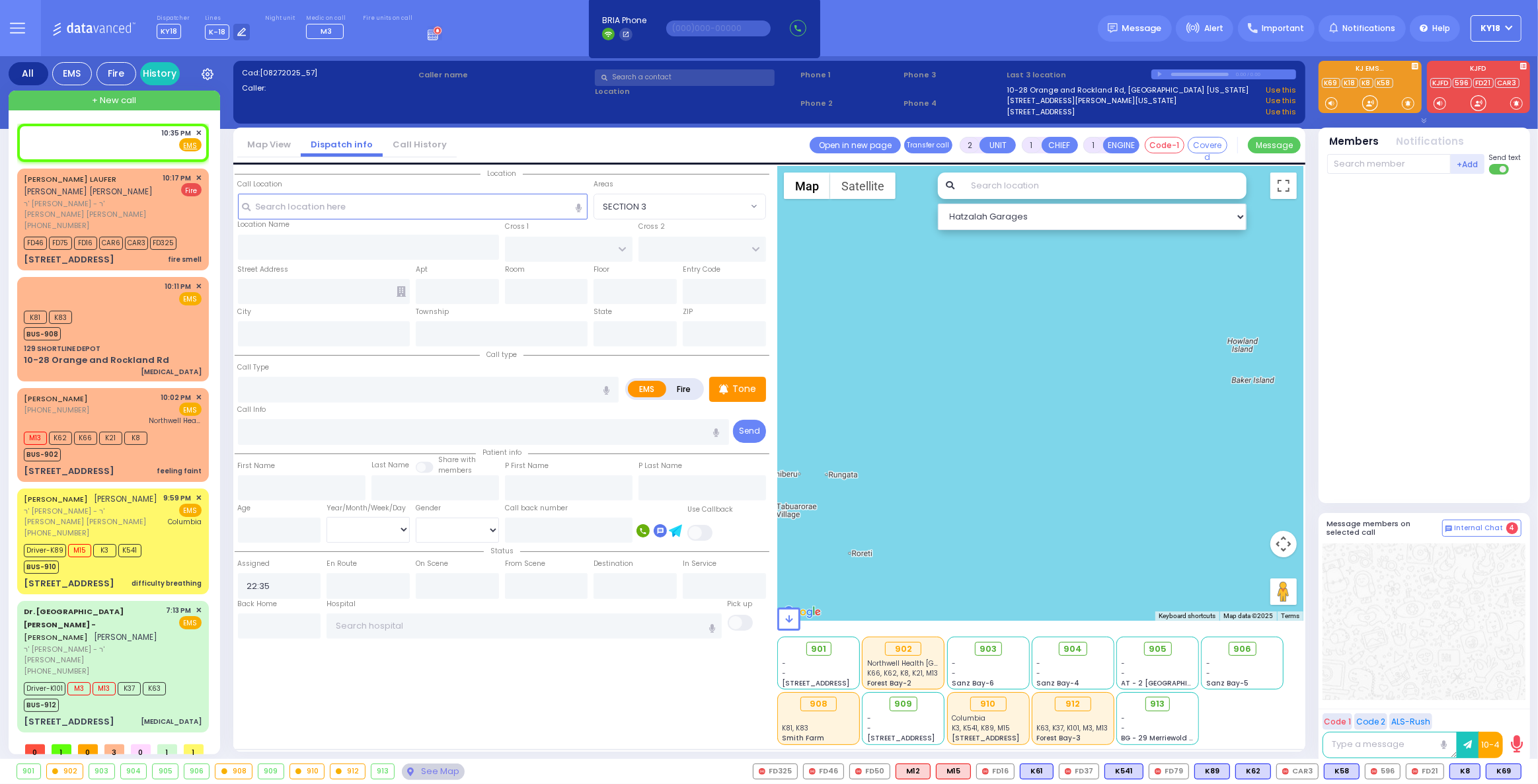
click at [660, 80] on input "text" at bounding box center [685, 77] width 180 height 16
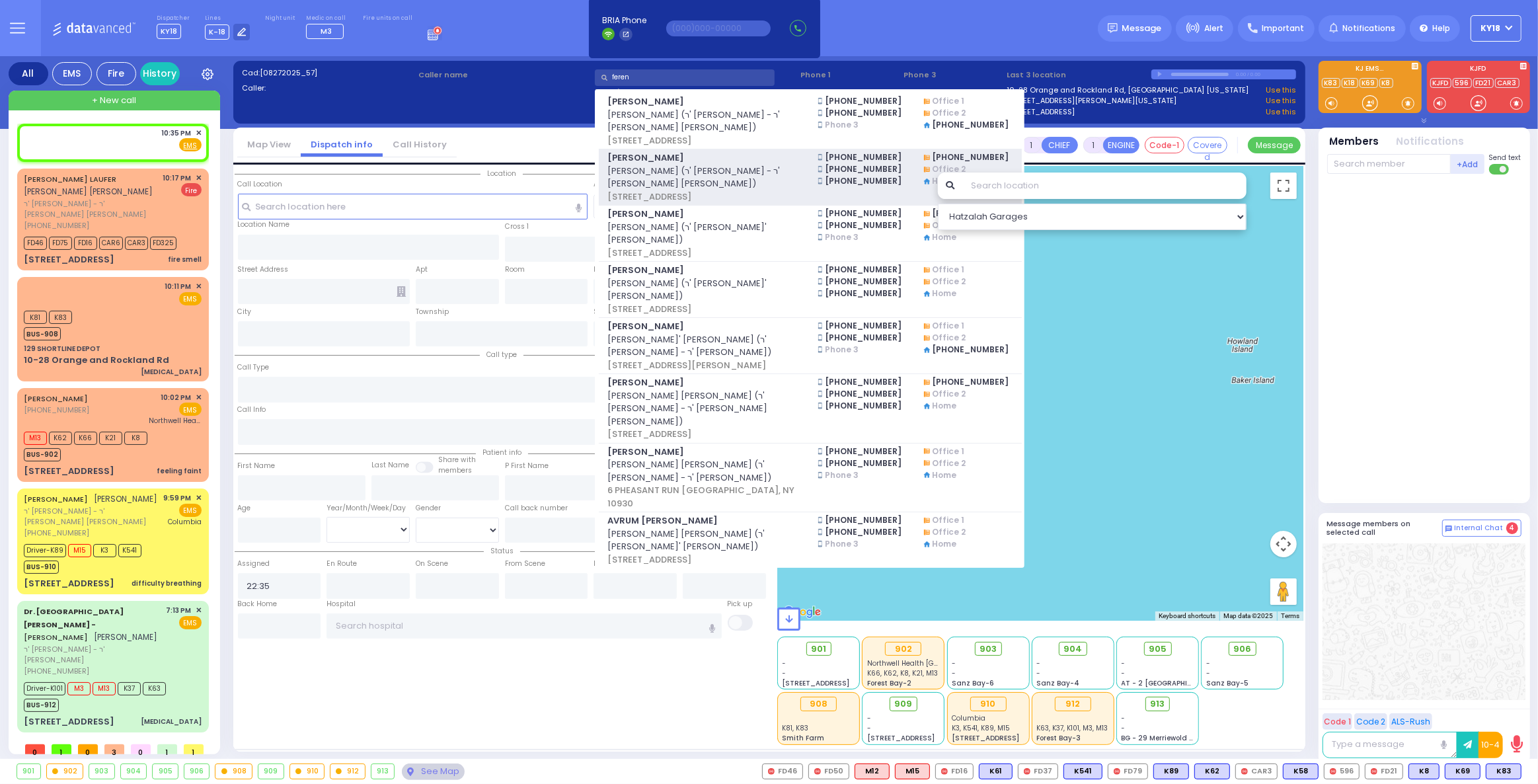
type input "feren"
click at [736, 190] on span "[STREET_ADDRESS]" at bounding box center [705, 197] width 195 height 13
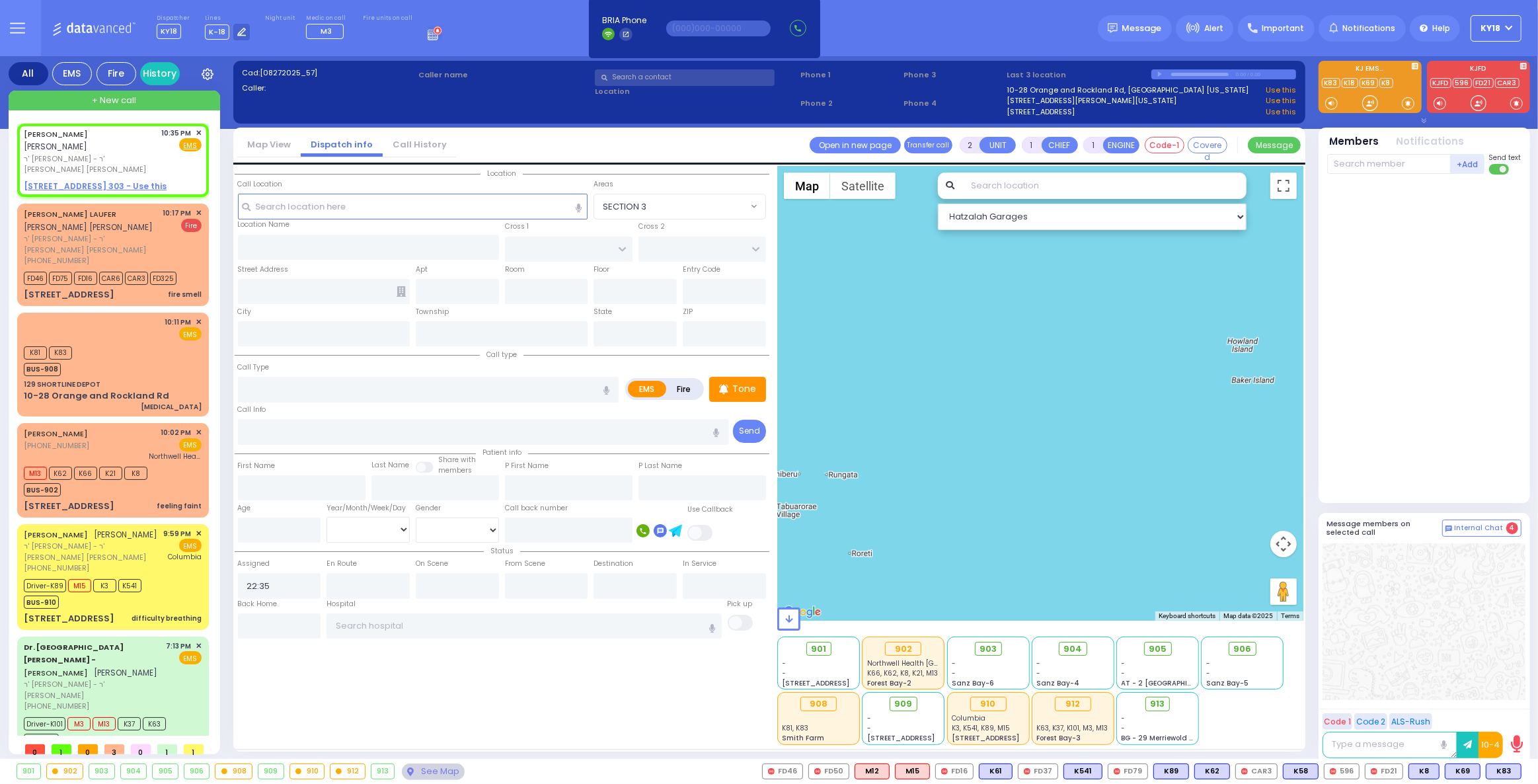
select select
radio input "true"
type input "[PERSON_NAME]"
type input "FERENCZ"
select select
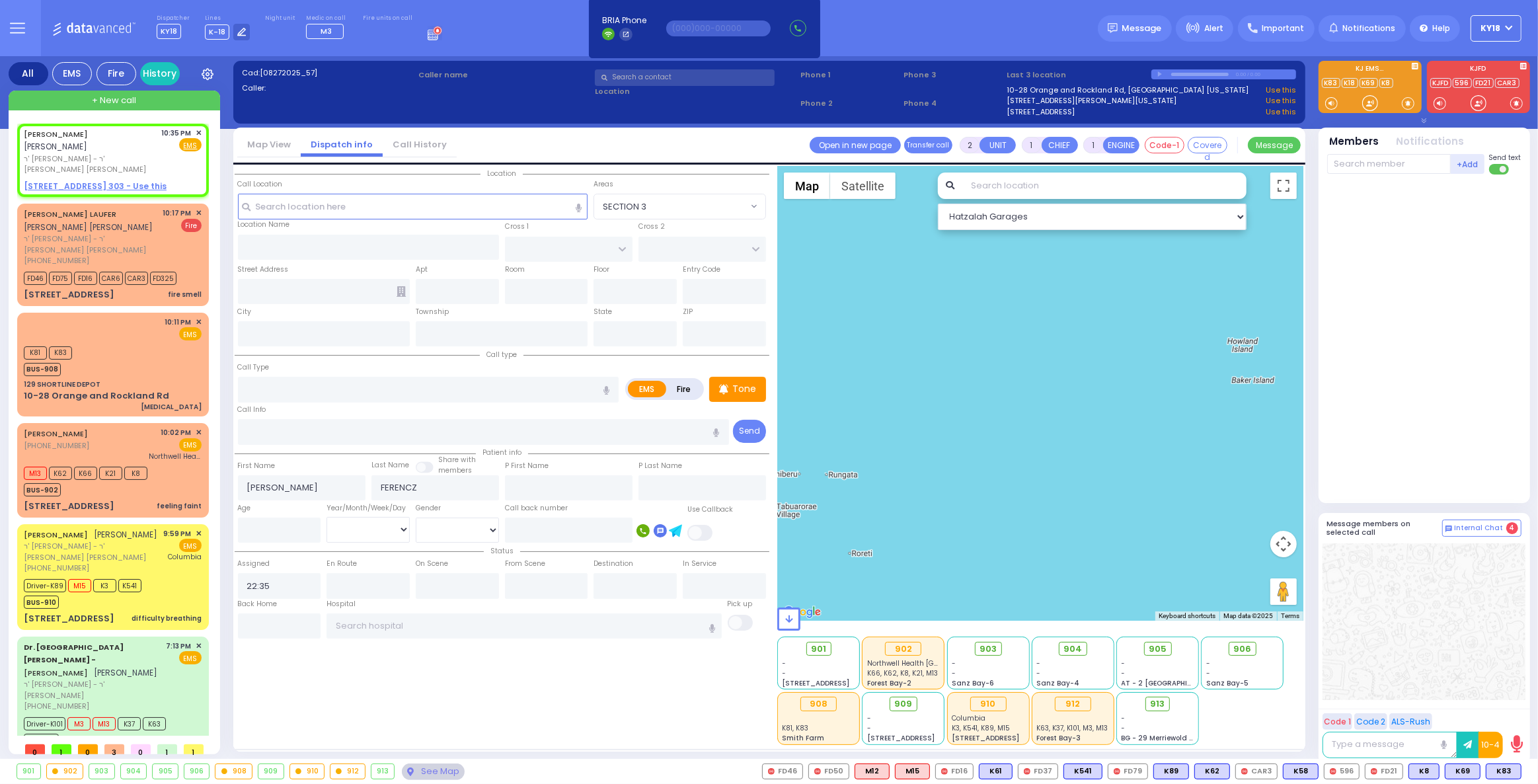
select select "Hatzalah Garages"
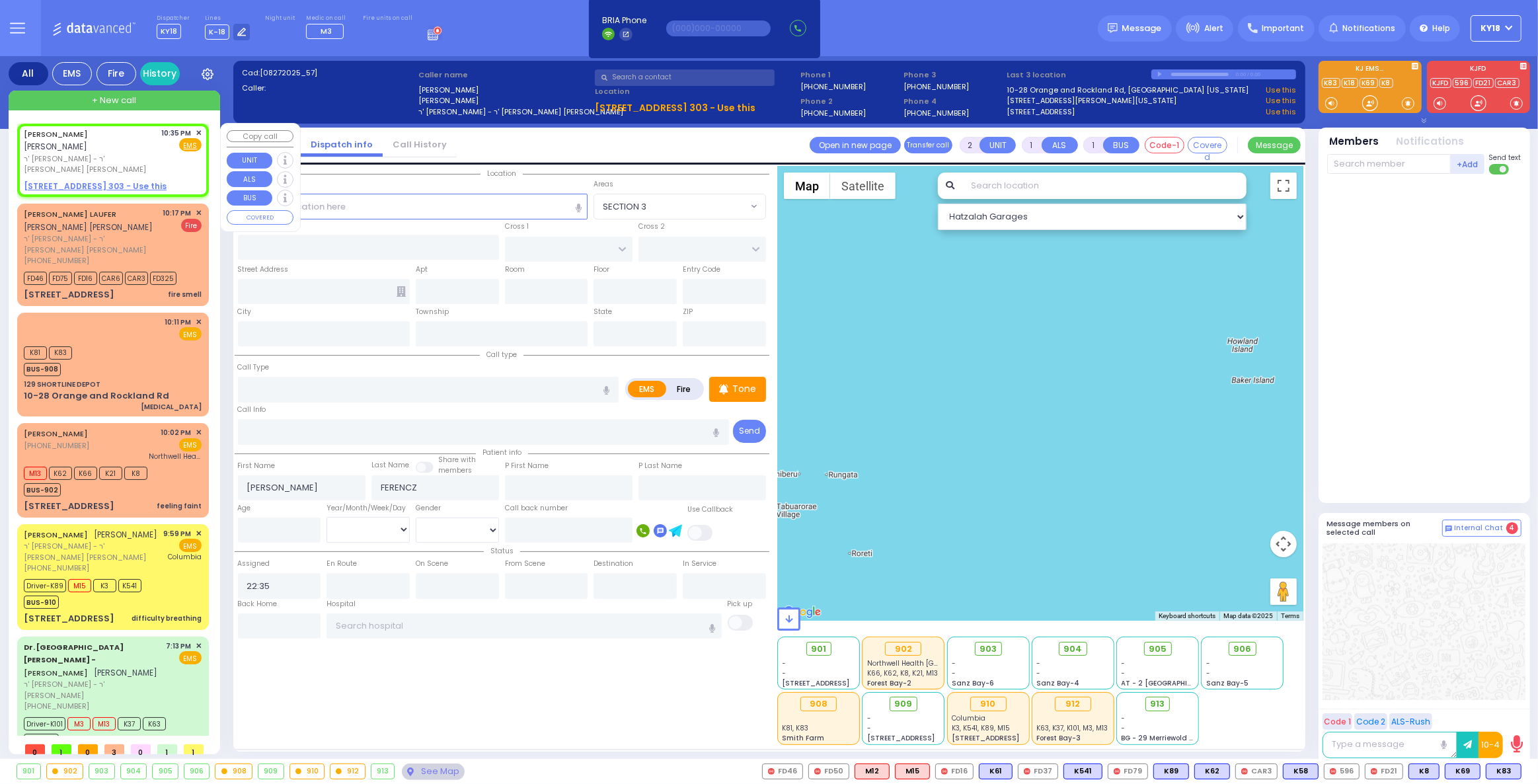
click at [197, 130] on span "✕" at bounding box center [199, 133] width 6 height 11
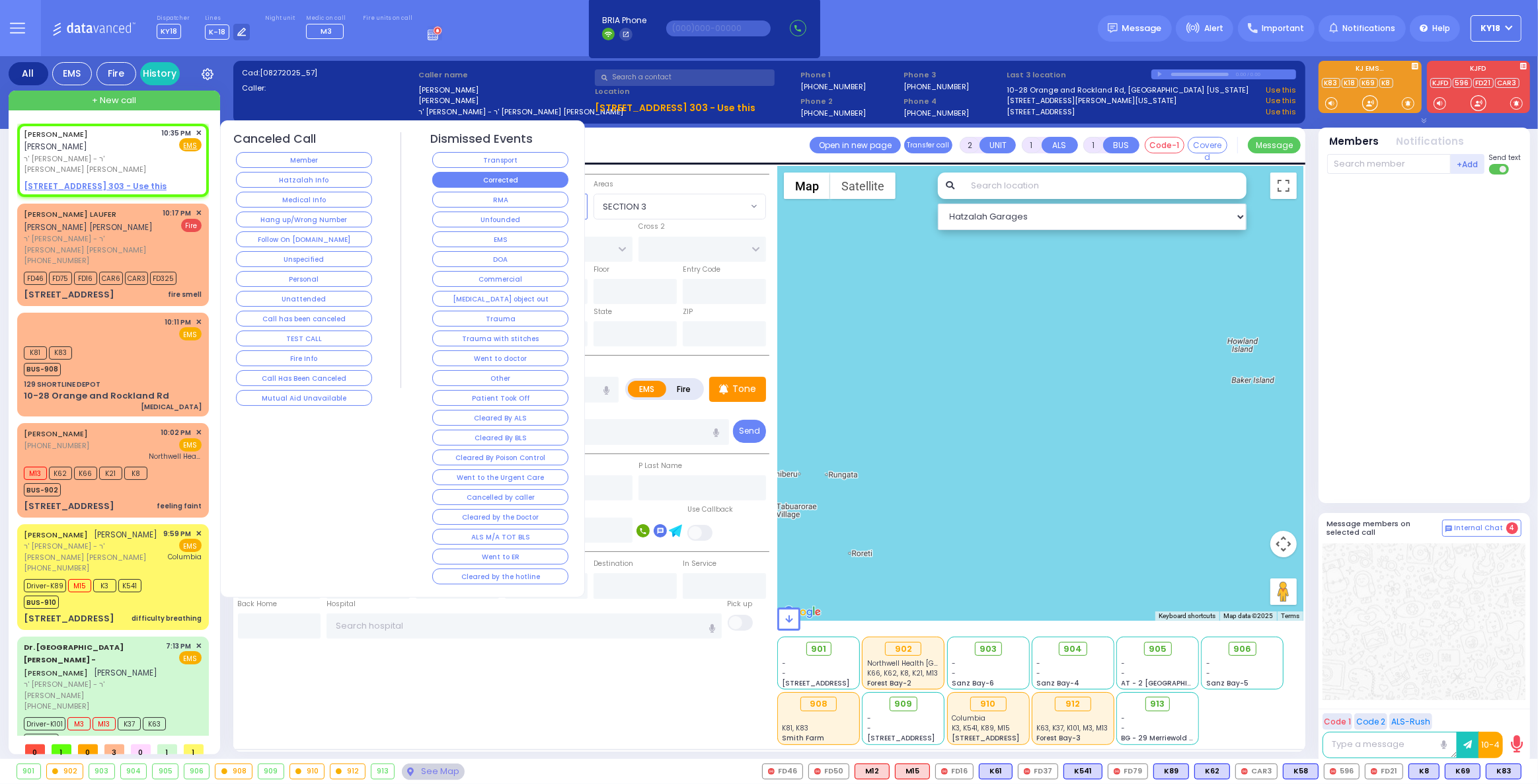
click at [482, 181] on button "Corrected" at bounding box center [500, 180] width 136 height 16
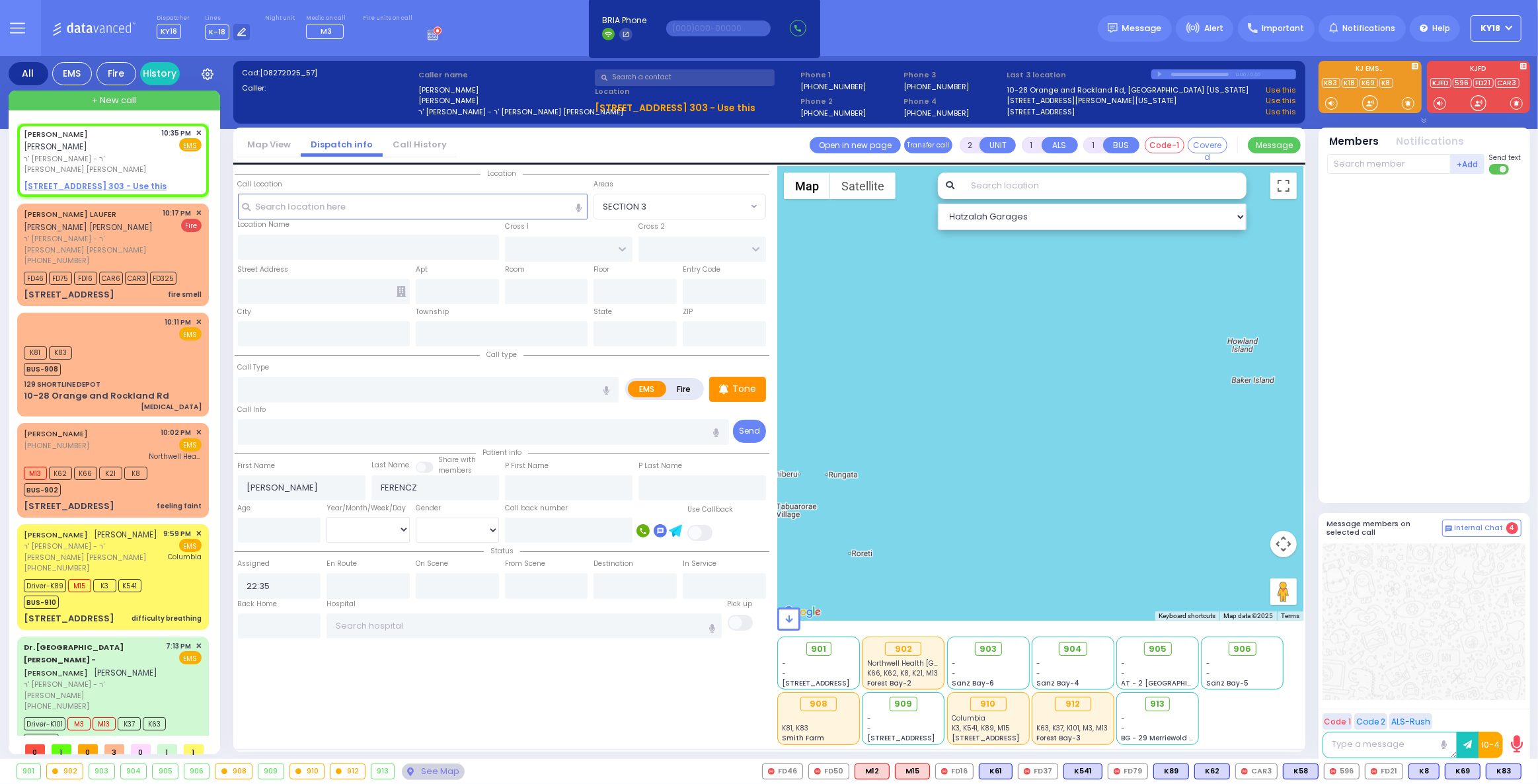
select select
radio input "true"
select select
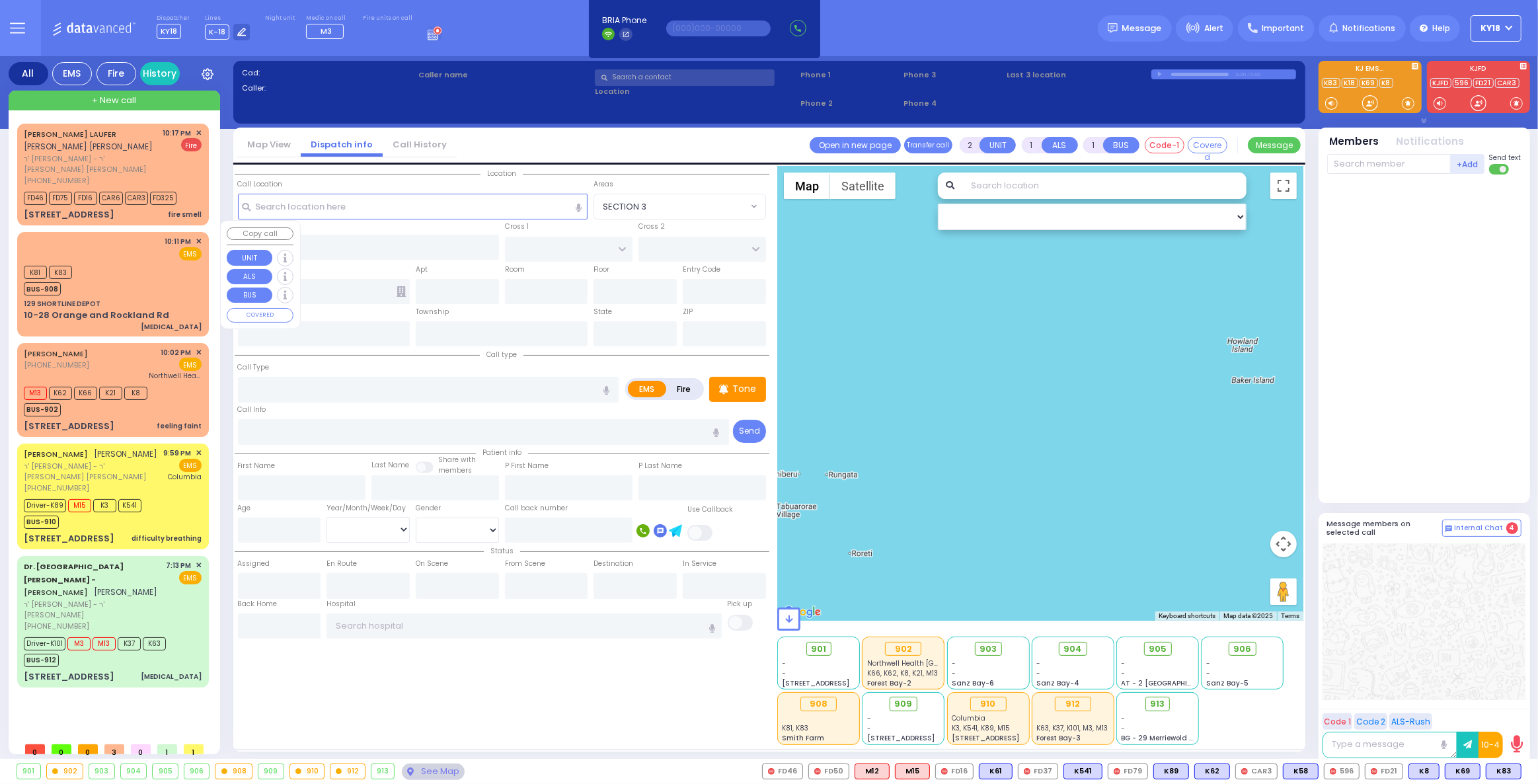
click at [171, 309] on div "10-28 Orange and Rockland Rd [MEDICAL_DATA]" at bounding box center [113, 320] width 178 height 23
select select
type input "[MEDICAL_DATA]"
radio input "true"
type input "22"
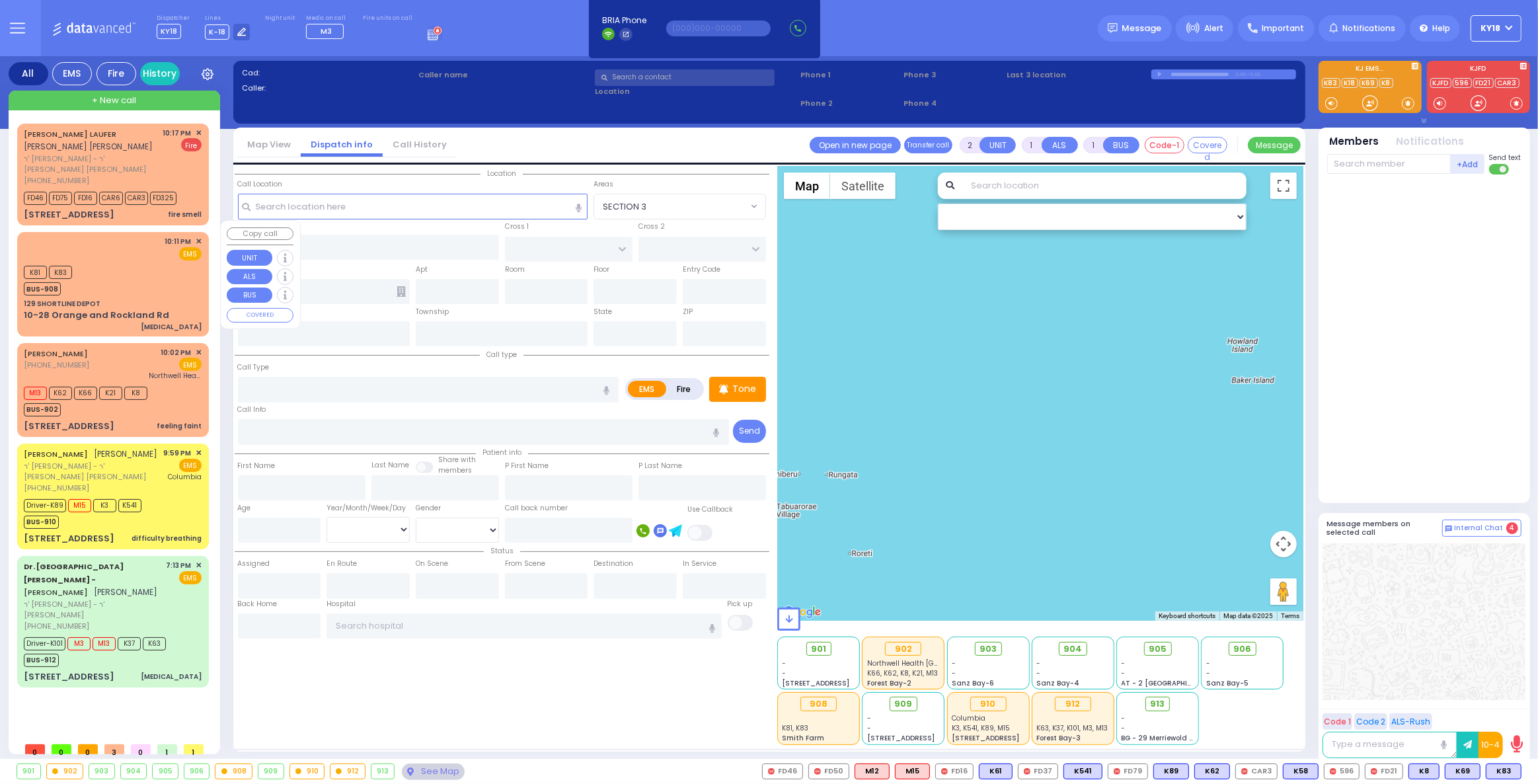
select select "Year"
select select "[DEMOGRAPHIC_DATA]"
type input "22:11"
type input "22:12"
select select "Hatzalah Garages"
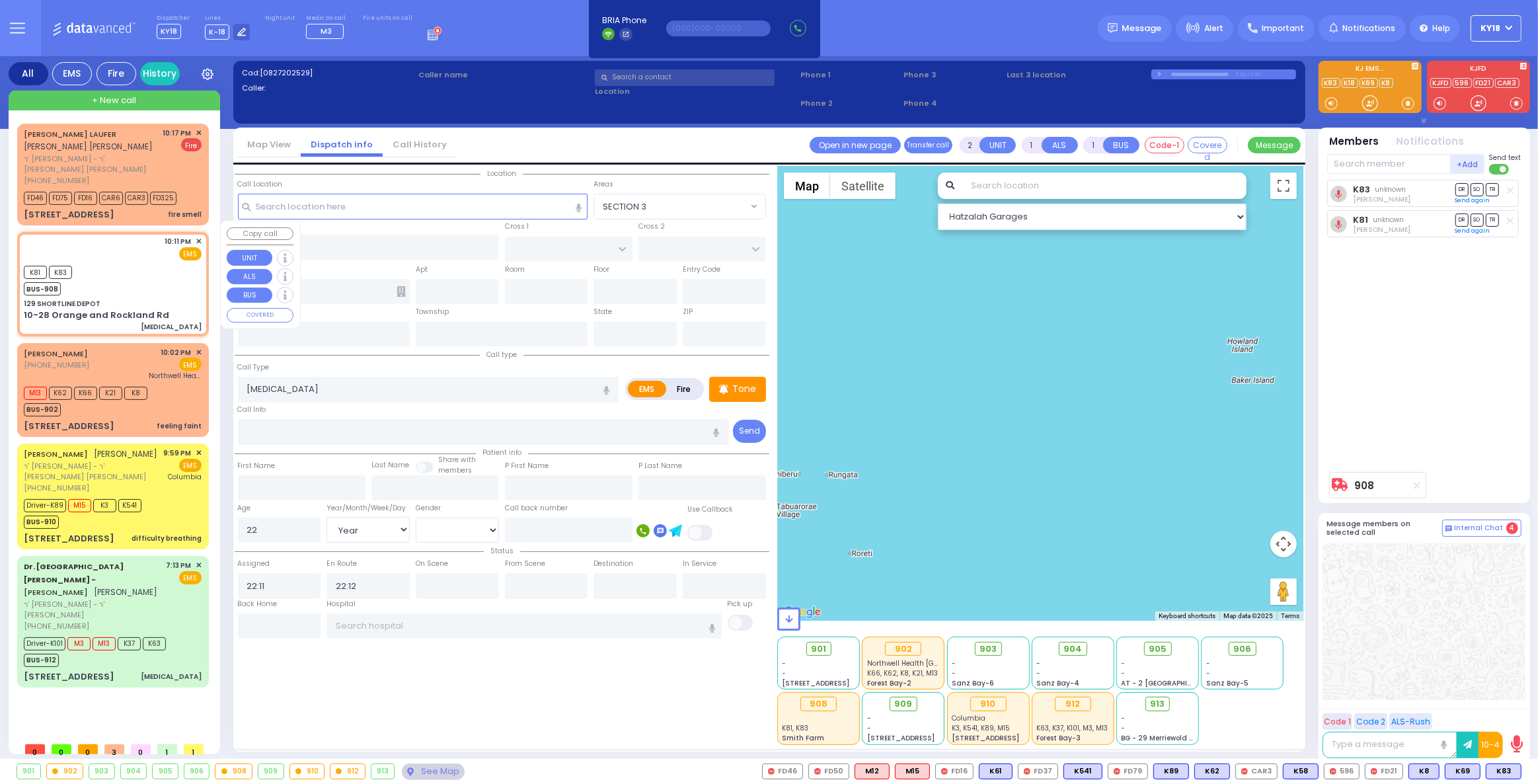
type input "129 SHORTLINE DEPOT"
type input "10-28 Orange and Rockland Rd"
type input "Monroe"
type input "[US_STATE]"
type input "10950"
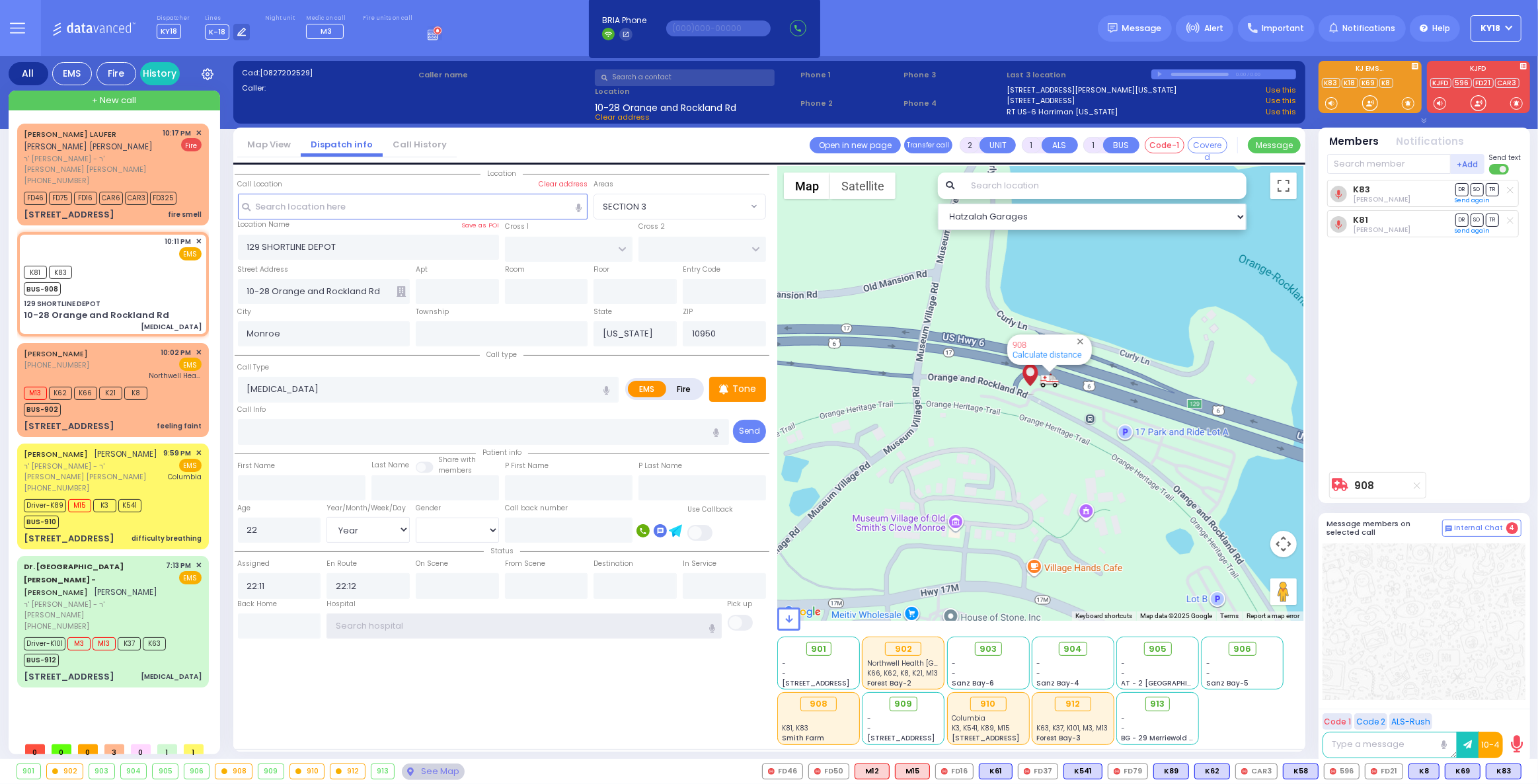
click at [416, 622] on input "text" at bounding box center [523, 625] width 395 height 25
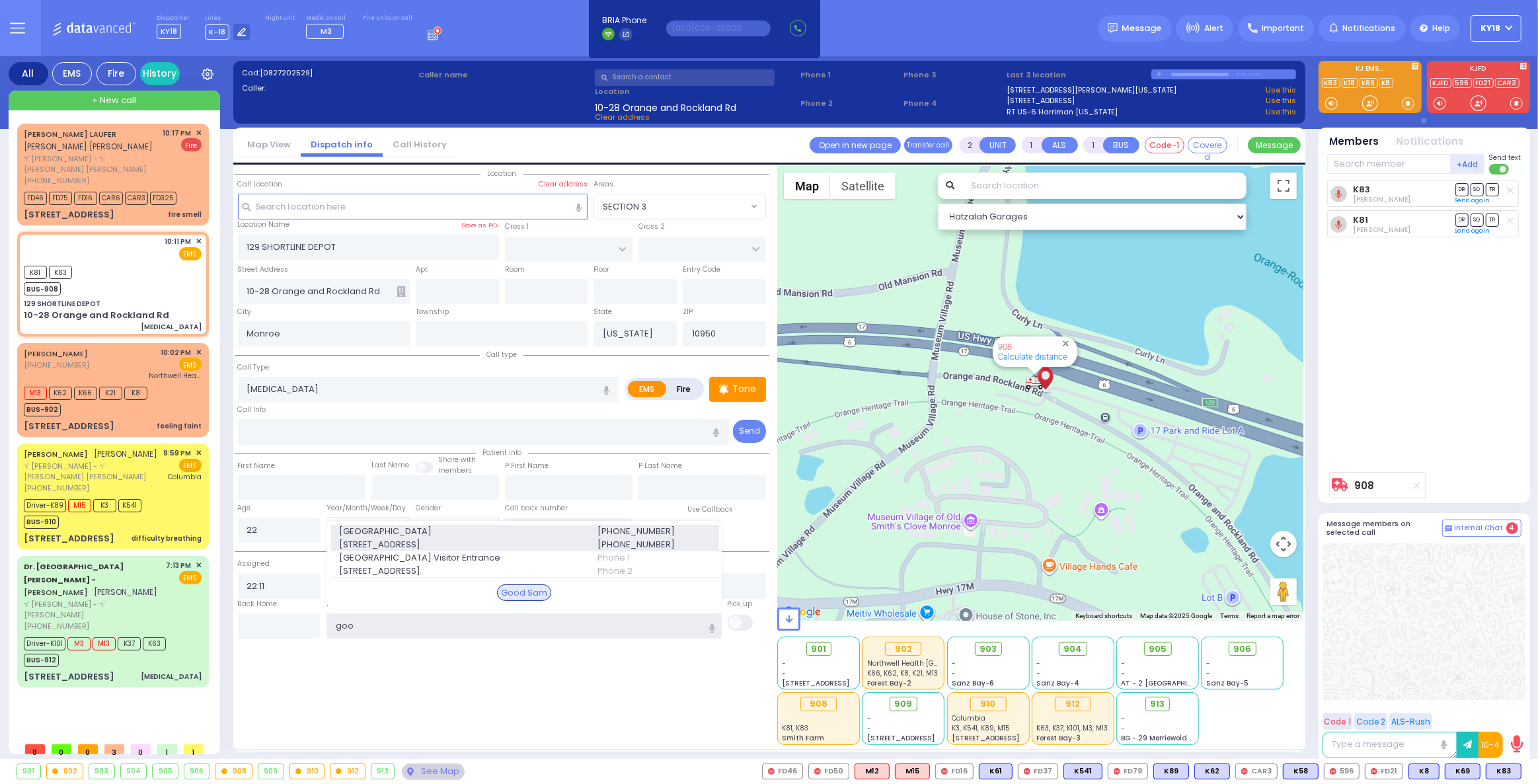
type input "goo"
click at [405, 534] on span "[GEOGRAPHIC_DATA]" at bounding box center [459, 532] width 242 height 13
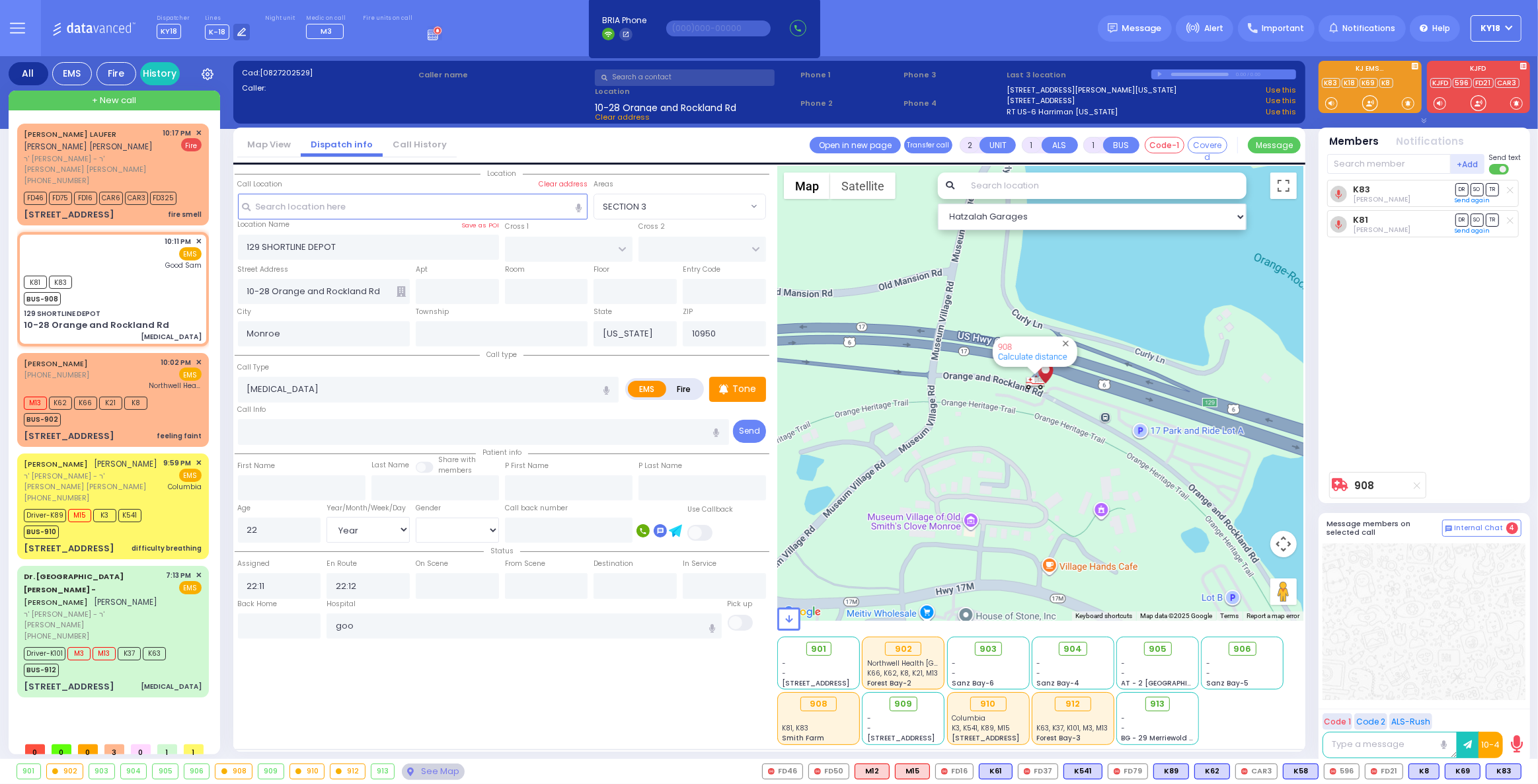
select select
radio input "true"
select select "Year"
select select "[DEMOGRAPHIC_DATA]"
type input "[GEOGRAPHIC_DATA]"
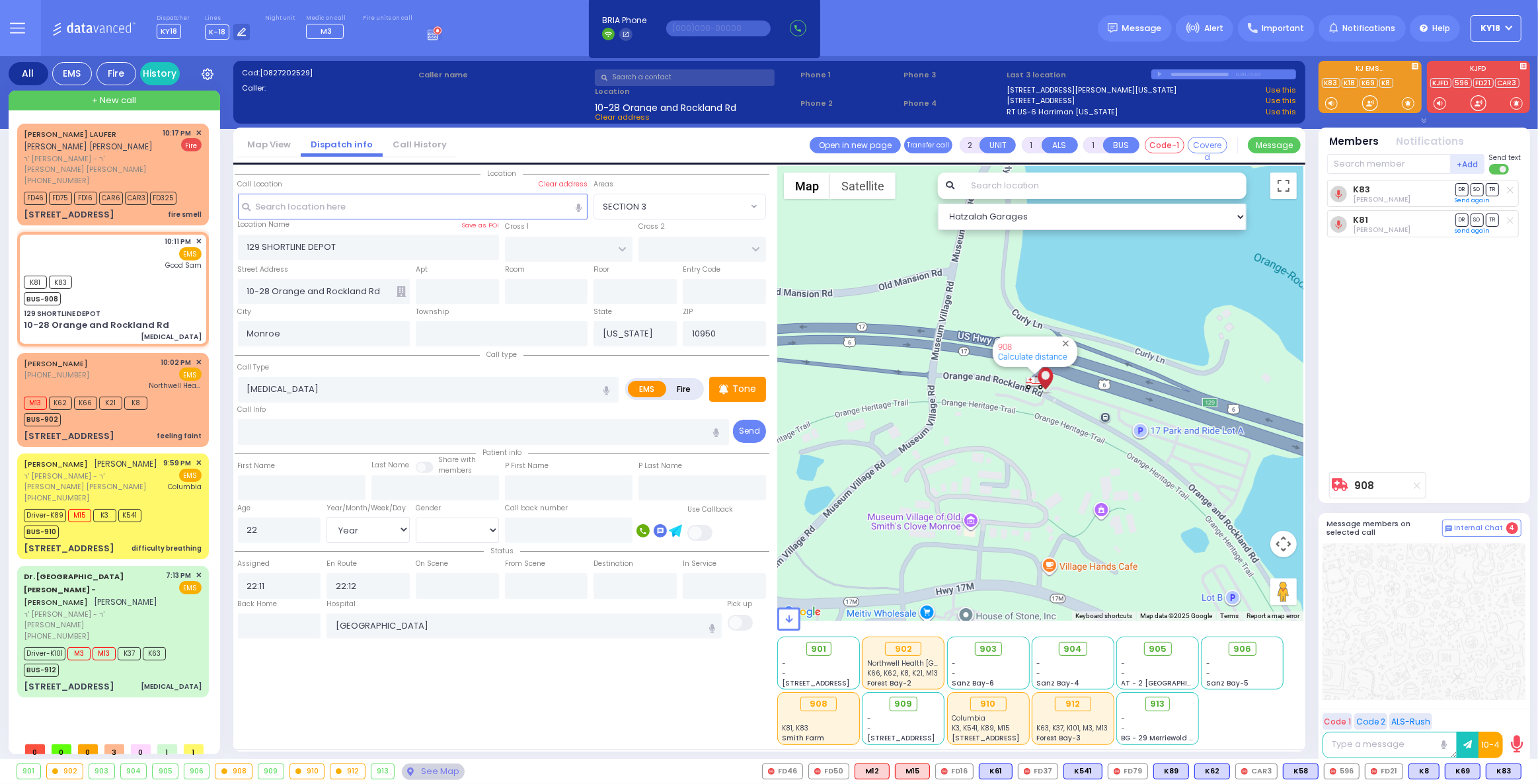
select select "Hatzalah Garages"
click at [1464, 189] on span "DR" at bounding box center [1462, 188] width 13 height 12
click at [1491, 216] on span "TR" at bounding box center [1492, 219] width 13 height 12
select select
radio input "true"
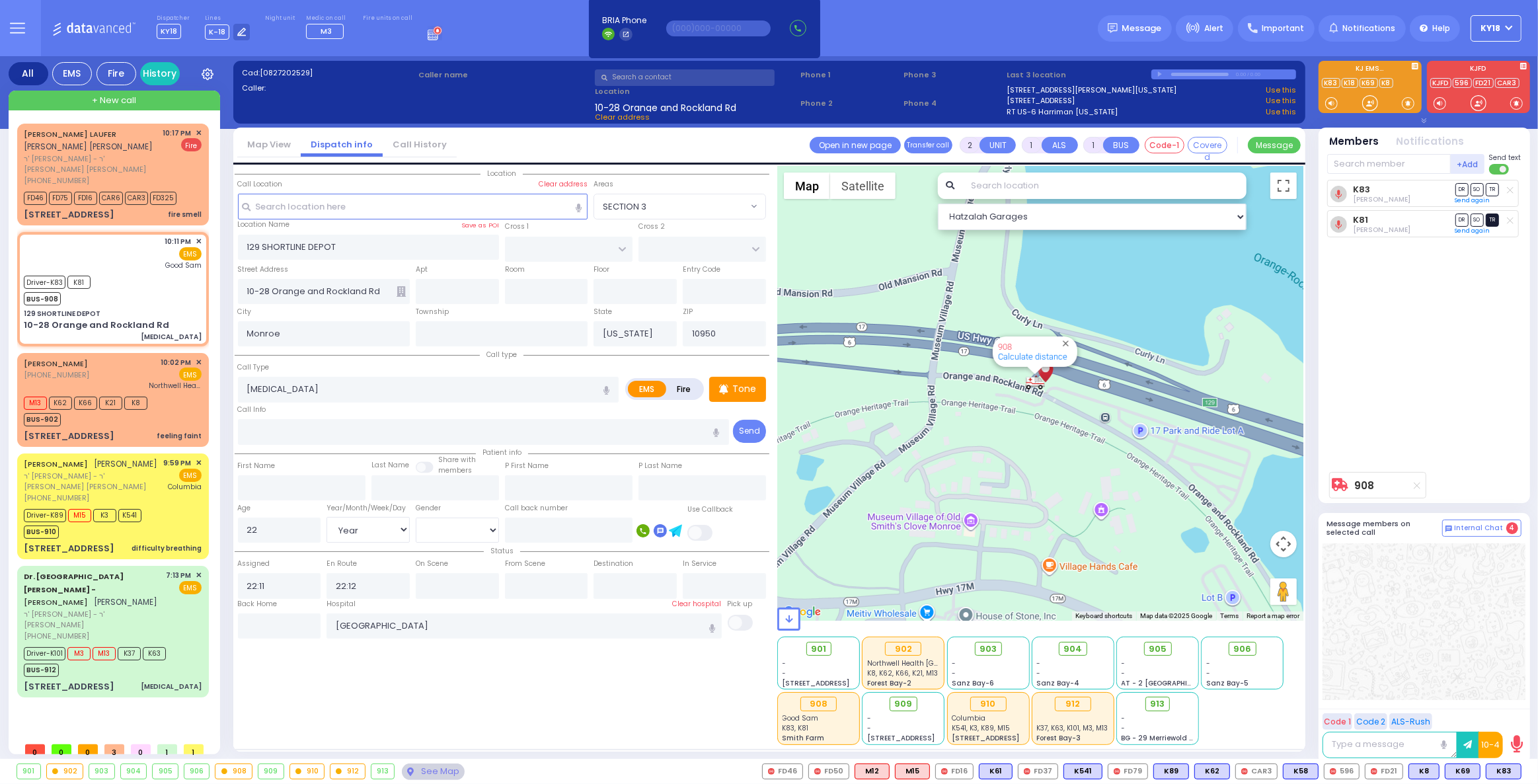
select select "Year"
select select "[DEMOGRAPHIC_DATA]"
select select "Hatzalah Garages"
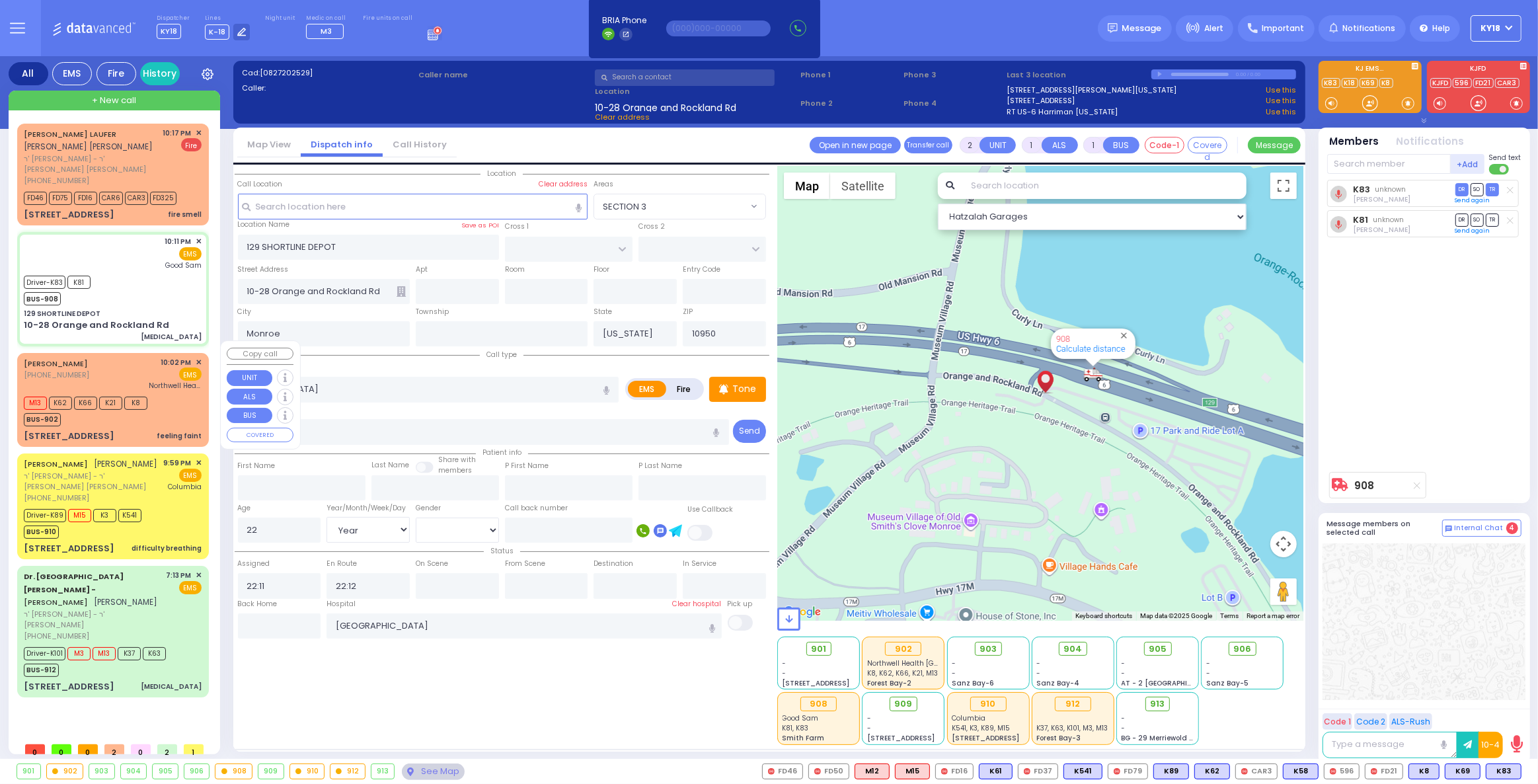
select select
radio input "true"
